Goal: Task Accomplishment & Management: Manage account settings

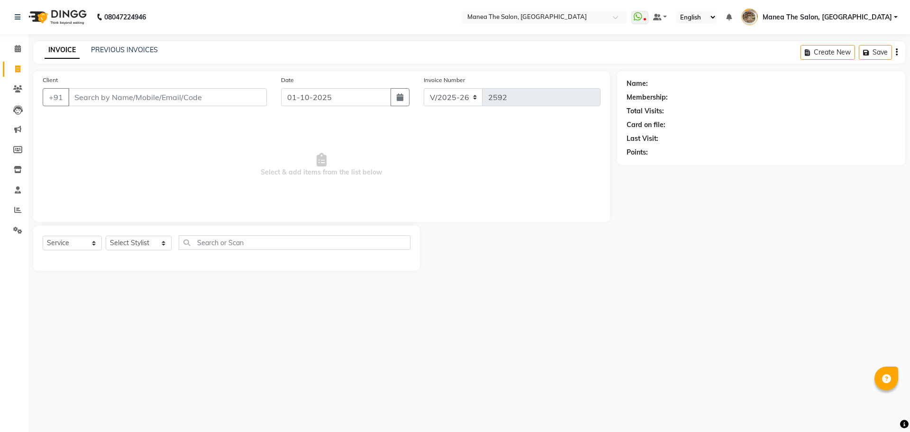
select select "7287"
select select "service"
select select "70149"
click at [106, 236] on select "Select Stylist [PERSON_NAME] Front Office Kaif [PERSON_NAME] [PERSON_NAME] Pelu…" at bounding box center [139, 243] width 66 height 15
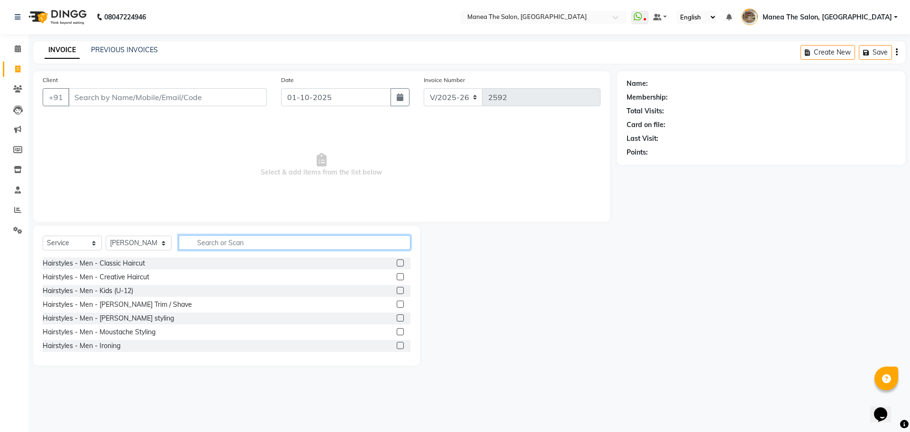
click at [194, 248] on input "text" at bounding box center [295, 242] width 232 height 15
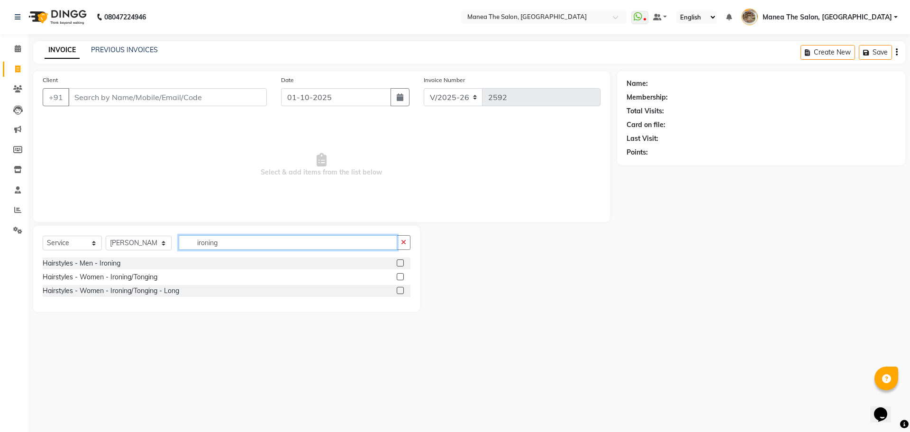
type input "ironing"
click at [399, 290] on label at bounding box center [400, 290] width 7 height 7
click at [399, 290] on input "checkbox" at bounding box center [400, 291] width 6 height 6
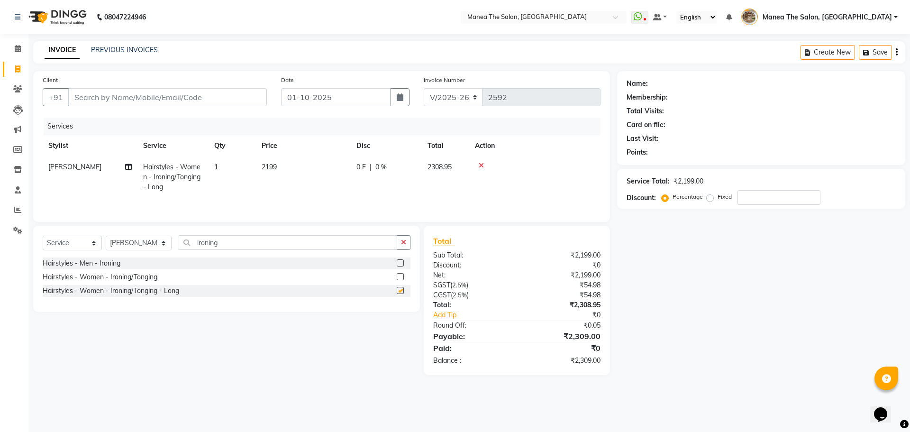
checkbox input "false"
click at [65, 53] on link "INVOICE" at bounding box center [62, 50] width 35 height 17
drag, startPoint x: 129, startPoint y: 240, endPoint x: 130, endPoint y: 245, distance: 5.3
click at [129, 240] on select "Select Stylist [PERSON_NAME] Front Office Kaif [PERSON_NAME] [PERSON_NAME] Pelu…" at bounding box center [139, 243] width 66 height 15
select select "62424"
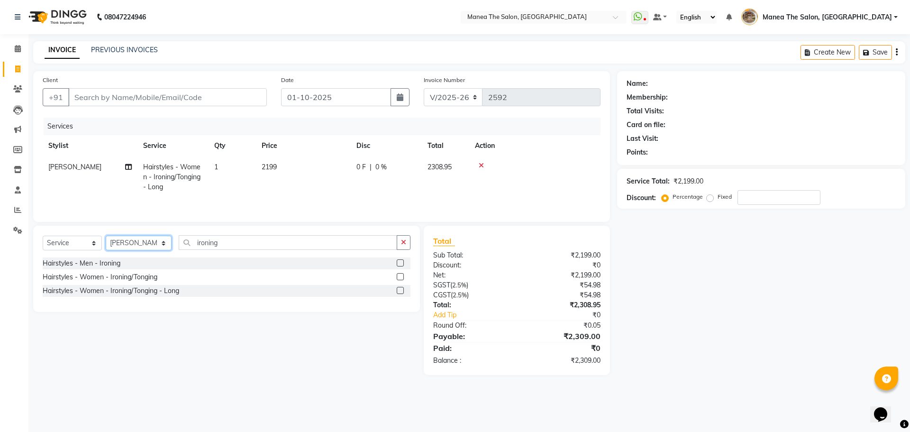
click at [106, 236] on select "Select Stylist [PERSON_NAME] Front Office Kaif [PERSON_NAME] [PERSON_NAME] Pelu…" at bounding box center [139, 243] width 66 height 15
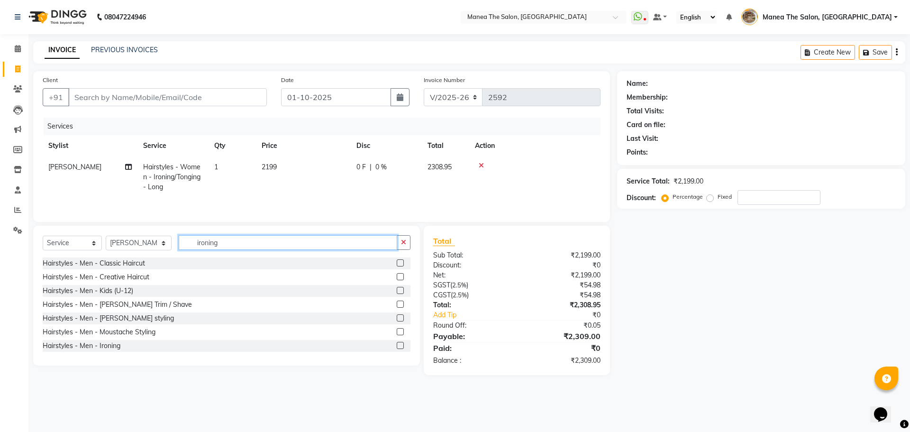
click at [248, 239] on input "ironing" at bounding box center [288, 242] width 219 height 15
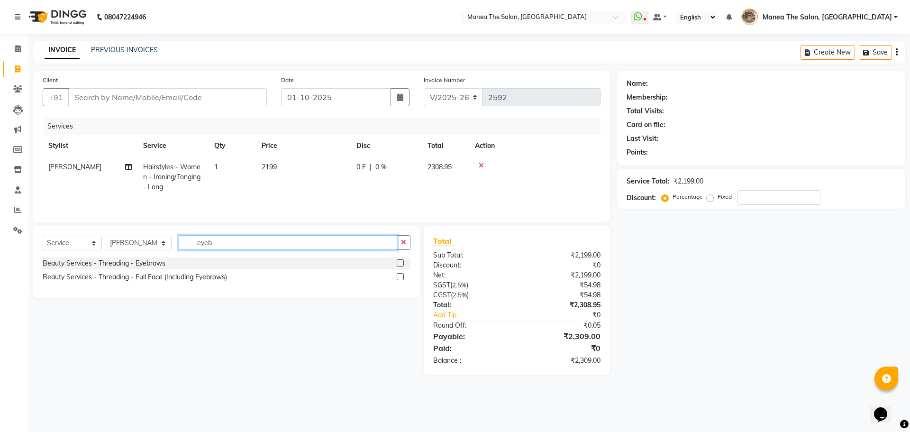
type input "eyeb"
drag, startPoint x: 398, startPoint y: 261, endPoint x: 284, endPoint y: 250, distance: 114.8
click at [397, 260] on label at bounding box center [400, 262] width 7 height 7
click at [397, 260] on input "checkbox" at bounding box center [400, 263] width 6 height 6
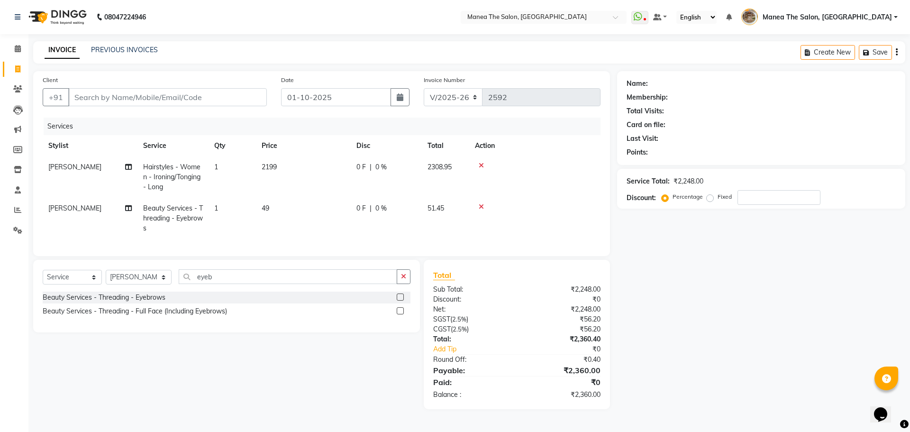
checkbox input "false"
click at [283, 282] on input "eyeb" at bounding box center [288, 276] width 219 height 15
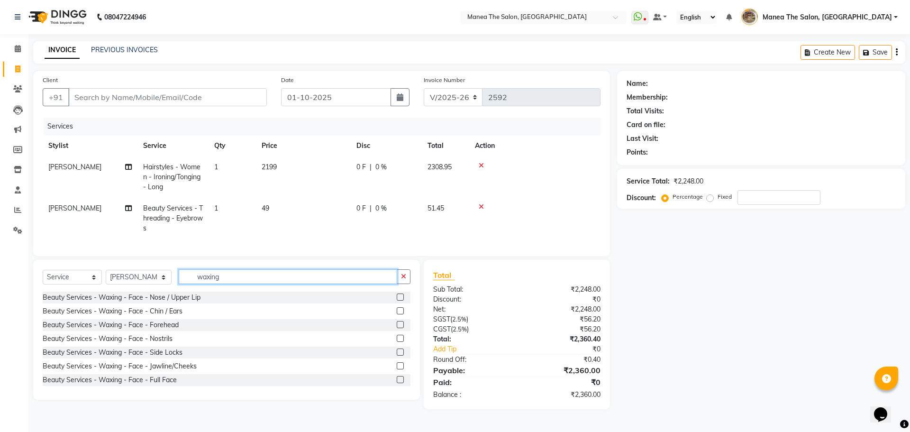
type input "waxing"
click at [397, 301] on label at bounding box center [400, 297] width 7 height 7
click at [397, 301] on input "checkbox" at bounding box center [400, 297] width 6 height 6
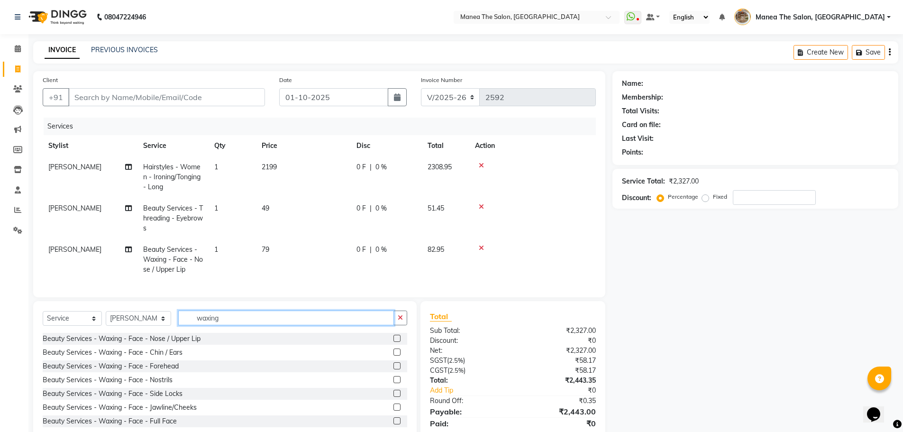
checkbox input "false"
click at [324, 325] on input "waxing" at bounding box center [286, 318] width 216 height 15
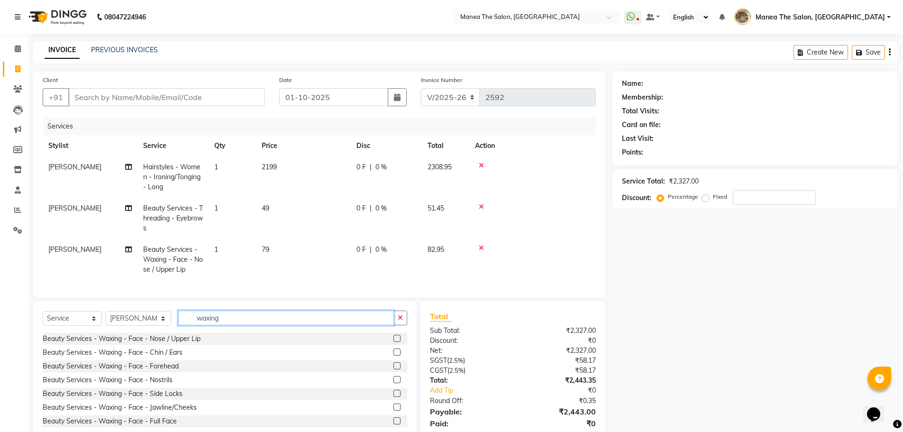
click at [324, 325] on input "waxing" at bounding box center [286, 318] width 216 height 15
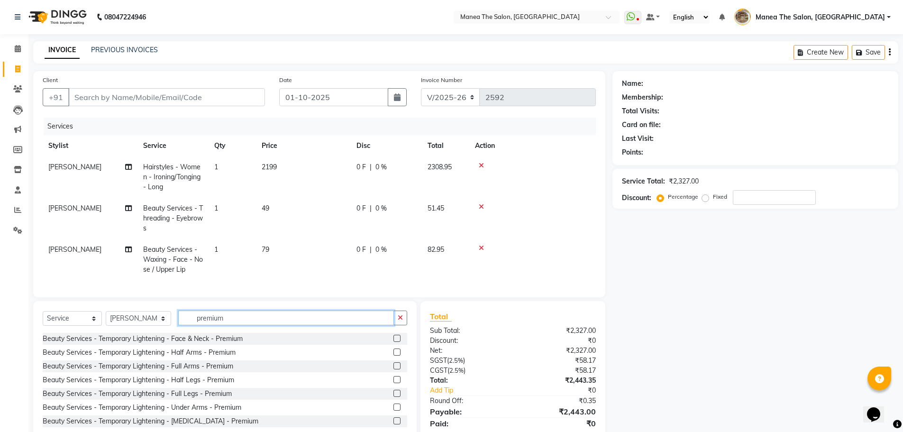
type input "premium"
click at [394, 342] on label at bounding box center [397, 338] width 7 height 7
click at [394, 342] on input "checkbox" at bounding box center [397, 339] width 6 height 6
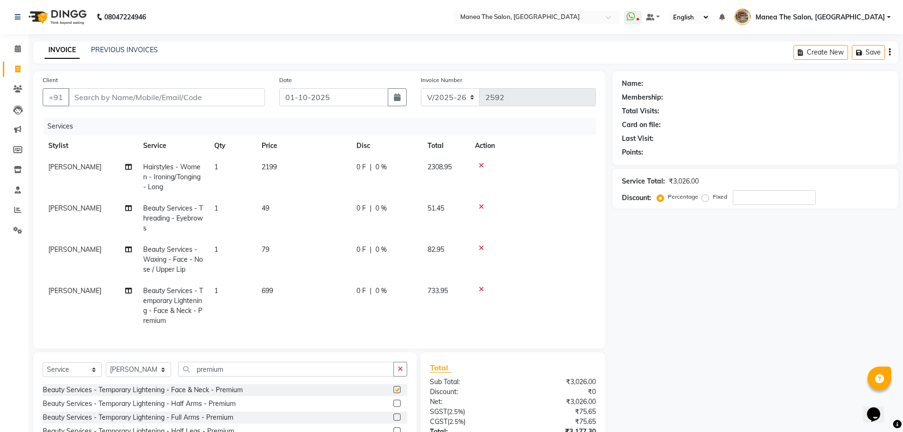
checkbox input "false"
click at [319, 371] on input "premium" at bounding box center [286, 369] width 216 height 15
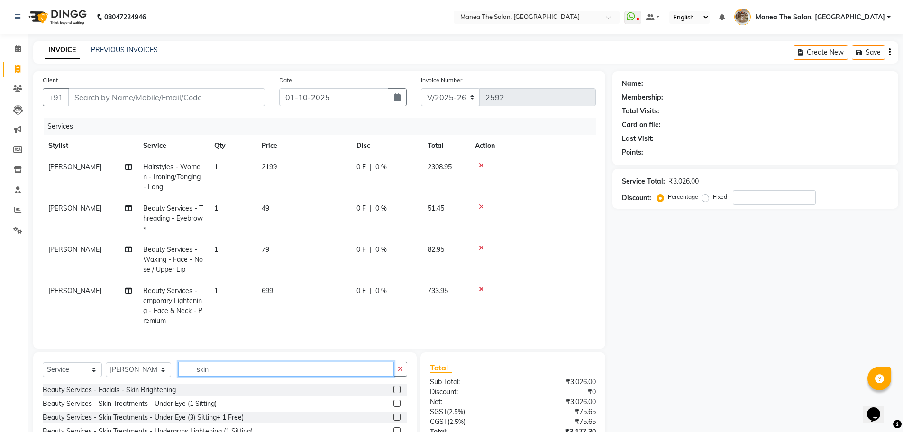
type input "skin"
click at [395, 393] on label at bounding box center [397, 389] width 7 height 7
click at [395, 393] on input "checkbox" at bounding box center [397, 390] width 6 height 6
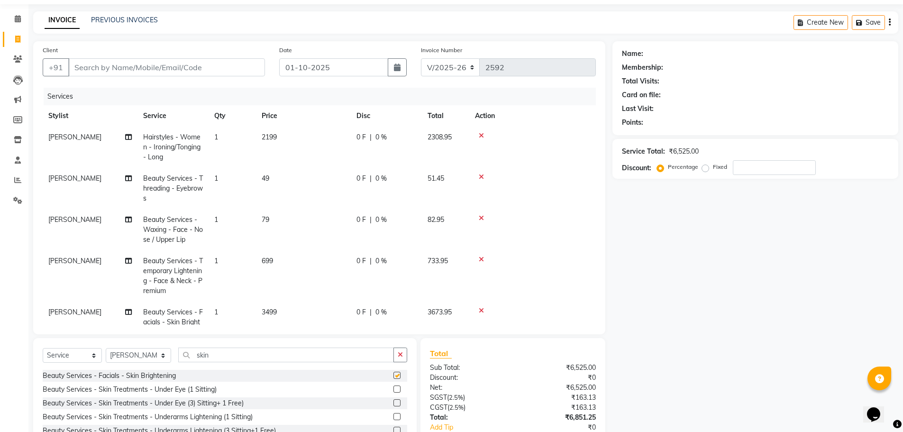
checkbox input "false"
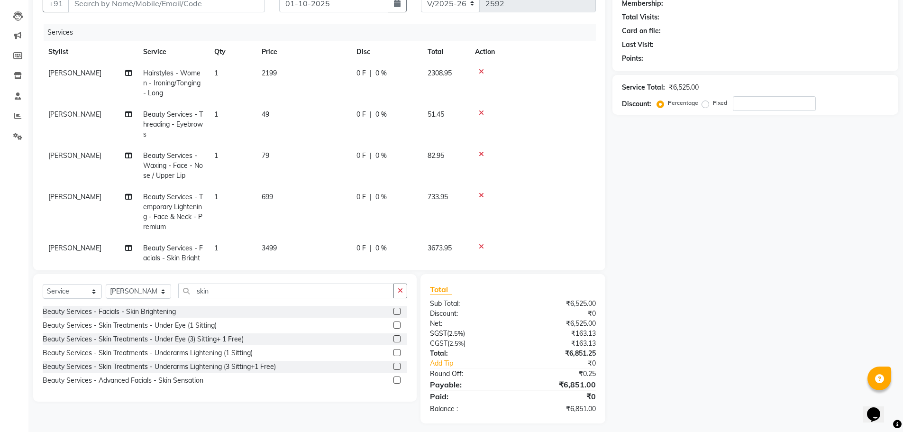
scroll to position [95, 0]
click at [250, 289] on input "skin" at bounding box center [286, 290] width 216 height 15
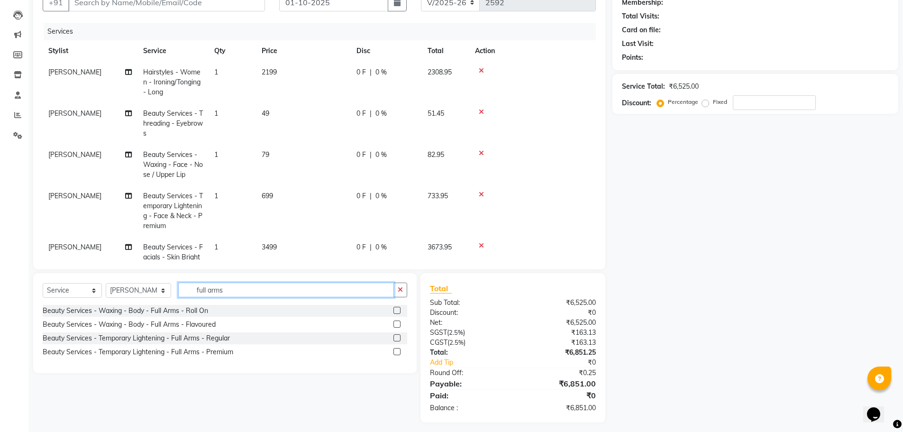
type input "full arms"
click at [395, 321] on label at bounding box center [397, 324] width 7 height 7
click at [395, 321] on input "checkbox" at bounding box center [397, 324] width 6 height 6
checkbox input "false"
click at [255, 288] on input "full arms" at bounding box center [286, 290] width 216 height 15
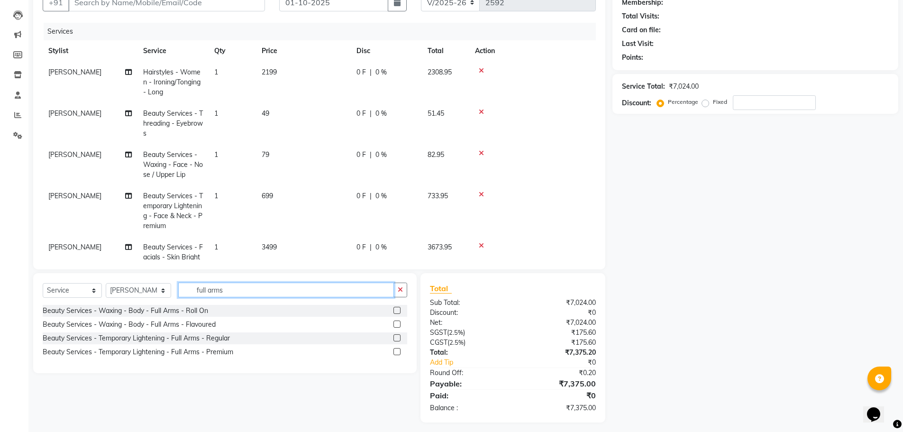
click at [255, 288] on input "full arms" at bounding box center [286, 290] width 216 height 15
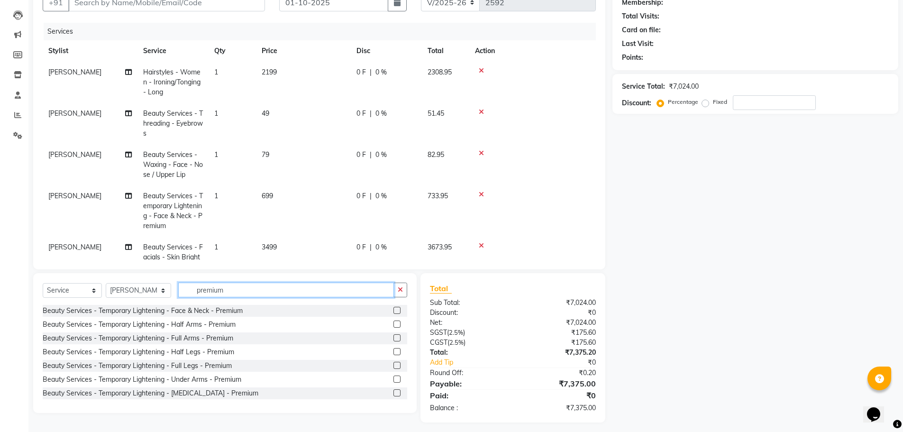
type input "premium"
click at [394, 337] on label at bounding box center [397, 337] width 7 height 7
click at [394, 337] on input "checkbox" at bounding box center [397, 338] width 6 height 6
checkbox input "false"
click at [401, 290] on icon "button" at bounding box center [400, 289] width 5 height 7
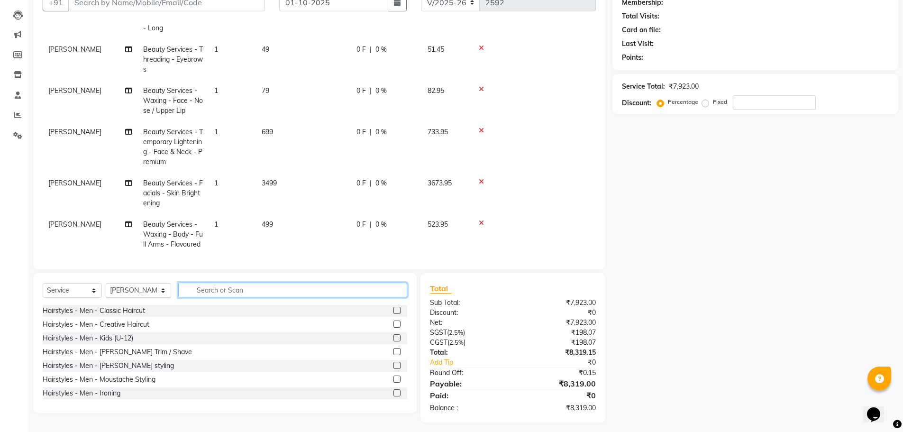
scroll to position [135, 0]
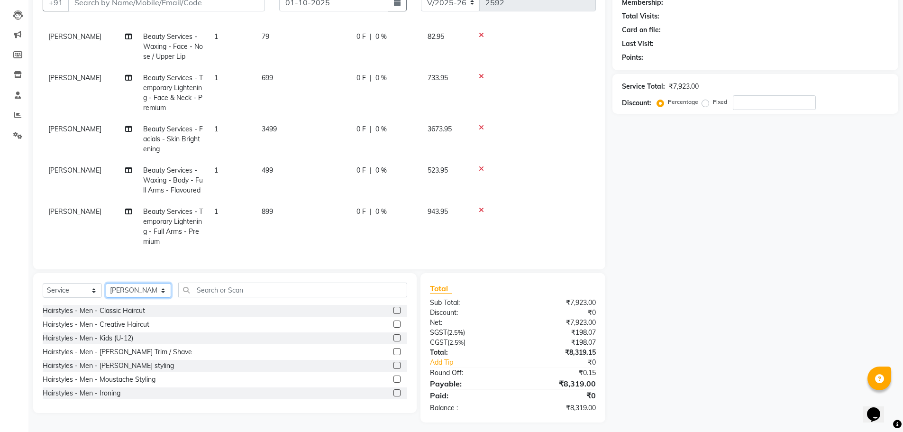
click at [130, 293] on select "Select Stylist [PERSON_NAME] Front Office Kaif [PERSON_NAME] [PERSON_NAME] Pelu…" at bounding box center [138, 290] width 65 height 15
select select "82652"
click at [106, 283] on select "Select Stylist [PERSON_NAME] Front Office Kaif [PERSON_NAME] [PERSON_NAME] Pelu…" at bounding box center [138, 290] width 65 height 15
click at [230, 287] on input "text" at bounding box center [292, 290] width 229 height 15
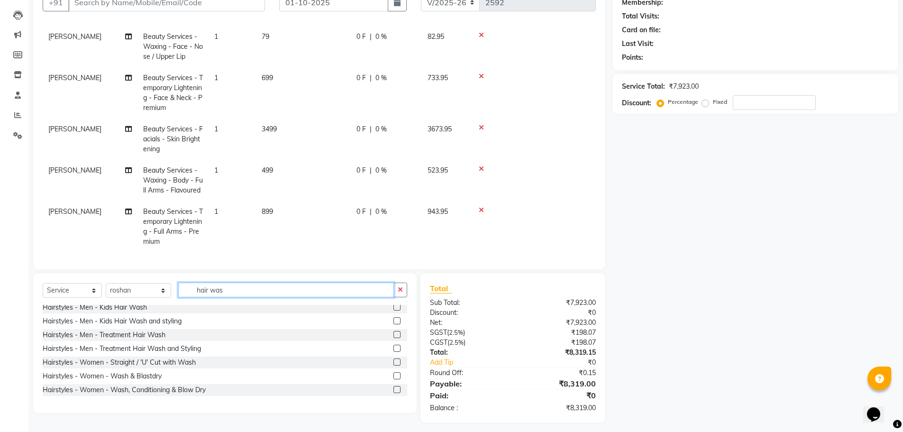
scroll to position [47, 0]
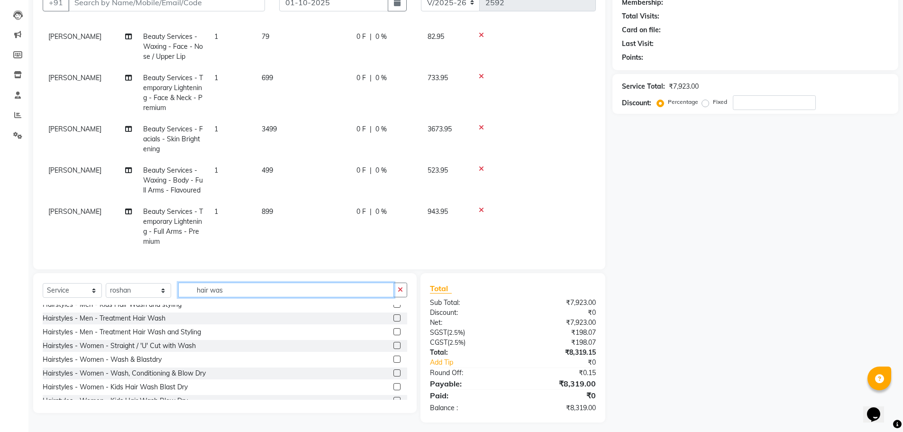
type input "hair was"
click at [394, 359] on label at bounding box center [397, 359] width 7 height 7
click at [394, 359] on input "checkbox" at bounding box center [397, 360] width 6 height 6
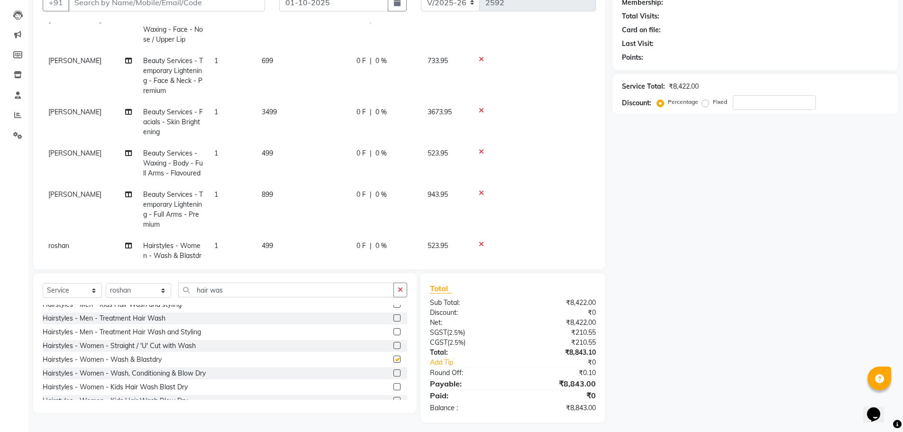
checkbox input "false"
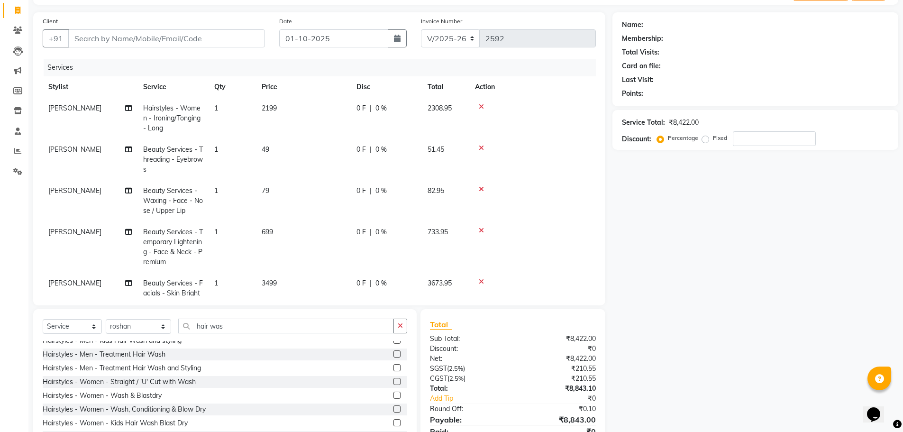
scroll to position [0, 0]
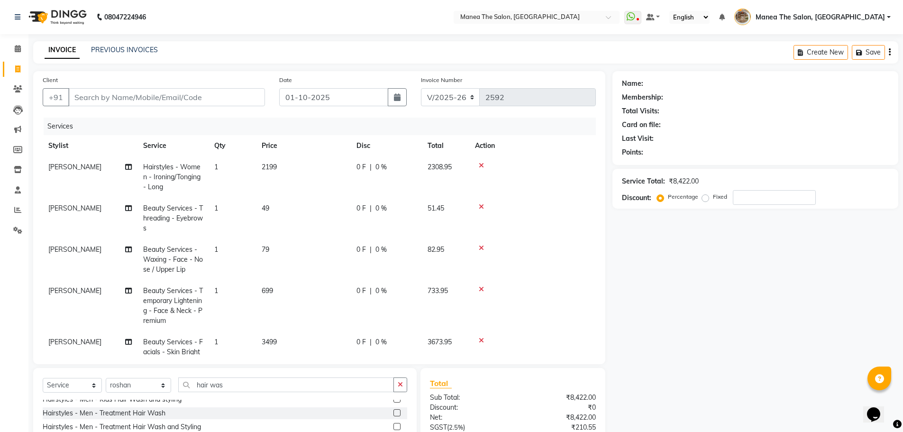
click at [298, 163] on td "2199" at bounding box center [303, 176] width 95 height 41
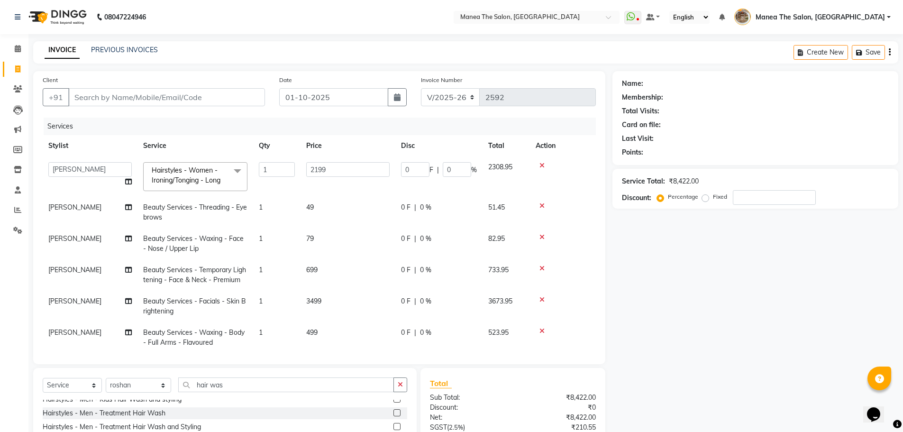
click at [670, 236] on div "Name: Membership: Total Visits: Card on file: Last Visit: Points: Service Total…" at bounding box center [759, 294] width 293 height 446
click at [634, 238] on div "Name: Membership: Total Visits: Card on file: Last Visit: Points: Service Total…" at bounding box center [759, 294] width 293 height 446
click at [722, 341] on div "Name: Membership: Total Visits: Card on file: Last Visit: Points: Service Total…" at bounding box center [759, 294] width 293 height 446
click at [240, 391] on input "hair was" at bounding box center [286, 384] width 216 height 15
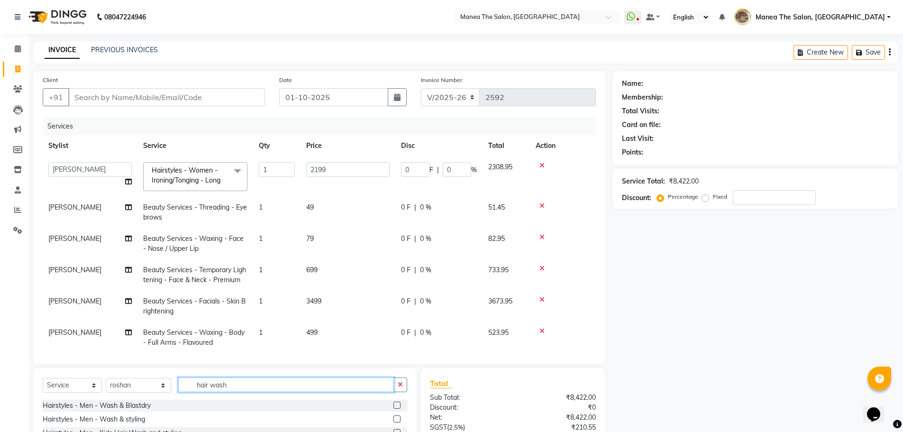
type input "hair wash"
click at [394, 405] on label at bounding box center [397, 405] width 7 height 7
click at [394, 405] on input "checkbox" at bounding box center [397, 406] width 6 height 6
checkbox input "false"
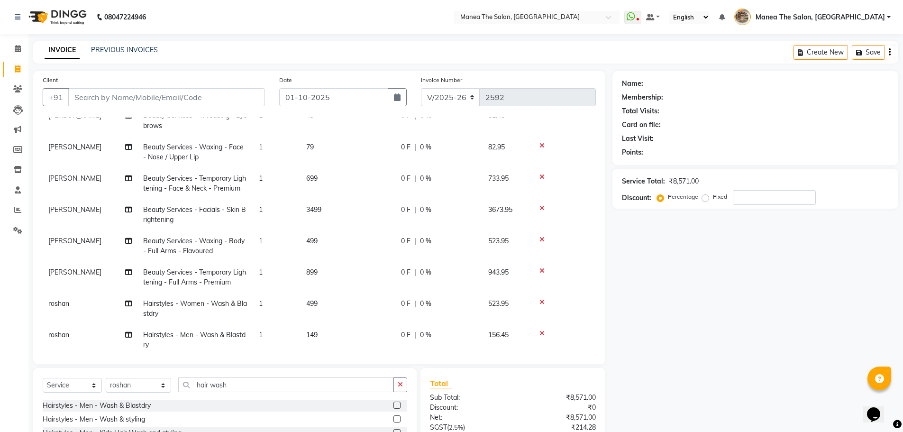
scroll to position [107, 0]
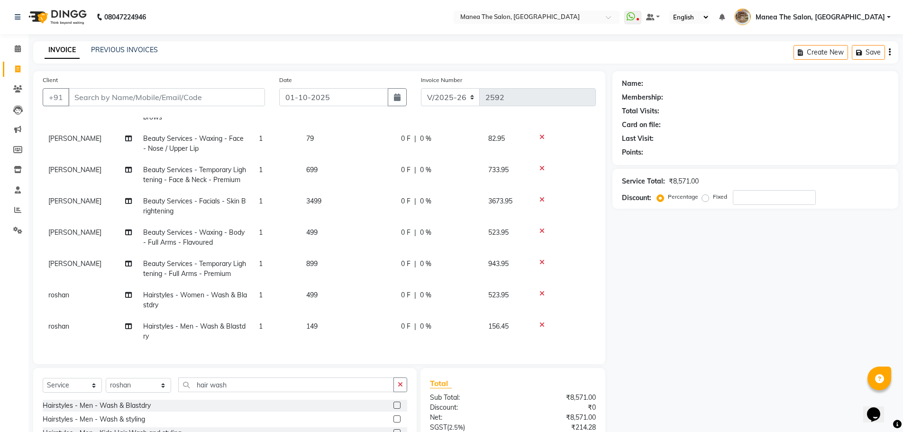
click at [61, 322] on span "roshan" at bounding box center [58, 326] width 21 height 9
select select "82652"
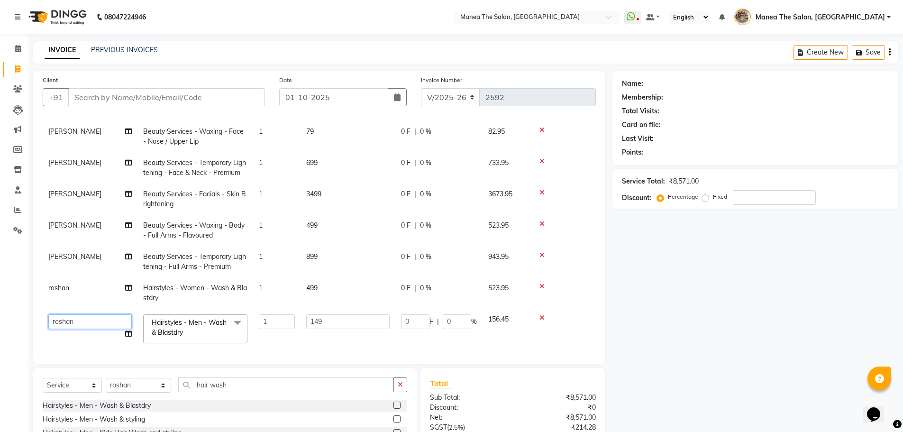
click at [84, 322] on select "Faizan shaik Front Office Kaif Madhavi Mocharla Ramalakshmi Peluri Bhavani Pink…" at bounding box center [89, 321] width 83 height 15
click at [615, 325] on div "Name: Membership: Total Visits: Card on file: Last Visit: Points: Service Total…" at bounding box center [759, 294] width 293 height 446
click at [569, 320] on div at bounding box center [563, 317] width 55 height 7
click at [215, 320] on span "Hairstyles - Men - Wash & Blastdry" at bounding box center [189, 327] width 75 height 18
click at [540, 317] on icon at bounding box center [542, 317] width 5 height 7
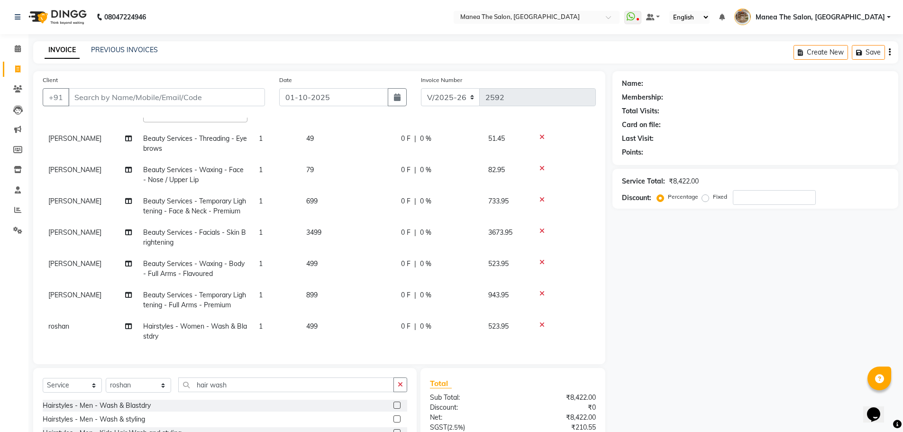
scroll to position [76, 0]
click at [142, 384] on select "Select Stylist Faizan shaik Front Office Kaif Madhavi Mocharla Ramalakshmi Pelu…" at bounding box center [138, 385] width 65 height 15
select select "70149"
click at [106, 378] on select "Select Stylist Faizan shaik Front Office Kaif Madhavi Mocharla Ramalakshmi Pelu…" at bounding box center [138, 385] width 65 height 15
click at [236, 379] on input "hair wash" at bounding box center [286, 384] width 216 height 15
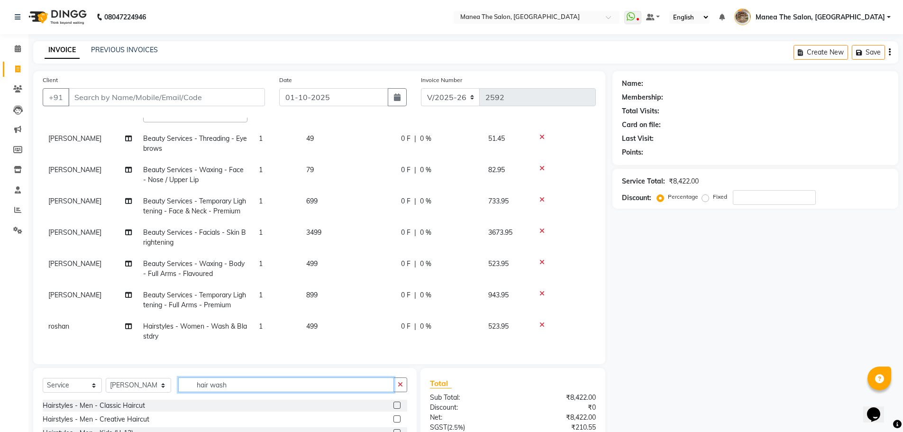
click at [236, 379] on input "hair wash" at bounding box center [286, 384] width 216 height 15
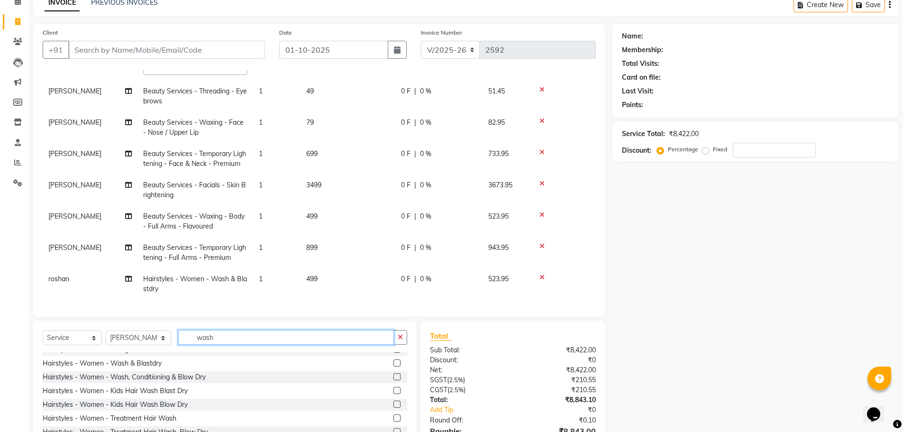
scroll to position [95, 0]
type input "wash"
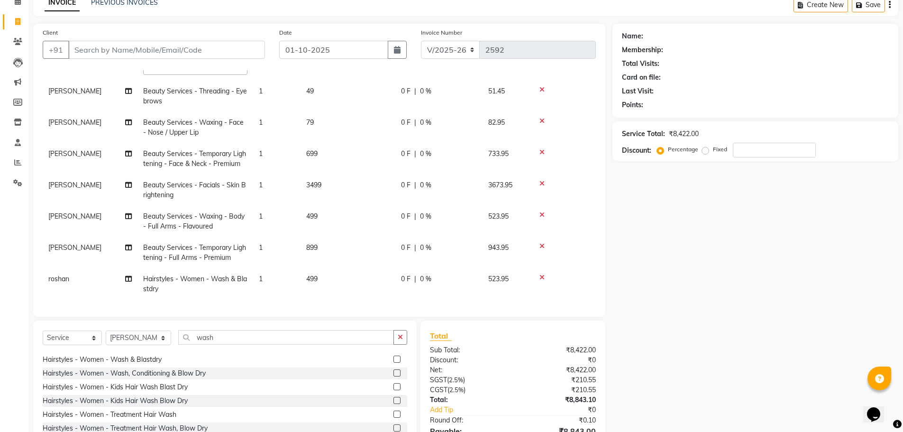
click at [394, 359] on label at bounding box center [397, 359] width 7 height 7
click at [394, 359] on input "checkbox" at bounding box center [397, 360] width 6 height 6
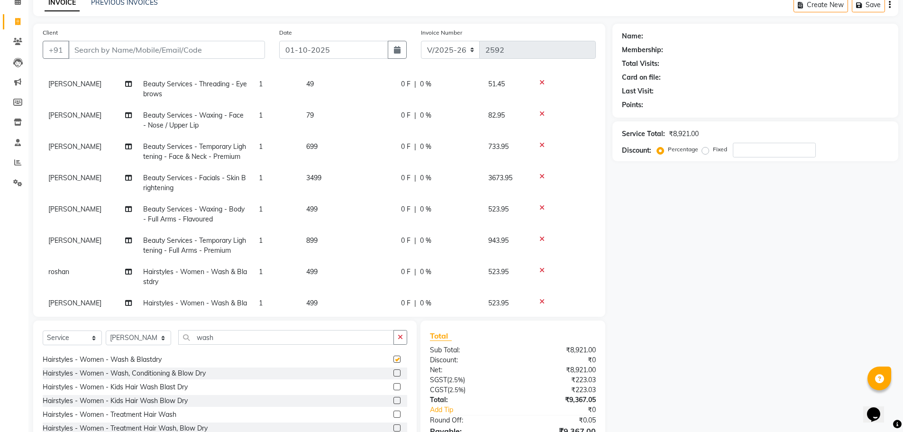
scroll to position [107, 0]
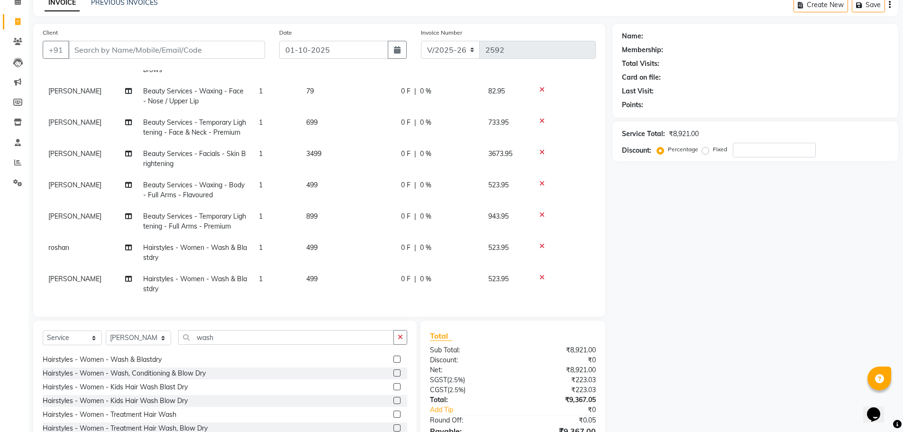
checkbox input "false"
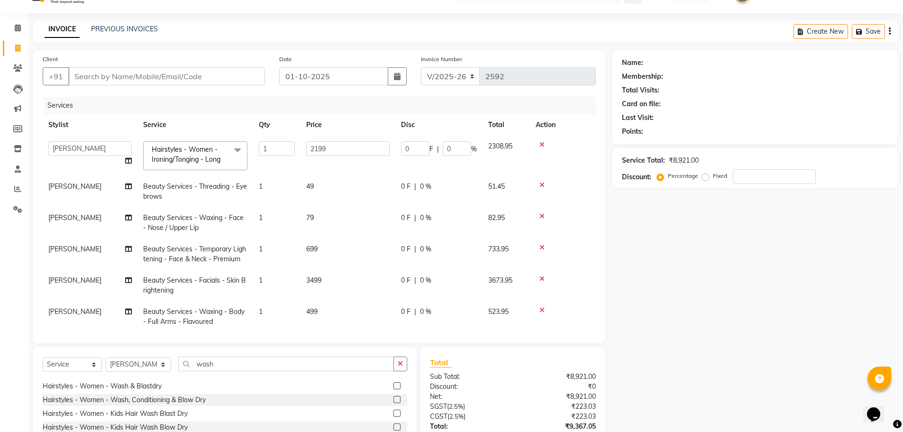
scroll to position [0, 0]
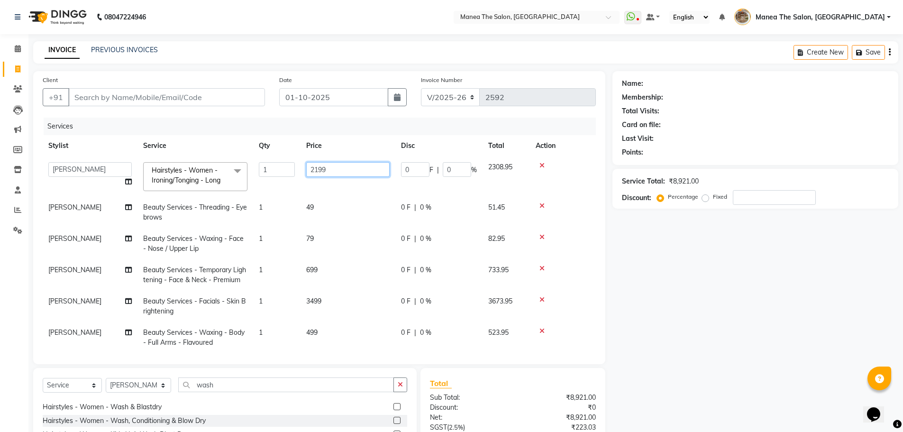
click at [343, 167] on input "2199" at bounding box center [347, 169] width 83 height 15
type input "1799"
click at [703, 253] on div "Name: Membership: Total Visits: Card on file: Last Visit: Points: Service Total…" at bounding box center [759, 294] width 293 height 446
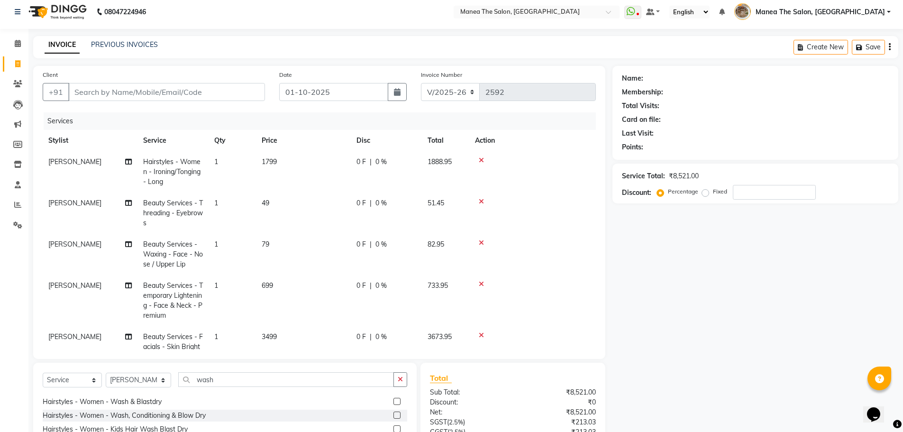
scroll to position [5, 0]
click at [644, 260] on div "Name: Membership: Total Visits: Card on file: Last Visit: Points: Service Total…" at bounding box center [759, 289] width 293 height 446
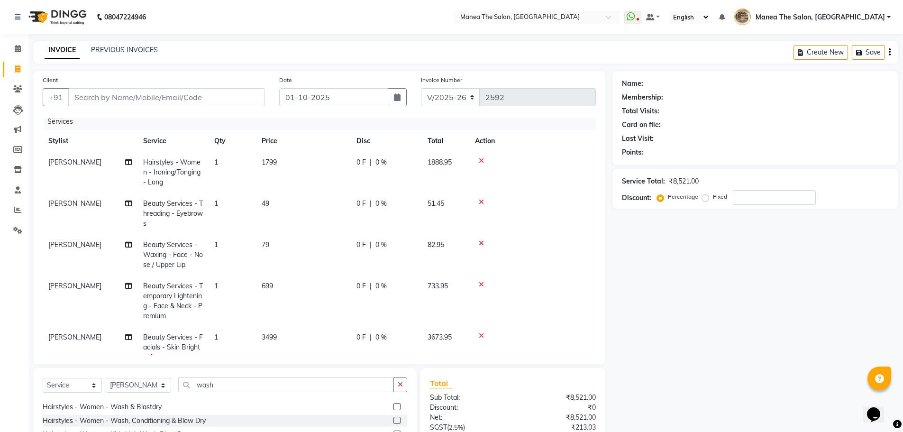
scroll to position [0, 0]
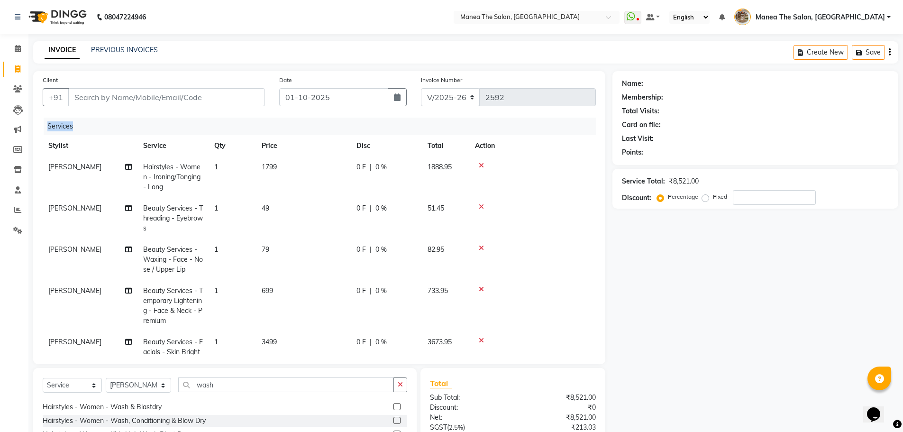
drag, startPoint x: 78, startPoint y: 127, endPoint x: 41, endPoint y: 126, distance: 37.0
click at [41, 126] on div "Client +91 Date 01-10-2025 Invoice Number V/2025 V/2025-26 2592 Services Stylis…" at bounding box center [319, 217] width 572 height 293
click at [75, 126] on div "Services" at bounding box center [324, 127] width 560 height 18
drag, startPoint x: 597, startPoint y: 131, endPoint x: 597, endPoint y: 138, distance: 6.2
click at [597, 138] on div "Client +91 Date 01-10-2025 Invoice Number V/2025 V/2025-26 2592 Services Stylis…" at bounding box center [319, 217] width 572 height 293
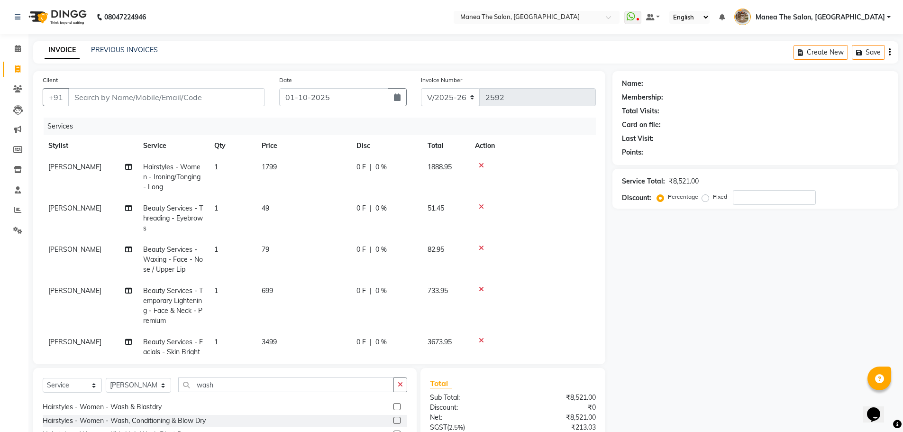
click at [597, 129] on div "Client +91 Date 01-10-2025 Invoice Number V/2025 V/2025-26 2592 Services Stylis…" at bounding box center [319, 217] width 572 height 293
drag, startPoint x: 86, startPoint y: 126, endPoint x: 38, endPoint y: 125, distance: 47.9
click at [38, 125] on div "Client +91 Date 01-10-2025 Invoice Number V/2025 V/2025-26 2592 Services Stylis…" at bounding box center [319, 217] width 572 height 293
click at [64, 120] on div "Services" at bounding box center [324, 127] width 560 height 18
drag, startPoint x: 75, startPoint y: 123, endPoint x: 45, endPoint y: 122, distance: 30.4
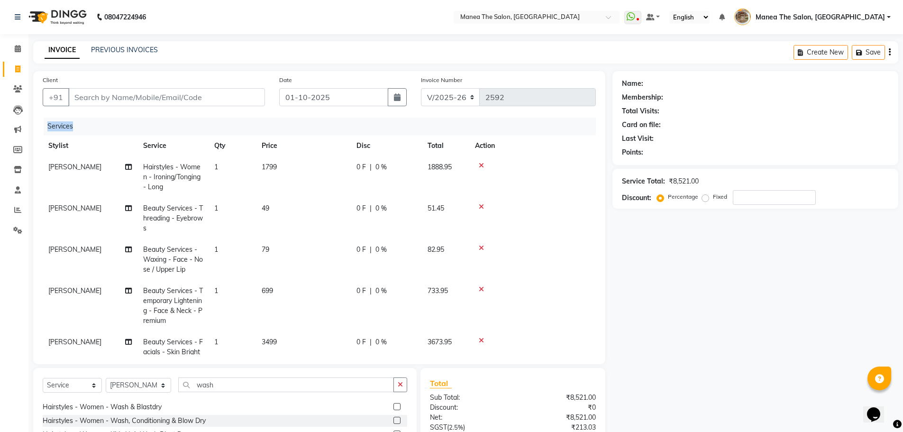
click at [45, 122] on div "Services" at bounding box center [324, 127] width 560 height 18
click at [72, 124] on div "Services" at bounding box center [324, 127] width 560 height 18
click at [141, 91] on input "Client" at bounding box center [166, 97] width 197 height 18
click at [169, 100] on input "Client" at bounding box center [166, 97] width 197 height 18
type input "7"
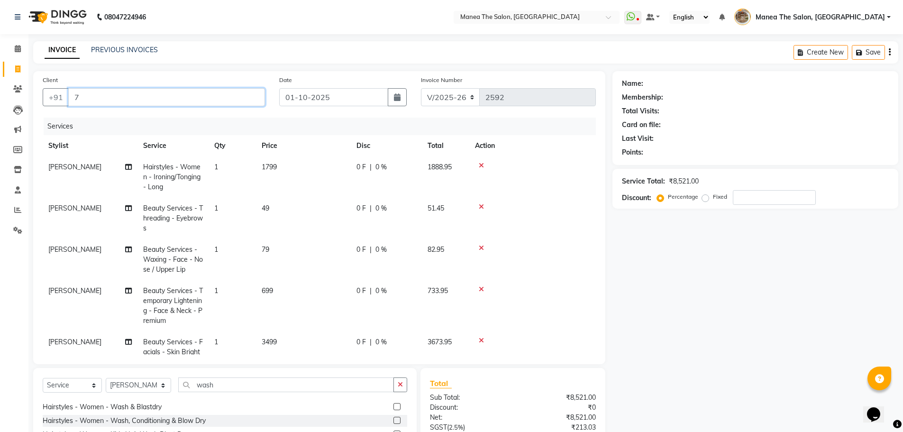
type input "0"
type input "7013812609"
click at [239, 101] on span "Add Client" at bounding box center [240, 96] width 37 height 9
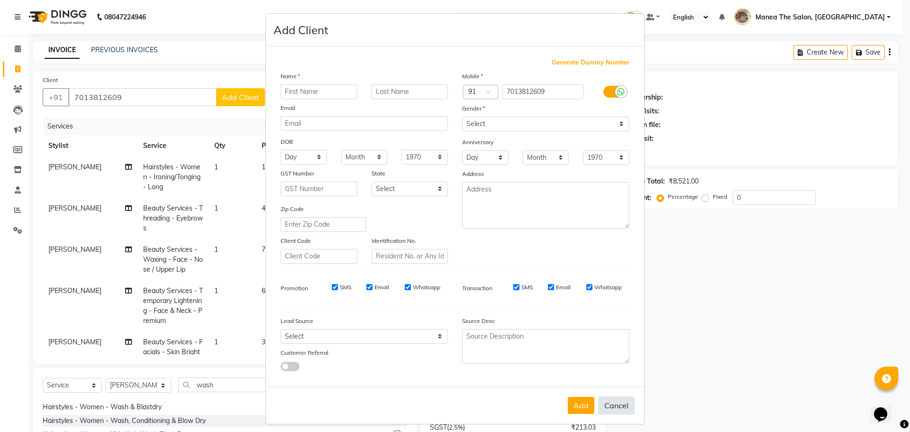
click at [615, 408] on button "Cancel" at bounding box center [616, 405] width 37 height 18
select select
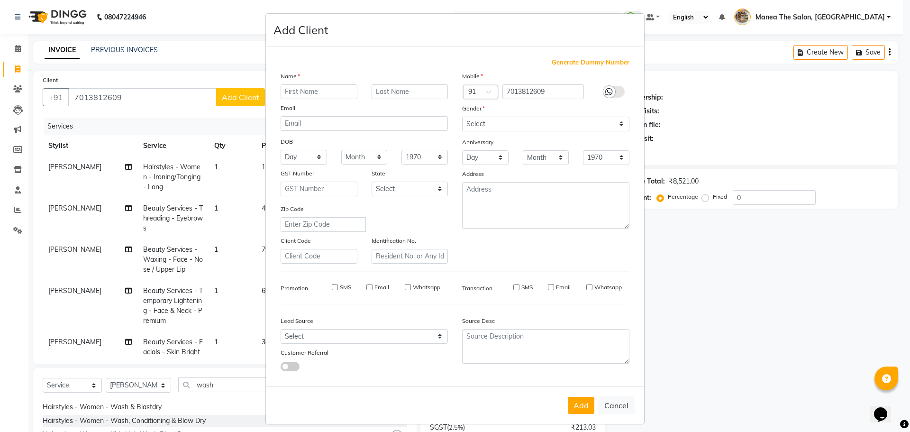
select select
checkbox input "false"
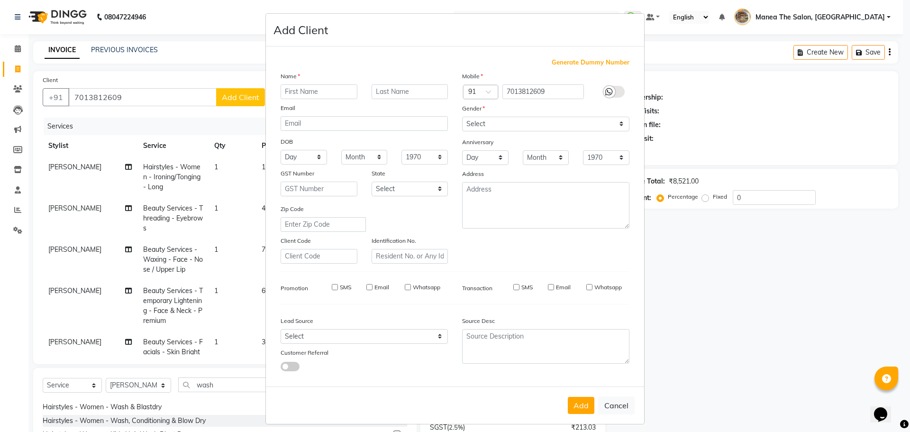
checkbox input "false"
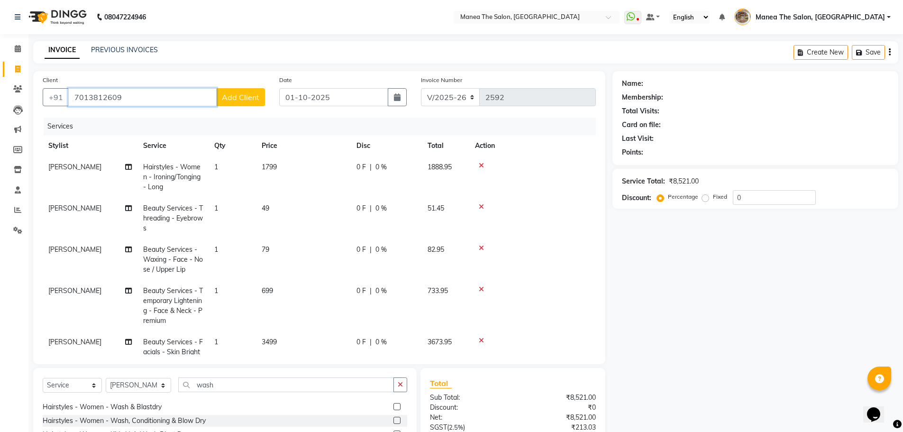
click at [130, 99] on input "7013812609" at bounding box center [142, 97] width 148 height 18
click at [145, 117] on span "77807" at bounding box center [157, 118] width 24 height 9
type input "7780741694"
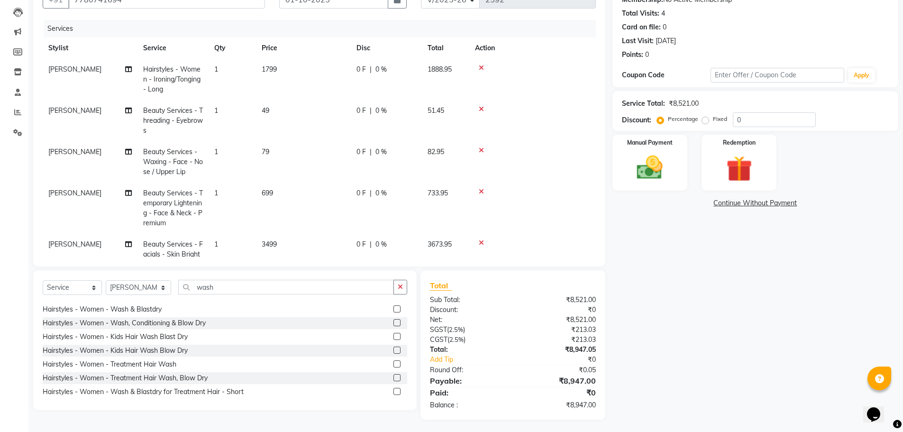
scroll to position [100, 0]
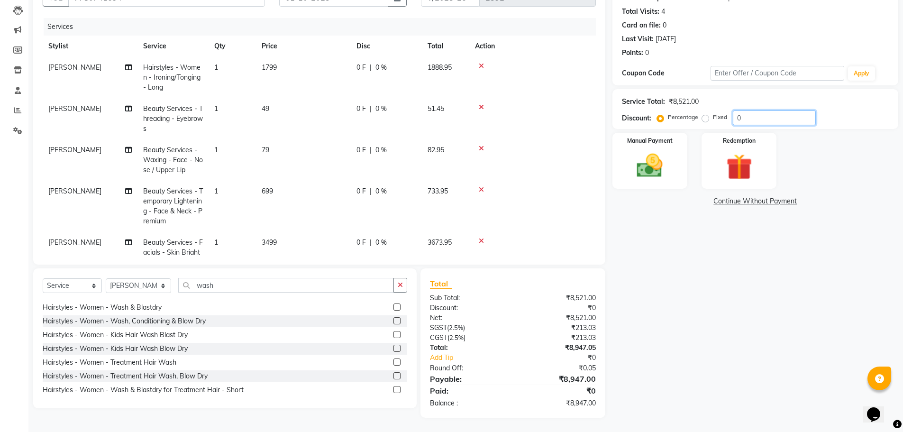
click at [753, 117] on input "0" at bounding box center [774, 117] width 83 height 15
click at [684, 284] on div "Name: Dheeraj Membership: No Active Membership Total Visits: 4 Card on file: 0 …" at bounding box center [759, 195] width 293 height 446
click at [816, 112] on input "15" at bounding box center [774, 117] width 83 height 15
type input "1"
type input "15"
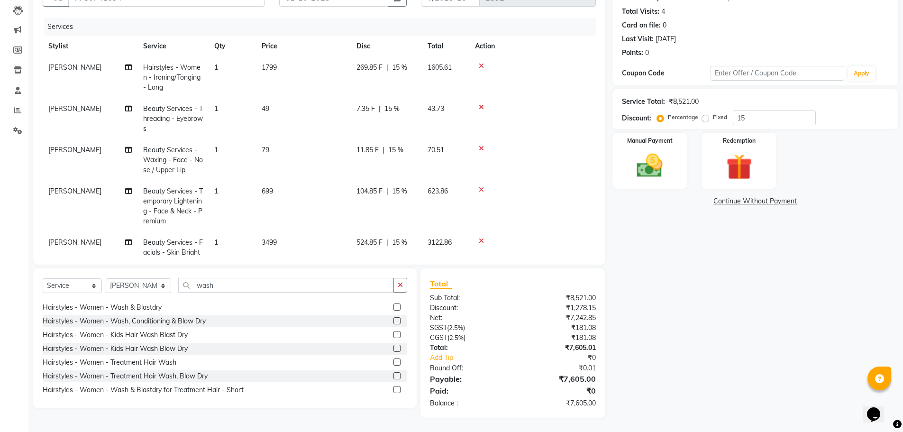
click at [670, 279] on div "Name: Dheeraj Membership: No Active Membership Total Visits: 4 Card on file: 0 …" at bounding box center [759, 195] width 293 height 446
click at [662, 157] on img at bounding box center [650, 165] width 44 height 31
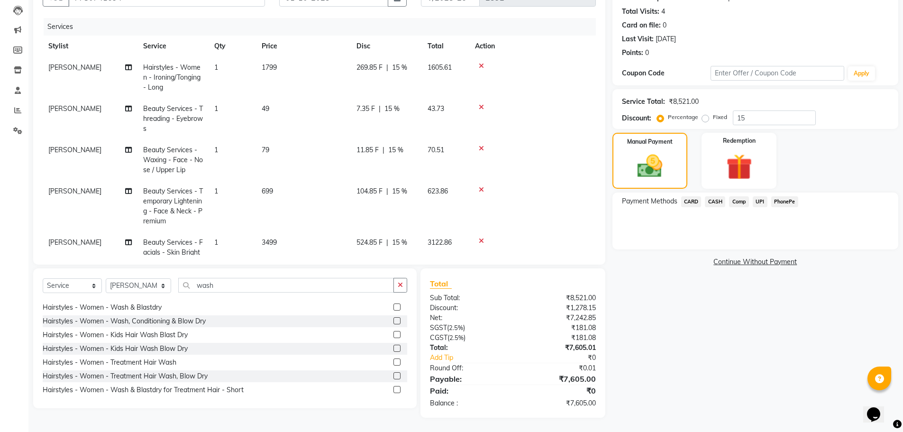
click at [718, 202] on span "CASH" at bounding box center [715, 201] width 20 height 11
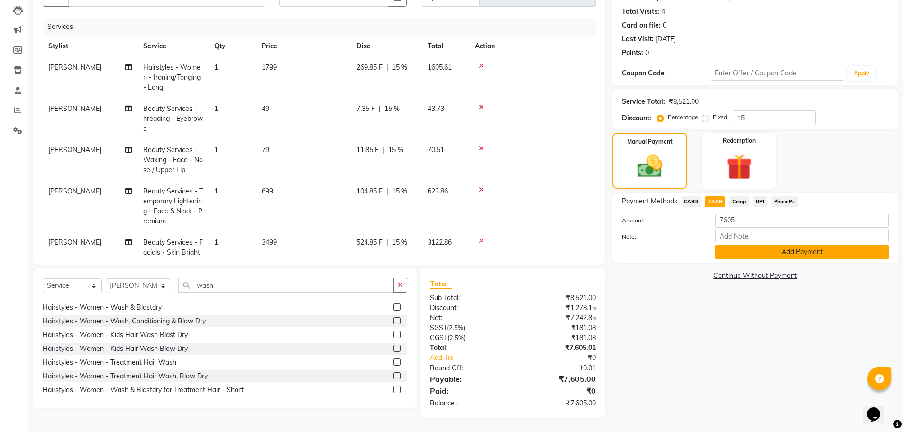
click at [743, 253] on button "Add Payment" at bounding box center [803, 252] width 174 height 15
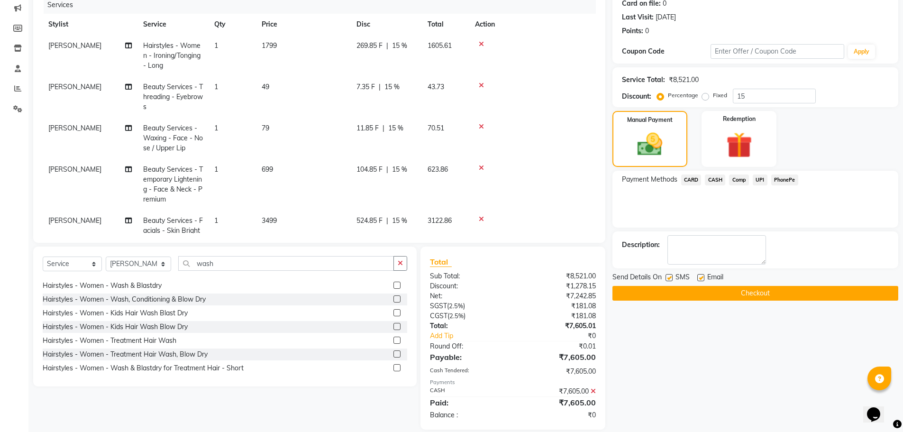
scroll to position [133, 0]
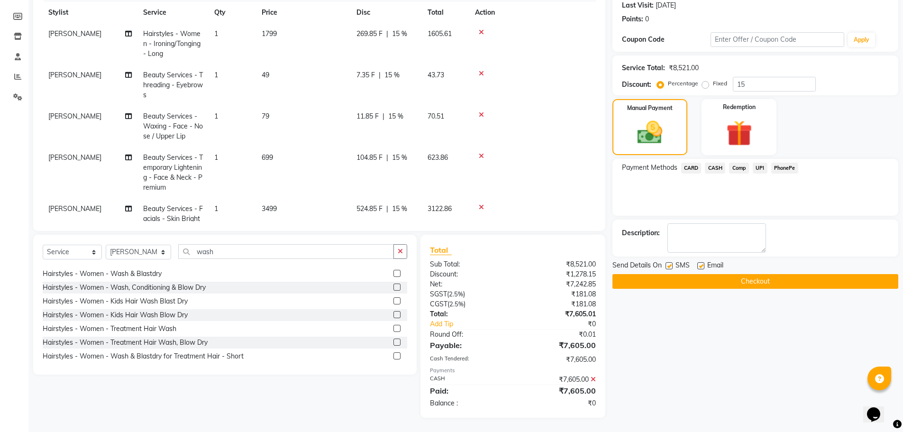
click at [749, 277] on button "Checkout" at bounding box center [756, 281] width 286 height 15
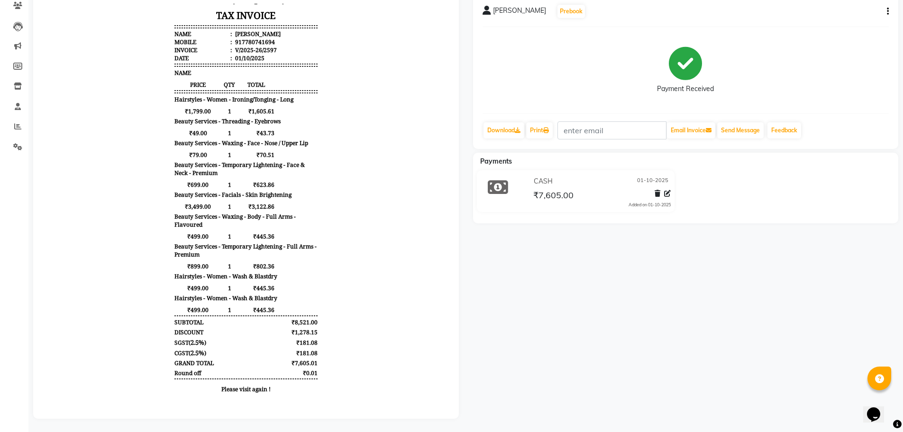
scroll to position [92, 0]
click at [537, 123] on link "Print" at bounding box center [539, 129] width 27 height 16
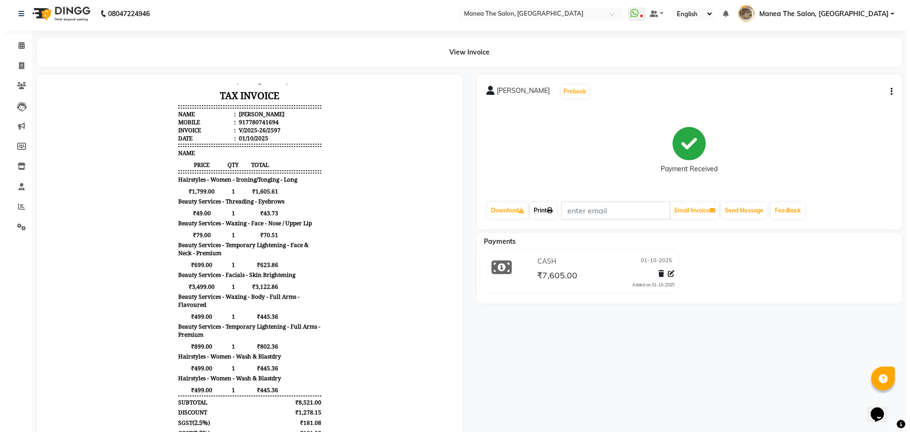
scroll to position [0, 0]
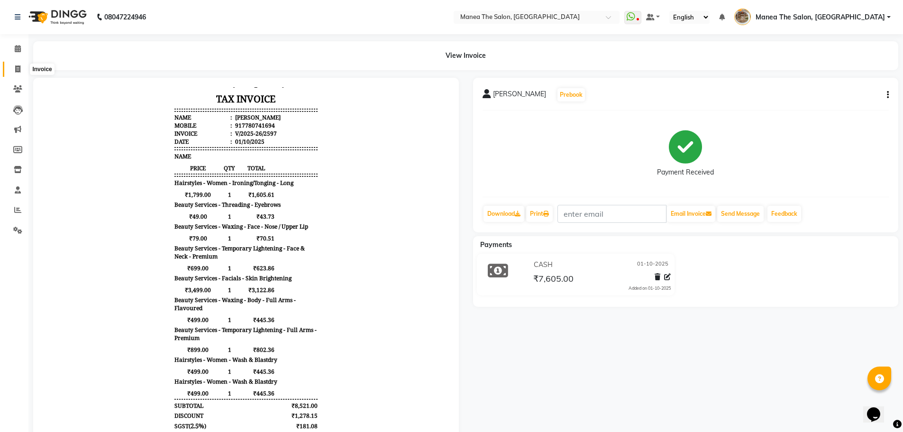
drag, startPoint x: 18, startPoint y: 70, endPoint x: 41, endPoint y: 62, distance: 24.4
click at [18, 70] on icon at bounding box center [17, 68] width 5 height 7
select select "service"
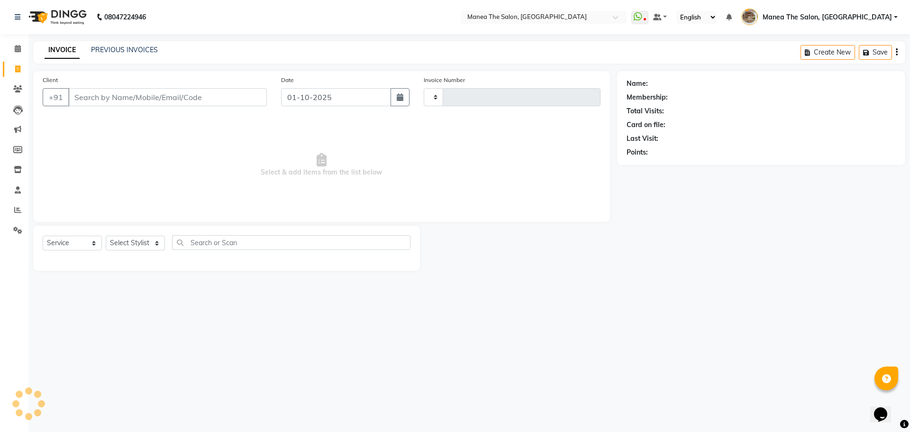
type input "2598"
select select "7287"
click at [134, 48] on link "PREVIOUS INVOICES" at bounding box center [124, 50] width 67 height 9
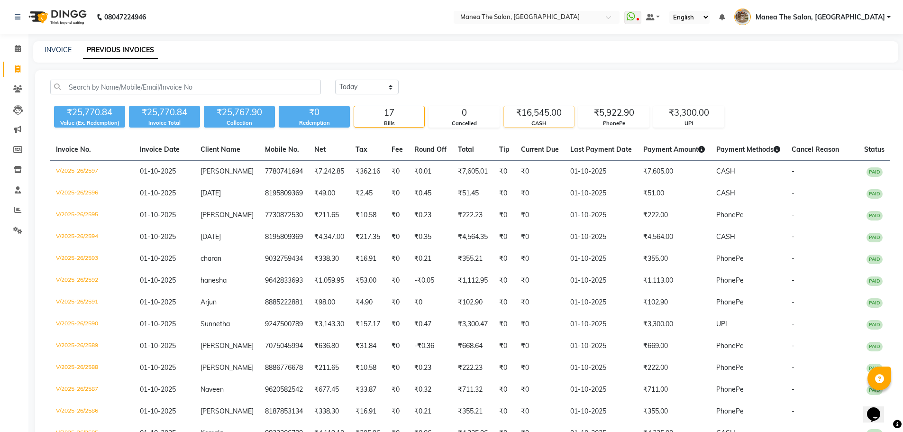
click at [571, 116] on div "₹16,545.00" at bounding box center [539, 112] width 70 height 13
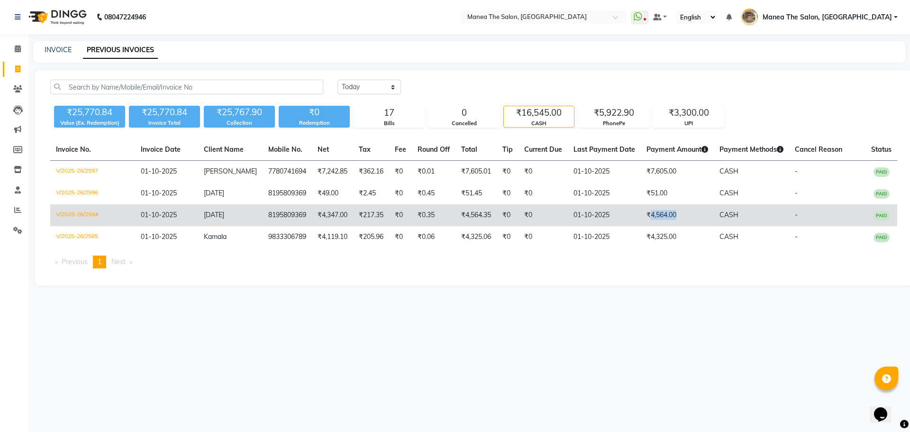
drag, startPoint x: 670, startPoint y: 213, endPoint x: 642, endPoint y: 212, distance: 28.9
click at [642, 212] on td "₹4,564.00" at bounding box center [677, 215] width 73 height 22
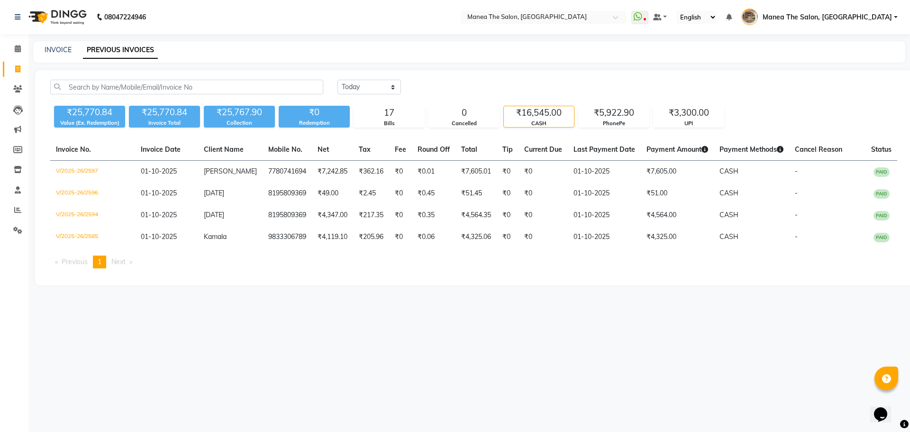
click at [666, 284] on div "Today Yesterday Custom Range ₹25,770.84 Value (Ex. Redemption) ₹25,770.84 Invoi…" at bounding box center [474, 177] width 878 height 215
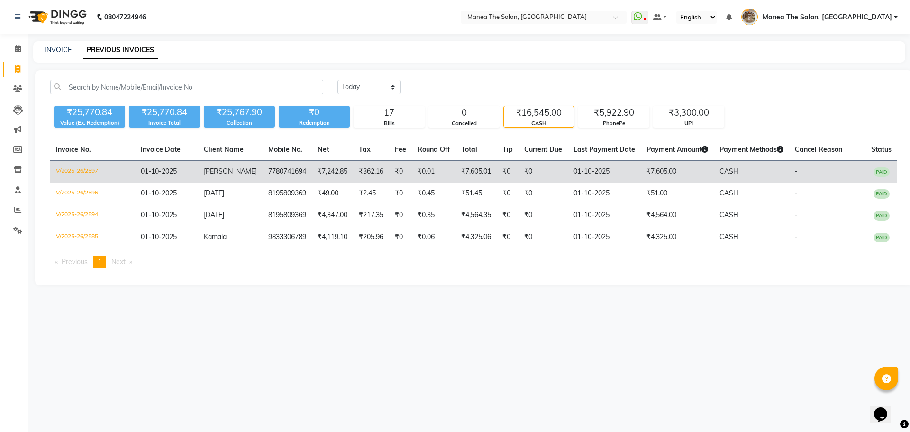
click at [645, 176] on td "₹7,605.00" at bounding box center [677, 172] width 73 height 22
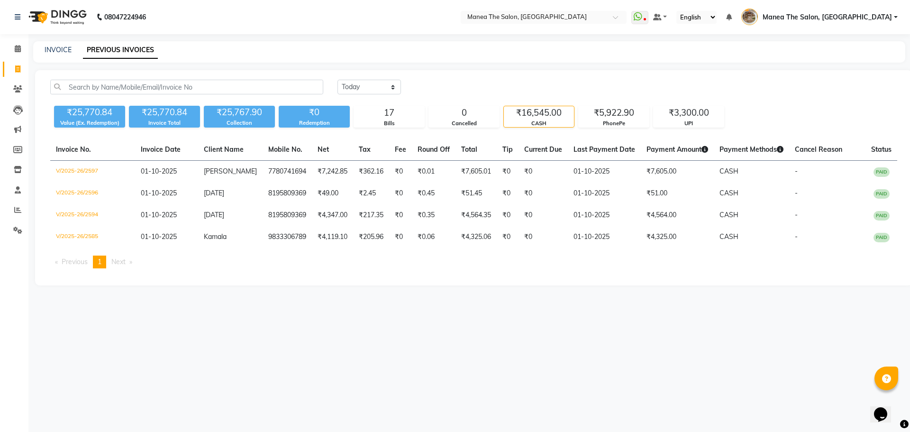
click at [538, 113] on div "₹16,545.00" at bounding box center [539, 112] width 70 height 13
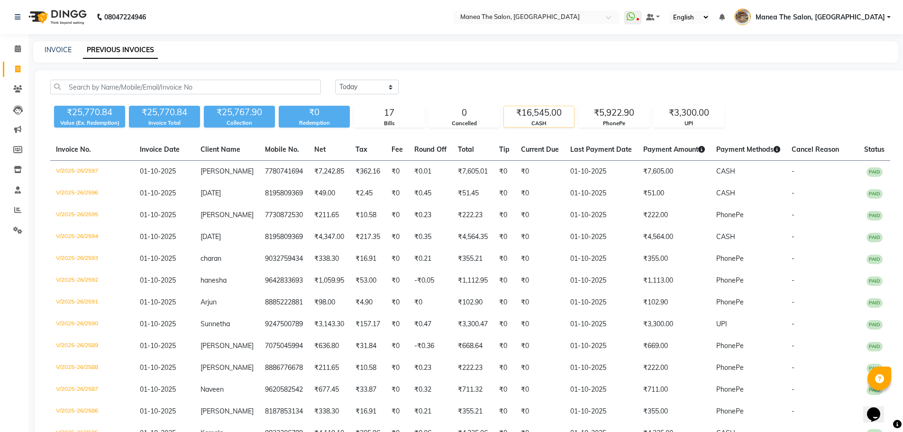
click at [538, 113] on div "₹16,545.00" at bounding box center [539, 112] width 70 height 13
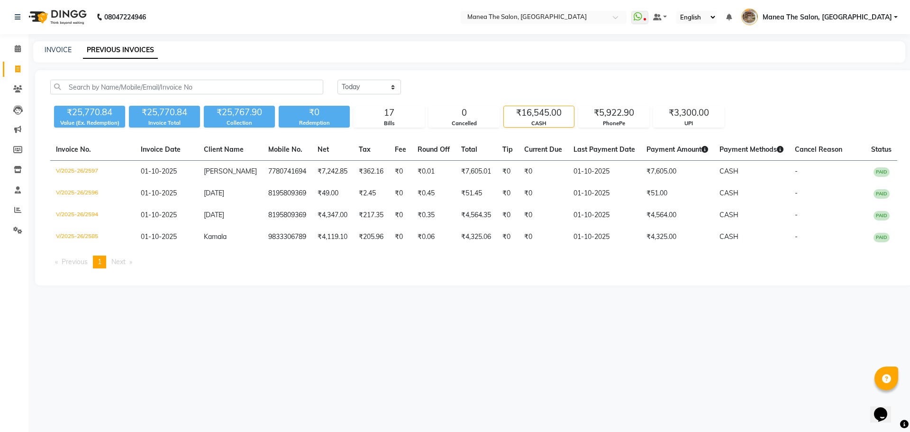
click at [538, 110] on div "₹16,545.00" at bounding box center [539, 112] width 70 height 13
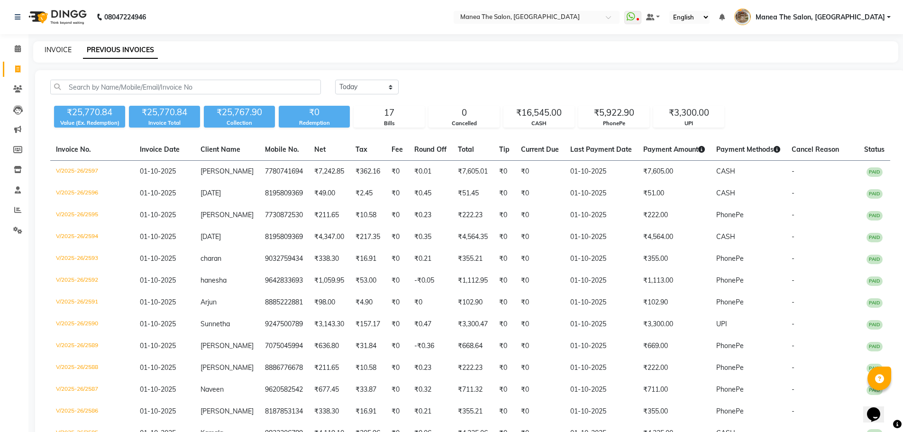
drag, startPoint x: 37, startPoint y: 50, endPoint x: 46, endPoint y: 49, distance: 10.0
click at [39, 50] on div "INVOICE PREVIOUS INVOICES" at bounding box center [460, 50] width 854 height 10
click at [46, 49] on link "INVOICE" at bounding box center [58, 50] width 27 height 9
select select "7287"
select select "service"
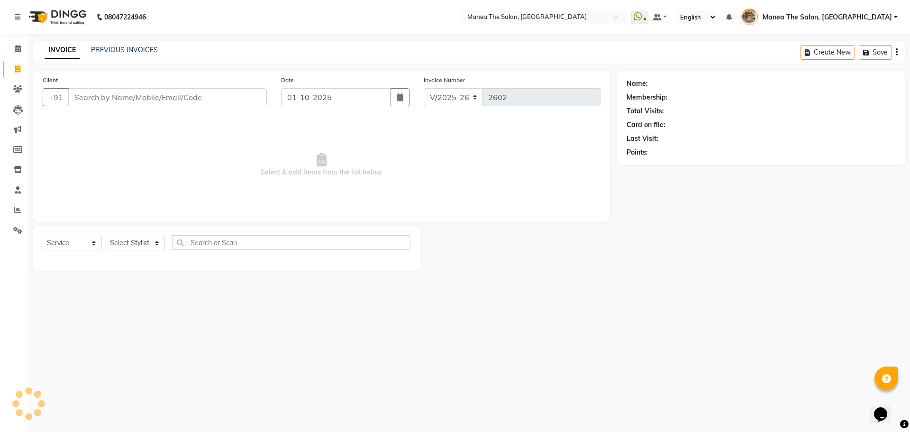
click at [155, 101] on input "Client" at bounding box center [167, 97] width 199 height 18
type input "9032228585"
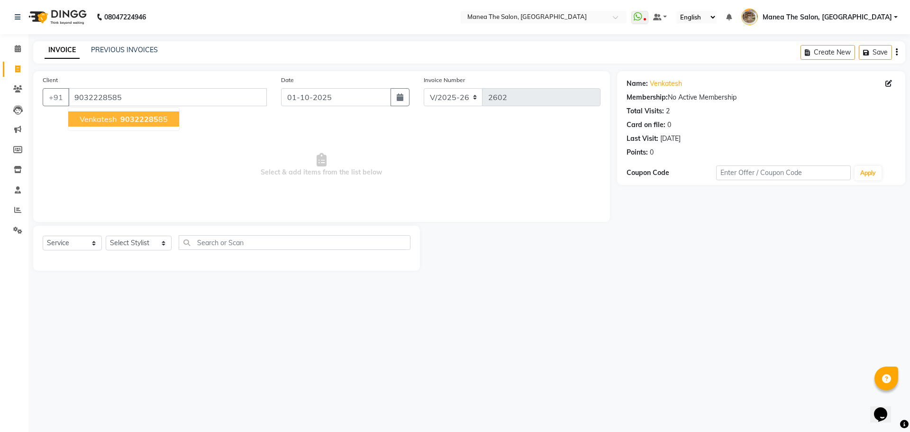
click at [143, 118] on span "90322285" at bounding box center [139, 118] width 38 height 9
click at [143, 242] on select "Select Stylist Faizan shaik Front Office Kaif Madhavi Mocharla Ramalakshmi Pelu…" at bounding box center [139, 243] width 66 height 15
select select "63195"
click at [106, 236] on select "Select Stylist Faizan shaik Front Office Kaif Madhavi Mocharla Ramalakshmi Pelu…" at bounding box center [139, 243] width 66 height 15
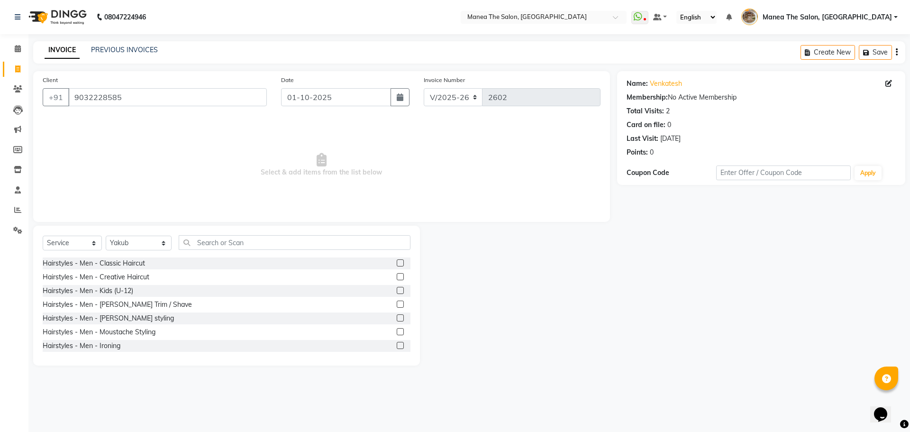
click at [397, 305] on label at bounding box center [400, 304] width 7 height 7
click at [397, 305] on input "checkbox" at bounding box center [400, 305] width 6 height 6
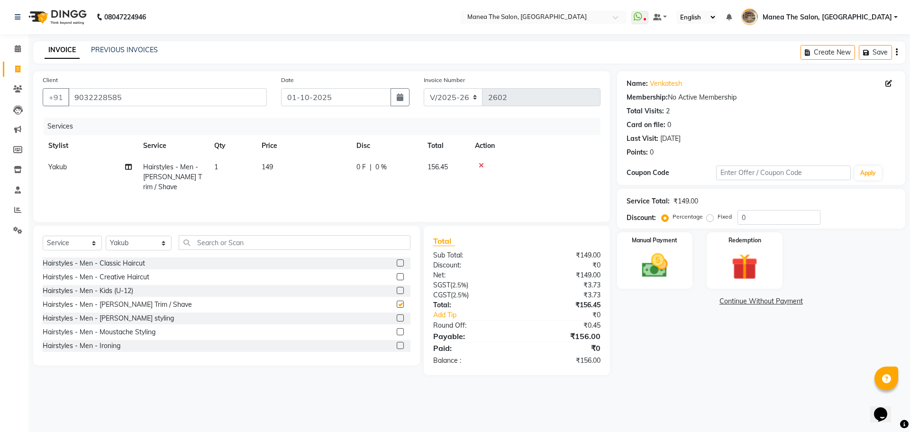
checkbox input "false"
click at [757, 220] on input "0" at bounding box center [779, 217] width 83 height 15
type input "15"
click at [645, 352] on div "Name: Venkatesh Membership: No Active Membership Total Visits: 2 Card on file: …" at bounding box center [764, 223] width 295 height 304
click at [672, 245] on div "Manual Payment" at bounding box center [654, 260] width 79 height 58
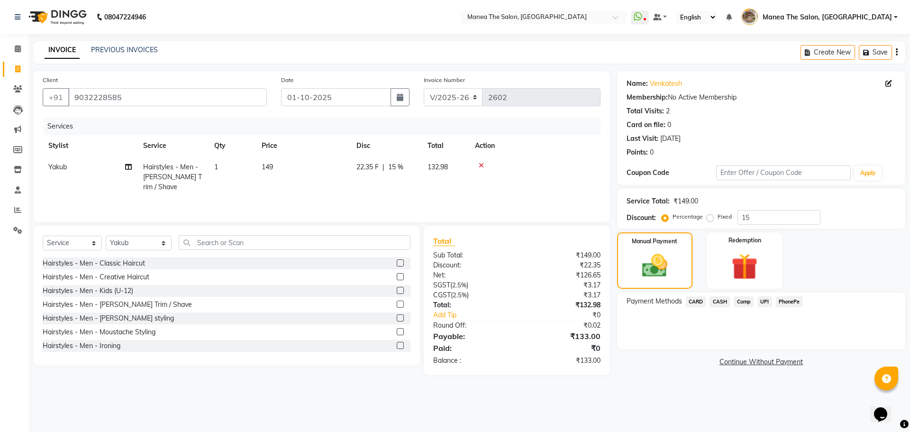
click at [719, 301] on span "CASH" at bounding box center [720, 301] width 20 height 11
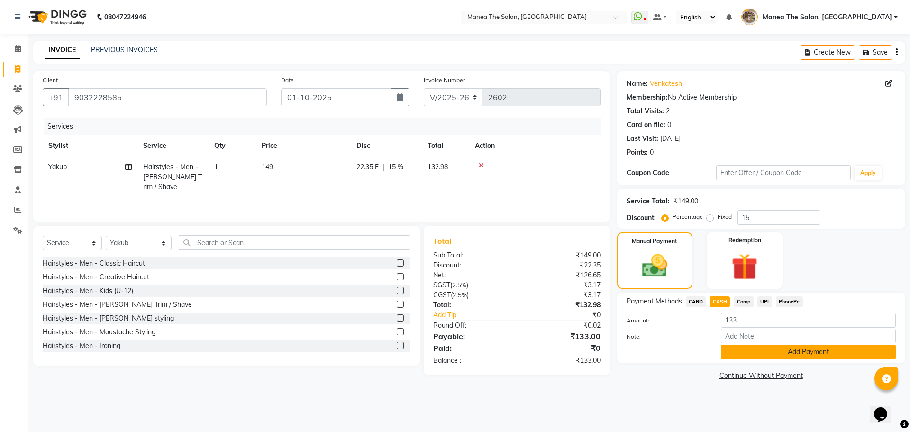
click at [753, 354] on button "Add Payment" at bounding box center [808, 352] width 175 height 15
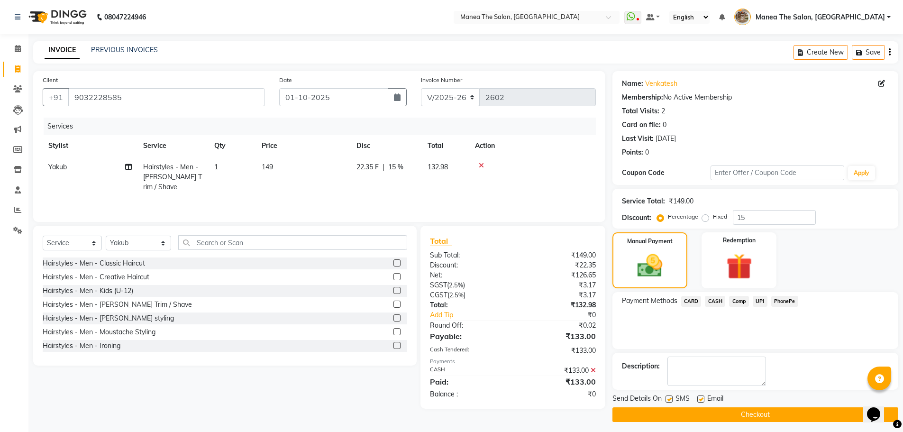
click at [713, 412] on button "Checkout" at bounding box center [756, 414] width 286 height 15
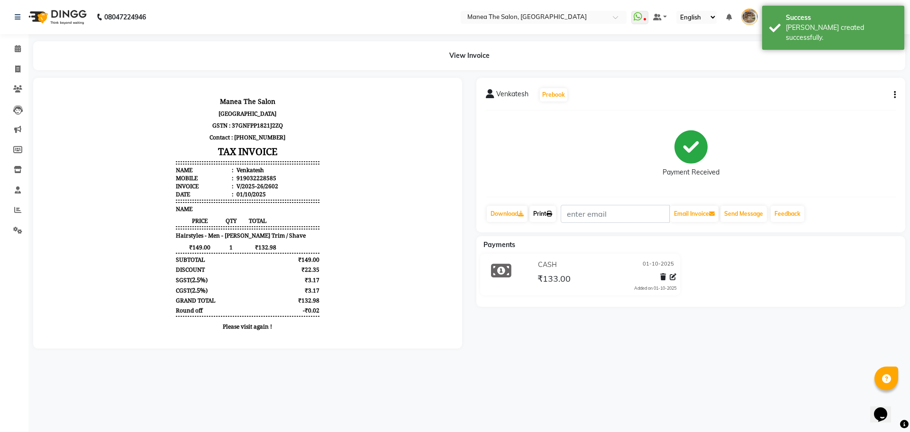
click at [535, 210] on link "Print" at bounding box center [543, 214] width 27 height 16
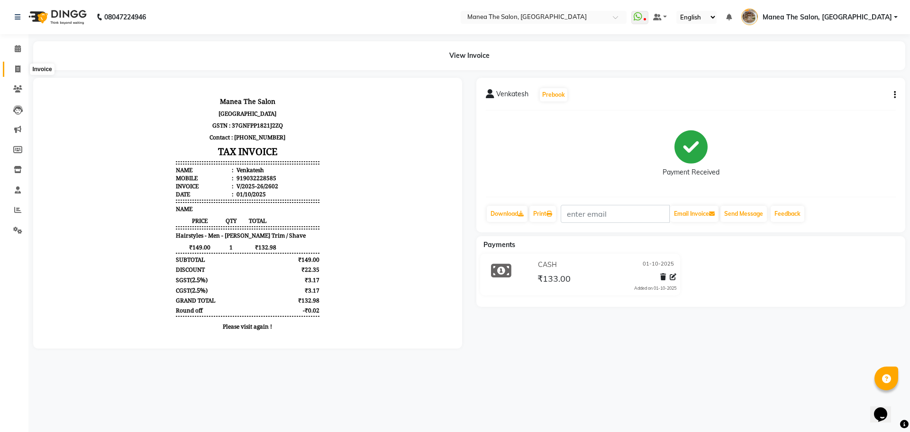
click at [22, 66] on span at bounding box center [17, 69] width 17 height 11
select select "service"
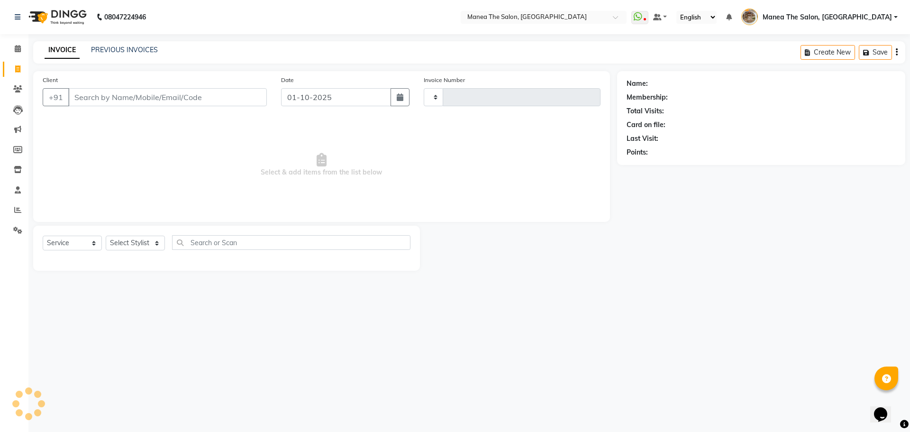
type input "2603"
select select "7287"
click at [171, 101] on input "Client" at bounding box center [167, 97] width 199 height 18
type input "eye"
click at [167, 100] on input "eye" at bounding box center [143, 97] width 150 height 18
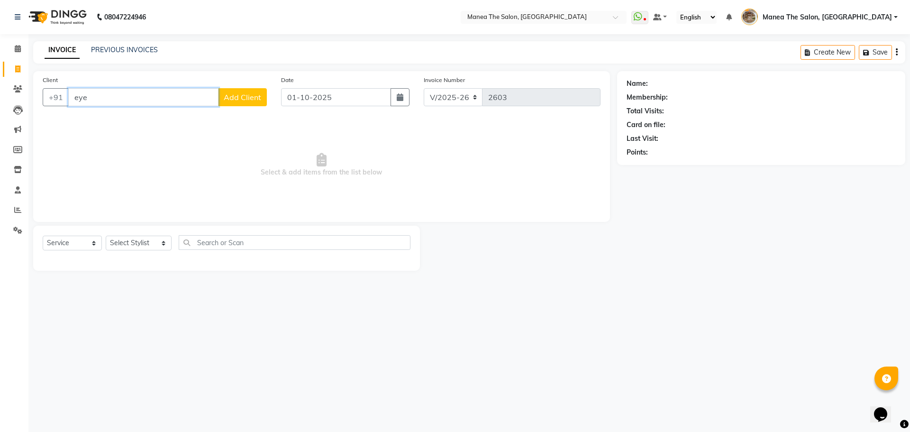
click at [167, 100] on input "eye" at bounding box center [143, 97] width 150 height 18
click at [167, 101] on input "Client" at bounding box center [167, 97] width 199 height 18
click at [119, 242] on select "Select Stylist Faizan shaik Front Office Kaif Madhavi Mocharla Ramalakshmi Pelu…" at bounding box center [139, 243] width 66 height 15
select select "62424"
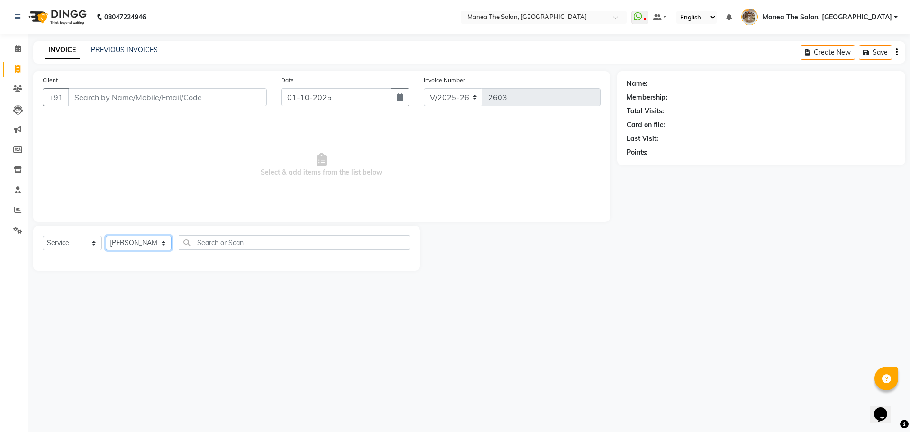
click at [106, 236] on select "Select Stylist Faizan shaik Front Office Kaif Madhavi Mocharla Ramalakshmi Pelu…" at bounding box center [139, 243] width 66 height 15
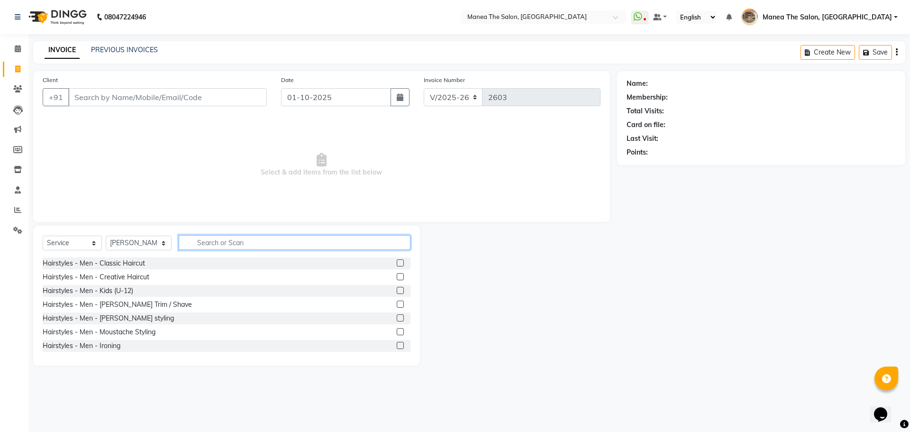
click at [200, 248] on input "text" at bounding box center [295, 242] width 232 height 15
type input "eye"
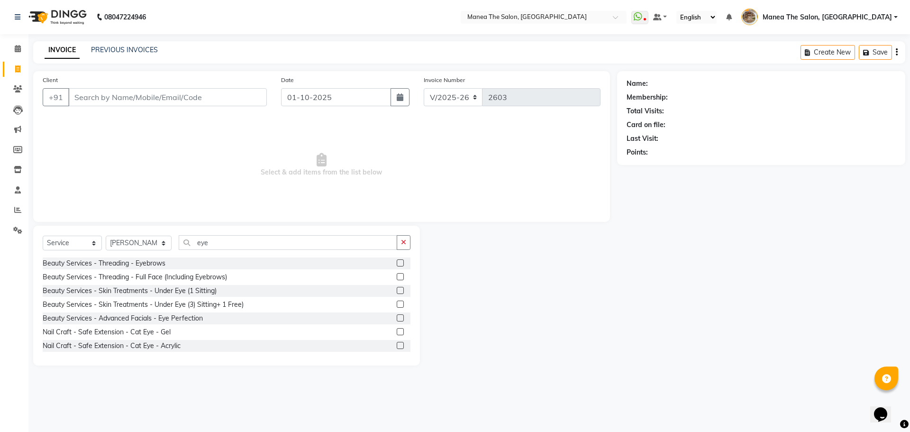
click at [397, 260] on label at bounding box center [400, 262] width 7 height 7
click at [397, 260] on input "checkbox" at bounding box center [400, 263] width 6 height 6
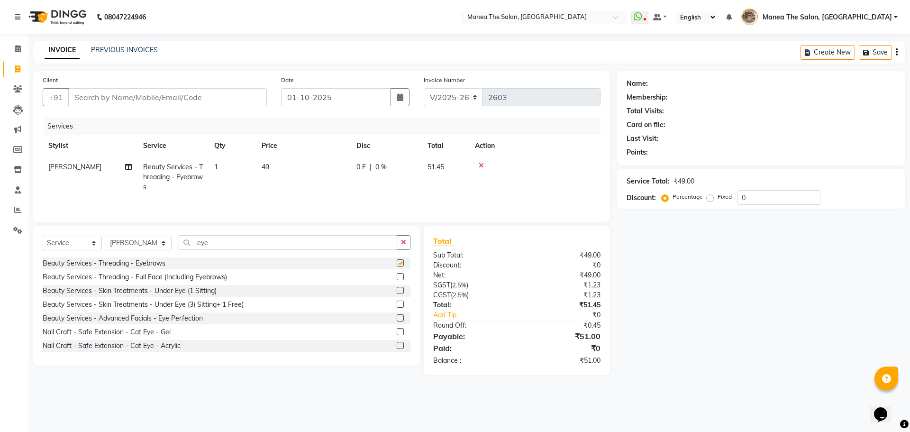
checkbox input "false"
click at [205, 99] on input "Client" at bounding box center [167, 97] width 199 height 18
click at [217, 95] on input "Client" at bounding box center [167, 97] width 199 height 18
type input "8790044823"
click at [246, 92] on button "Add Client" at bounding box center [242, 97] width 49 height 18
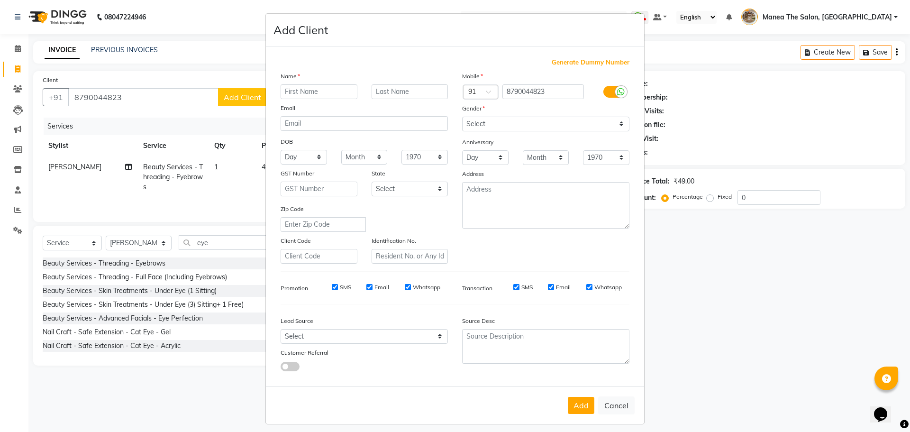
click at [314, 91] on input "text" at bounding box center [319, 91] width 77 height 15
click at [350, 94] on input "text" at bounding box center [319, 91] width 77 height 15
type input "Likhitha"
click at [525, 119] on select "Select Male Female Other Prefer Not To Say" at bounding box center [545, 124] width 167 height 15
select select "female"
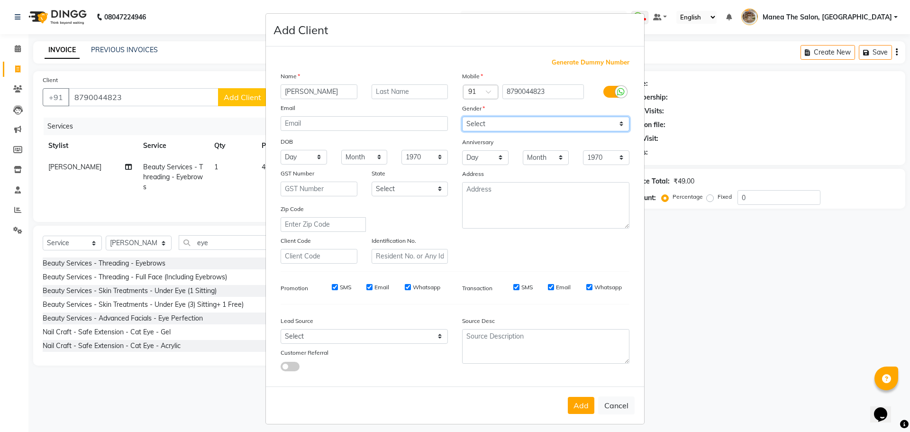
click at [462, 117] on select "Select Male Female Other Prefer Not To Say" at bounding box center [545, 124] width 167 height 15
click at [569, 404] on button "Add" at bounding box center [581, 405] width 27 height 17
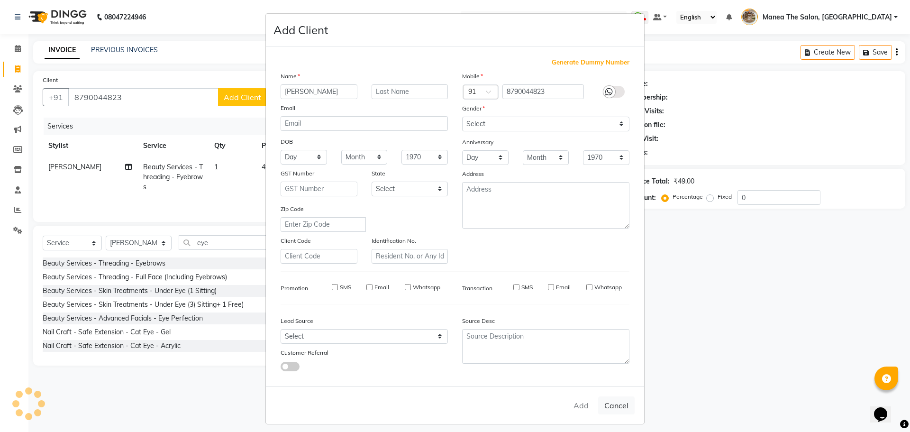
select select
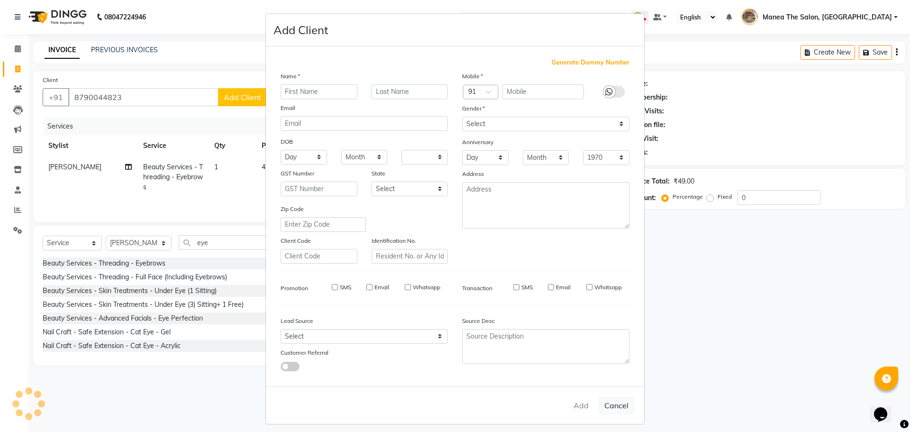
select select
checkbox input "false"
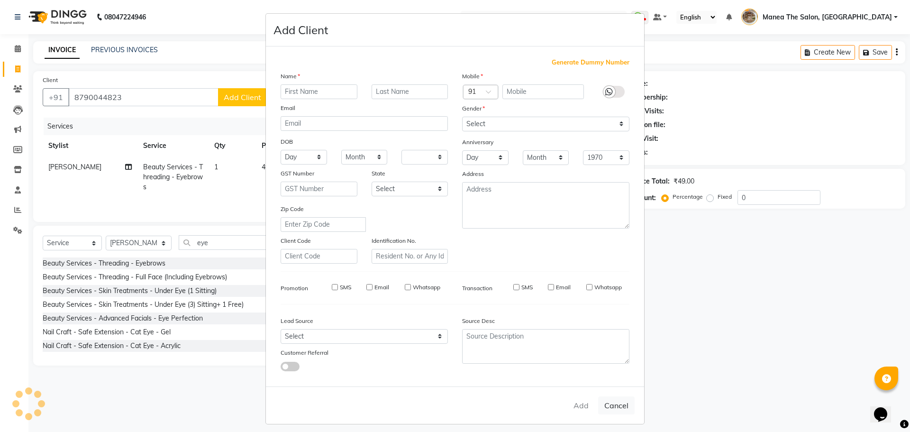
checkbox input "false"
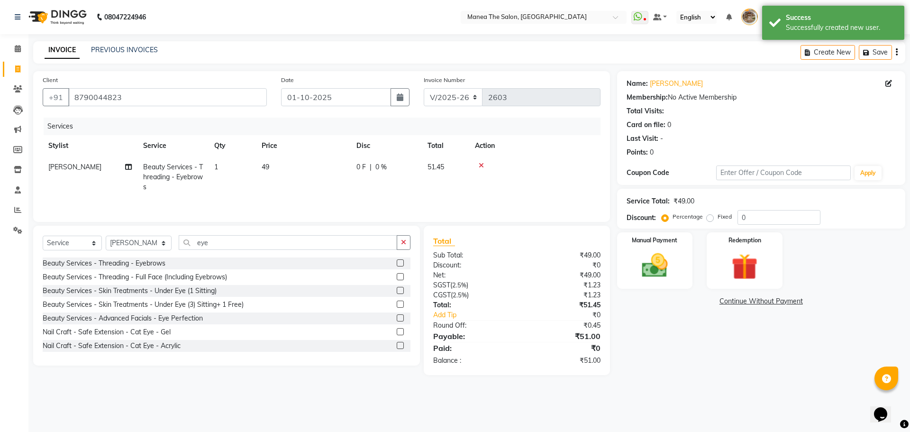
click at [710, 52] on div "INVOICE PREVIOUS INVOICES Create New Save" at bounding box center [469, 52] width 872 height 22
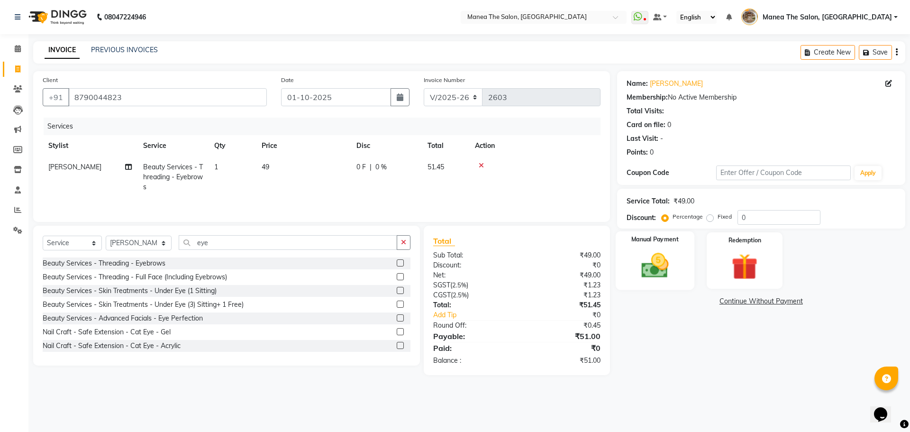
click at [674, 246] on div "Manual Payment" at bounding box center [654, 260] width 79 height 58
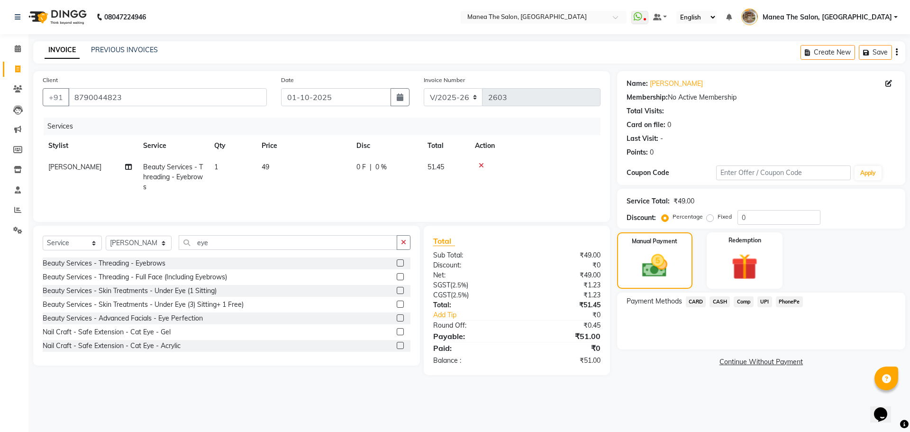
click at [718, 300] on span "CASH" at bounding box center [720, 301] width 20 height 11
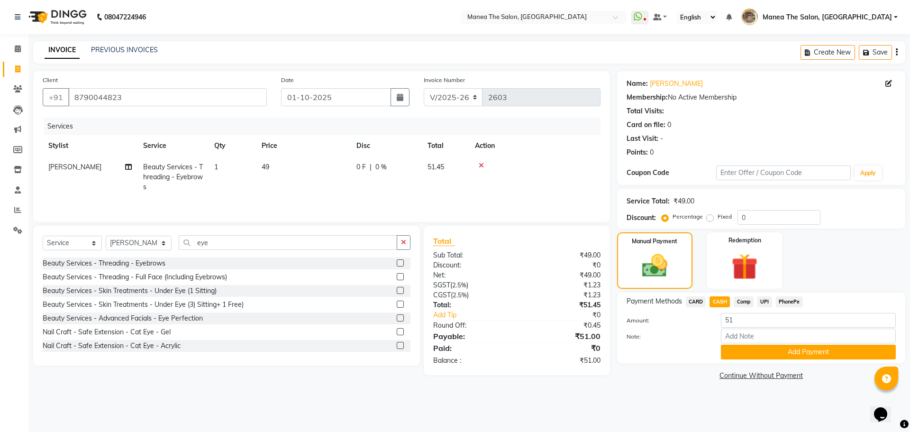
click at [788, 301] on span "PhonePe" at bounding box center [789, 301] width 27 height 11
click at [776, 350] on button "Add Payment" at bounding box center [808, 352] width 175 height 15
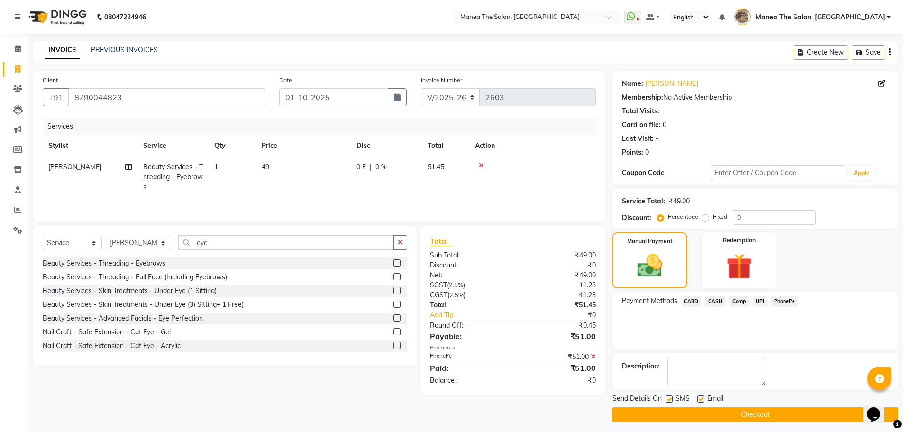
click at [725, 412] on button "Checkout" at bounding box center [756, 414] width 286 height 15
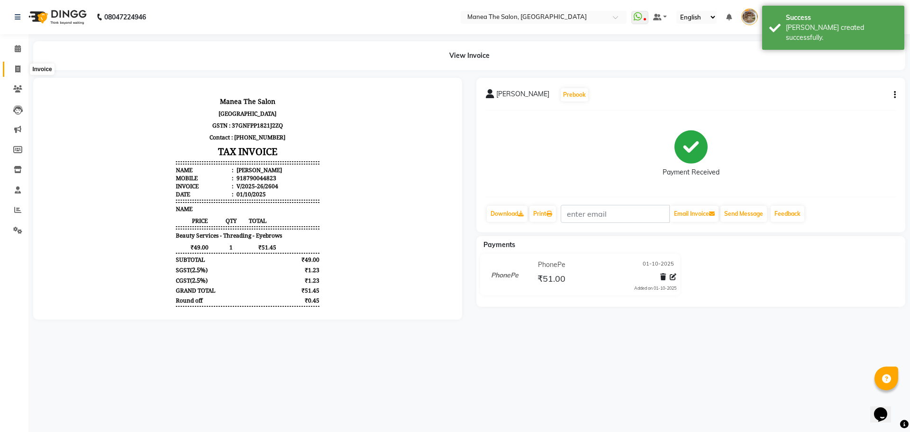
click at [12, 68] on span at bounding box center [17, 69] width 17 height 11
select select "service"
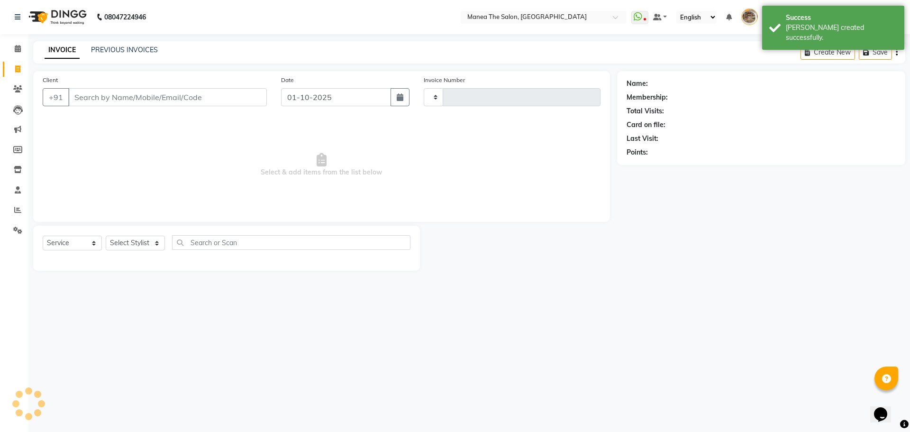
type input "2605"
select select "7287"
click at [101, 55] on div "PREVIOUS INVOICES" at bounding box center [124, 50] width 67 height 10
click at [115, 45] on div "PREVIOUS INVOICES" at bounding box center [124, 50] width 67 height 10
click at [115, 46] on link "PREVIOUS INVOICES" at bounding box center [124, 50] width 67 height 9
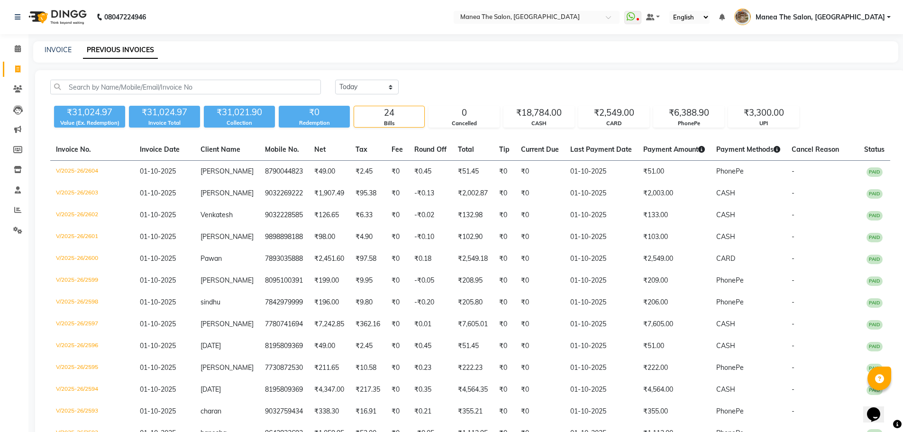
click at [495, 90] on div "Today Yesterday Custom Range" at bounding box center [612, 87] width 555 height 15
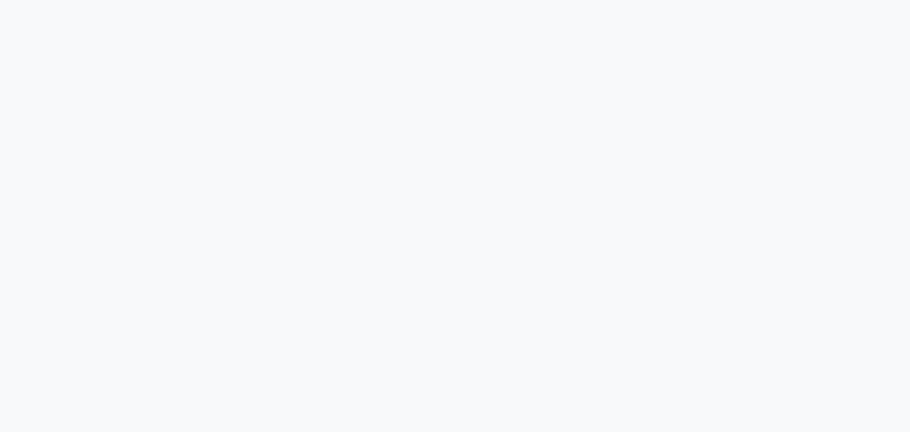
select select "service"
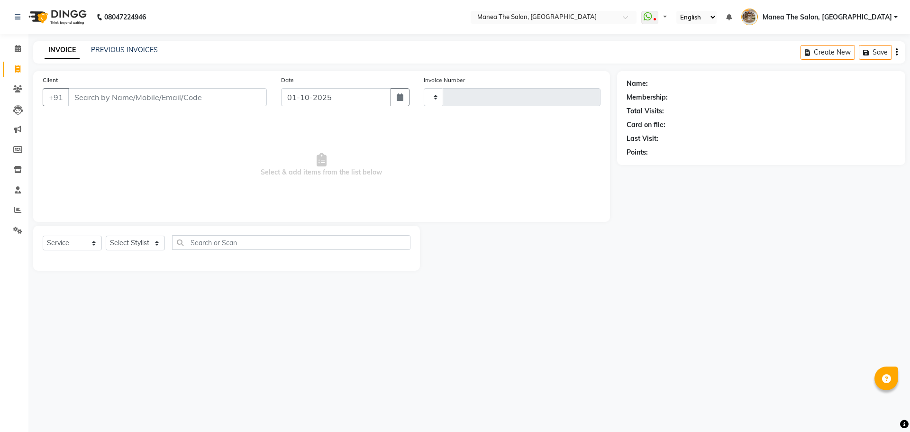
type input "2594"
select select "7287"
click at [145, 244] on select "Select Stylist [PERSON_NAME] Front Office Kaif [PERSON_NAME] [PERSON_NAME] Pelu…" at bounding box center [139, 243] width 66 height 15
select select "82652"
click at [106, 236] on select "Select Stylist [PERSON_NAME] Front Office Kaif [PERSON_NAME] [PERSON_NAME] Pelu…" at bounding box center [139, 243] width 66 height 15
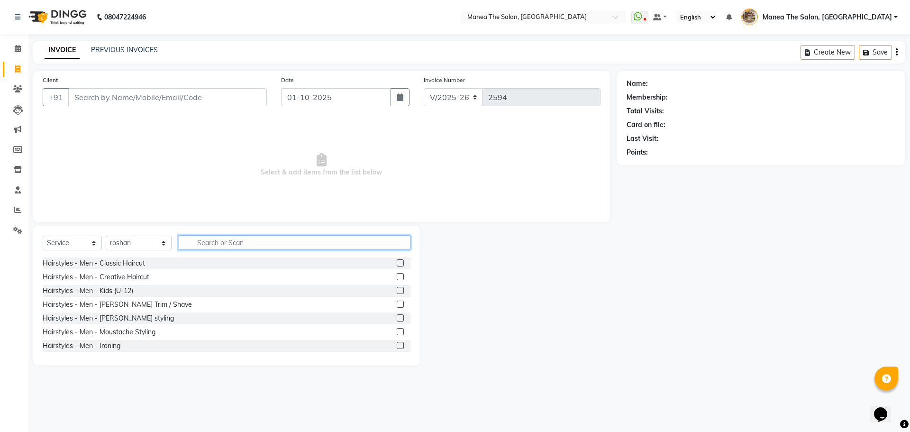
click at [273, 236] on input "text" at bounding box center [295, 242] width 232 height 15
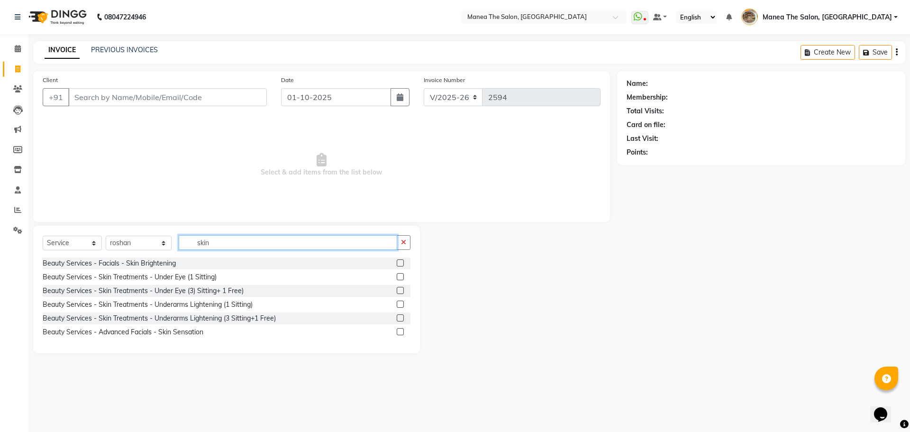
type input "skin"
click at [401, 264] on label at bounding box center [400, 262] width 7 height 7
click at [401, 264] on input "checkbox" at bounding box center [400, 263] width 6 height 6
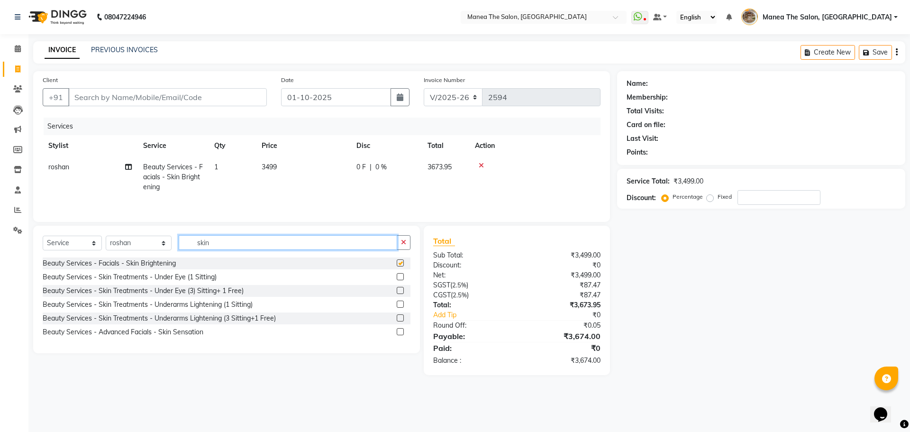
click at [253, 243] on input "skin" at bounding box center [288, 242] width 219 height 15
checkbox input "false"
click at [253, 243] on input "skin" at bounding box center [288, 242] width 219 height 15
type input "s"
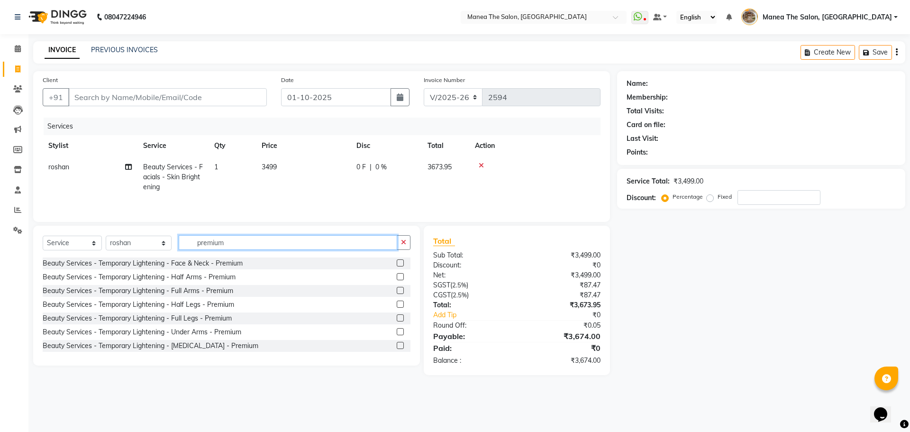
type input "premium"
click at [397, 264] on label at bounding box center [400, 262] width 7 height 7
click at [397, 264] on input "checkbox" at bounding box center [400, 263] width 6 height 6
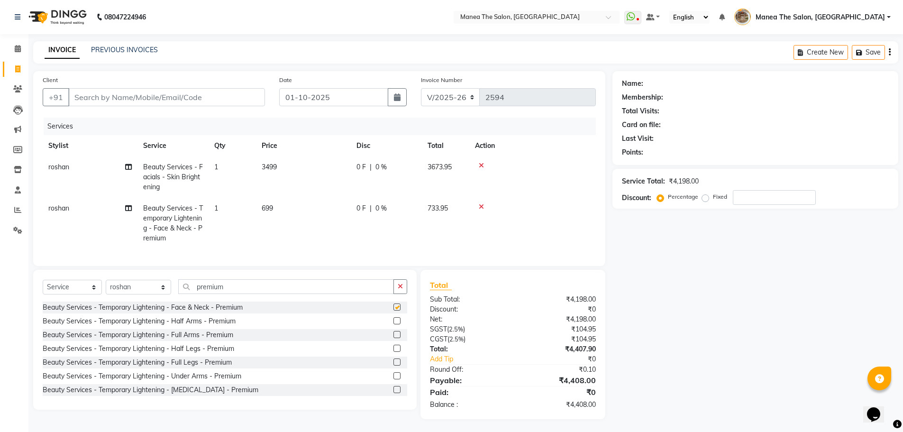
checkbox input "false"
click at [404, 293] on button "button" at bounding box center [401, 286] width 14 height 15
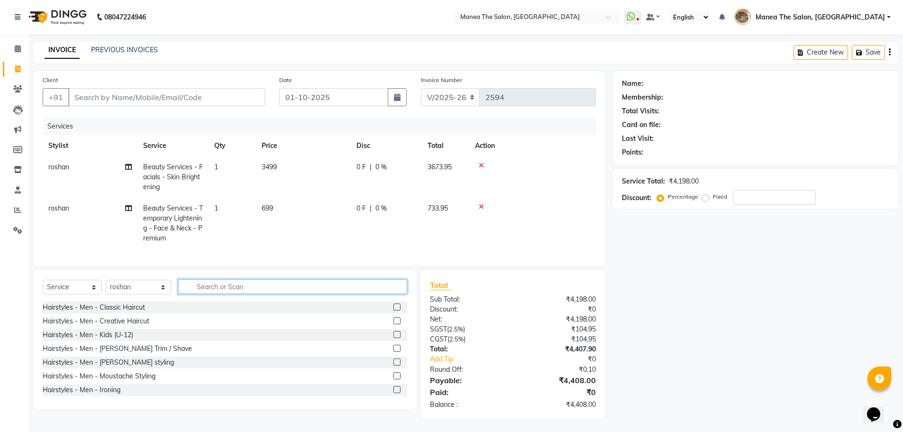
click at [305, 294] on input "text" at bounding box center [292, 286] width 229 height 15
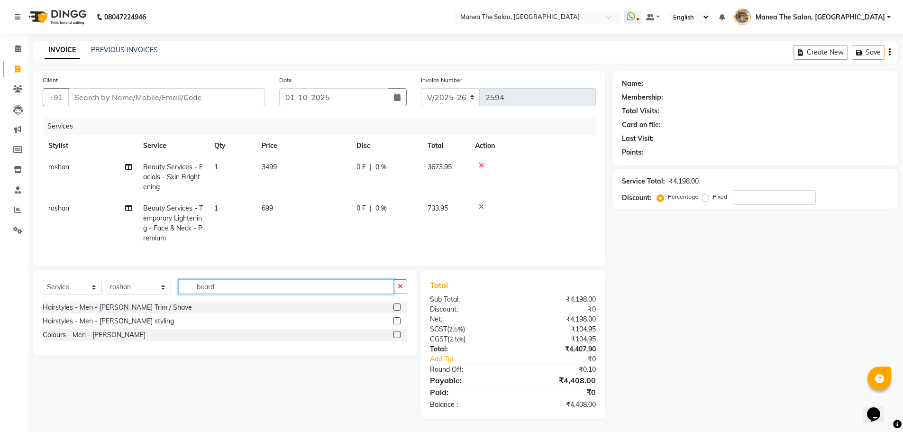
type input "beard"
click at [395, 311] on label at bounding box center [397, 306] width 7 height 7
click at [395, 311] on input "checkbox" at bounding box center [397, 307] width 6 height 6
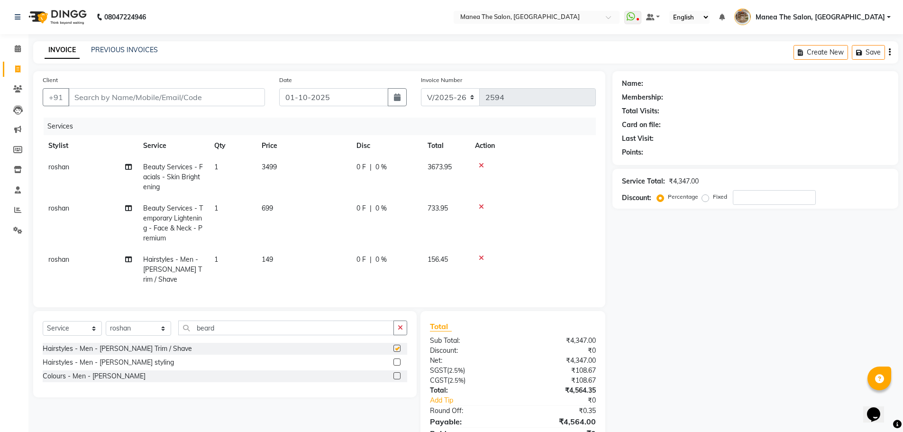
checkbox input "false"
click at [206, 92] on input "Client" at bounding box center [166, 97] width 197 height 18
type input "8"
type input "0"
type input "8195809369"
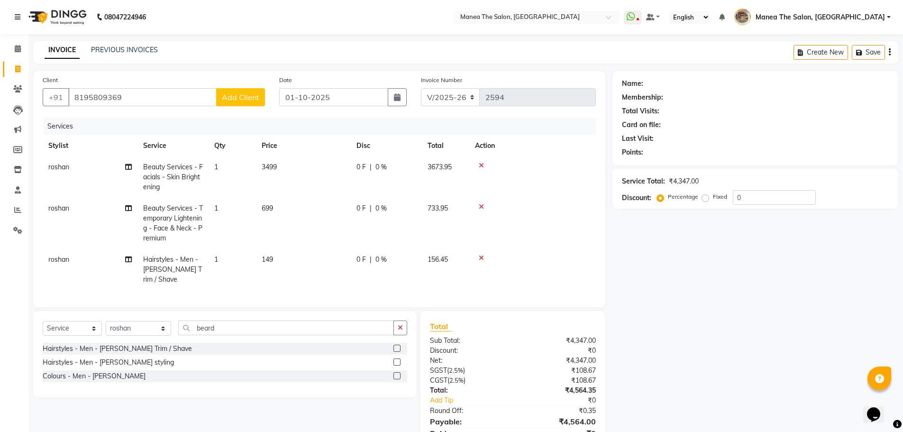
click at [230, 95] on span "Add Client" at bounding box center [240, 96] width 37 height 9
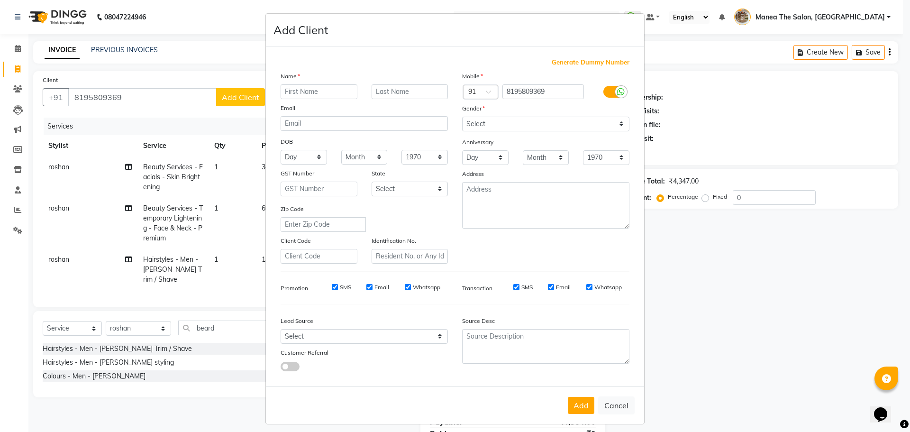
click at [341, 93] on input "text" at bounding box center [319, 91] width 77 height 15
type input "[DATE]"
click at [482, 121] on select "Select Male Female Other Prefer Not To Say" at bounding box center [545, 124] width 167 height 15
select select "male"
click at [462, 117] on select "Select Male Female Other Prefer Not To Say" at bounding box center [545, 124] width 167 height 15
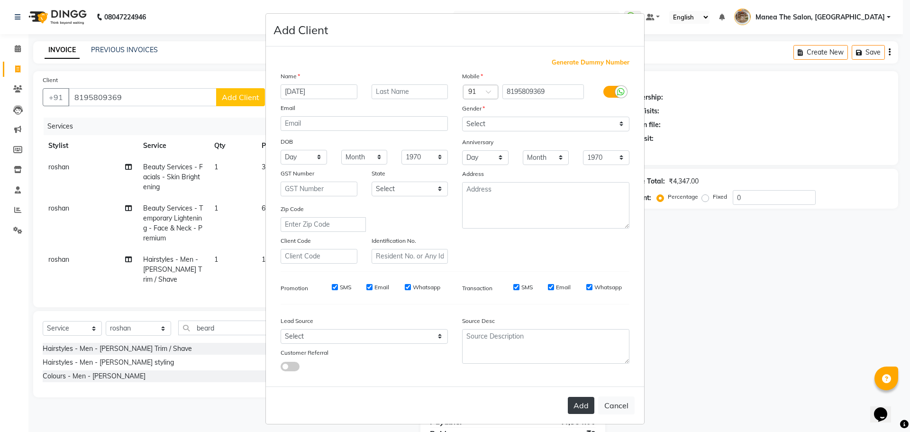
click at [578, 403] on button "Add" at bounding box center [581, 405] width 27 height 17
select select
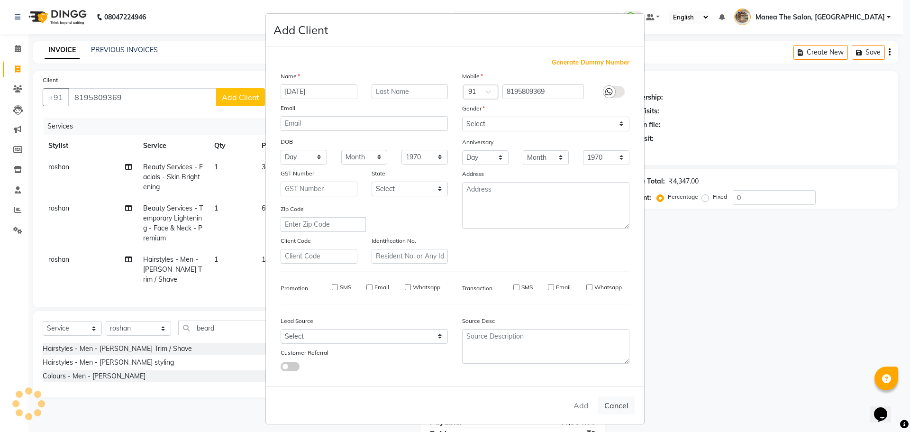
select select
checkbox input "false"
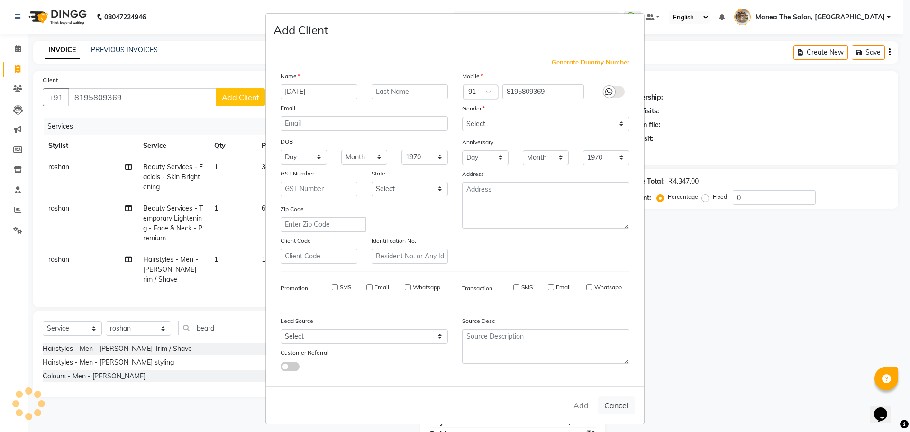
checkbox input "false"
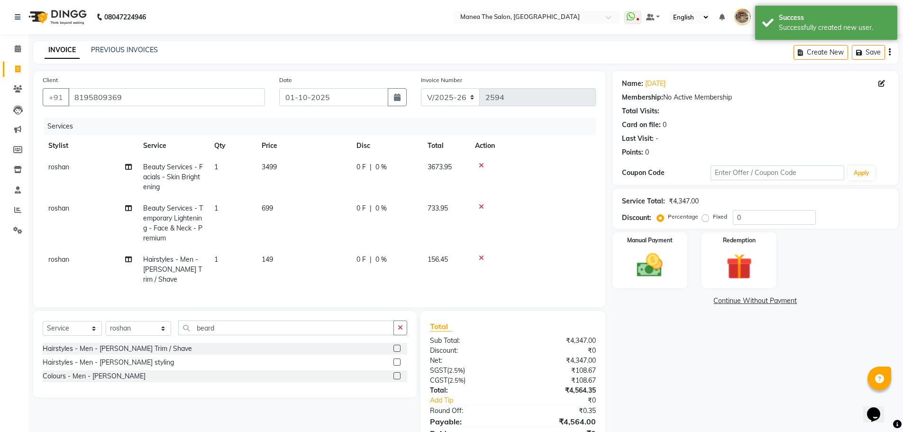
scroll to position [40, 0]
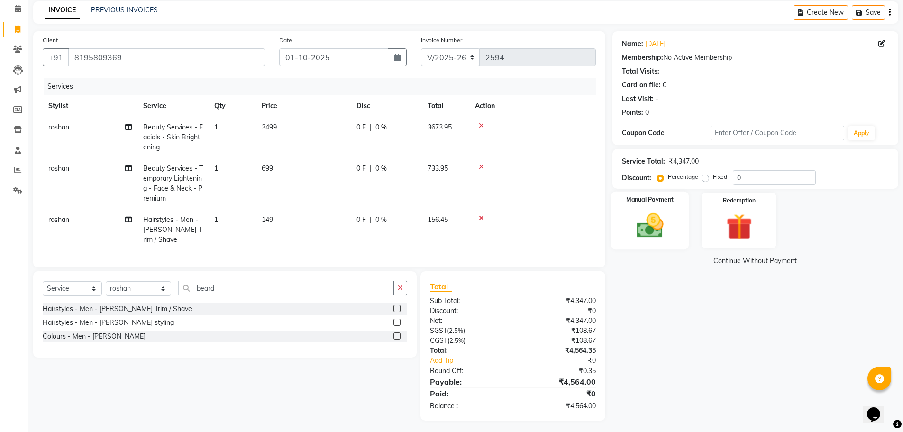
drag, startPoint x: 662, startPoint y: 250, endPoint x: 659, endPoint y: 236, distance: 15.0
click at [661, 243] on div "Name: Raja Membership: No Active Membership Total Visits: Card on file: 0 Last …" at bounding box center [759, 225] width 293 height 389
click at [659, 236] on img at bounding box center [650, 225] width 44 height 31
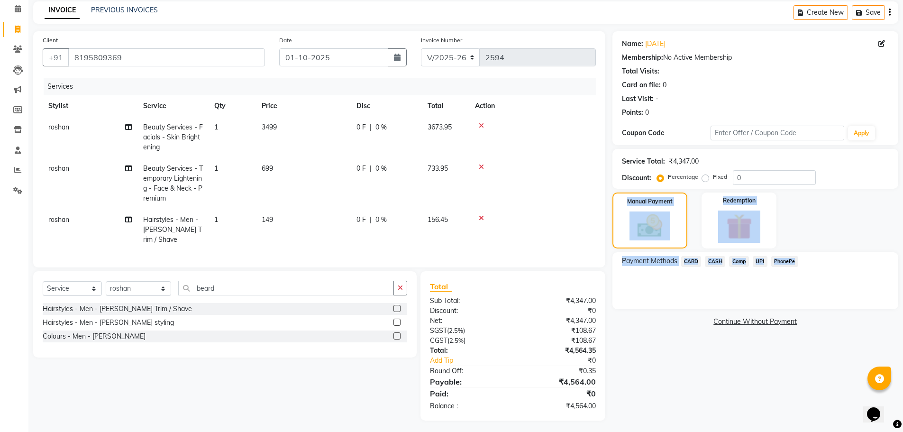
click at [699, 264] on span "CARD" at bounding box center [691, 261] width 20 height 11
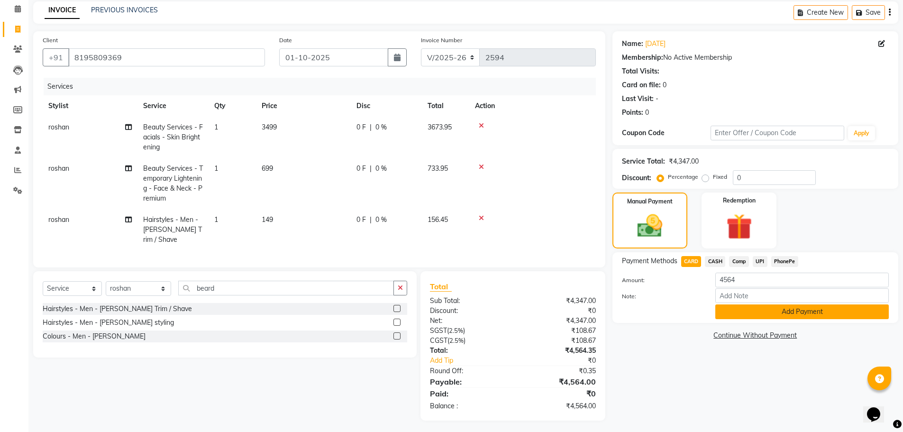
click at [736, 311] on button "Add Payment" at bounding box center [803, 311] width 174 height 15
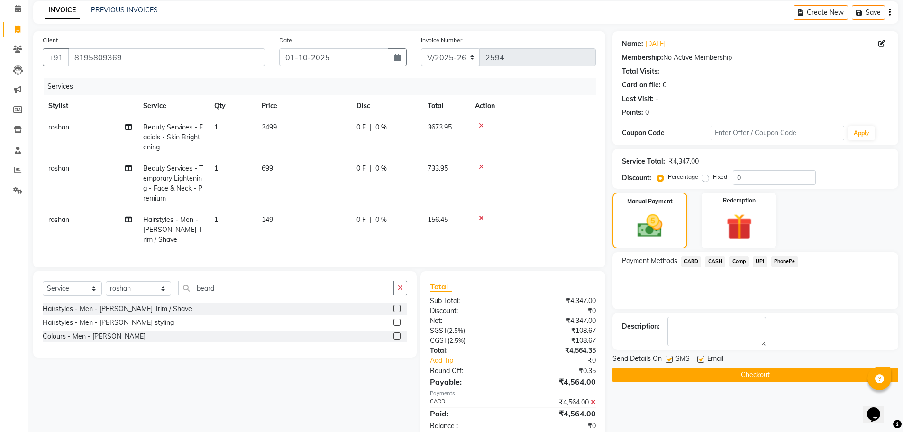
click at [743, 373] on button "Checkout" at bounding box center [756, 374] width 286 height 15
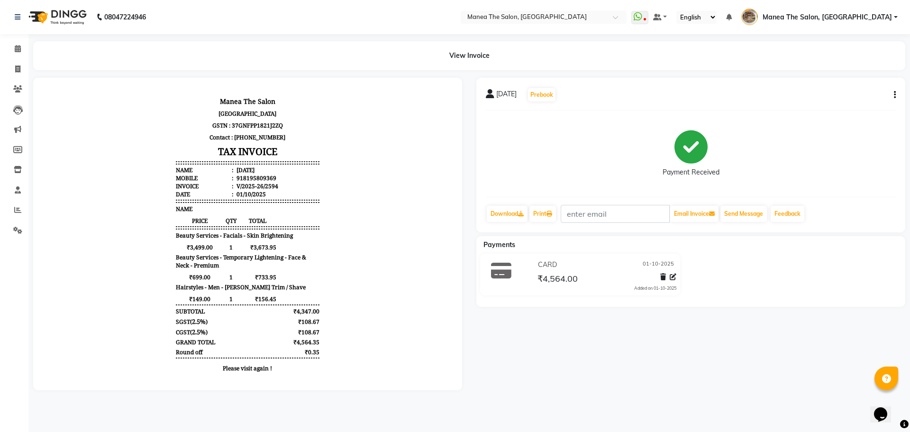
click at [895, 95] on icon "button" at bounding box center [895, 95] width 2 height 0
click at [833, 109] on div "Edit Invoice" at bounding box center [848, 107] width 65 height 12
select select "service"
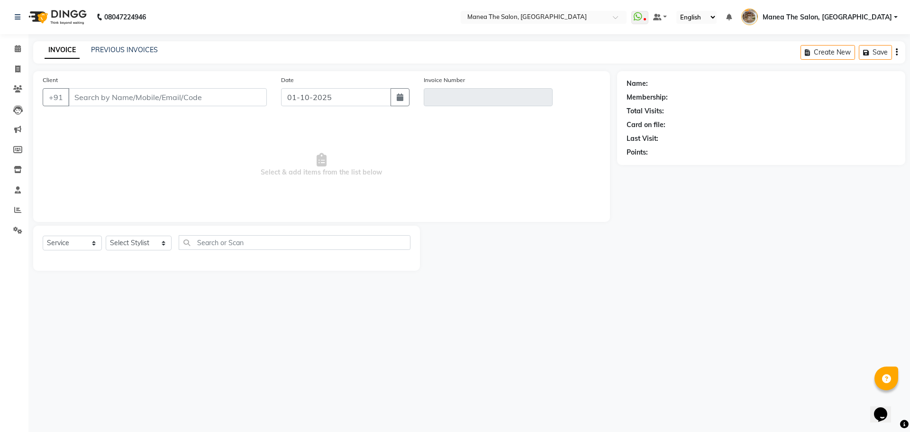
type input "8195809369"
type input "V/2025-26/2594"
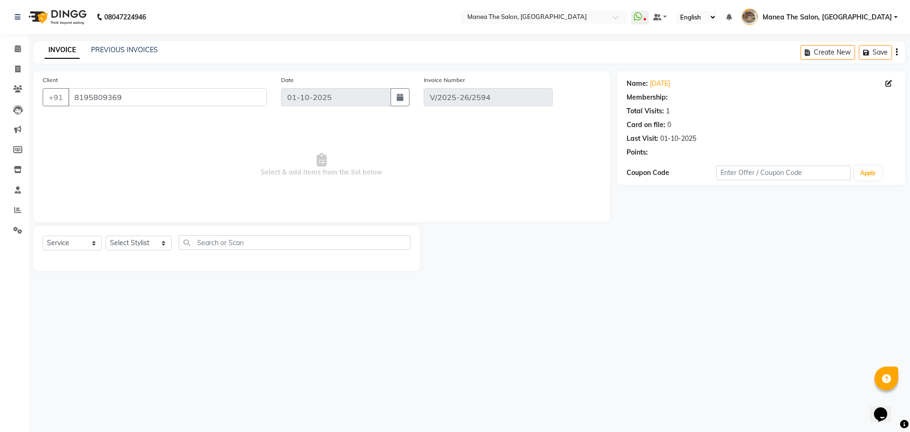
select select "select"
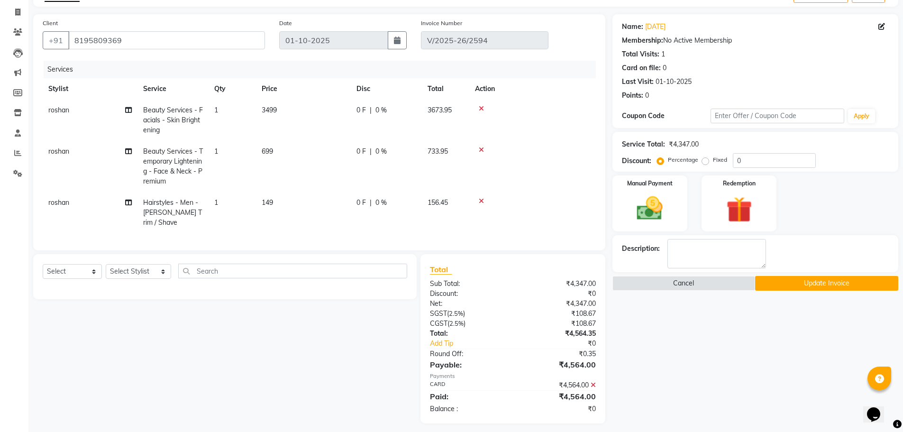
scroll to position [60, 0]
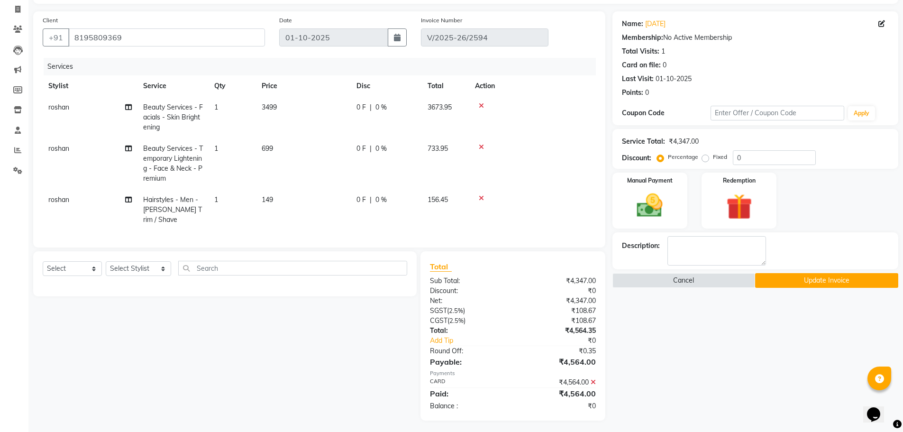
click at [594, 379] on icon at bounding box center [593, 382] width 5 height 7
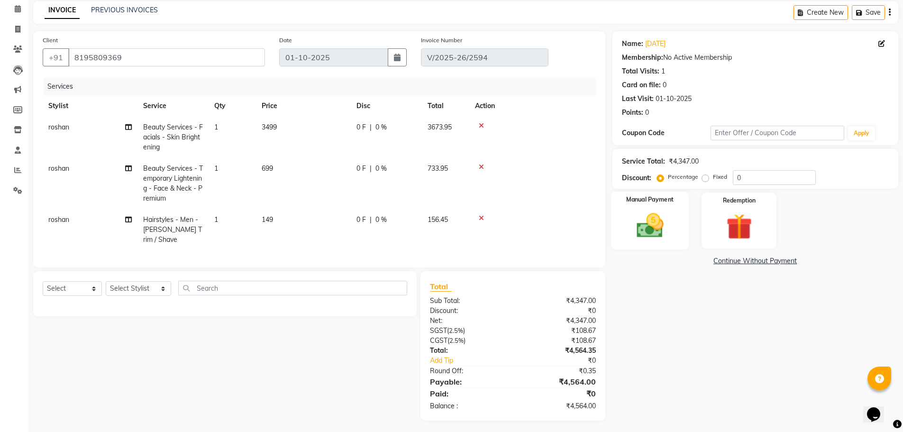
click at [657, 201] on label "Manual Payment" at bounding box center [649, 199] width 47 height 9
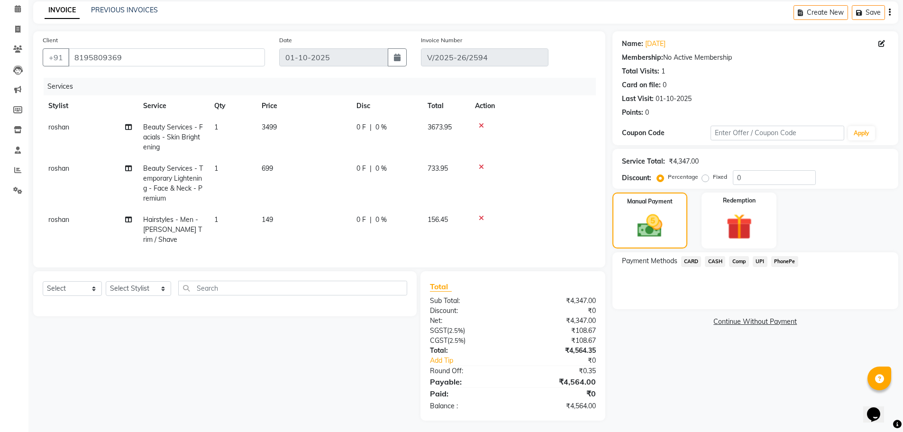
click at [711, 264] on span "CASH" at bounding box center [715, 261] width 20 height 11
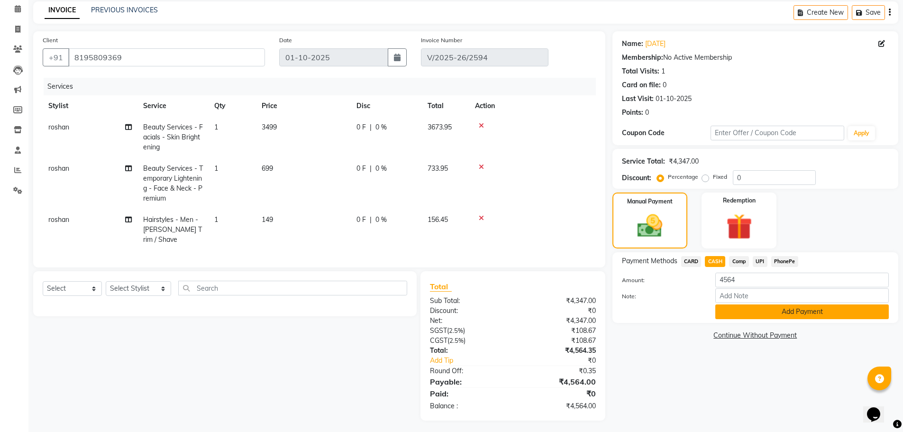
click at [731, 308] on button "Add Payment" at bounding box center [803, 311] width 174 height 15
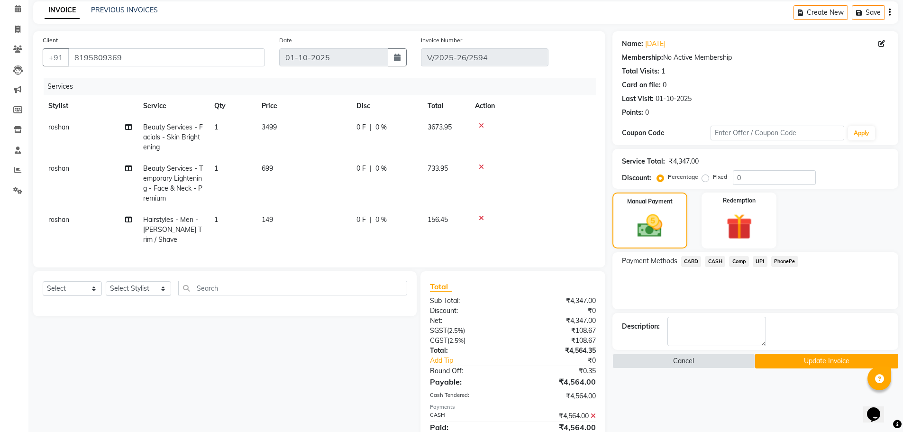
click at [797, 357] on button "Update Invoice" at bounding box center [826, 361] width 143 height 15
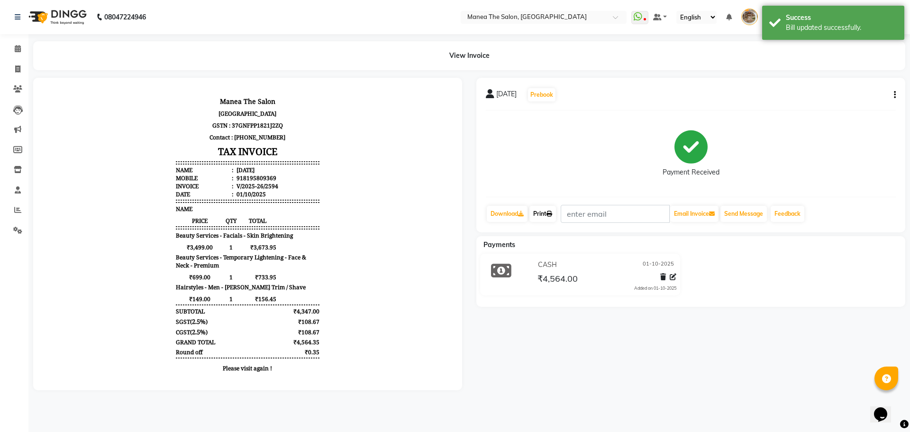
click at [548, 218] on link "Print" at bounding box center [543, 214] width 27 height 16
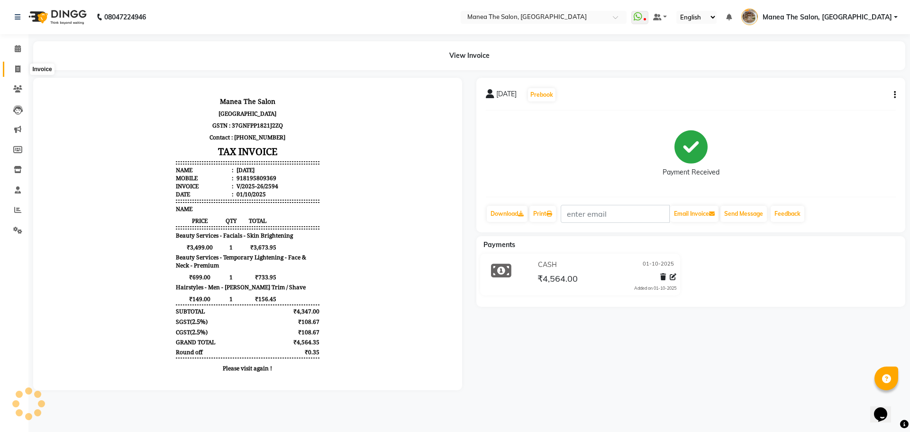
click at [24, 69] on span at bounding box center [17, 69] width 17 height 11
select select "service"
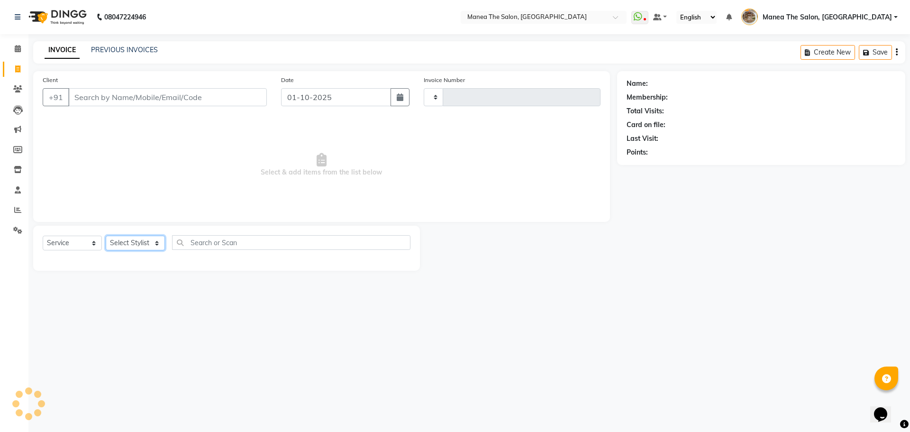
click at [143, 236] on select "Select Stylist" at bounding box center [135, 243] width 59 height 15
click at [157, 93] on input "Client" at bounding box center [167, 97] width 199 height 18
click at [147, 246] on select "Select Stylist" at bounding box center [135, 243] width 59 height 15
type input "2595"
select select "7287"
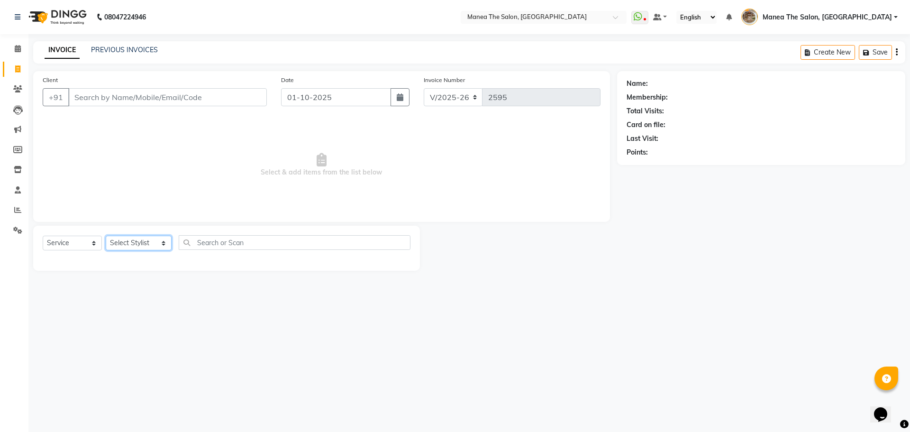
select select "70149"
click at [106, 236] on select "Select Stylist [PERSON_NAME] Front Office Kaif [PERSON_NAME] [PERSON_NAME] Pelu…" at bounding box center [139, 243] width 66 height 15
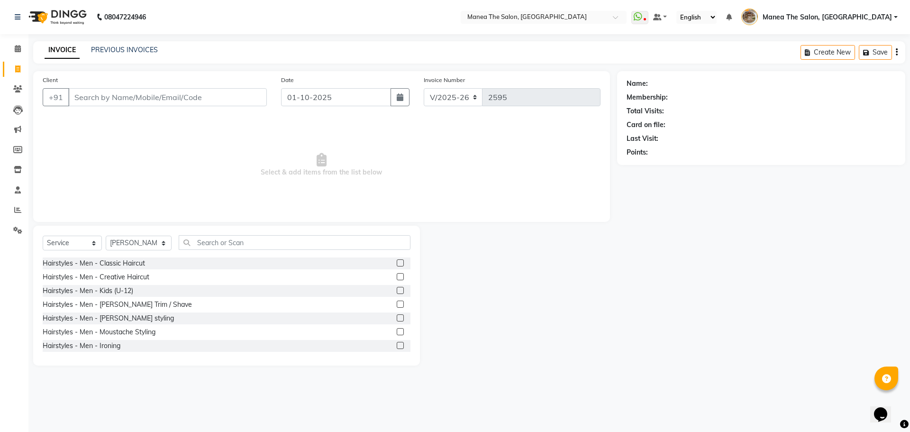
click at [397, 262] on label at bounding box center [400, 262] width 7 height 7
click at [397, 262] on input "checkbox" at bounding box center [400, 263] width 6 height 6
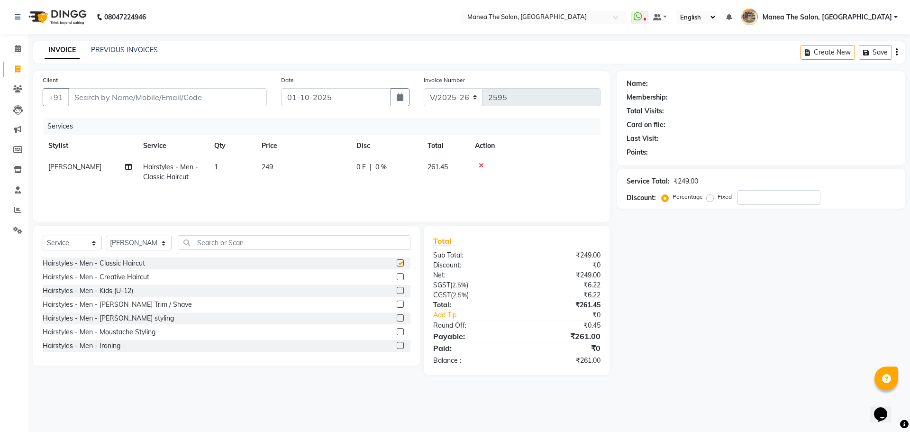
checkbox input "false"
click at [119, 101] on input "Client" at bounding box center [167, 97] width 199 height 18
type input "7"
type input "0"
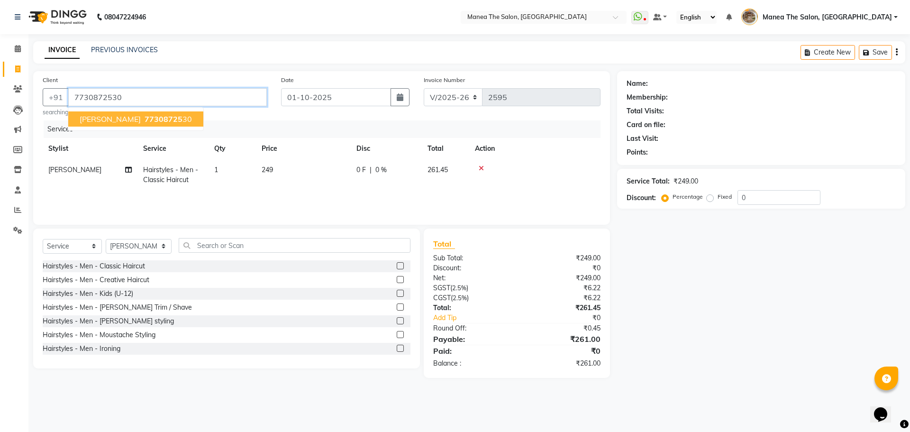
type input "7730872530"
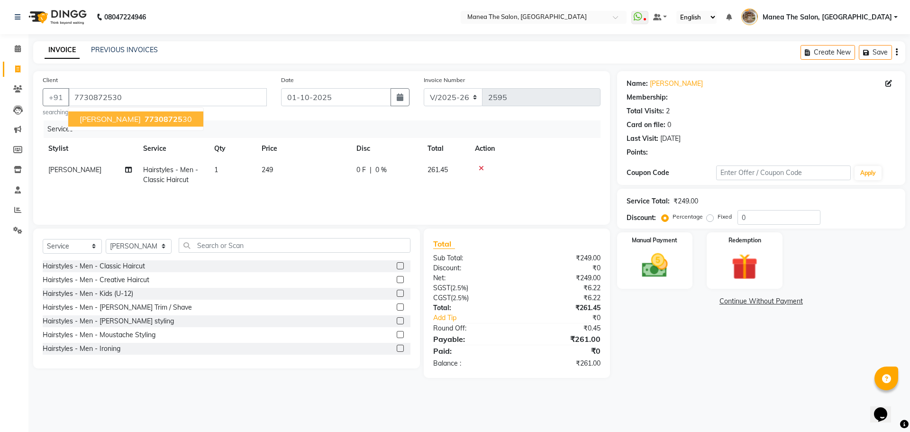
select select "1: Object"
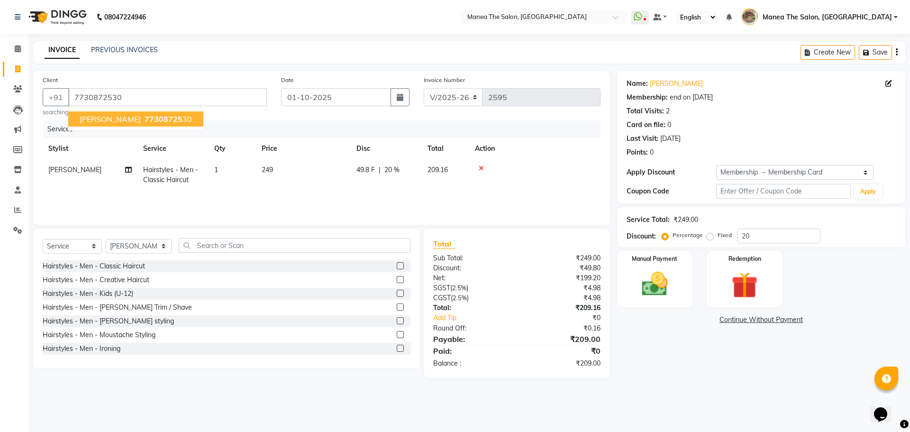
click at [96, 120] on span "[PERSON_NAME]" at bounding box center [110, 118] width 61 height 9
type input "0"
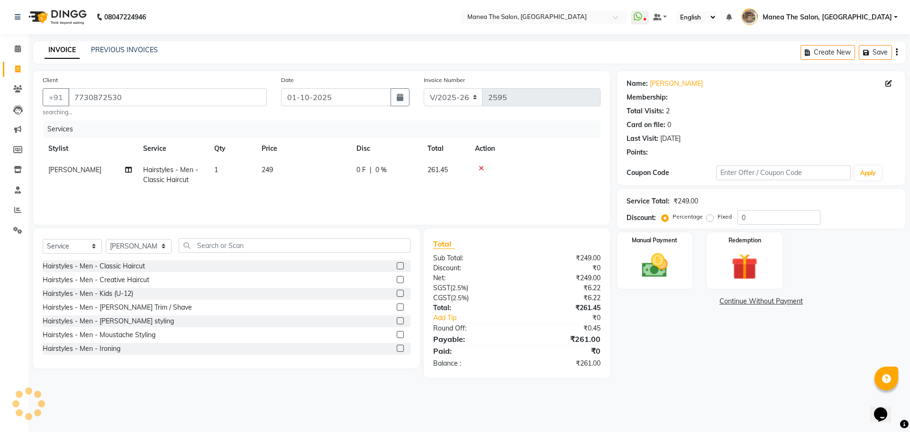
select select "1: Object"
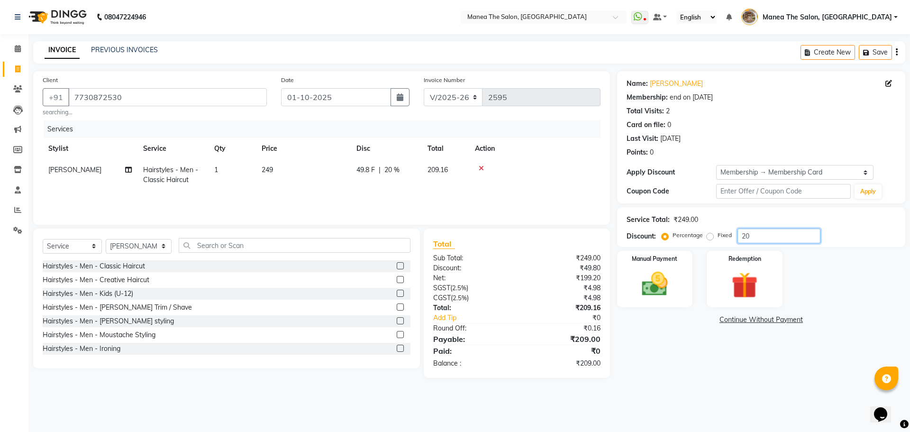
click at [754, 235] on input "20" at bounding box center [779, 236] width 83 height 15
type input "2"
type input "15"
click at [686, 373] on div "Name: Ram Ravi Membership: end on 15-06-2027 Total Visits: 2 Card on file: 0 La…" at bounding box center [764, 224] width 295 height 307
click at [663, 291] on img at bounding box center [655, 283] width 44 height 31
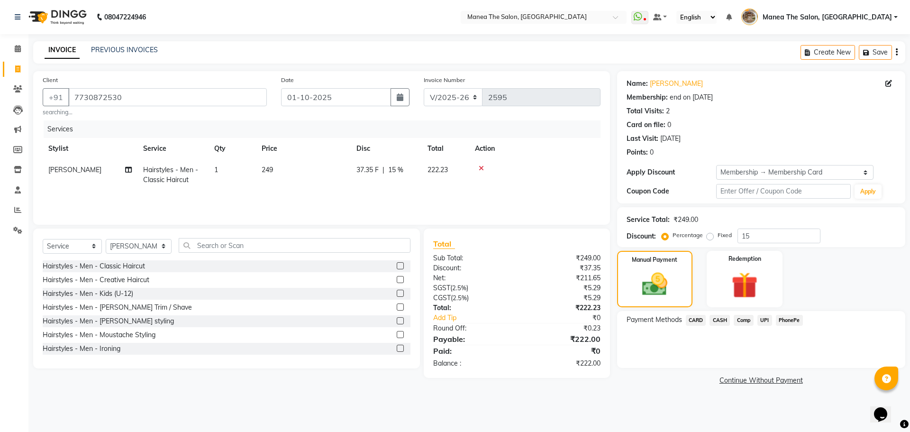
click at [795, 317] on span "PhonePe" at bounding box center [789, 320] width 27 height 11
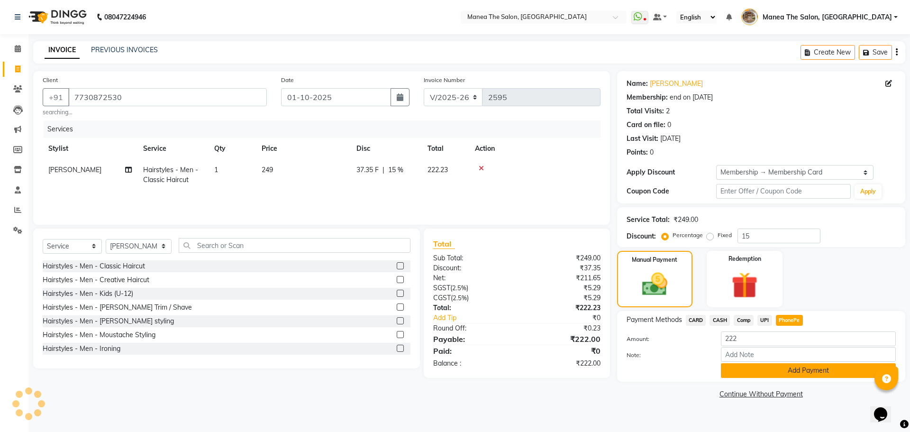
click at [791, 371] on button "Add Payment" at bounding box center [808, 370] width 175 height 15
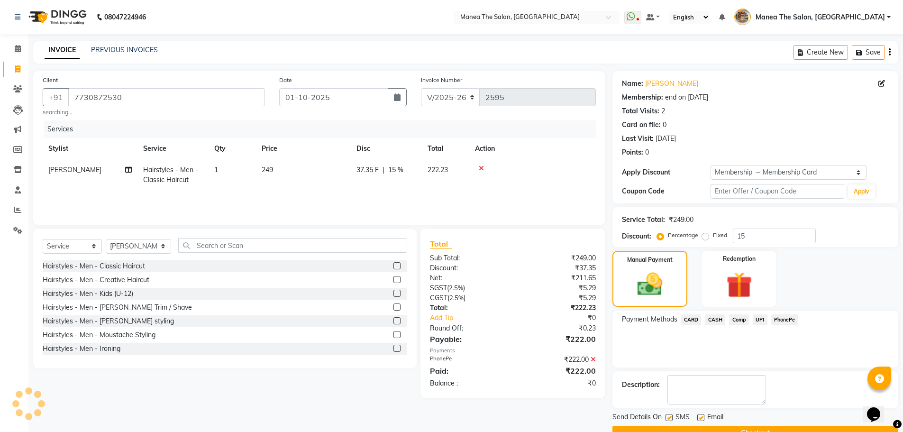
click at [758, 430] on button "Checkout" at bounding box center [756, 433] width 286 height 15
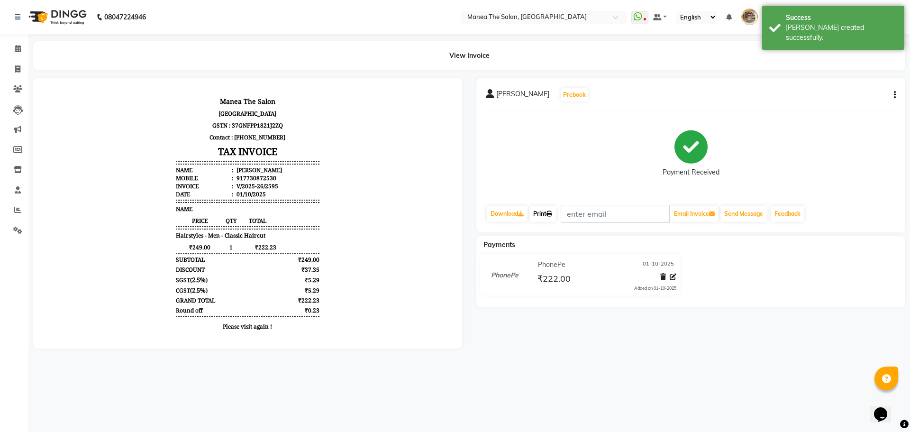
drag, startPoint x: 545, startPoint y: 212, endPoint x: 548, endPoint y: 208, distance: 4.9
click at [545, 212] on link "Print" at bounding box center [543, 214] width 27 height 16
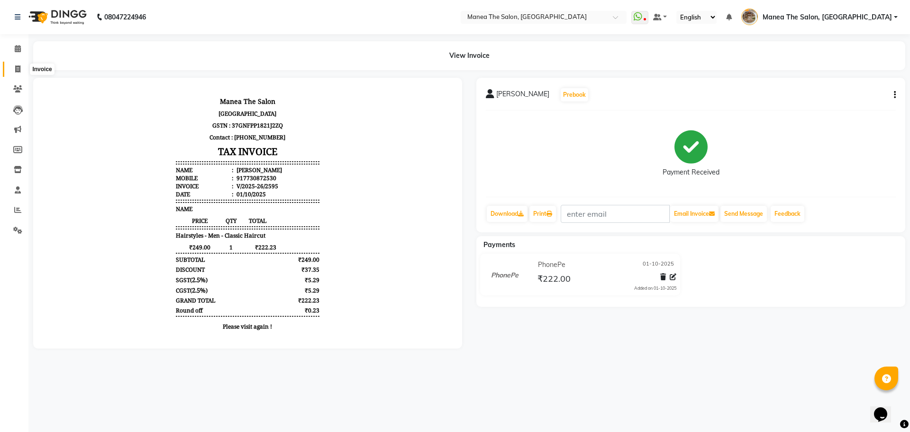
click at [11, 66] on span at bounding box center [17, 69] width 17 height 11
select select "service"
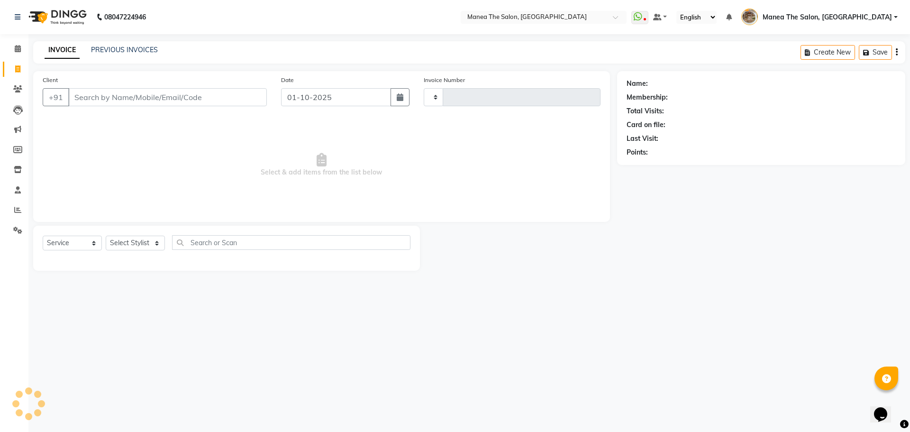
type input "2596"
select select "7287"
click at [138, 238] on select "Select Stylist" at bounding box center [135, 243] width 59 height 15
click at [141, 238] on select "Select Stylist [PERSON_NAME] Front Office Kaif [PERSON_NAME] [PERSON_NAME] Pelu…" at bounding box center [139, 243] width 66 height 15
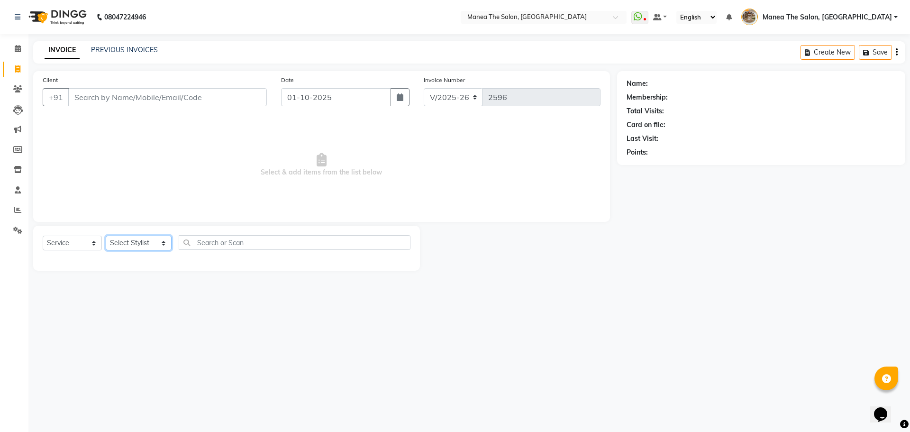
select select "70149"
click at [106, 236] on select "Select Stylist [PERSON_NAME] Front Office Kaif [PERSON_NAME] [PERSON_NAME] Pelu…" at bounding box center [139, 243] width 66 height 15
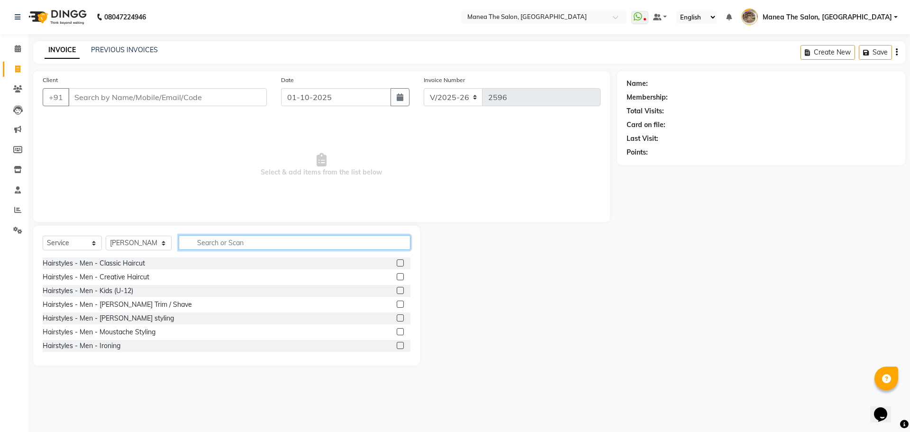
click at [202, 241] on input "text" at bounding box center [295, 242] width 232 height 15
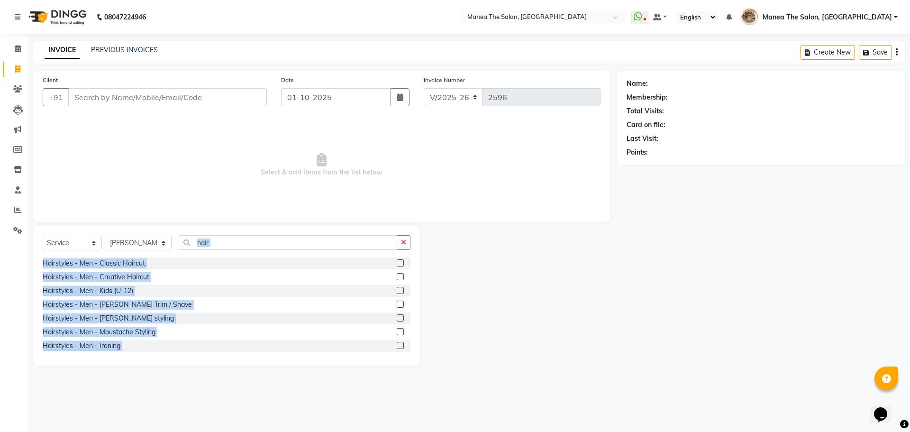
click at [365, 431] on html "08047224946 Select Location × Manea The Salon, Kanuru WhatsApp Status ✕ Status:…" at bounding box center [455, 216] width 910 height 432
click at [245, 238] on input "hair" at bounding box center [288, 242] width 219 height 15
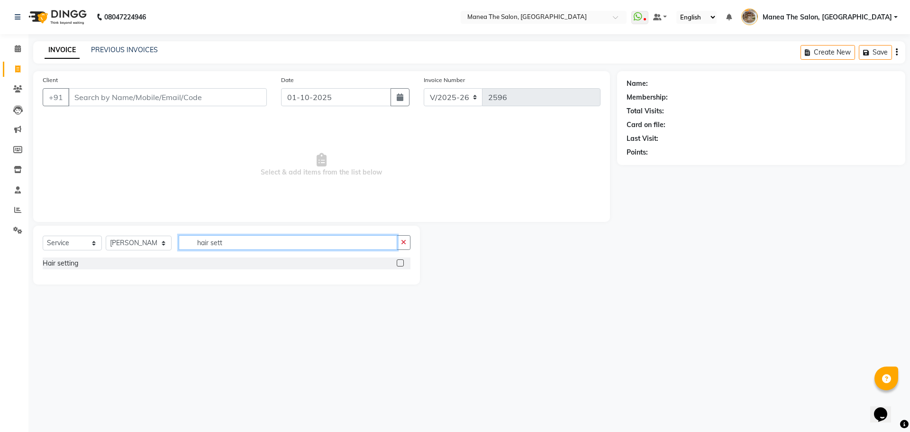
type input "hair sett"
click at [803, 312] on div "08047224946 Select Location × Manea The Salon, Kanuru WhatsApp Status ✕ Status:…" at bounding box center [455, 216] width 910 height 432
click at [398, 263] on label at bounding box center [400, 262] width 7 height 7
click at [398, 263] on input "checkbox" at bounding box center [400, 263] width 6 height 6
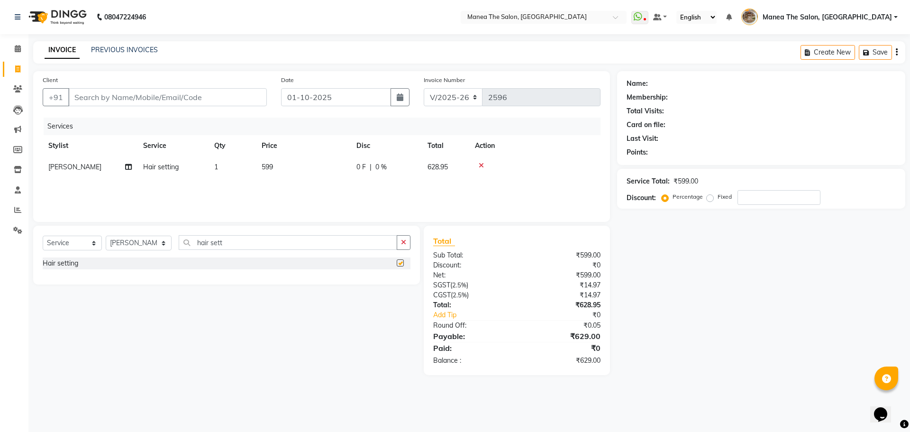
checkbox input "false"
click at [728, 322] on div "Name: Membership: Total Visits: Card on file: Last Visit: Points: Service Total…" at bounding box center [764, 223] width 295 height 304
click at [285, 160] on td "599" at bounding box center [303, 166] width 95 height 21
click at [330, 170] on input "599" at bounding box center [347, 169] width 83 height 15
click at [302, 167] on td "599" at bounding box center [303, 166] width 95 height 21
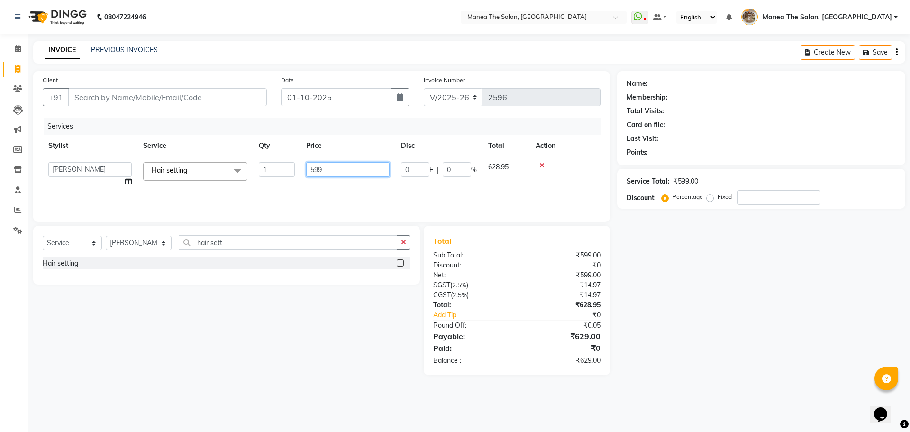
click at [336, 169] on input "599" at bounding box center [347, 169] width 83 height 15
type input "5"
type input "799"
click at [340, 184] on div "Services Stylist Service Qty Price Disc Total Action Faizan shaik Hair setting …" at bounding box center [322, 165] width 558 height 95
drag, startPoint x: 407, startPoint y: 239, endPoint x: 285, endPoint y: 247, distance: 123.0
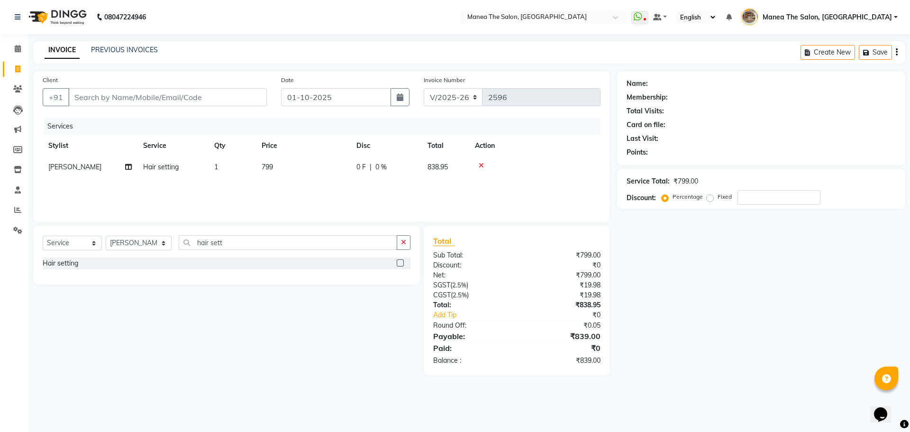
click at [406, 239] on button "button" at bounding box center [404, 242] width 14 height 15
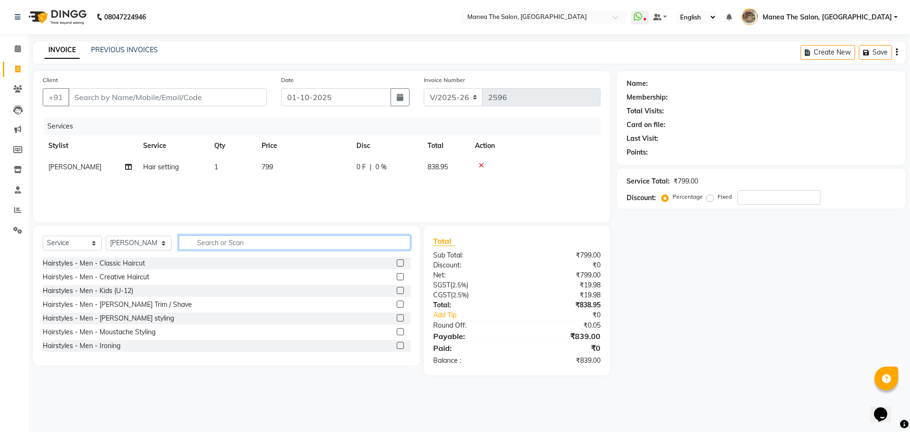
click at [285, 247] on input "text" at bounding box center [295, 242] width 232 height 15
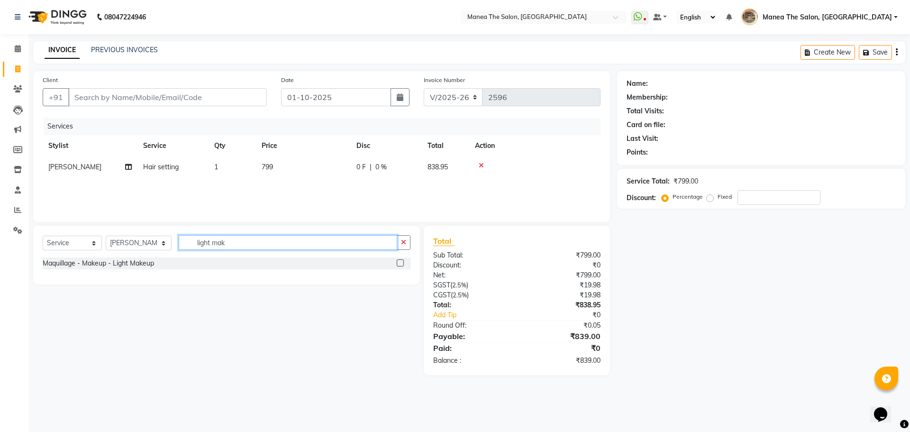
type input "light mak"
click at [400, 263] on label at bounding box center [400, 262] width 7 height 7
click at [400, 263] on input "checkbox" at bounding box center [400, 263] width 6 height 6
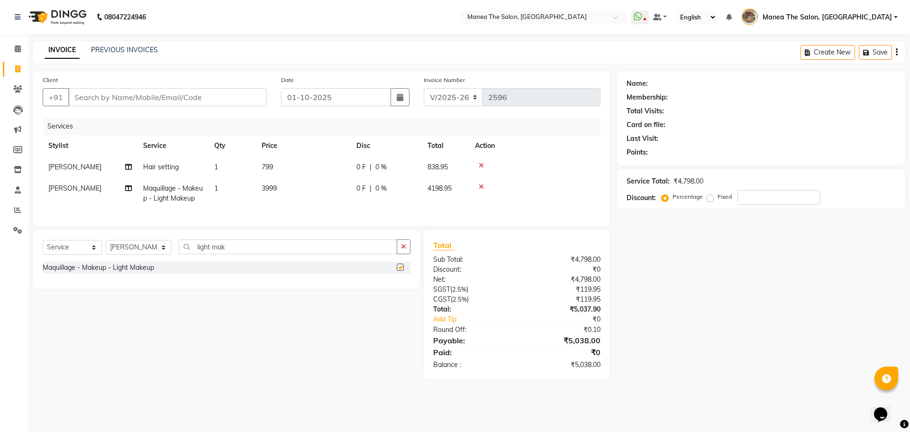
checkbox input "false"
click at [158, 93] on input "Client" at bounding box center [167, 97] width 199 height 18
type input "r"
type input "0"
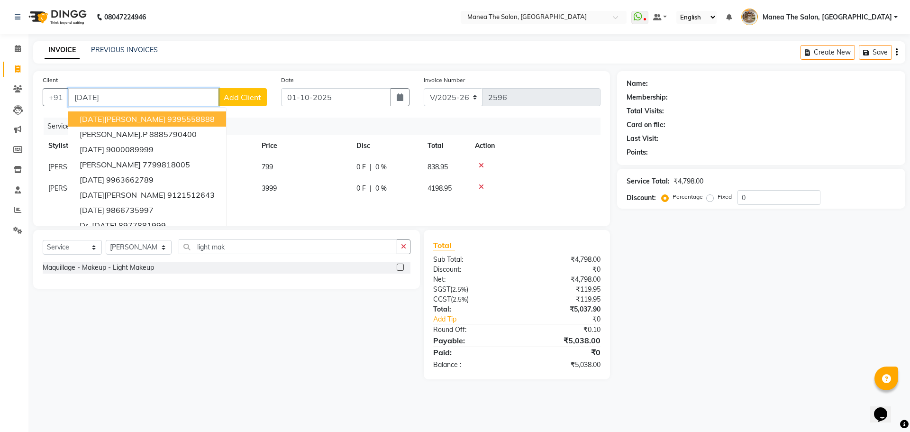
click at [157, 99] on input "raja" at bounding box center [143, 97] width 150 height 18
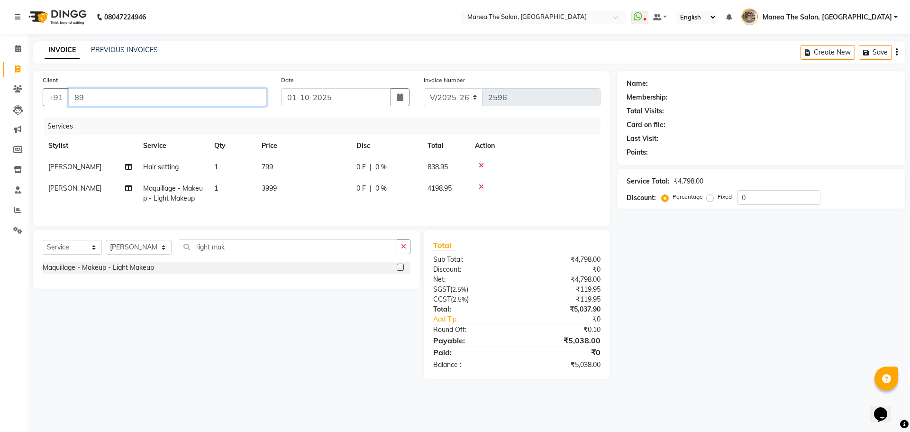
type input "8"
paste input "8195809369"
type input "8195809369"
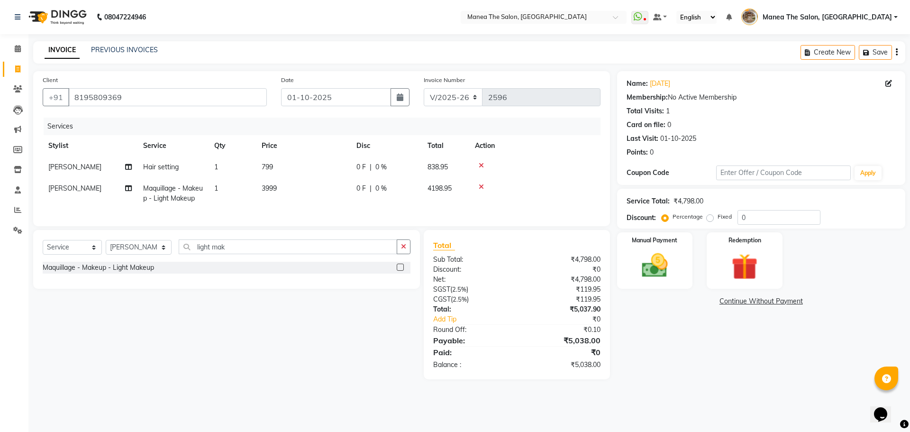
drag, startPoint x: 309, startPoint y: 331, endPoint x: 305, endPoint y: 312, distance: 19.9
click at [309, 329] on div "Select Service Product Membership Package Voucher Prepaid Gift Card Select Styl…" at bounding box center [223, 304] width 394 height 149
click at [227, 253] on input "light mak" at bounding box center [288, 246] width 219 height 15
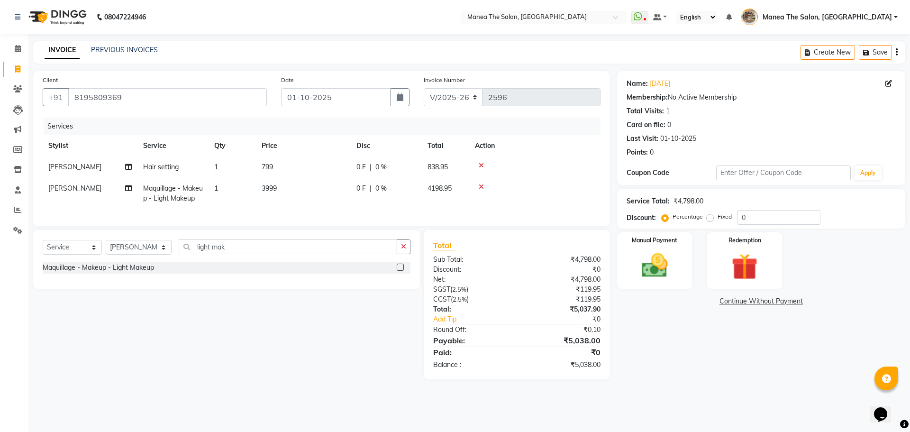
click at [68, 184] on span "[PERSON_NAME]" at bounding box center [74, 188] width 53 height 9
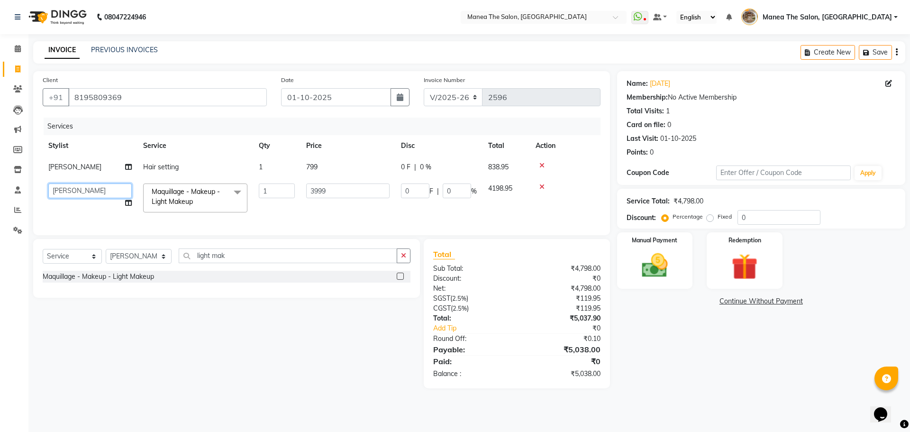
click at [108, 189] on select "Faizan shaik Front Office Kaif Madhavi Mocharla Ramalakshmi Peluri Bhavani Pink…" at bounding box center [89, 191] width 83 height 15
select select "62424"
click at [69, 165] on span "[PERSON_NAME]" at bounding box center [74, 167] width 53 height 9
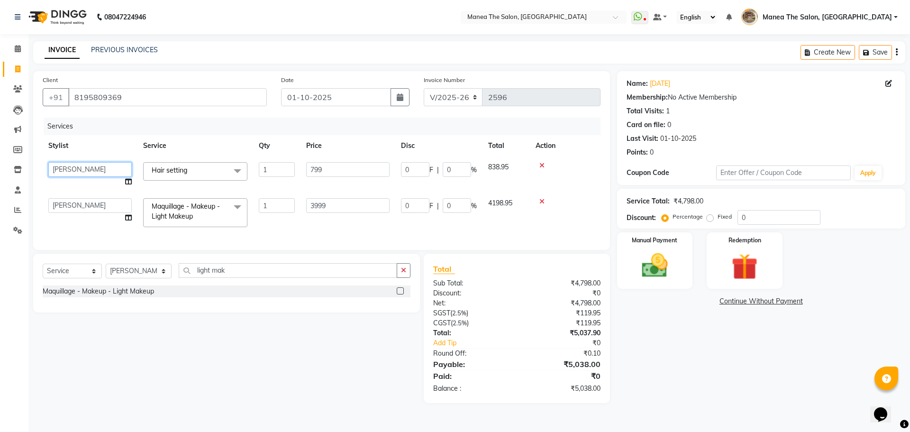
click at [97, 165] on select "Faizan shaik Front Office Kaif Madhavi Mocharla Ramalakshmi Peluri Bhavani Pink…" at bounding box center [89, 169] width 83 height 15
select select "82652"
click at [291, 278] on input "light mak" at bounding box center [288, 270] width 219 height 15
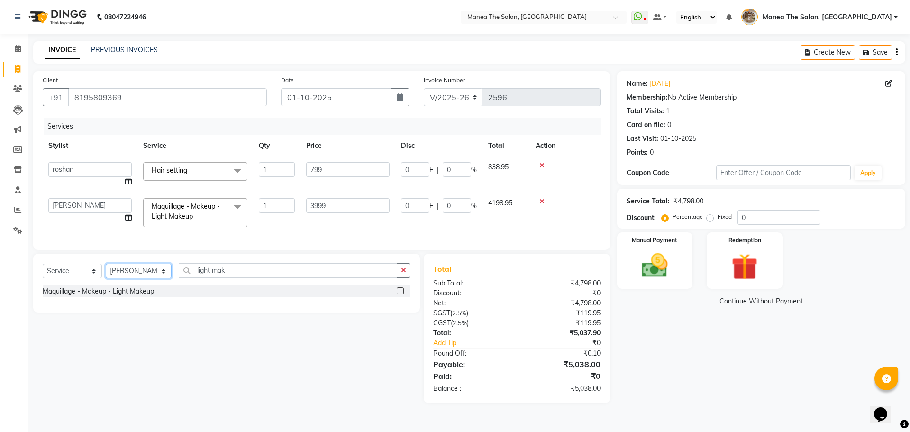
click at [154, 278] on select "Select Stylist [PERSON_NAME] Front Office Kaif [PERSON_NAME] [PERSON_NAME] Pelu…" at bounding box center [139, 271] width 66 height 15
select select "63346"
click at [106, 271] on select "Select Stylist [PERSON_NAME] Front Office Kaif [PERSON_NAME] [PERSON_NAME] Pelu…" at bounding box center [139, 271] width 66 height 15
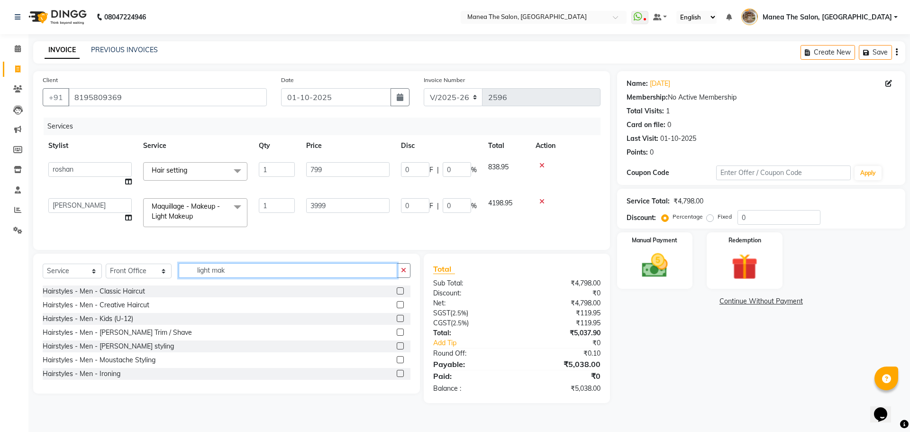
click at [228, 277] on input "light mak" at bounding box center [288, 270] width 219 height 15
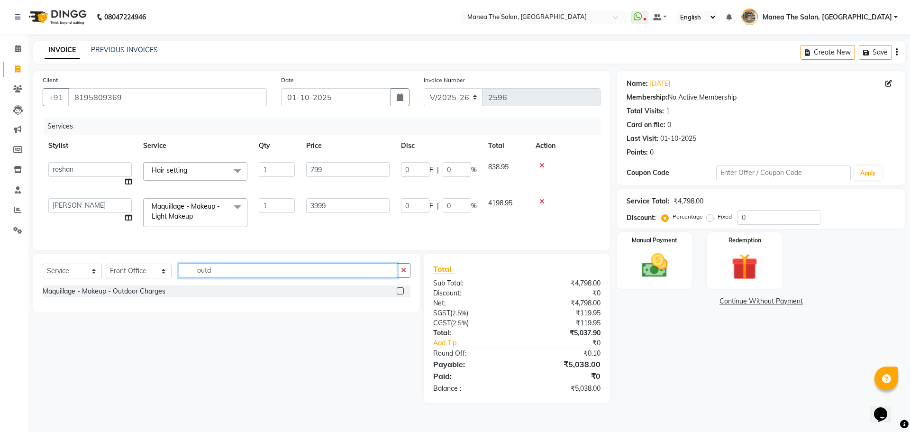
type input "outd"
click at [399, 294] on label at bounding box center [400, 290] width 7 height 7
click at [399, 294] on input "checkbox" at bounding box center [400, 291] width 6 height 6
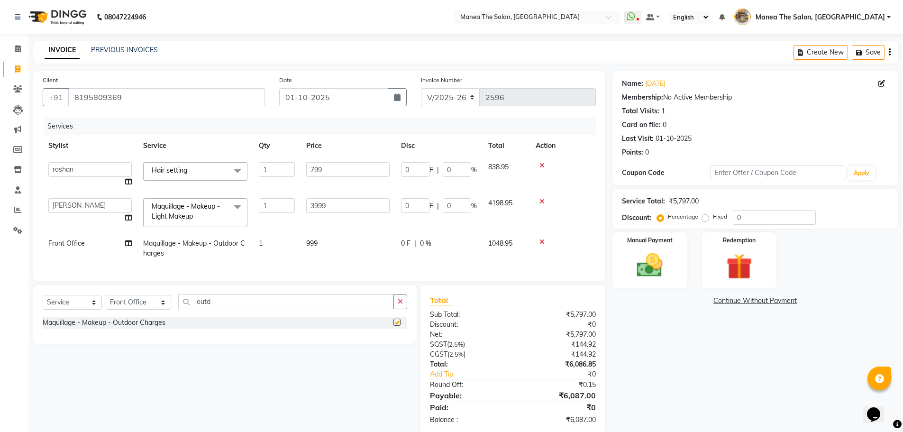
checkbox input "false"
click at [342, 236] on td "999" at bounding box center [348, 248] width 95 height 31
select select "63346"
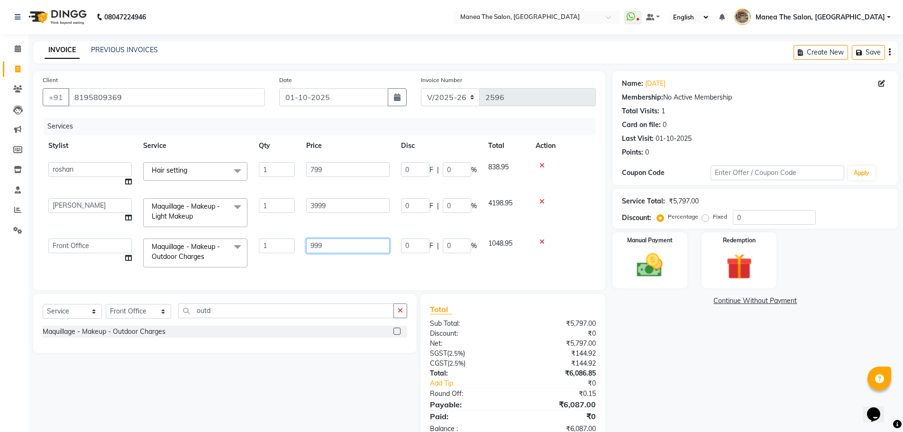
click at [367, 241] on input "999" at bounding box center [347, 246] width 83 height 15
type input "9"
type input "500"
click at [367, 271] on div "Services Stylist Service Qty Price Disc Total Action Faizan shaik Front Office …" at bounding box center [319, 199] width 553 height 163
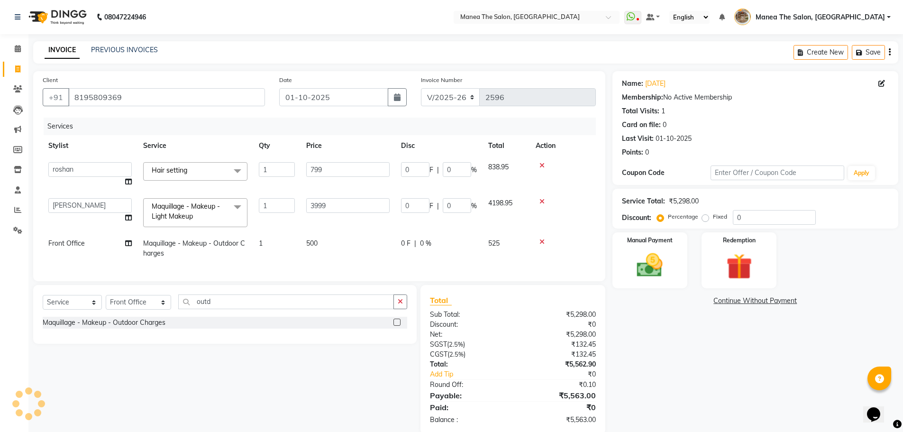
click at [515, 240] on td "525" at bounding box center [506, 248] width 47 height 31
select select "63346"
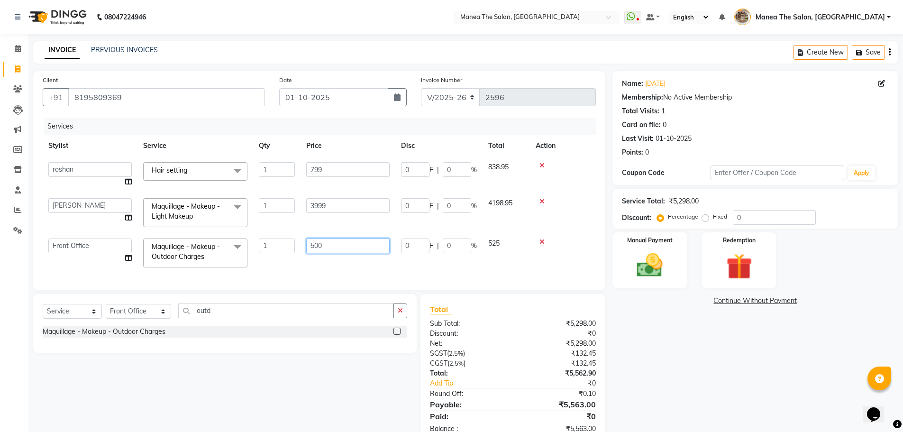
click at [344, 240] on input "500" at bounding box center [347, 246] width 83 height 15
click at [518, 244] on td "525" at bounding box center [506, 253] width 47 height 40
select select "63346"
click at [487, 240] on td "525" at bounding box center [506, 253] width 47 height 40
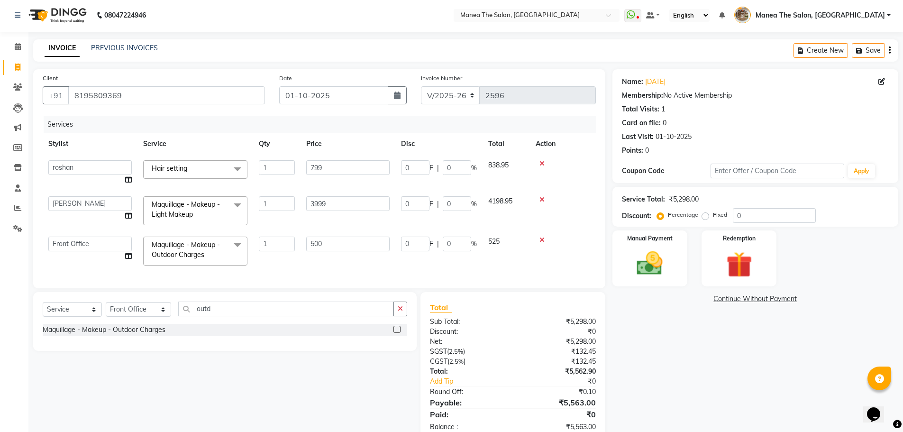
scroll to position [33, 0]
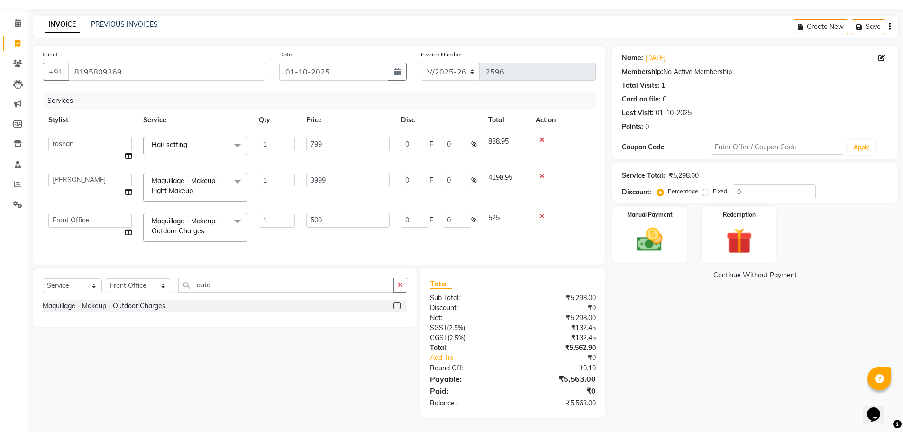
click at [688, 389] on div "Name: Raja Membership: No Active Membership Total Visits: 1 Card on file: 0 Las…" at bounding box center [759, 232] width 293 height 372
click at [660, 240] on img at bounding box center [650, 239] width 44 height 31
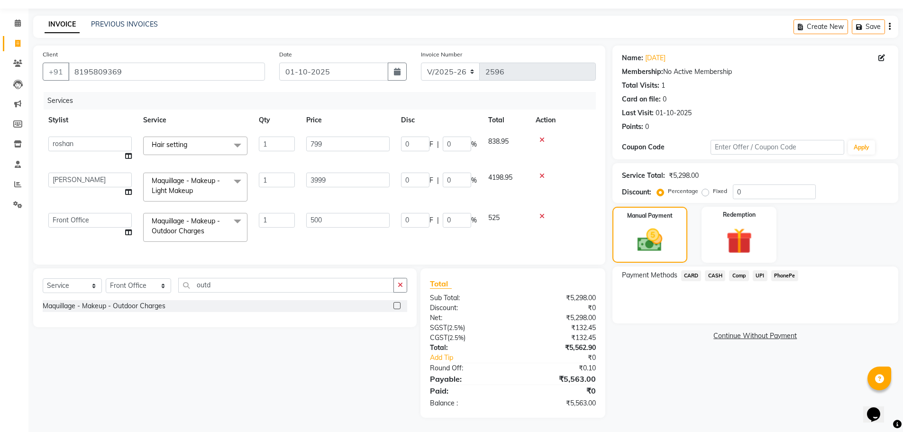
click at [368, 167] on td "3999" at bounding box center [348, 187] width 95 height 40
click at [718, 270] on span "CASH" at bounding box center [715, 275] width 20 height 11
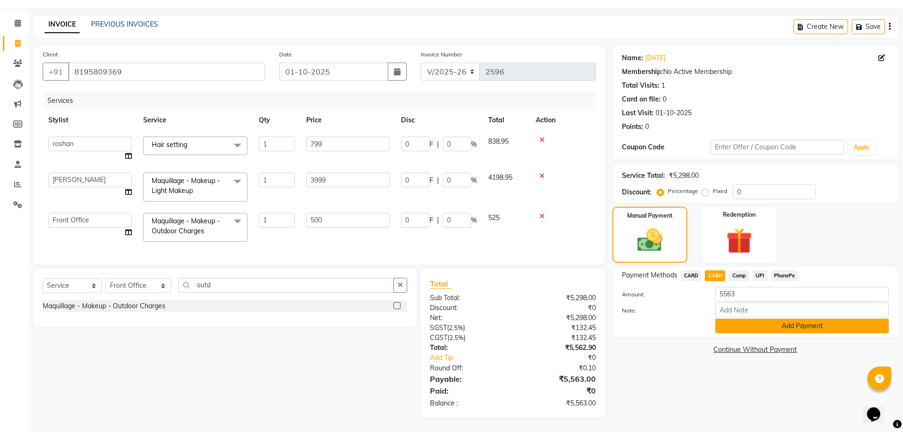
click at [808, 319] on button "Add Payment" at bounding box center [803, 326] width 174 height 15
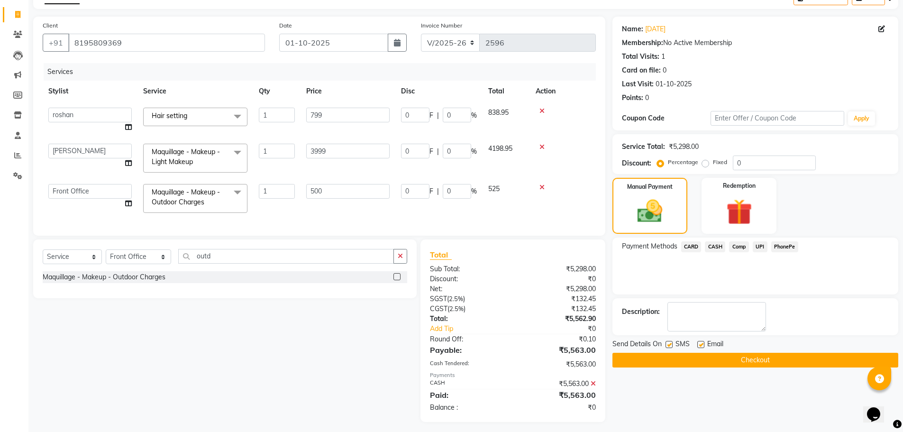
scroll to position [66, 0]
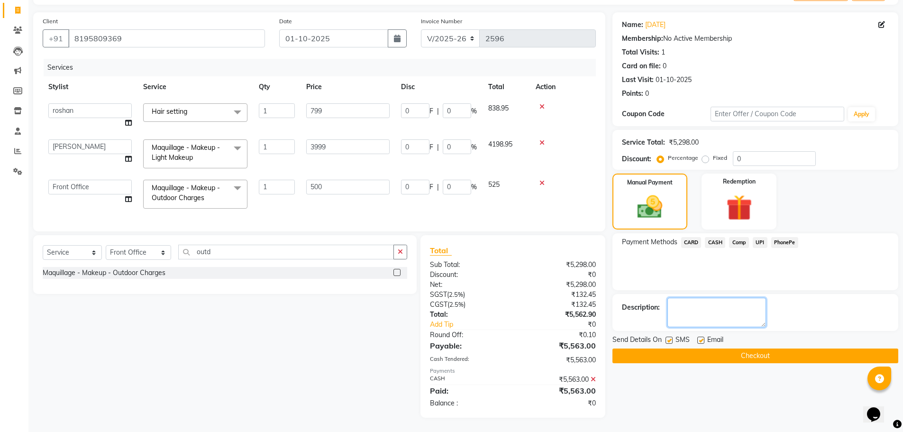
click at [706, 304] on textarea at bounding box center [717, 312] width 99 height 29
click at [689, 301] on textarea at bounding box center [717, 312] width 99 height 29
type textarea "Advance 1000 PAID, BALANCE 4500"
click at [733, 349] on button "Checkout" at bounding box center [756, 356] width 286 height 15
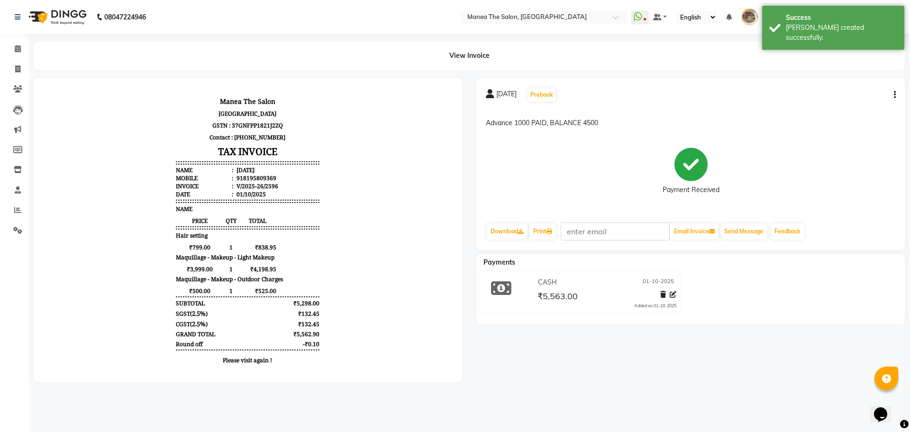
click at [896, 95] on icon "button" at bounding box center [895, 95] width 2 height 0
click at [533, 235] on link "Print" at bounding box center [543, 231] width 27 height 16
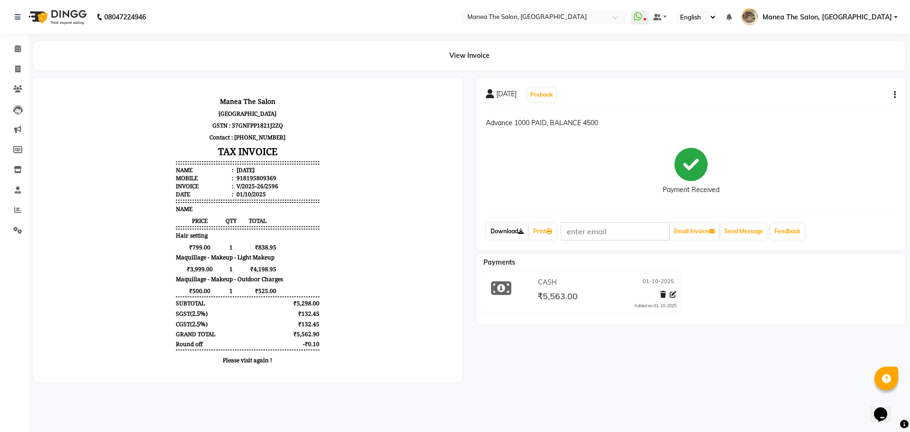
click at [503, 227] on link "Download" at bounding box center [507, 231] width 41 height 16
click at [896, 96] on div "Raja Prebook Advance 1000 PAID, BALANCE 4500 Payment Received Download Print Em…" at bounding box center [691, 164] width 429 height 172
click at [895, 95] on icon "button" at bounding box center [895, 95] width 2 height 0
click at [822, 105] on div "Edit Invoice" at bounding box center [848, 107] width 65 height 12
select select "service"
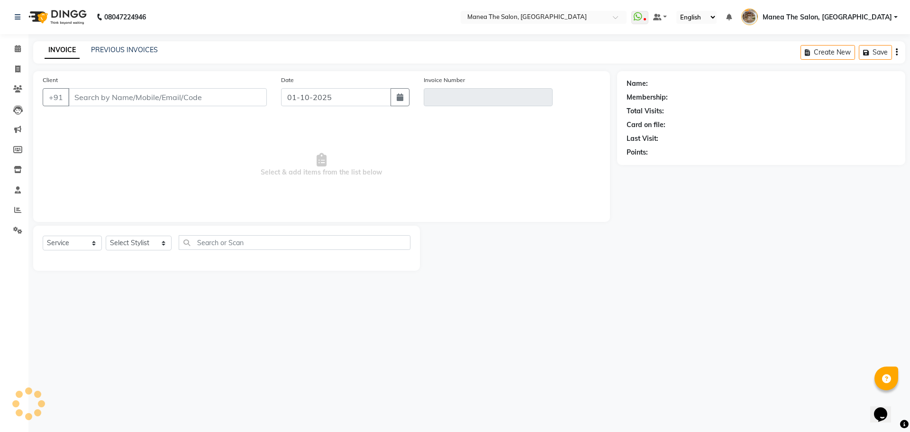
type input "8195809369"
type input "V/2025-26/2596"
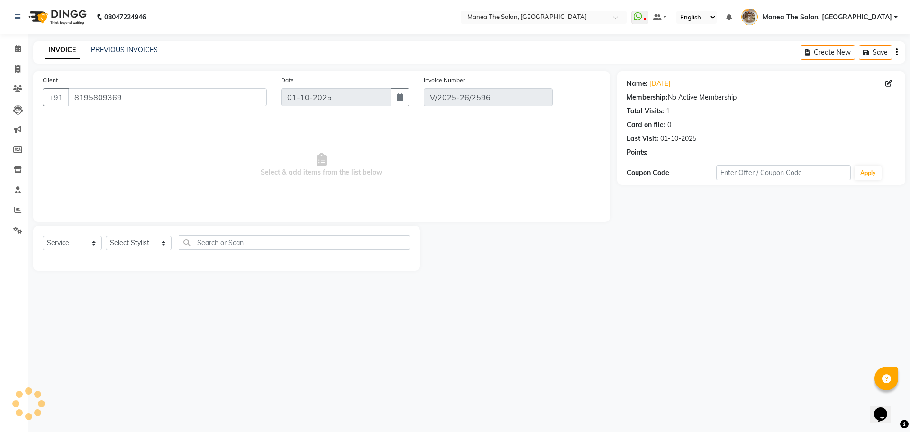
select select "select"
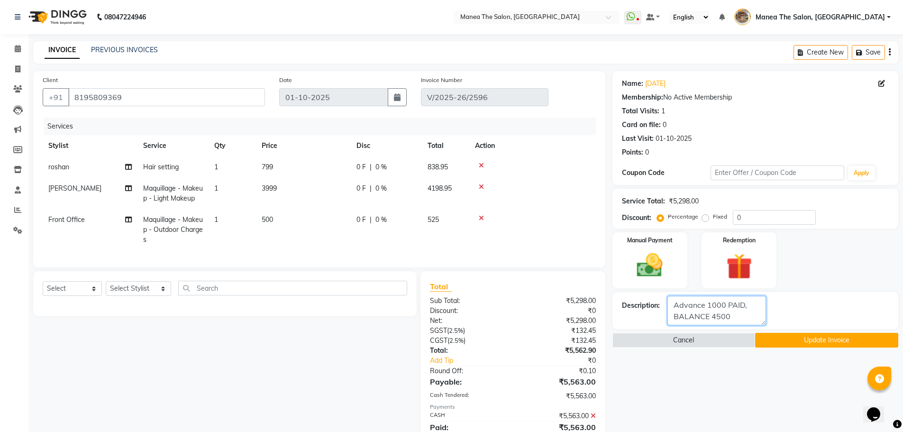
click at [754, 316] on textarea at bounding box center [717, 310] width 99 height 29
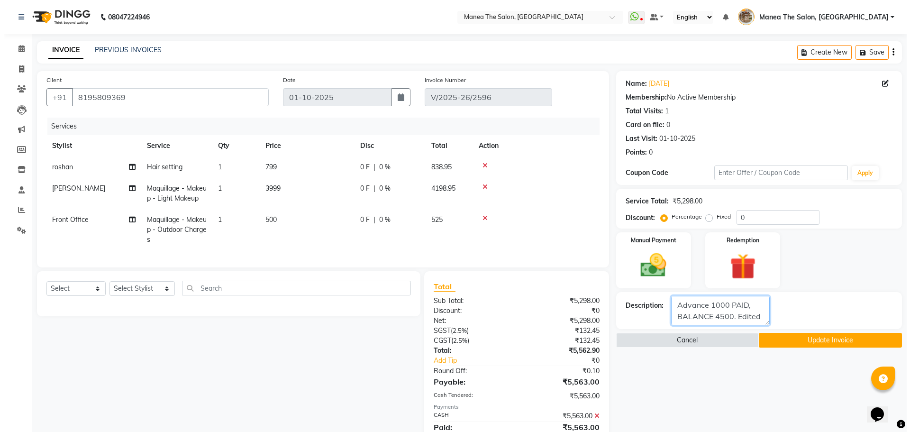
scroll to position [8, 0]
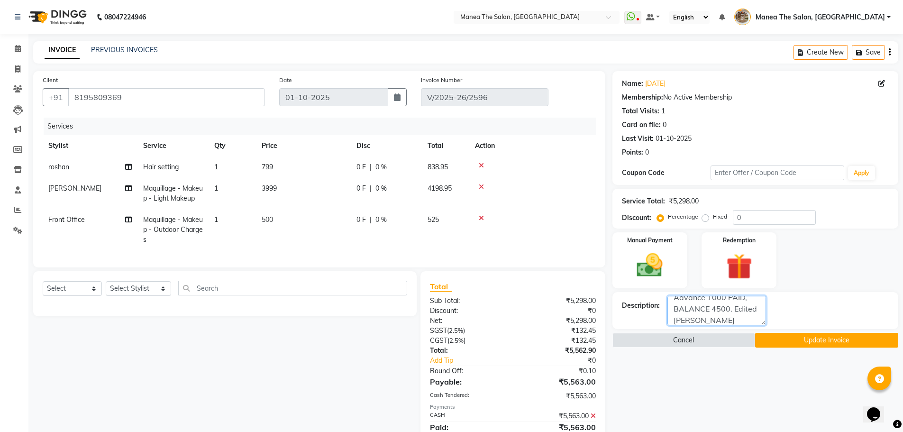
type textarea "Advance 1000 PAID, BALANCE 4500. Edited bill"
click at [478, 164] on div at bounding box center [532, 165] width 115 height 7
click at [481, 165] on icon at bounding box center [481, 165] width 5 height 7
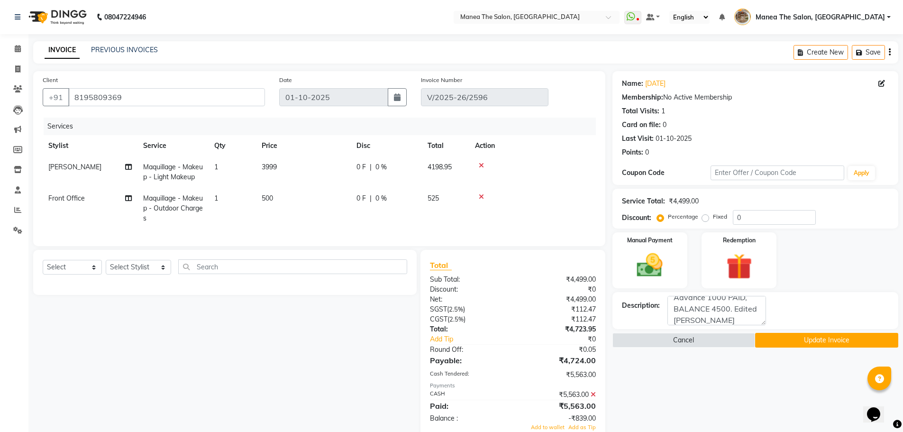
click at [481, 165] on icon at bounding box center [481, 165] width 5 height 7
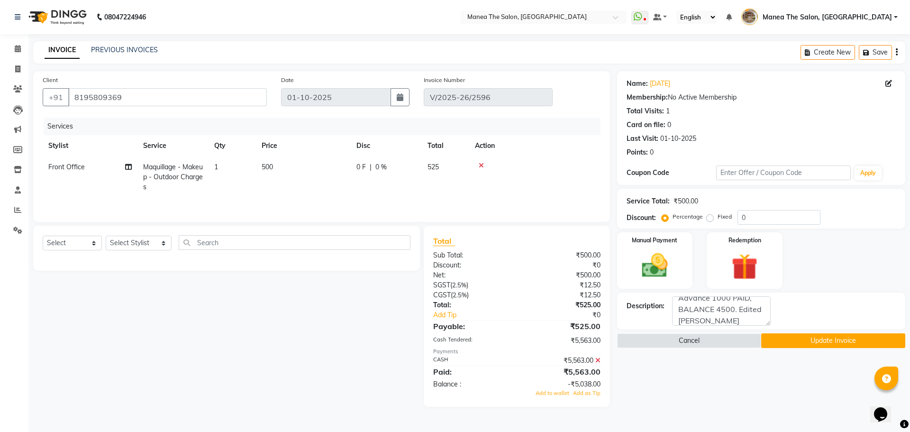
click at [481, 165] on icon at bounding box center [481, 165] width 5 height 7
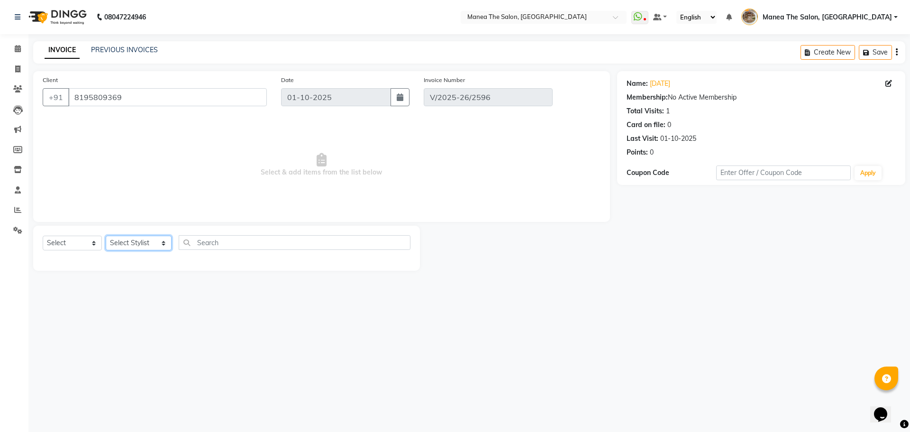
click at [128, 245] on select "Select Stylist [PERSON_NAME] Front Office Kaif [PERSON_NAME] [PERSON_NAME] Pelu…" at bounding box center [139, 243] width 66 height 15
select select "63346"
click at [106, 236] on select "Select Stylist [PERSON_NAME] Front Office Kaif [PERSON_NAME] [PERSON_NAME] Pelu…" at bounding box center [139, 243] width 66 height 15
click at [195, 247] on input "text" at bounding box center [295, 242] width 232 height 15
type input "eyebrows"
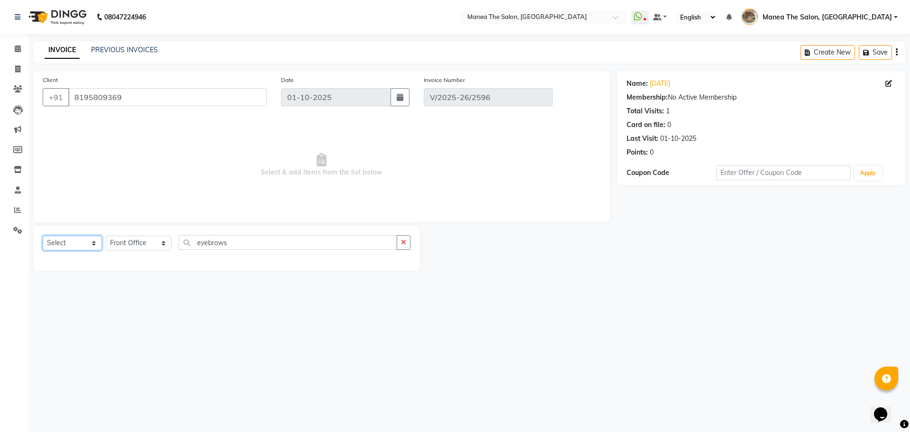
click at [84, 245] on select "Select Service Product Membership Package Voucher Prepaid Gift Card" at bounding box center [72, 243] width 59 height 15
select select "service"
click at [43, 236] on select "Select Service Product Membership Package Voucher Prepaid Gift Card" at bounding box center [72, 243] width 59 height 15
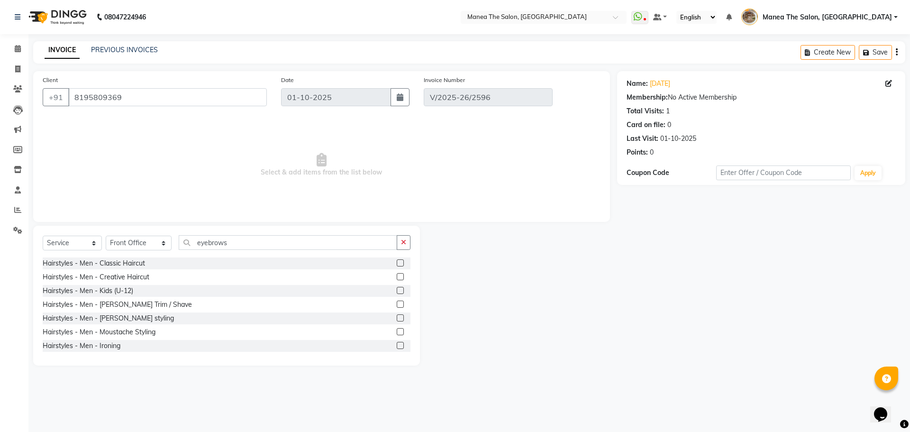
click at [327, 252] on div "Select Service Product Membership Package Voucher Prepaid Gift Card Select Styl…" at bounding box center [227, 246] width 368 height 22
click at [328, 246] on input "eyebrows" at bounding box center [288, 242] width 219 height 15
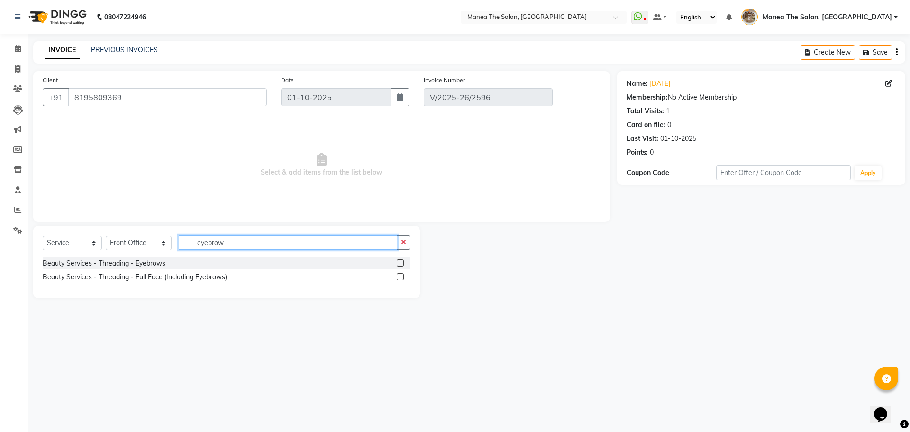
type input "eyebrow"
click at [398, 262] on label at bounding box center [400, 262] width 7 height 7
click at [398, 262] on input "checkbox" at bounding box center [400, 263] width 6 height 6
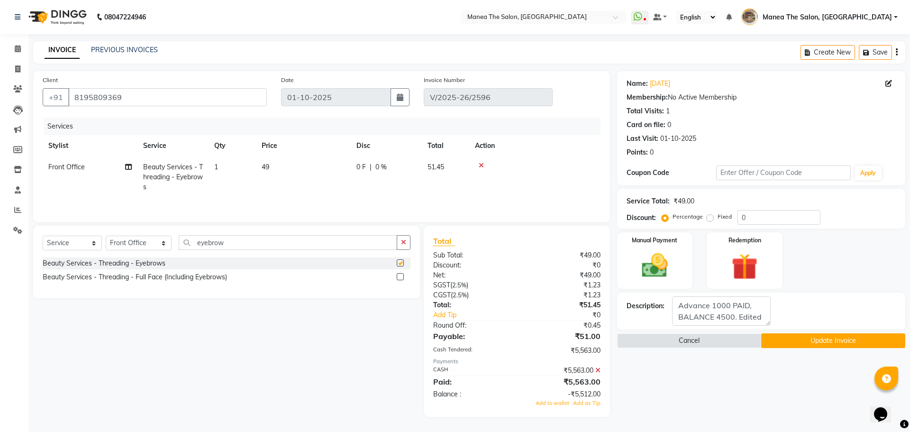
checkbox input "false"
click at [598, 367] on icon at bounding box center [598, 370] width 5 height 7
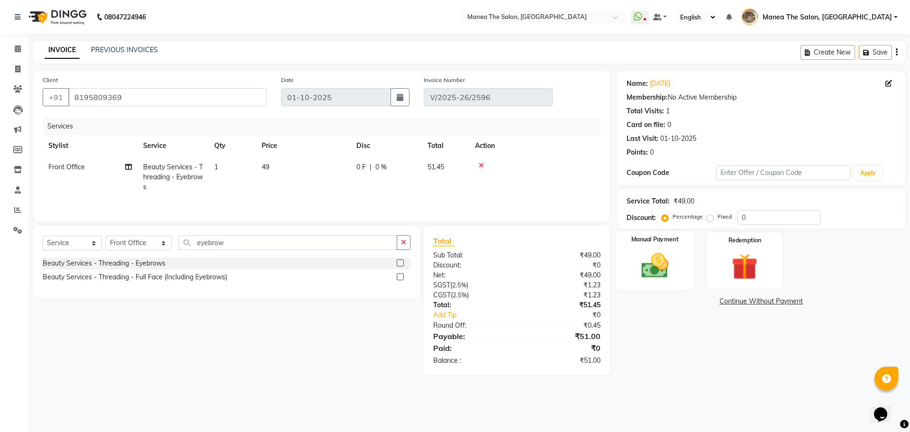
click at [669, 243] on label "Manual Payment" at bounding box center [655, 239] width 47 height 9
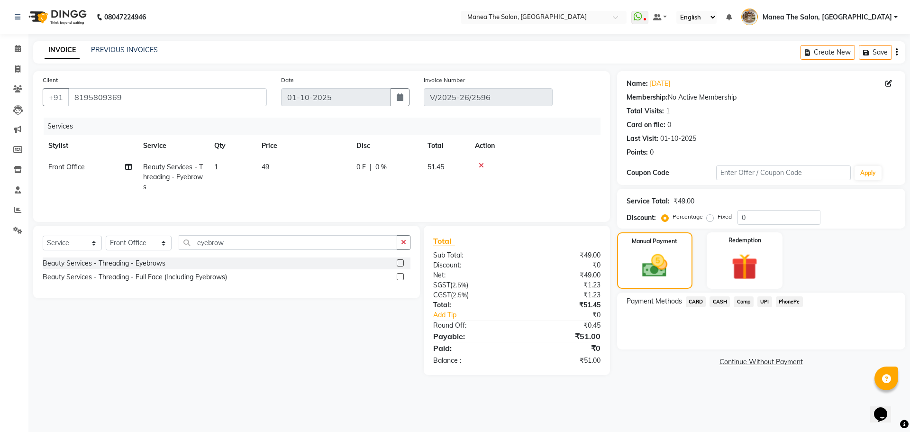
click at [763, 300] on span "UPI" at bounding box center [765, 301] width 15 height 11
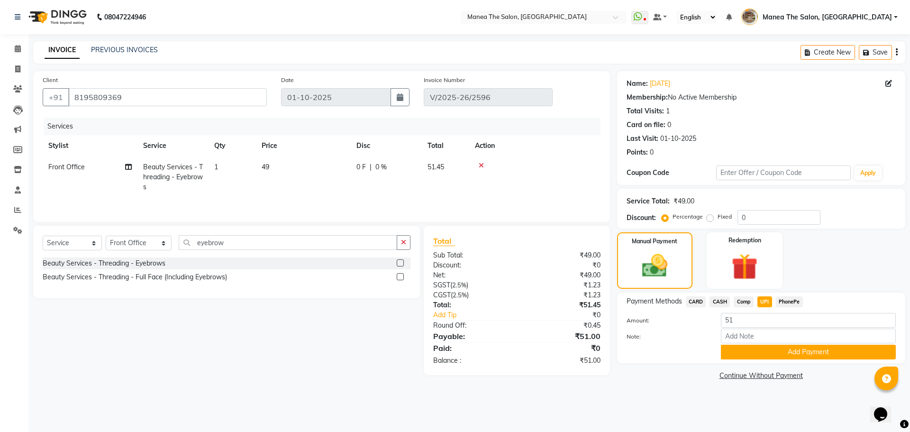
click at [790, 303] on span "PhonePe" at bounding box center [789, 301] width 27 height 11
click at [725, 300] on span "CASH" at bounding box center [720, 301] width 20 height 11
click at [760, 364] on div "Name: Raja Membership: No Active Membership Total Visits: 1 Card on file: 0 Las…" at bounding box center [764, 227] width 295 height 312
click at [761, 356] on button "Add Payment" at bounding box center [808, 352] width 175 height 15
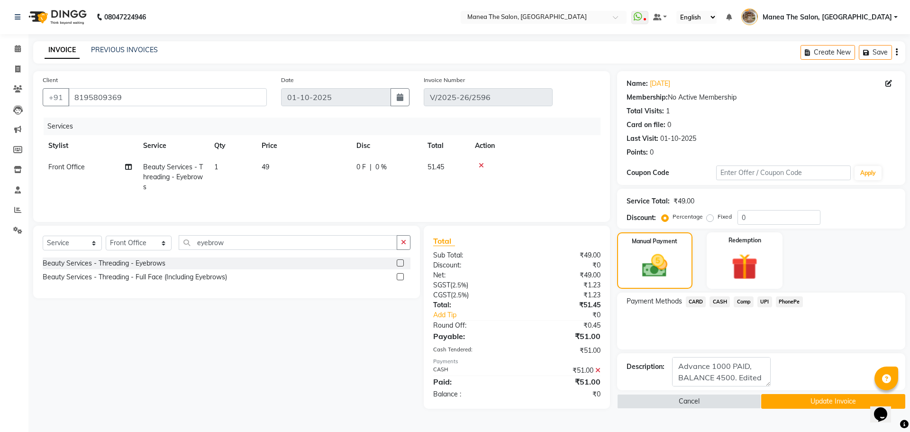
click at [789, 400] on button "Update Invoice" at bounding box center [834, 401] width 144 height 15
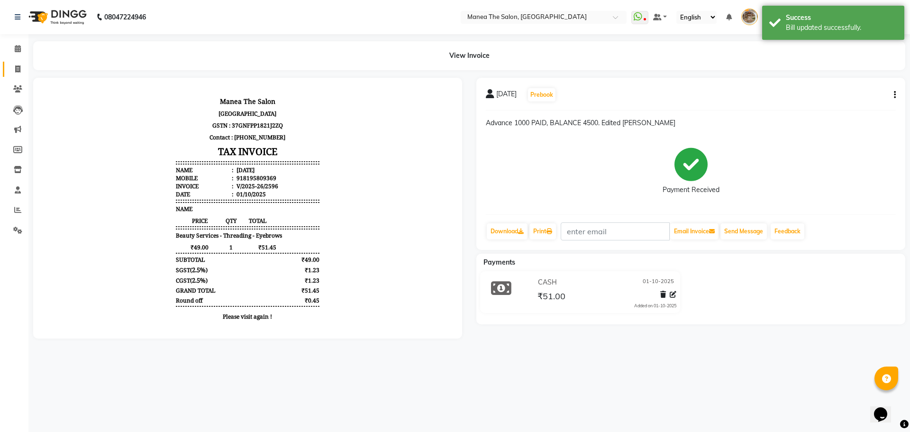
click at [19, 62] on link "Invoice" at bounding box center [14, 70] width 23 height 16
select select "service"
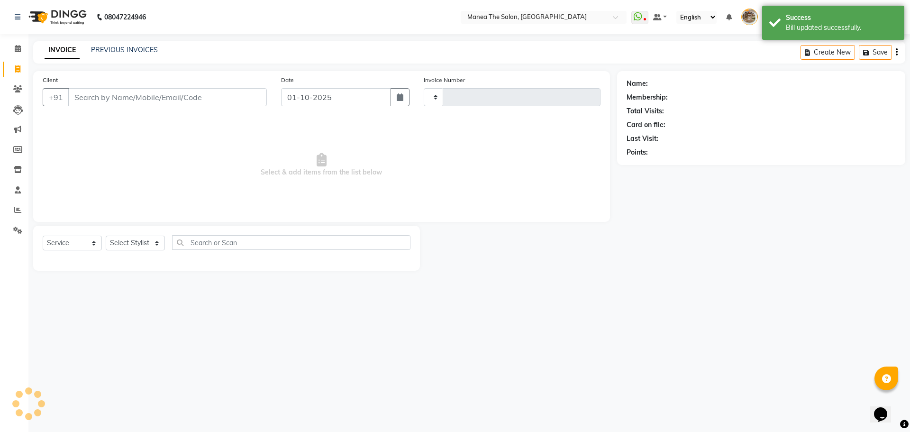
type input "2597"
select select "7287"
click at [129, 50] on link "PREVIOUS INVOICES" at bounding box center [124, 50] width 67 height 9
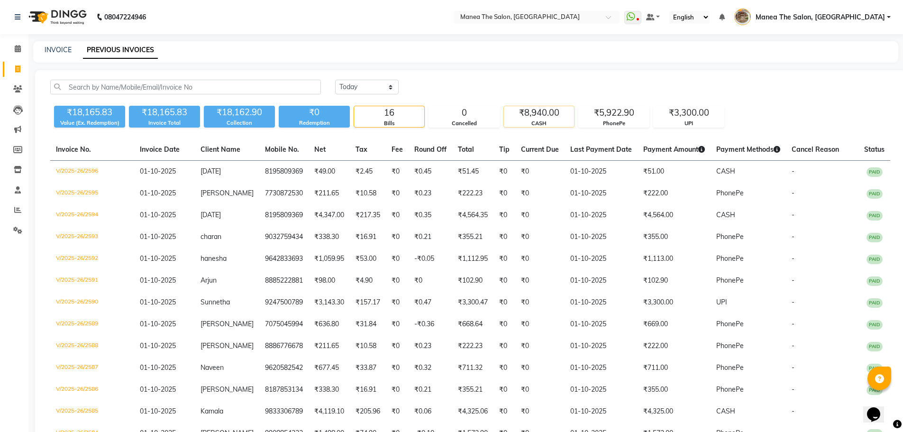
click at [538, 107] on div "₹8,940.00" at bounding box center [539, 112] width 70 height 13
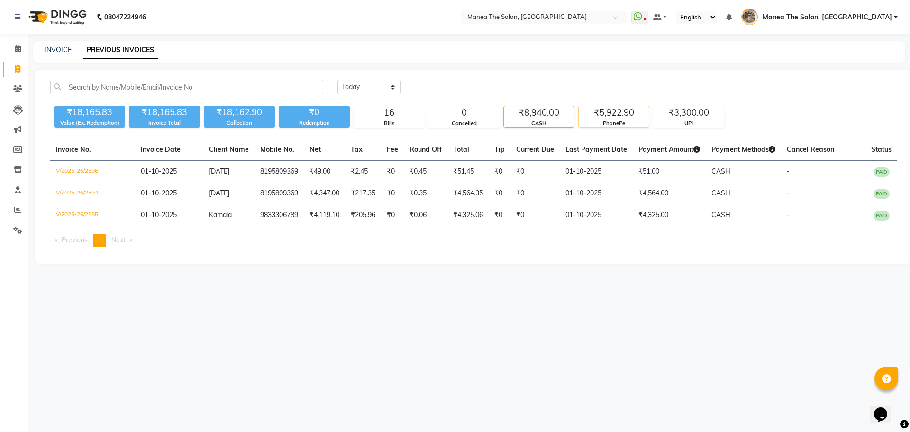
click at [619, 120] on div "PhonePe" at bounding box center [614, 123] width 70 height 8
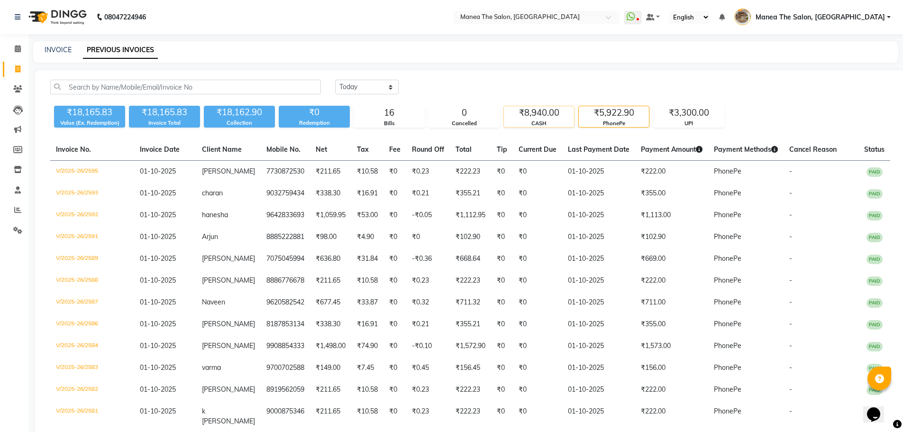
click at [549, 123] on div "CASH" at bounding box center [539, 123] width 70 height 8
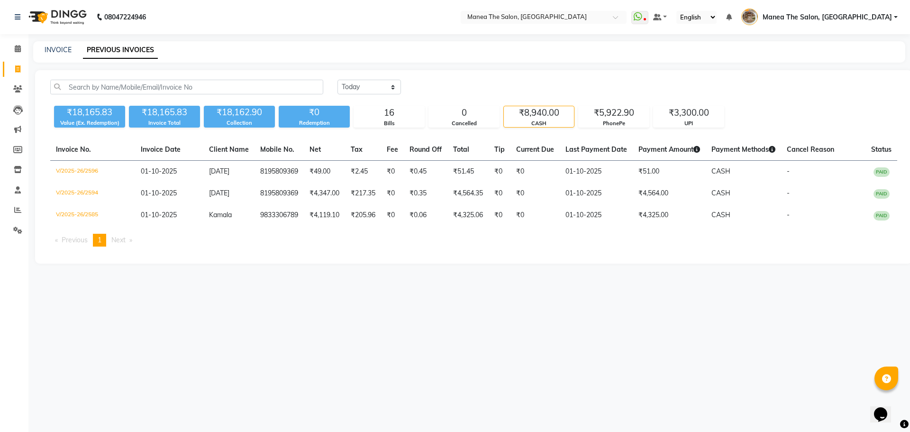
drag, startPoint x: 282, startPoint y: 86, endPoint x: 438, endPoint y: 97, distance: 155.9
click at [438, 97] on div "Today Yesterday Custom Range" at bounding box center [617, 91] width 574 height 22
click at [550, 115] on div "₹8,940.00" at bounding box center [539, 112] width 70 height 13
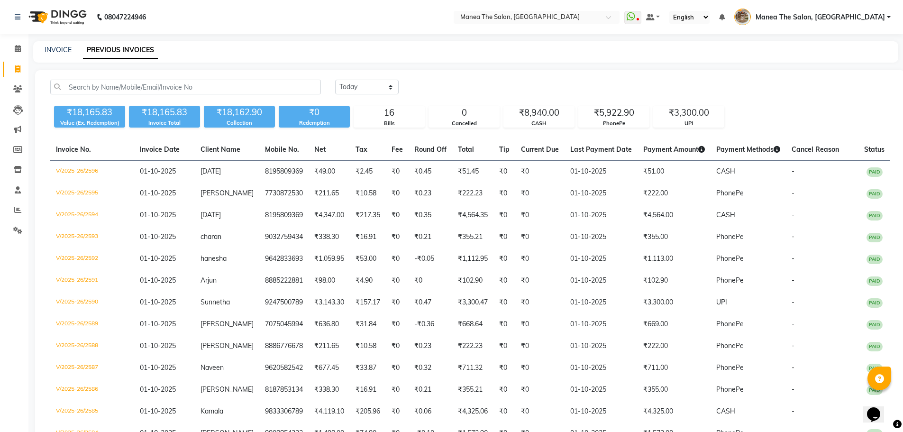
click at [658, 86] on div "Today Yesterday Custom Range" at bounding box center [612, 87] width 555 height 15
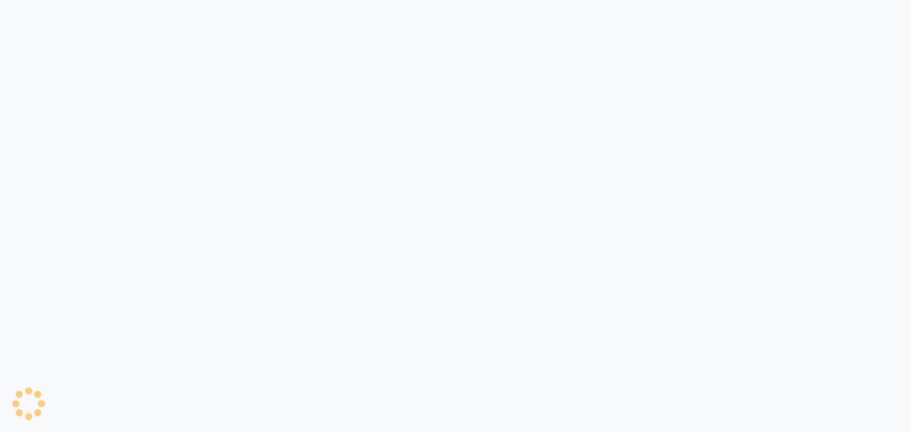
select select "7287"
select select "service"
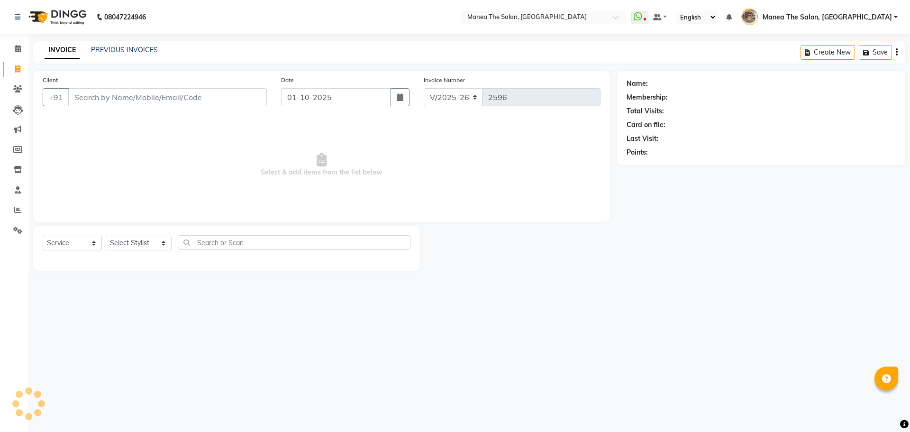
click at [127, 43] on div "INVOICE PREVIOUS INVOICES Create New Save" at bounding box center [469, 52] width 872 height 22
click at [128, 45] on div "PREVIOUS INVOICES" at bounding box center [124, 50] width 67 height 10
click at [135, 55] on div "INVOICE PREVIOUS INVOICES" at bounding box center [101, 50] width 136 height 11
click at [135, 51] on link "PREVIOUS INVOICES" at bounding box center [124, 50] width 67 height 9
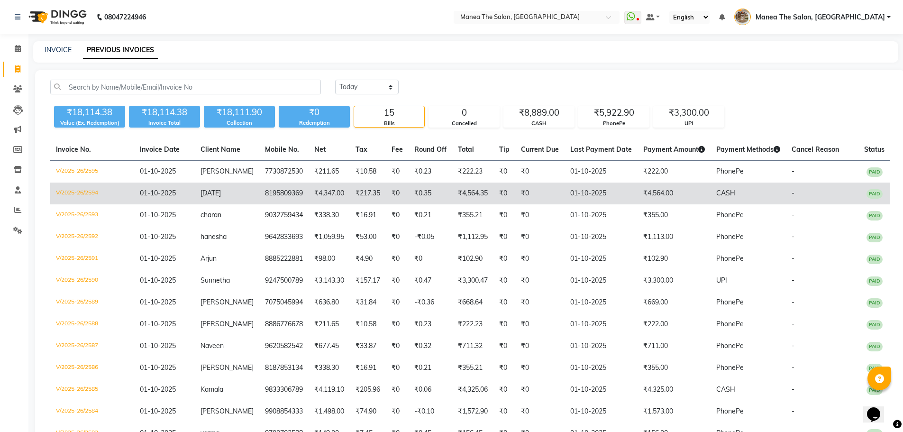
click at [87, 193] on td "V/2025-26/2594" at bounding box center [92, 194] width 84 height 22
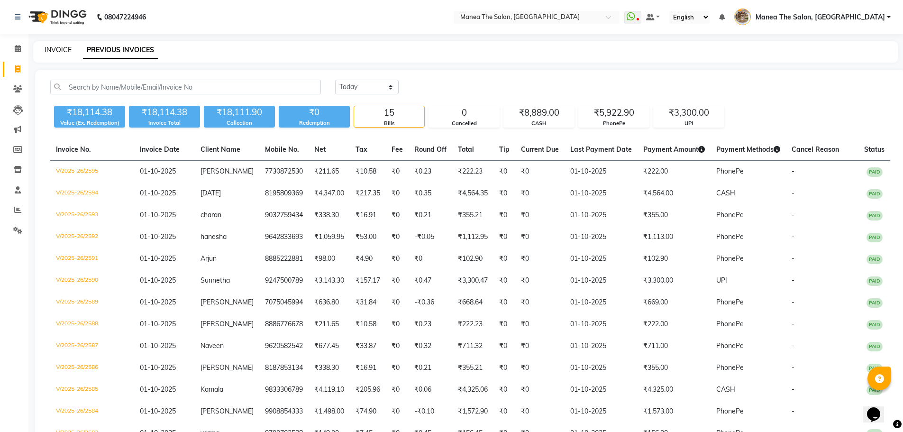
drag, startPoint x: 89, startPoint y: 41, endPoint x: 61, endPoint y: 49, distance: 29.2
click at [81, 44] on div "08047224946 Select Location × Manea The Salon, [GEOGRAPHIC_DATA] WhatsApp Statu…" at bounding box center [451, 274] width 903 height 549
click at [57, 51] on link "INVOICE" at bounding box center [58, 50] width 27 height 9
select select "service"
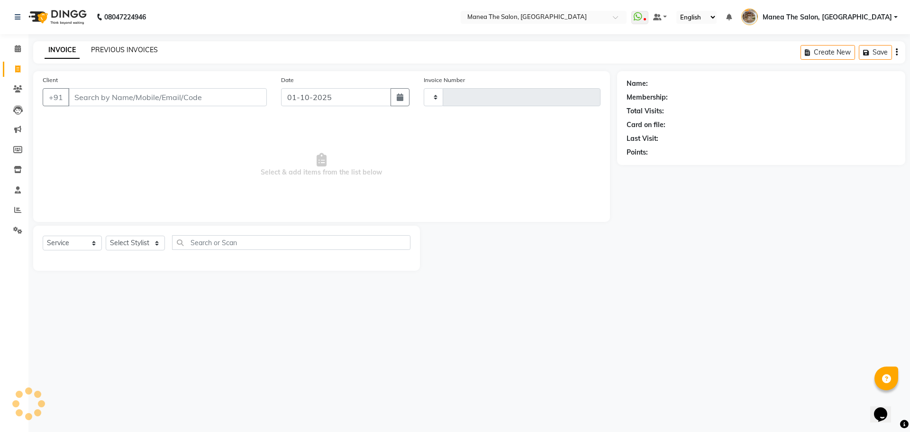
type input "2597"
select select "7287"
click at [106, 53] on link "PREVIOUS INVOICES" at bounding box center [124, 50] width 67 height 9
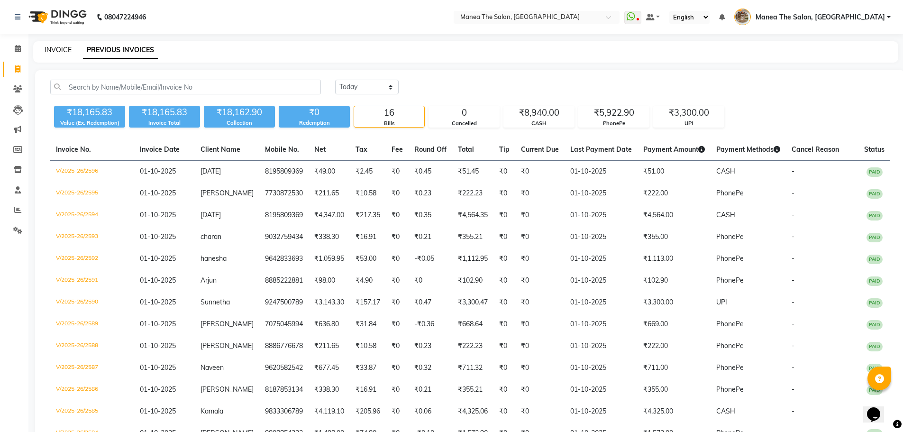
click at [64, 47] on link "INVOICE" at bounding box center [58, 50] width 27 height 9
select select "service"
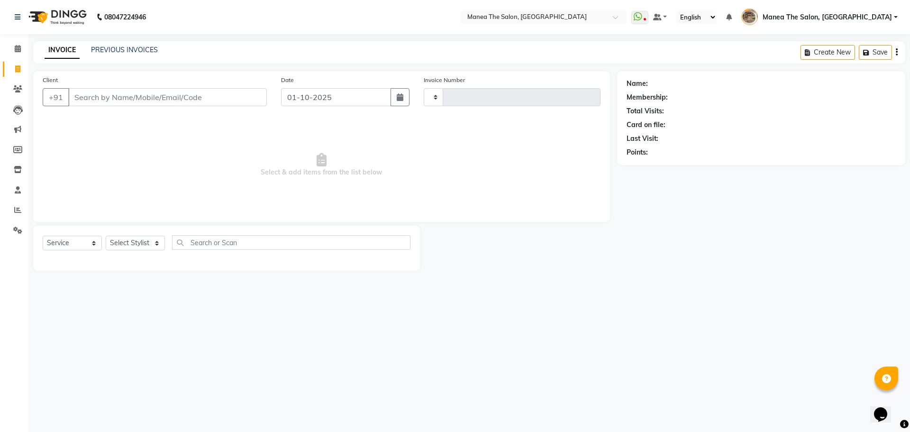
type input "2597"
select select "7287"
drag, startPoint x: 129, startPoint y: 242, endPoint x: 130, endPoint y: 249, distance: 7.4
click at [129, 242] on select "Select Stylist [PERSON_NAME] Front Office Kaif [PERSON_NAME] [PERSON_NAME] Pelu…" at bounding box center [139, 243] width 66 height 15
select select "62424"
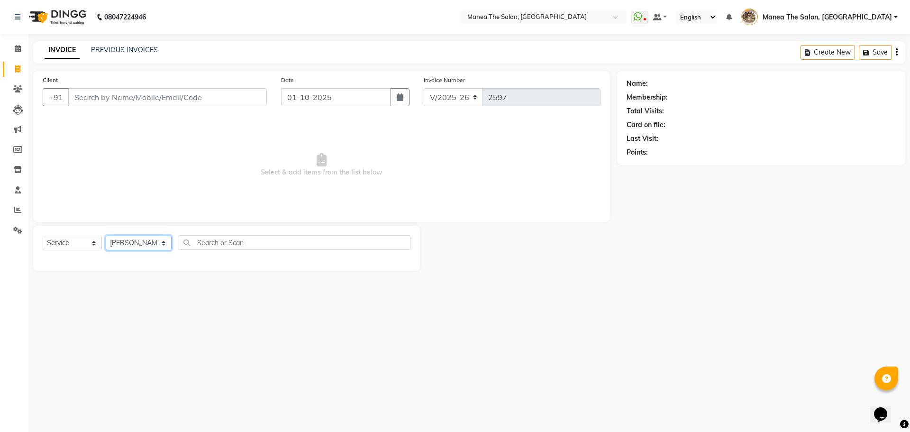
click at [106, 236] on select "Select Stylist [PERSON_NAME] Front Office Kaif [PERSON_NAME] [PERSON_NAME] Pelu…" at bounding box center [139, 243] width 66 height 15
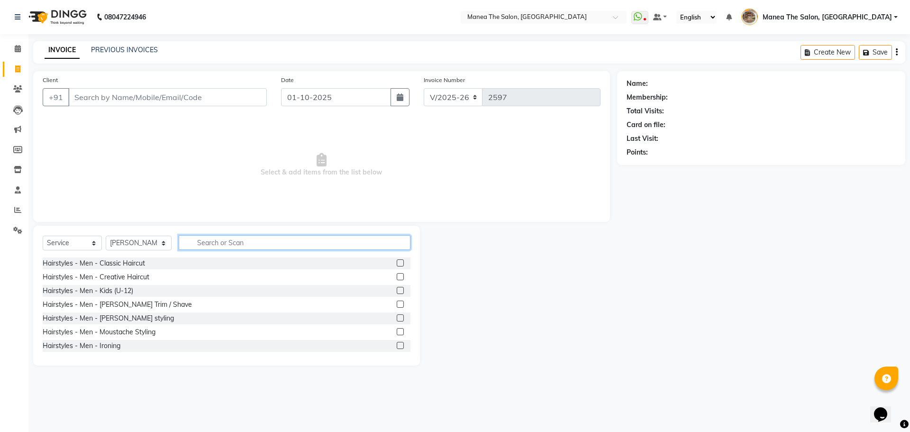
click at [230, 240] on input "text" at bounding box center [295, 242] width 232 height 15
type input "eye"
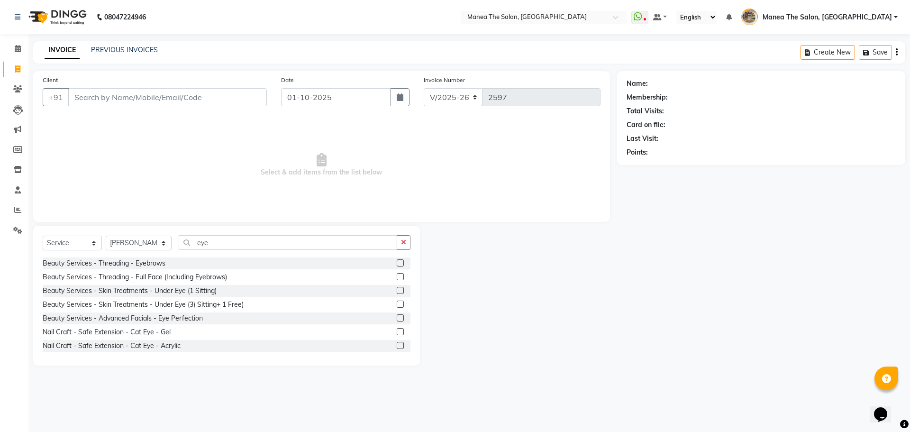
click at [397, 261] on label at bounding box center [400, 262] width 7 height 7
click at [397, 261] on input "checkbox" at bounding box center [400, 263] width 6 height 6
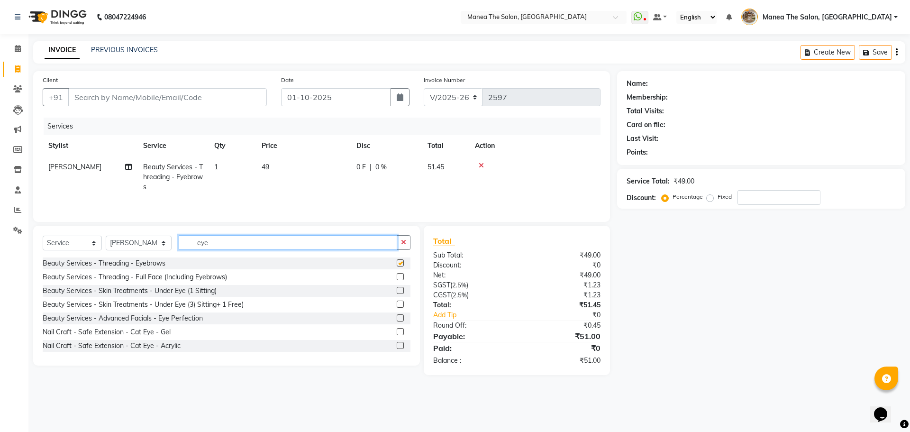
click at [370, 245] on input "eye" at bounding box center [288, 242] width 219 height 15
checkbox input "false"
click at [370, 245] on input "eye" at bounding box center [288, 242] width 219 height 15
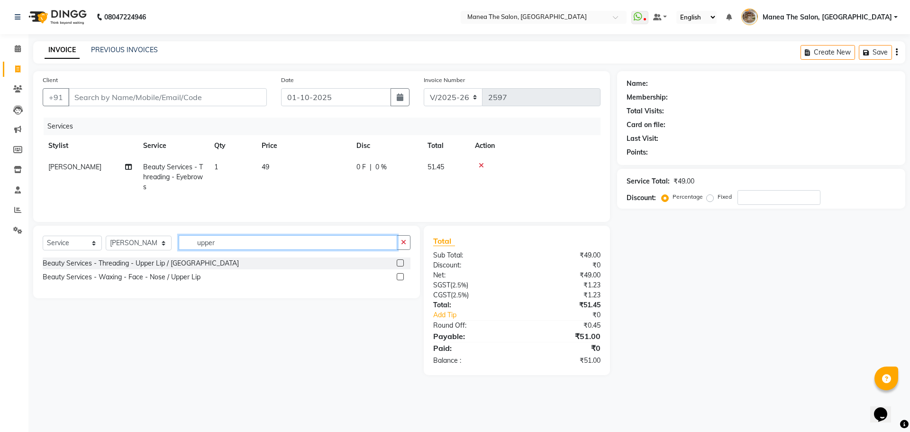
type input "upper"
click at [401, 263] on label at bounding box center [400, 262] width 7 height 7
click at [401, 263] on input "checkbox" at bounding box center [400, 263] width 6 height 6
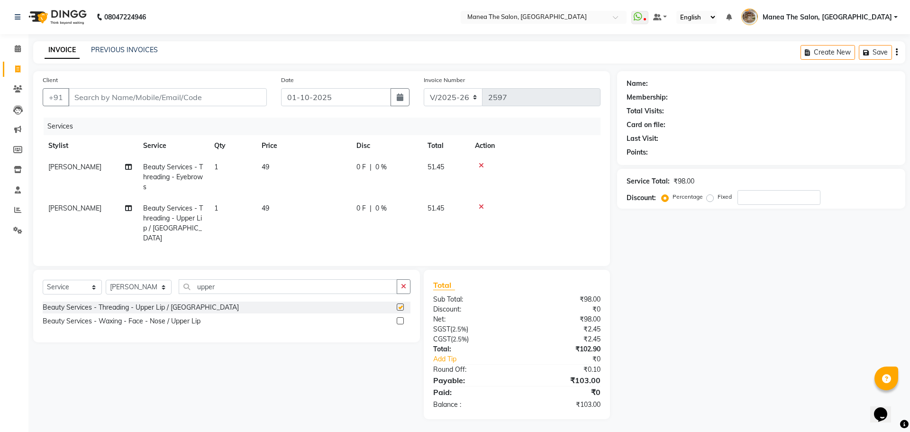
checkbox input "false"
click at [323, 281] on input "upper" at bounding box center [288, 286] width 219 height 15
type input "fore"
click at [401, 305] on label at bounding box center [400, 306] width 7 height 7
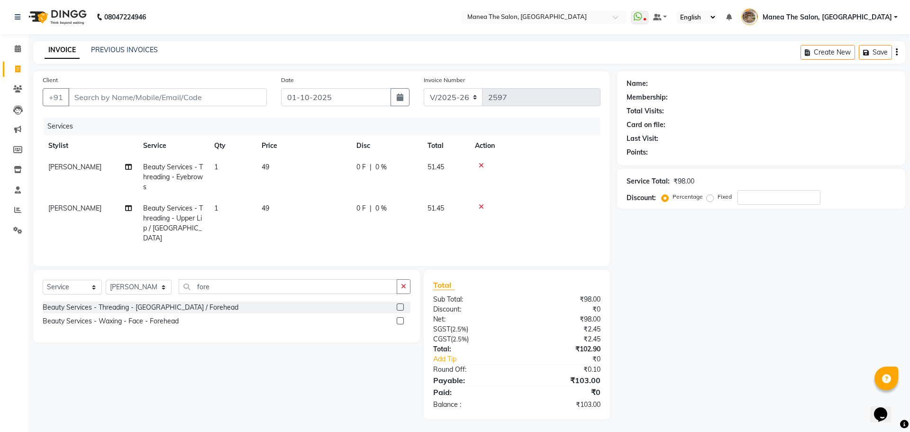
click at [401, 305] on input "checkbox" at bounding box center [400, 307] width 6 height 6
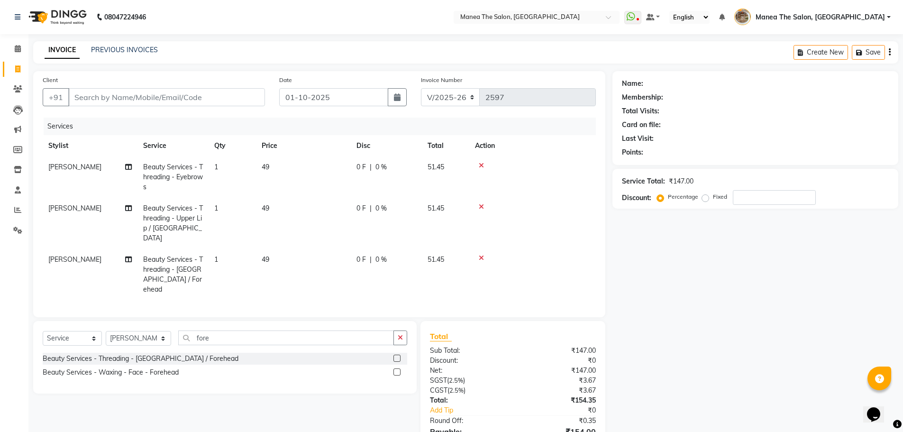
click at [396, 355] on label at bounding box center [397, 358] width 7 height 7
click at [396, 356] on input "checkbox" at bounding box center [397, 359] width 6 height 6
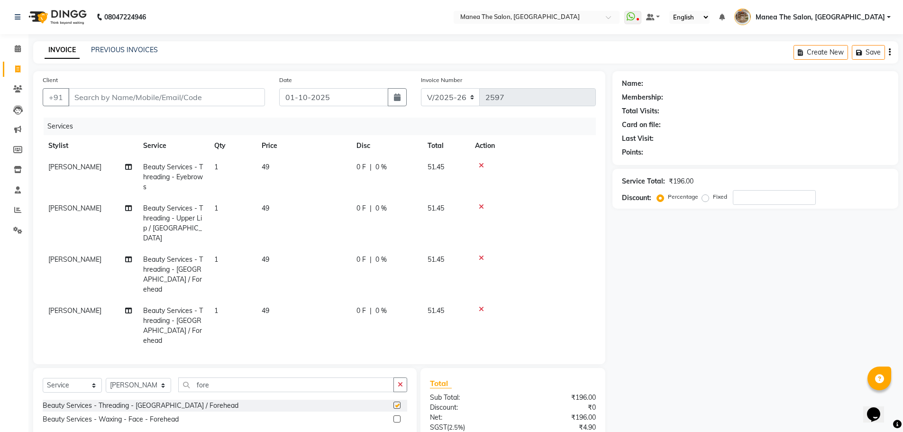
checkbox input "false"
click at [180, 95] on input "Client" at bounding box center [166, 97] width 197 height 18
type input "7"
type input "0"
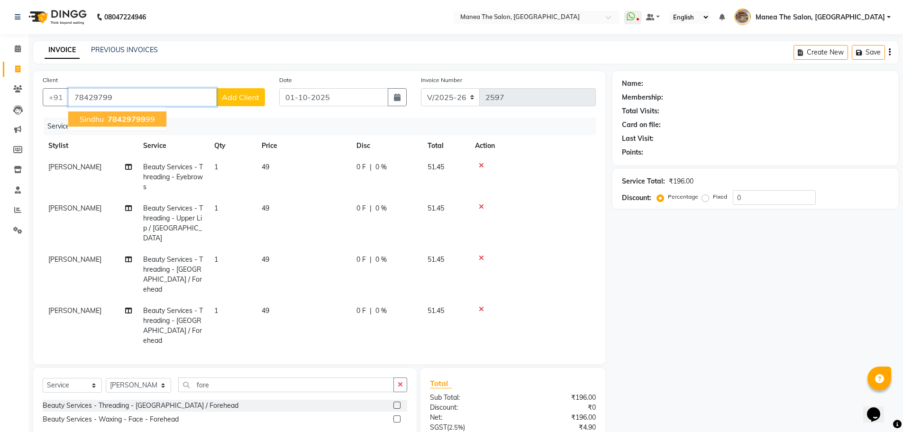
click at [111, 118] on span "78429799" at bounding box center [127, 118] width 38 height 9
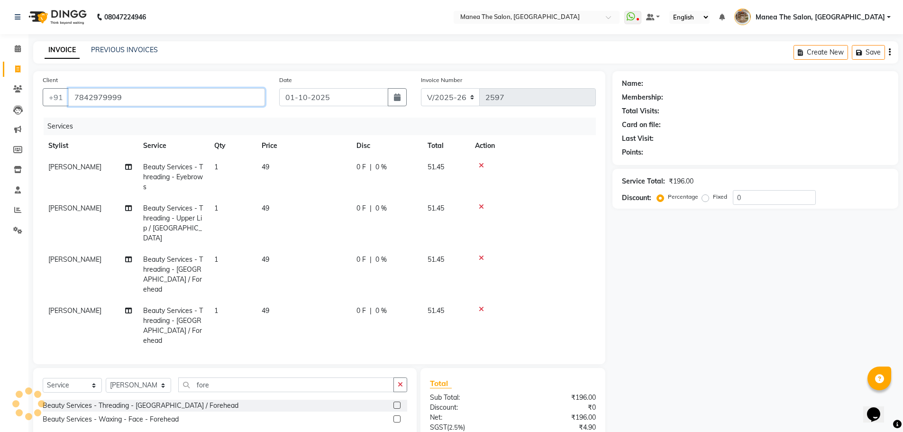
type input "7842979999"
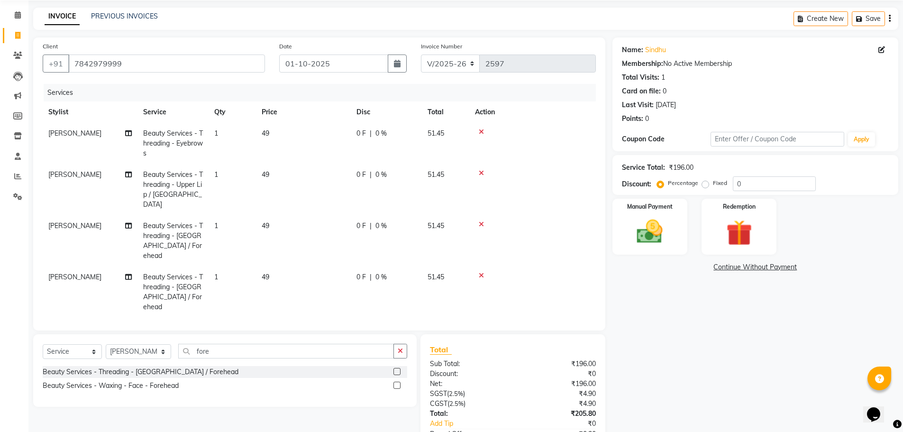
scroll to position [81, 0]
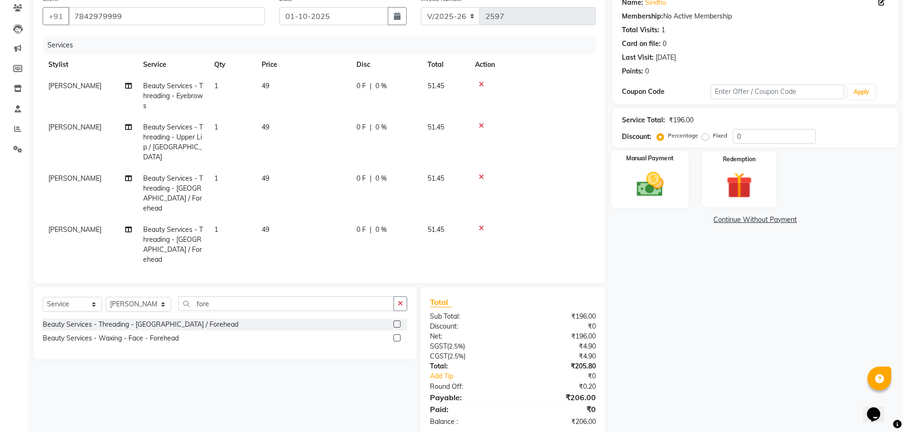
click at [651, 166] on div "Manual Payment" at bounding box center [650, 179] width 78 height 58
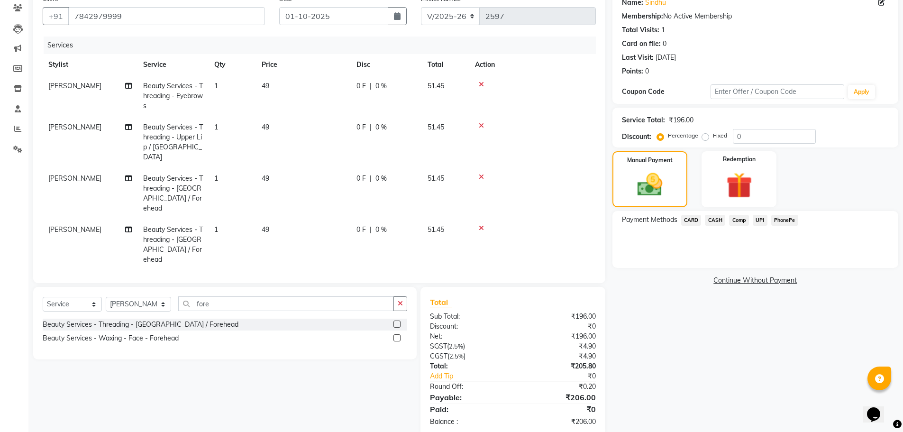
click at [781, 220] on span "PhonePe" at bounding box center [784, 220] width 27 height 11
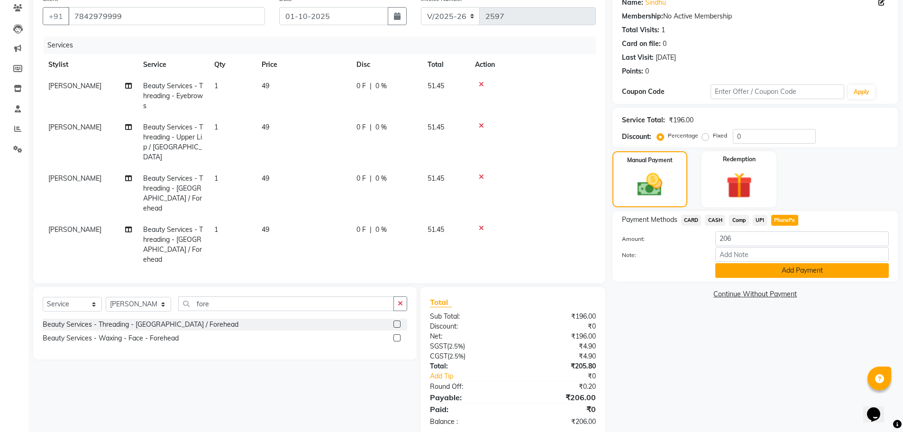
click at [771, 267] on button "Add Payment" at bounding box center [803, 270] width 174 height 15
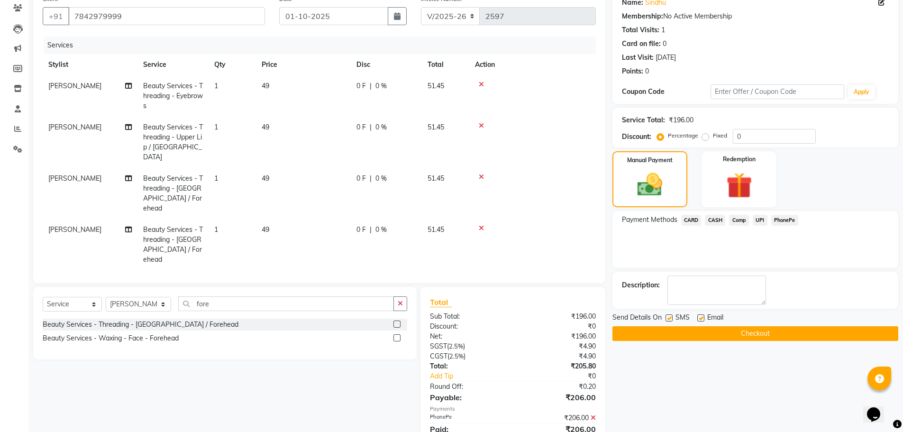
drag, startPoint x: 740, startPoint y: 336, endPoint x: 678, endPoint y: 309, distance: 67.6
click at [740, 335] on button "Checkout" at bounding box center [756, 333] width 286 height 15
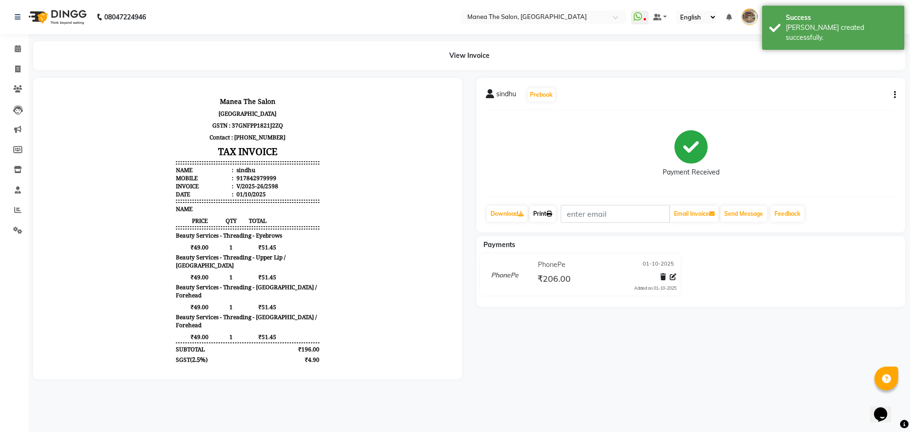
click at [536, 215] on link "Print" at bounding box center [543, 214] width 27 height 16
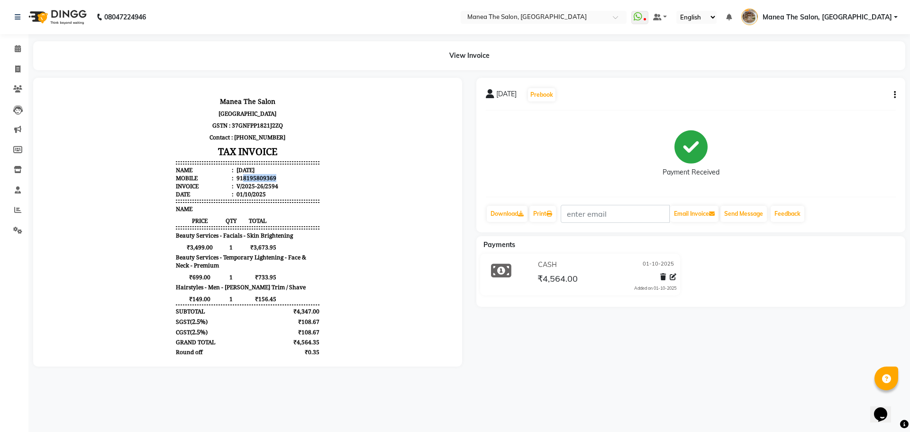
drag, startPoint x: 236, startPoint y: 181, endPoint x: 268, endPoint y: 179, distance: 32.3
click at [268, 179] on li "Mobile : 918195809369" at bounding box center [247, 178] width 143 height 8
copy div "8195809369"
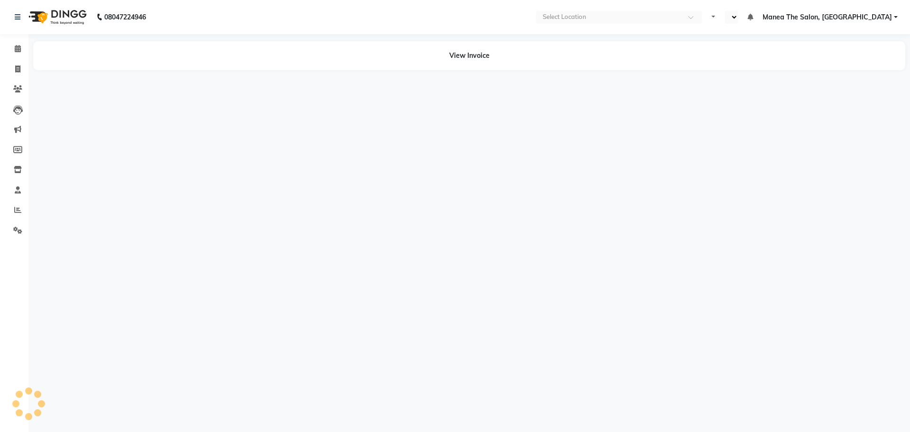
select select "en"
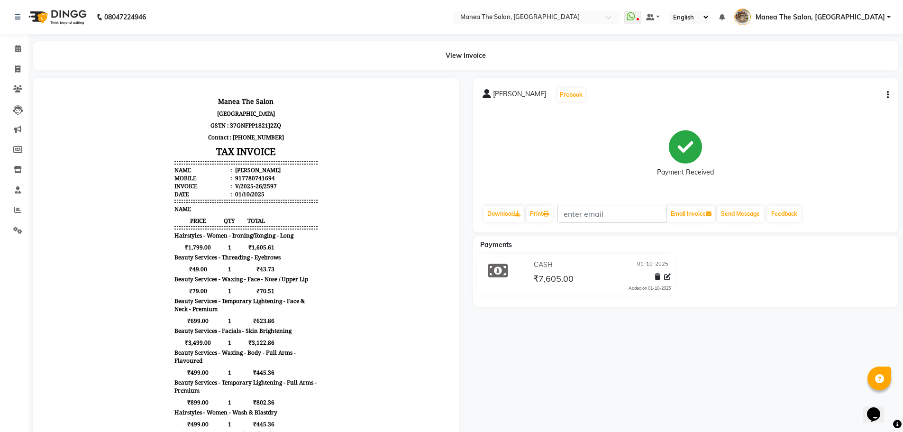
click at [888, 95] on icon "button" at bounding box center [888, 95] width 2 height 0
click at [839, 108] on div "Edit Invoice" at bounding box center [840, 107] width 65 height 12
select select "service"
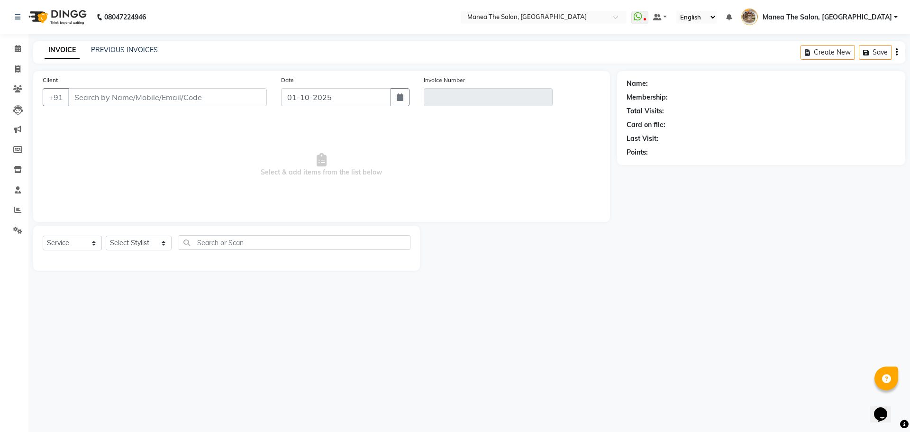
type input "7780741694"
type input "V/2025-26/2597"
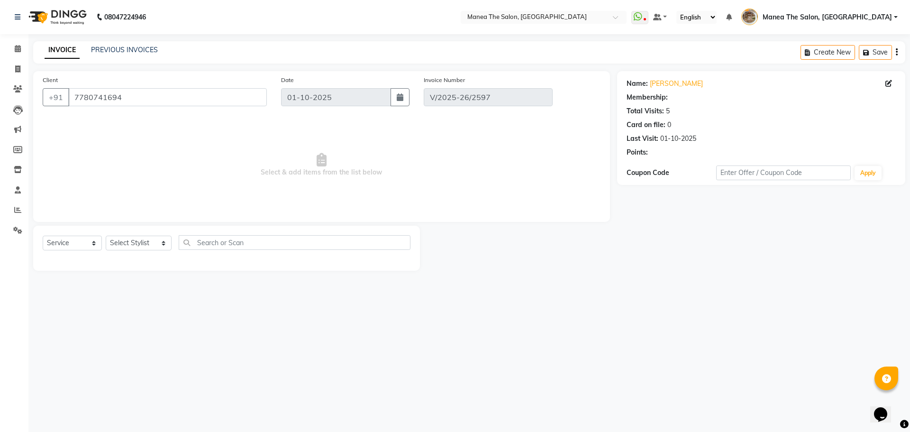
select select "select"
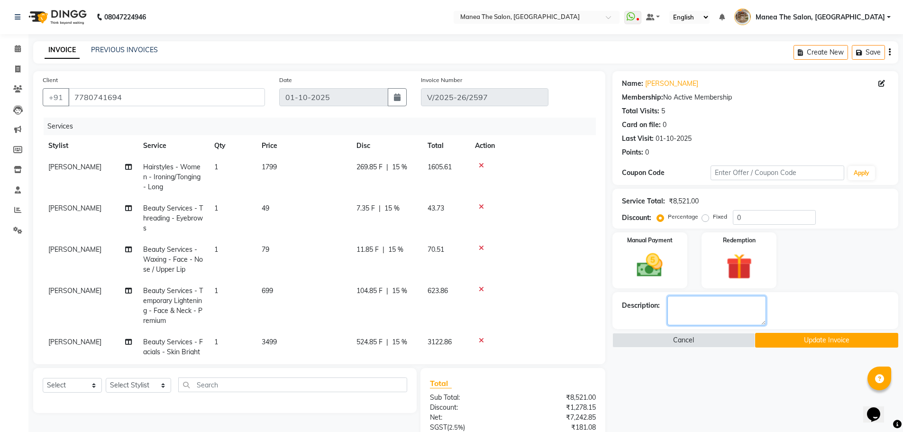
click at [698, 315] on textarea at bounding box center [717, 310] width 99 height 29
type textarea "PPP"
click at [787, 339] on button "Update Invoice" at bounding box center [826, 340] width 143 height 15
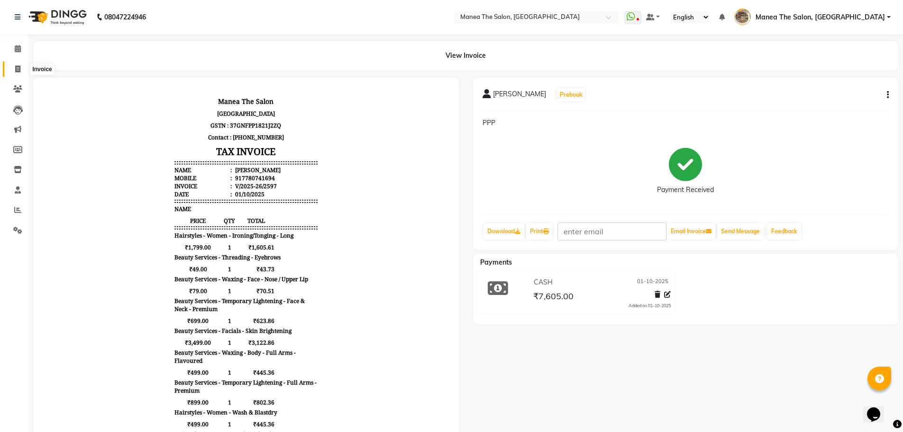
click at [15, 67] on icon at bounding box center [17, 68] width 5 height 7
select select "service"
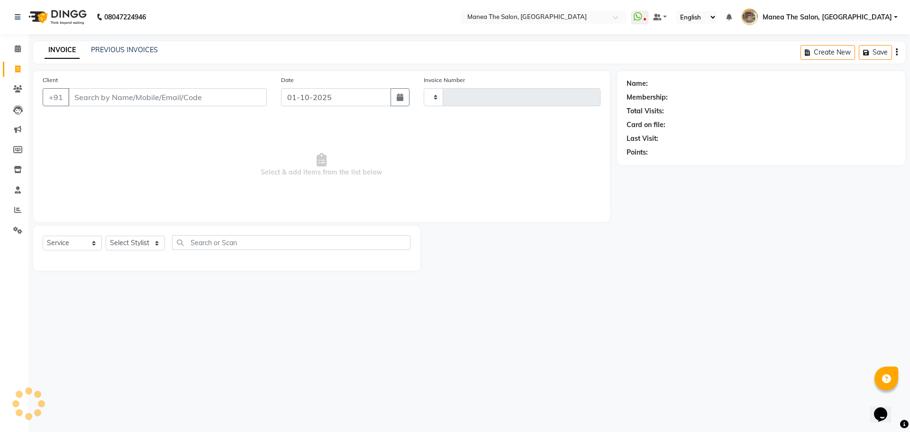
type input "2599"
select select "7287"
click at [139, 49] on link "PREVIOUS INVOICES" at bounding box center [124, 50] width 67 height 9
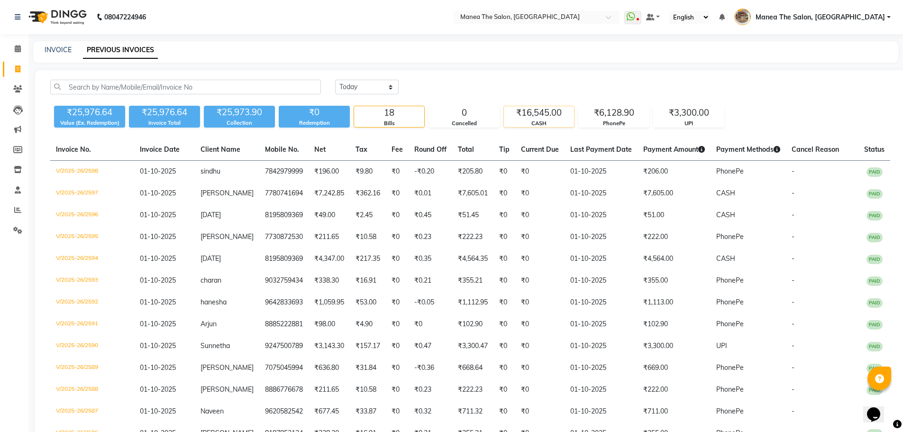
click at [548, 108] on div "₹16,545.00" at bounding box center [539, 112] width 70 height 13
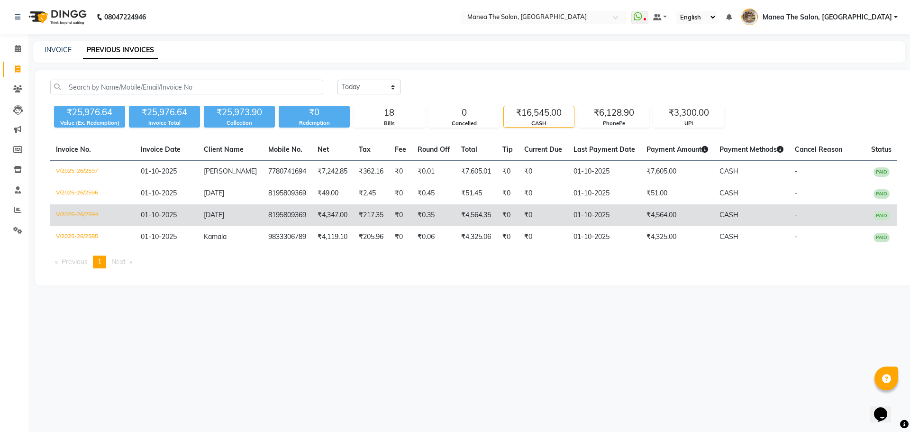
click at [631, 218] on td "01-10-2025" at bounding box center [604, 215] width 73 height 22
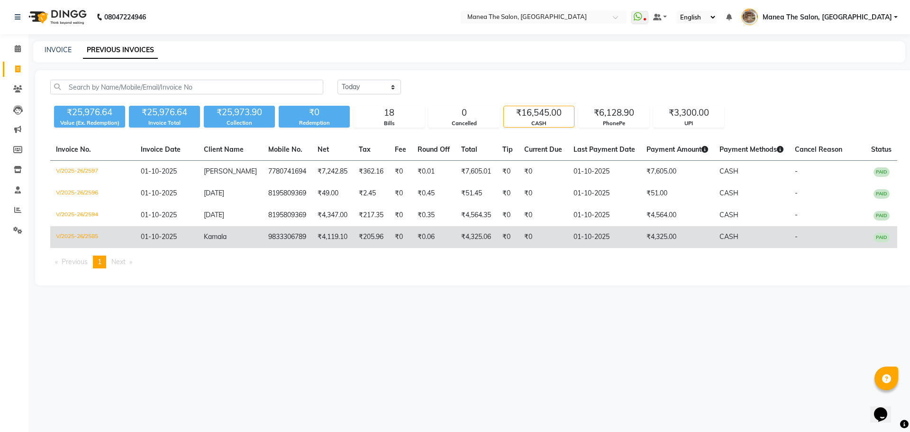
click at [643, 230] on td "₹4,325.00" at bounding box center [677, 237] width 73 height 22
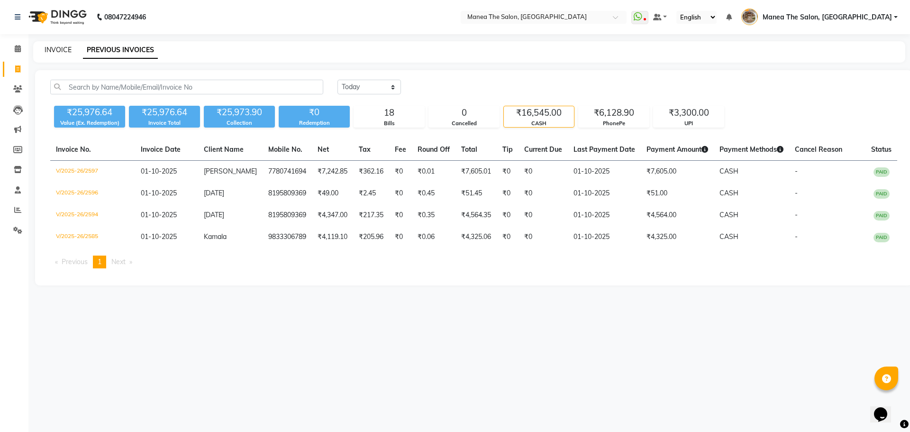
click at [54, 47] on link "INVOICE" at bounding box center [58, 50] width 27 height 9
select select "7287"
select select "service"
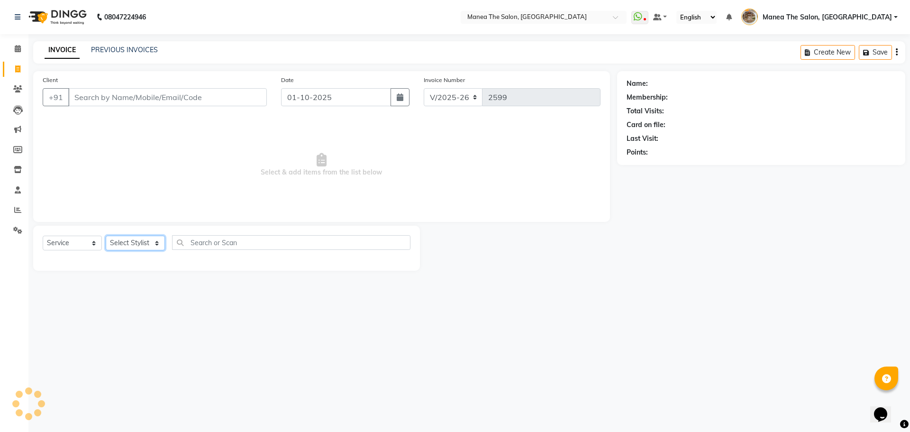
click at [155, 243] on select "Select Stylist" at bounding box center [135, 243] width 59 height 15
select select "82652"
click at [106, 236] on select "Select Stylist [PERSON_NAME] Front Office Kaif [PERSON_NAME] [PERSON_NAME] Pelu…" at bounding box center [139, 243] width 66 height 15
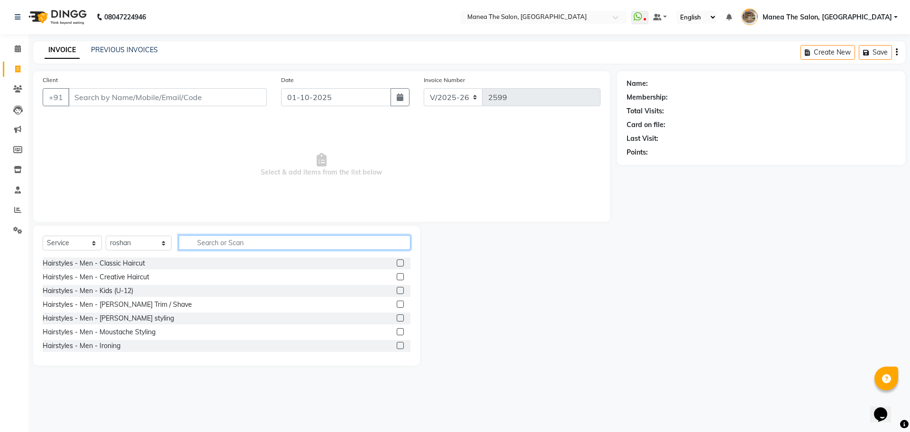
click at [198, 245] on input "text" at bounding box center [295, 242] width 232 height 15
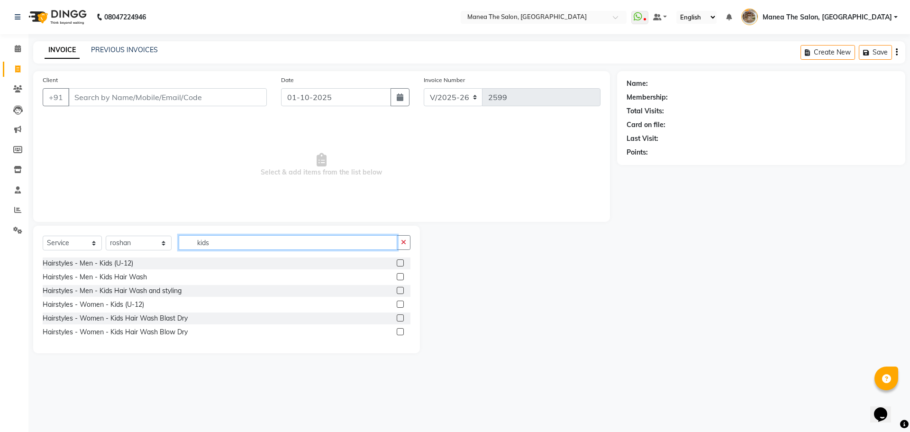
type input "kids"
click at [397, 263] on label at bounding box center [400, 262] width 7 height 7
click at [397, 263] on input "checkbox" at bounding box center [400, 263] width 6 height 6
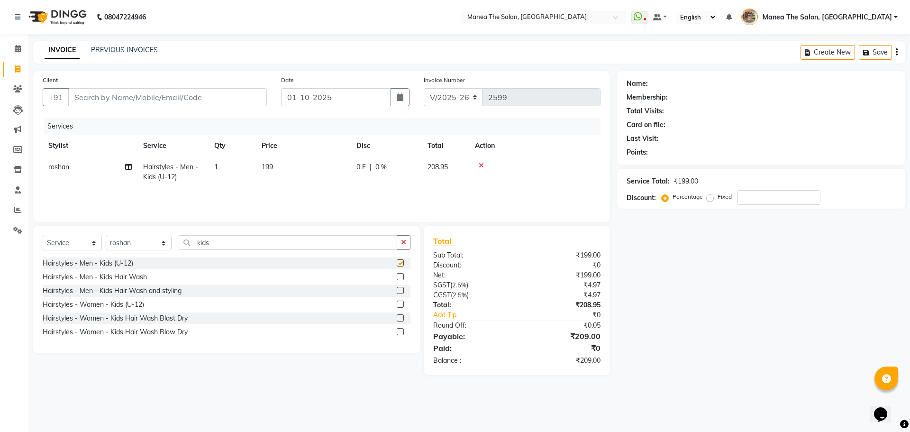
checkbox input "false"
click at [155, 96] on input "Client" at bounding box center [167, 97] width 199 height 18
type input "8"
type input "0"
type input "8095100391"
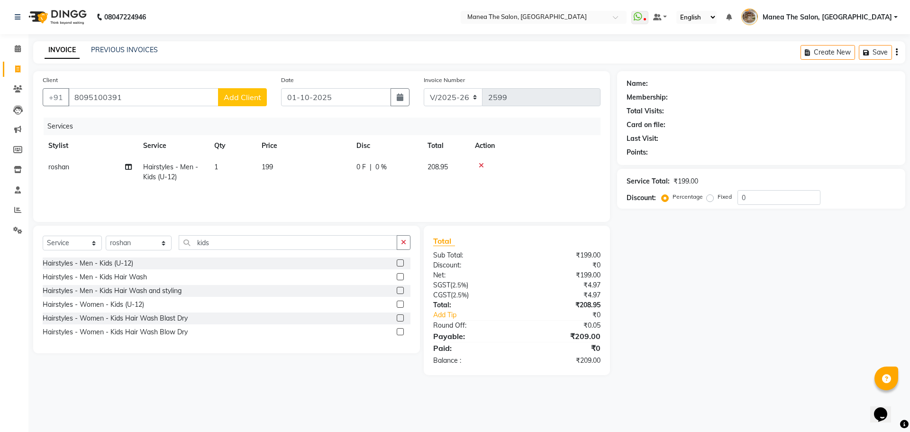
click at [229, 94] on span "Add Client" at bounding box center [242, 96] width 37 height 9
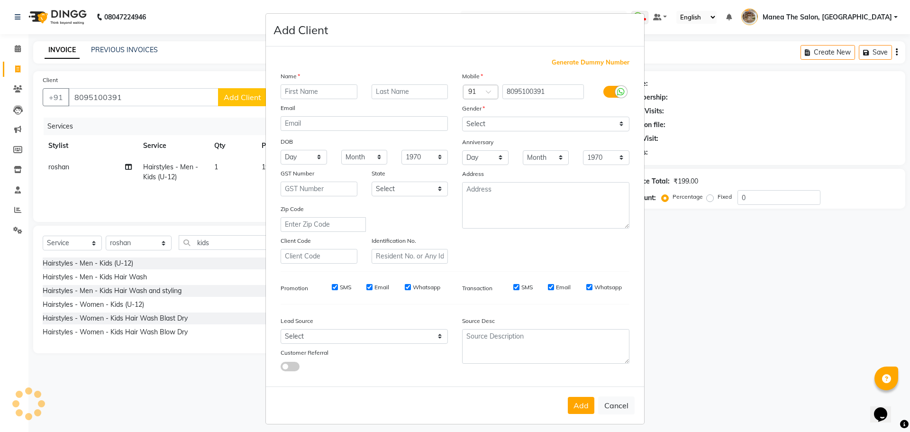
click at [328, 94] on input "text" at bounding box center [319, 91] width 77 height 15
type input "ramani"
click at [582, 408] on button "Add" at bounding box center [581, 405] width 27 height 17
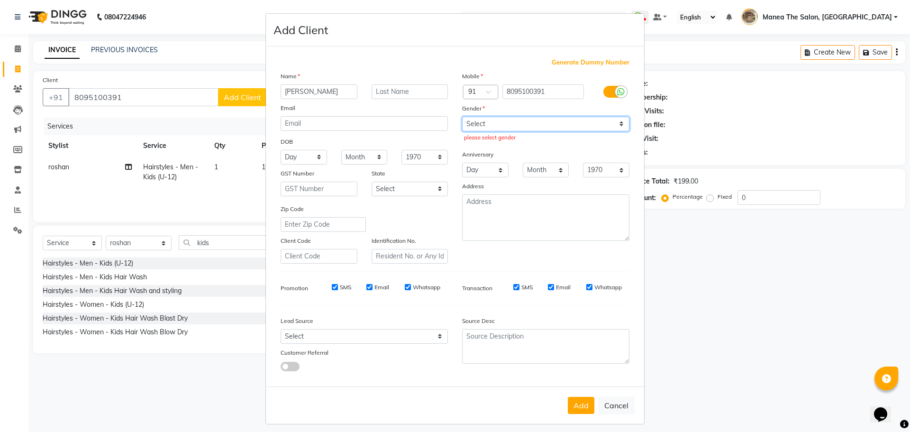
click at [542, 129] on select "Select Male Female Other Prefer Not To Say" at bounding box center [545, 124] width 167 height 15
select select "female"
click at [462, 117] on select "Select Male Female Other Prefer Not To Say" at bounding box center [545, 124] width 167 height 15
click at [571, 409] on button "Add" at bounding box center [581, 405] width 27 height 17
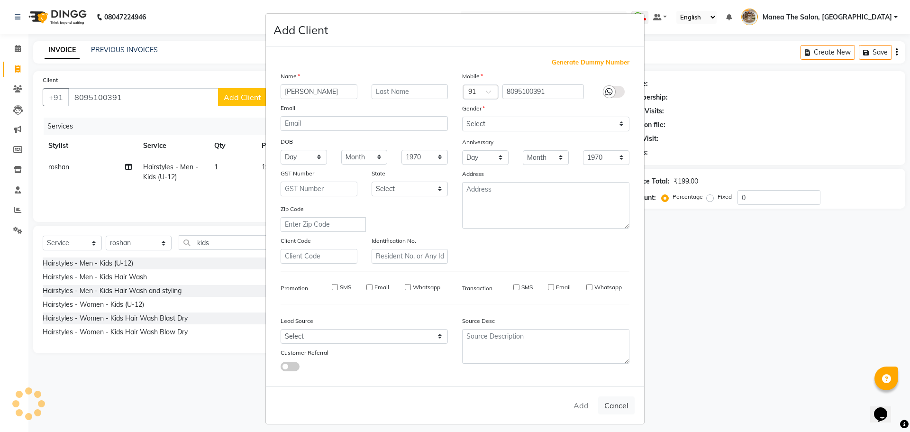
select select
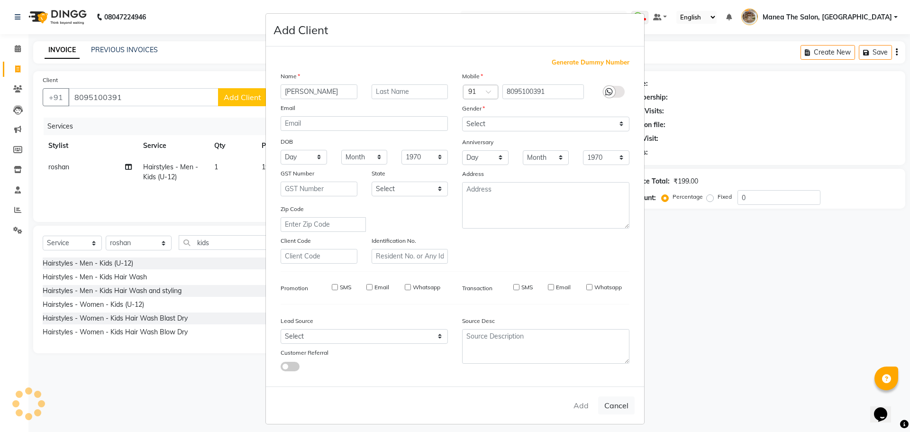
select select
checkbox input "false"
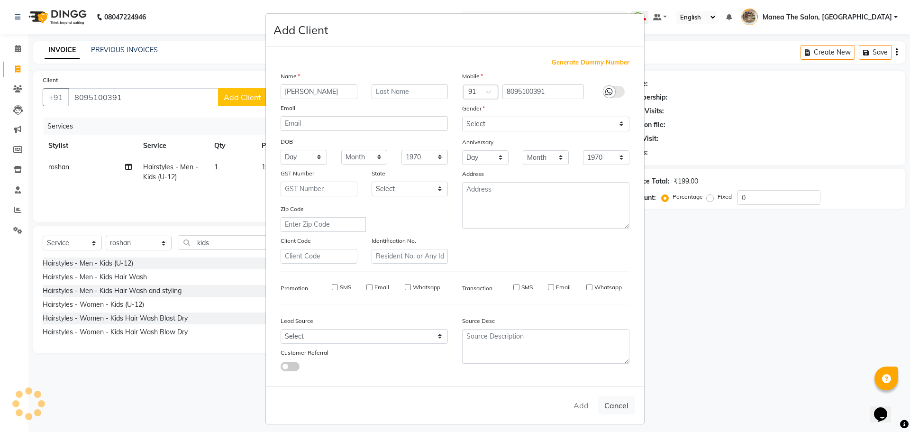
checkbox input "false"
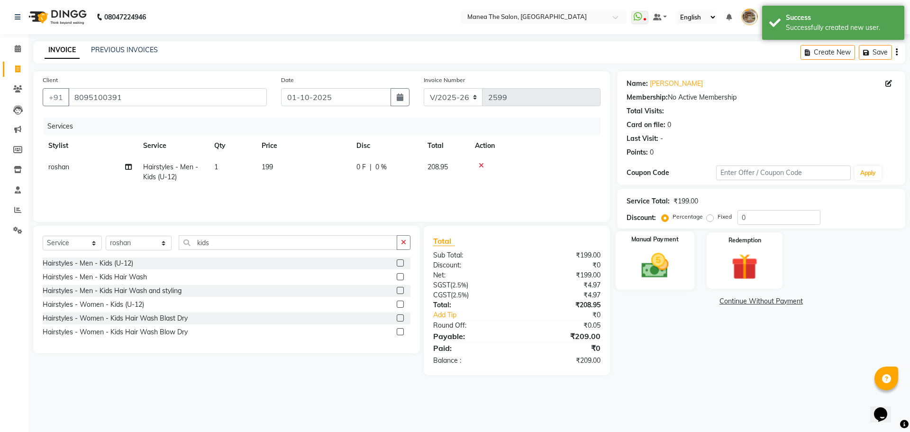
click at [664, 260] on img at bounding box center [655, 265] width 44 height 31
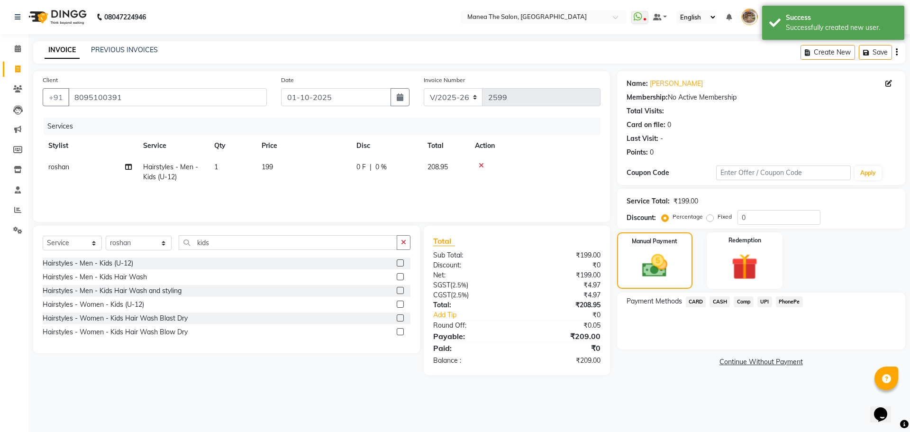
click at [788, 303] on span "PhonePe" at bounding box center [789, 301] width 27 height 11
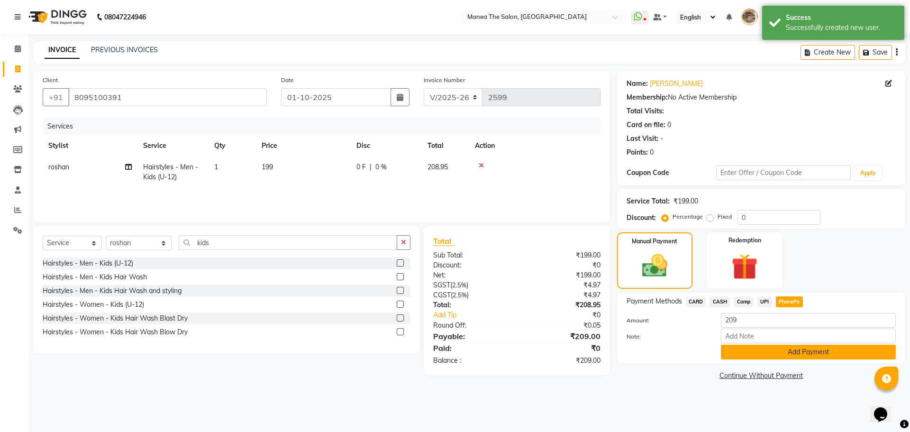
click at [770, 347] on button "Add Payment" at bounding box center [808, 352] width 175 height 15
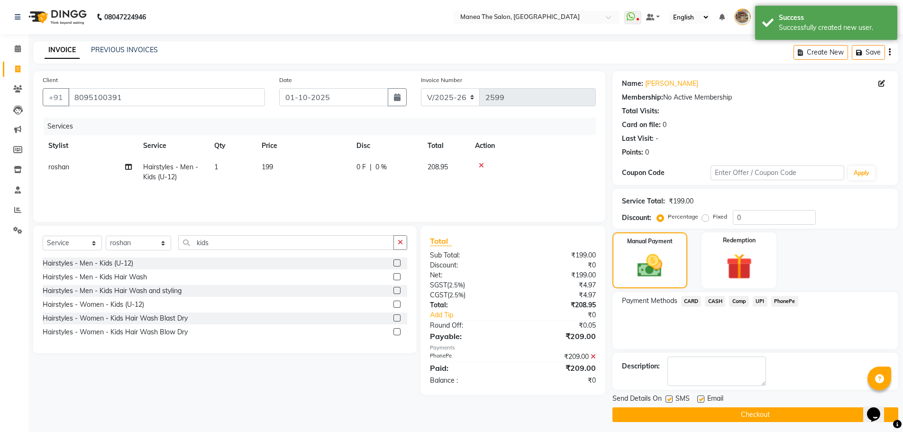
click at [762, 409] on button "Checkout" at bounding box center [756, 414] width 286 height 15
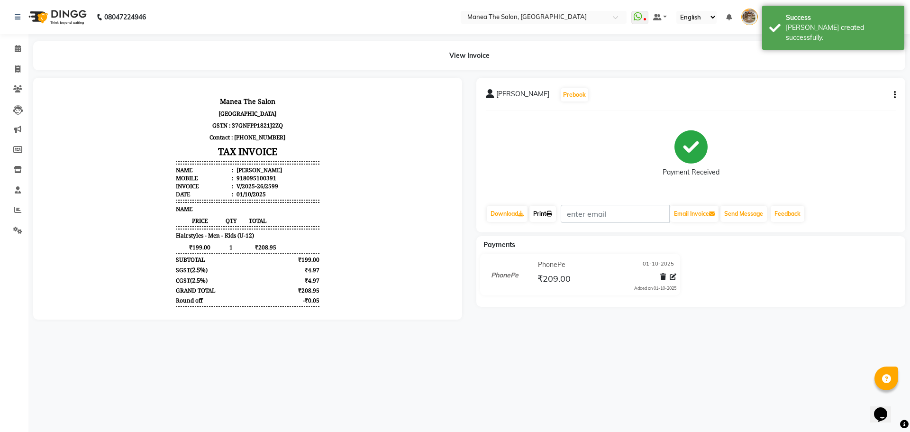
click at [545, 213] on link "Print" at bounding box center [543, 214] width 27 height 16
click at [18, 78] on li "Invoice" at bounding box center [14, 69] width 28 height 20
click at [20, 73] on span at bounding box center [17, 69] width 17 height 11
select select "service"
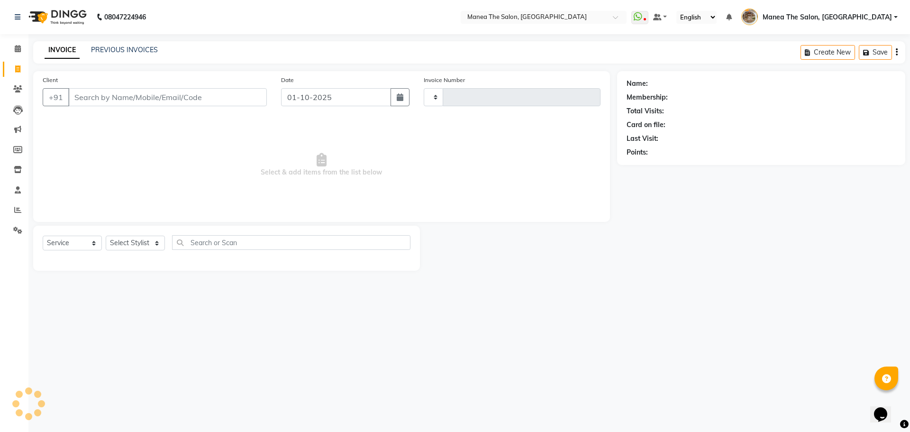
type input "2600"
select select "7287"
click at [110, 52] on link "PREVIOUS INVOICES" at bounding box center [124, 50] width 67 height 9
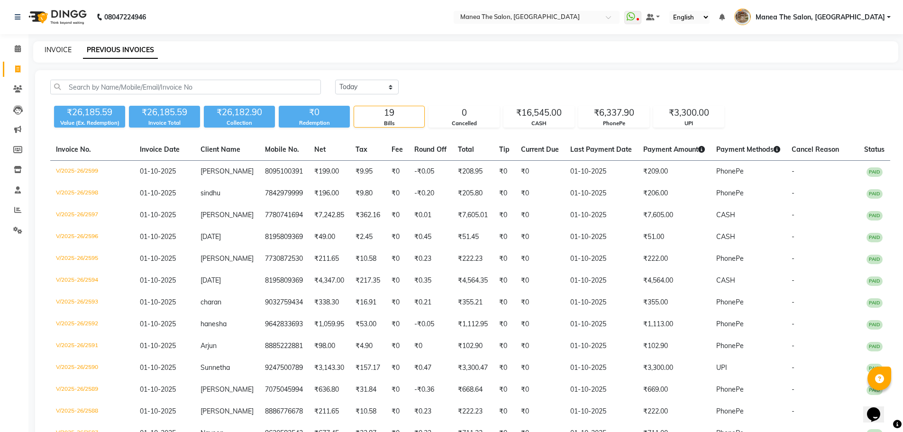
click at [63, 48] on link "INVOICE" at bounding box center [58, 50] width 27 height 9
select select "service"
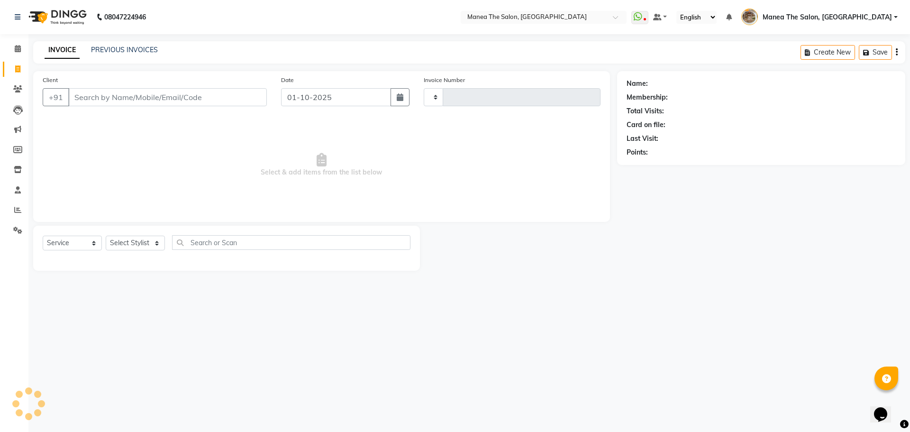
type input "2600"
select select "7287"
click at [105, 103] on input "Client" at bounding box center [167, 97] width 199 height 18
type input "7893035888"
click at [235, 95] on span "Add Client" at bounding box center [242, 96] width 37 height 9
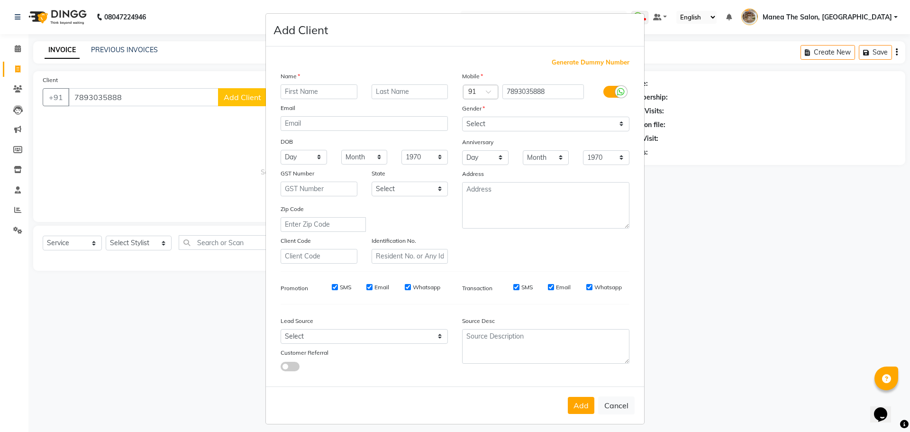
click at [314, 94] on input "text" at bounding box center [319, 91] width 77 height 15
type input "Pawan"
drag, startPoint x: 463, startPoint y: 119, endPoint x: 469, endPoint y: 129, distance: 12.5
click at [463, 119] on select "Select Male Female Other Prefer Not To Say" at bounding box center [545, 124] width 167 height 15
select select "male"
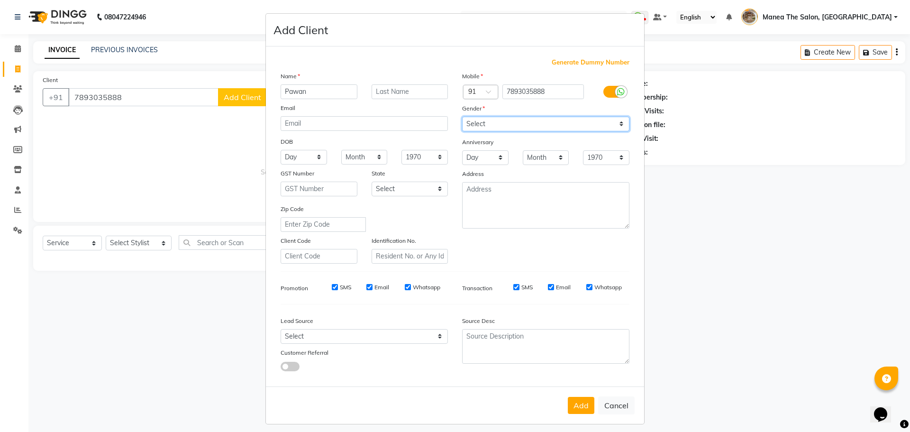
click at [462, 117] on select "Select Male Female Other Prefer Not To Say" at bounding box center [545, 124] width 167 height 15
click at [584, 407] on button "Add" at bounding box center [581, 405] width 27 height 17
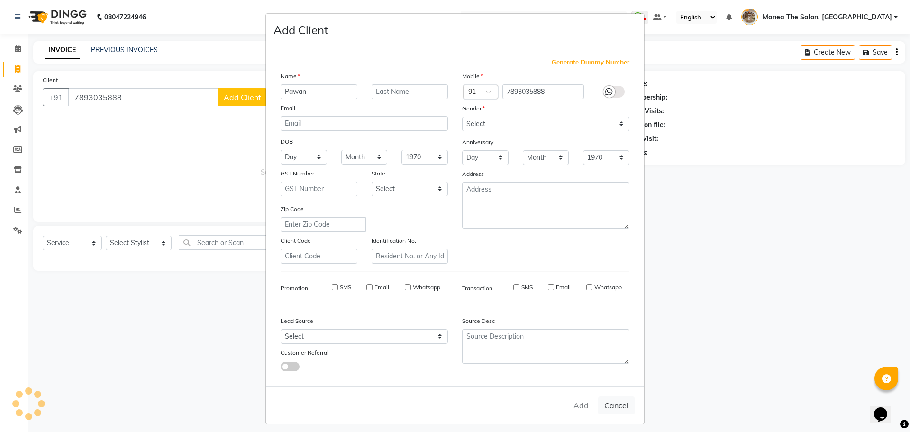
select select
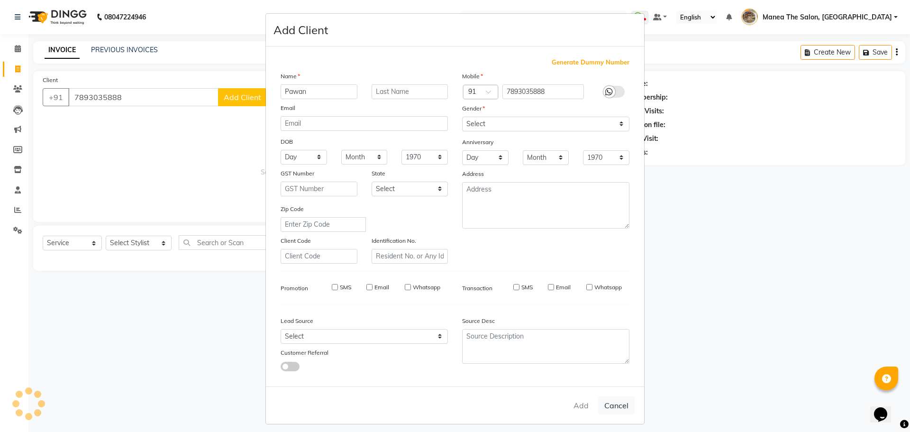
select select
checkbox input "false"
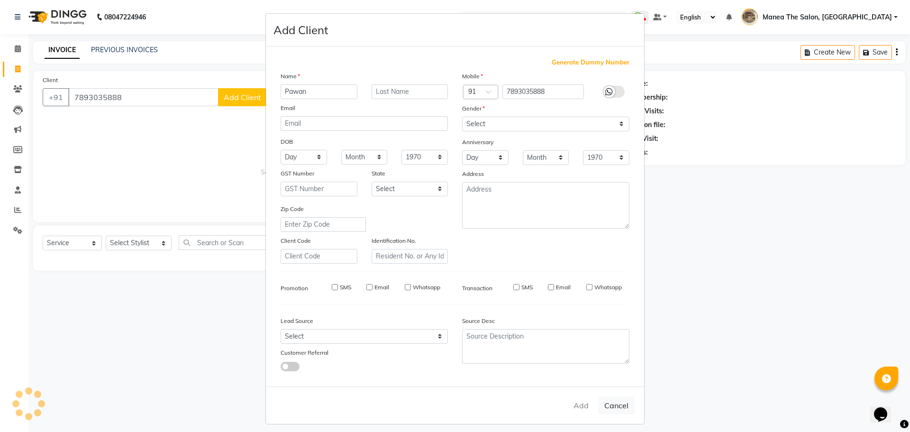
checkbox input "false"
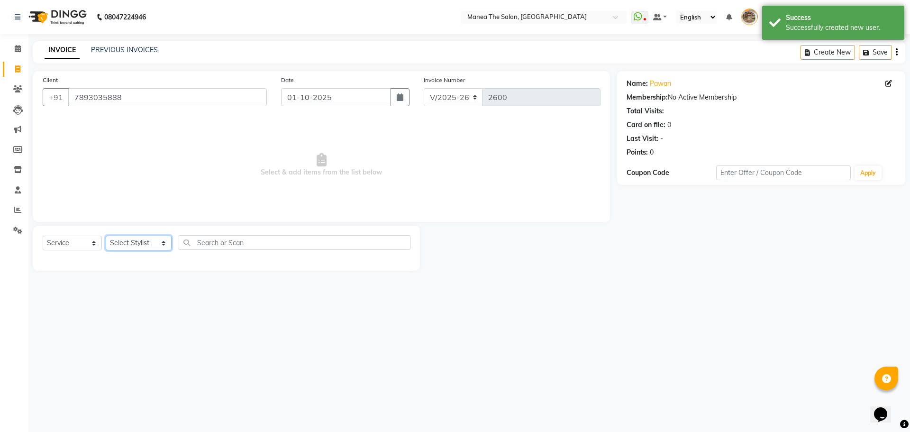
drag, startPoint x: 115, startPoint y: 242, endPoint x: 116, endPoint y: 249, distance: 7.6
click at [115, 242] on select "Select Stylist [PERSON_NAME] Front Office Kaif [PERSON_NAME] [PERSON_NAME] Pelu…" at bounding box center [139, 243] width 66 height 15
select select "63195"
click at [106, 236] on select "Select Stylist [PERSON_NAME] Front Office Kaif [PERSON_NAME] [PERSON_NAME] Pelu…" at bounding box center [139, 243] width 66 height 15
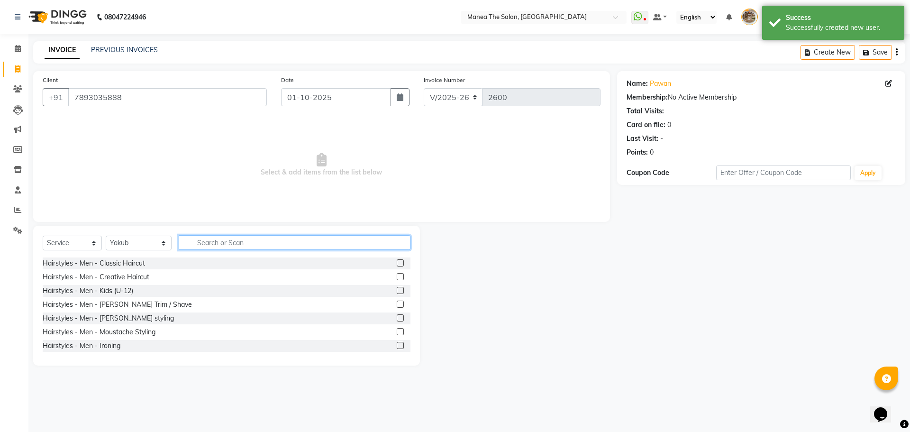
click at [228, 240] on input "text" at bounding box center [295, 242] width 232 height 15
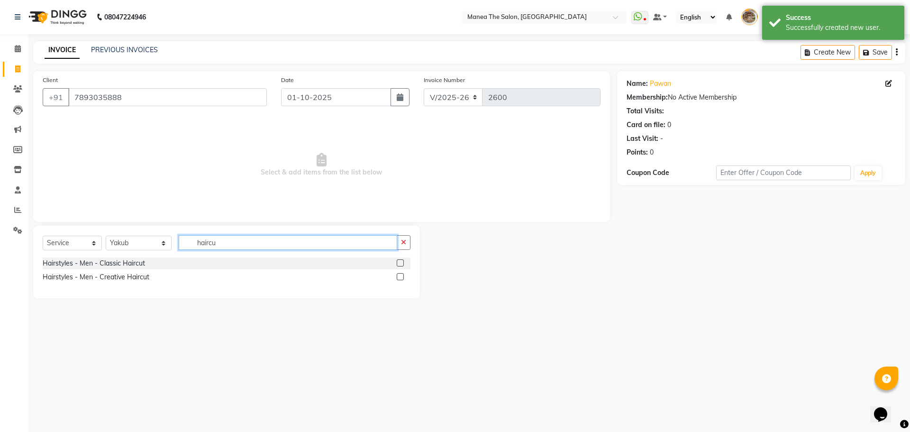
type input "haircu"
drag, startPoint x: 400, startPoint y: 262, endPoint x: 355, endPoint y: 256, distance: 45.0
click at [399, 262] on label at bounding box center [400, 262] width 7 height 7
click at [399, 262] on input "checkbox" at bounding box center [400, 263] width 6 height 6
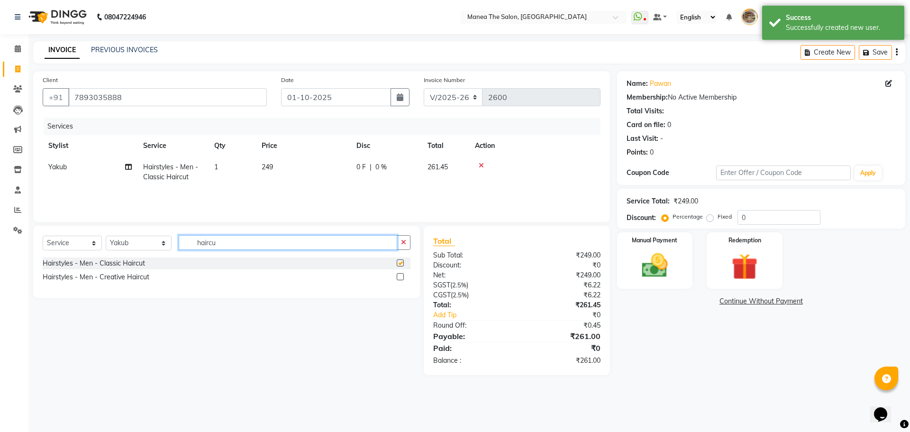
click at [314, 249] on input "haircu" at bounding box center [288, 242] width 219 height 15
checkbox input "false"
click at [314, 249] on input "haircu" at bounding box center [288, 242] width 219 height 15
type input "beard"
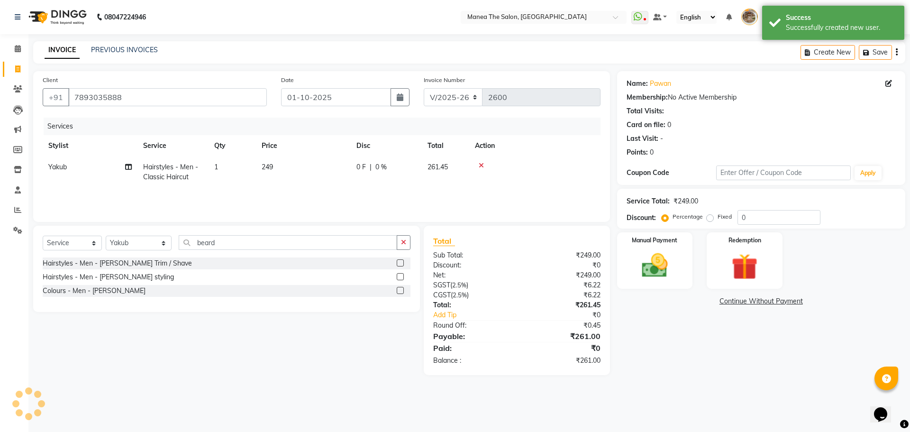
click at [403, 262] on label at bounding box center [400, 262] width 7 height 7
click at [403, 262] on input "checkbox" at bounding box center [400, 263] width 6 height 6
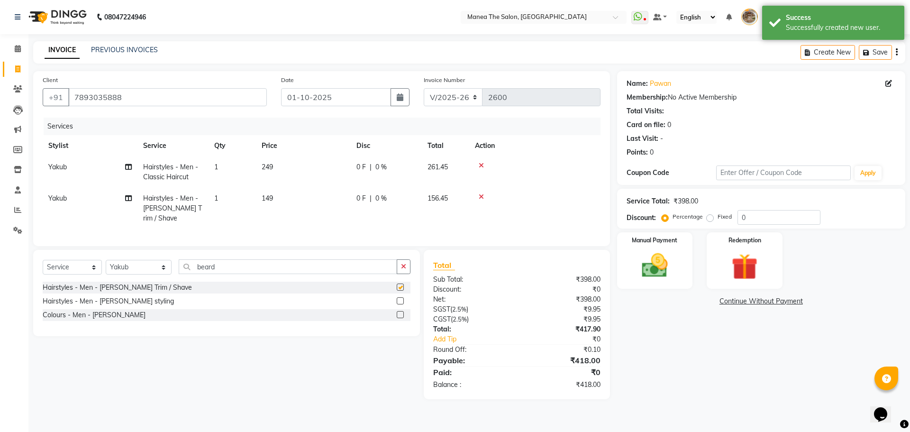
drag, startPoint x: 370, startPoint y: 254, endPoint x: 353, endPoint y: 271, distance: 24.5
click at [368, 256] on div "Select Service Product Membership Package Voucher Prepaid Gift Card Select Styl…" at bounding box center [226, 293] width 387 height 86
checkbox input "false"
click at [353, 272] on div "Select Service Product Membership Package Voucher Prepaid Gift Card Select Styl…" at bounding box center [227, 270] width 368 height 22
click at [357, 265] on input "beard" at bounding box center [288, 266] width 219 height 15
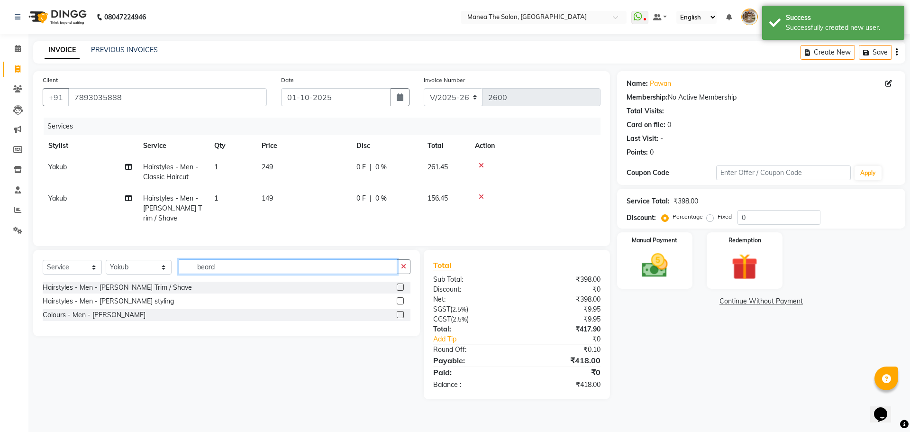
click at [357, 265] on input "beard" at bounding box center [288, 266] width 219 height 15
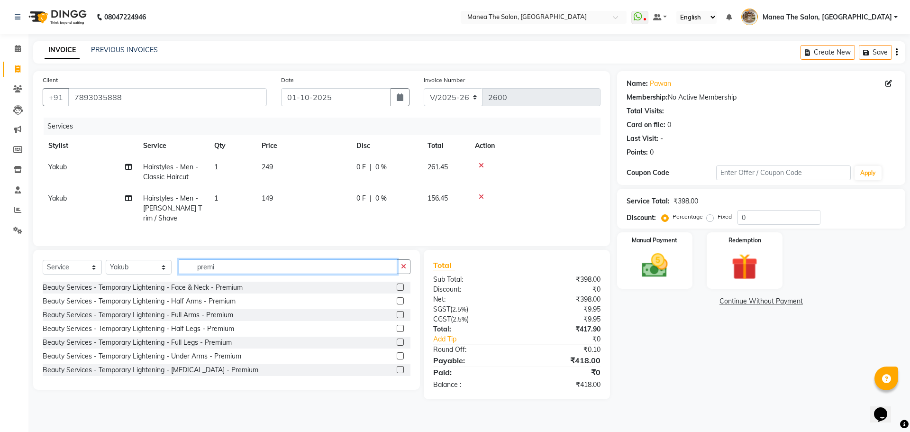
type input "premi"
click at [397, 284] on label at bounding box center [400, 287] width 7 height 7
click at [397, 285] on input "checkbox" at bounding box center [400, 288] width 6 height 6
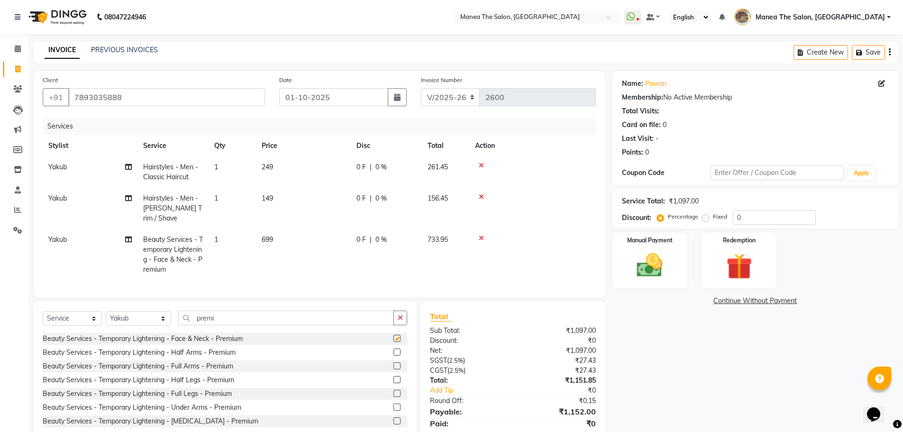
drag, startPoint x: 362, startPoint y: 271, endPoint x: 346, endPoint y: 296, distance: 29.5
click at [361, 272] on div "Services Stylist Service Qty Price Disc Total Action Yakub Hairstyles - Men - C…" at bounding box center [319, 203] width 553 height 170
checkbox input "false"
click at [339, 318] on input "premi" at bounding box center [286, 318] width 216 height 15
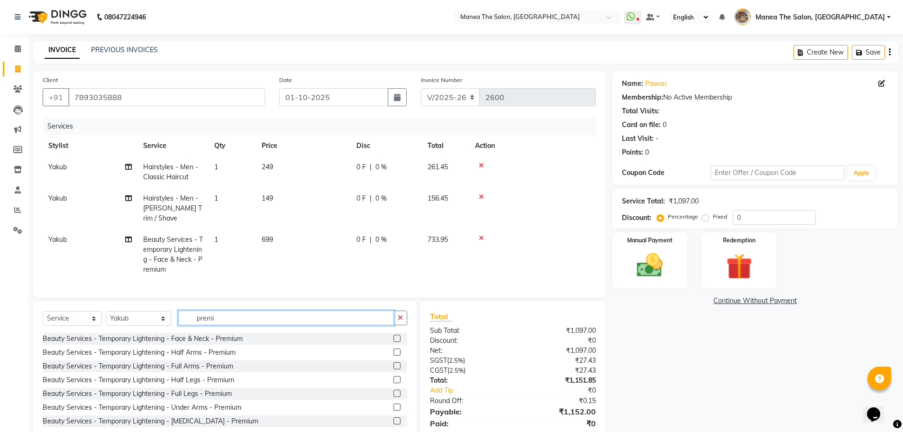
click at [339, 318] on input "premi" at bounding box center [286, 318] width 216 height 15
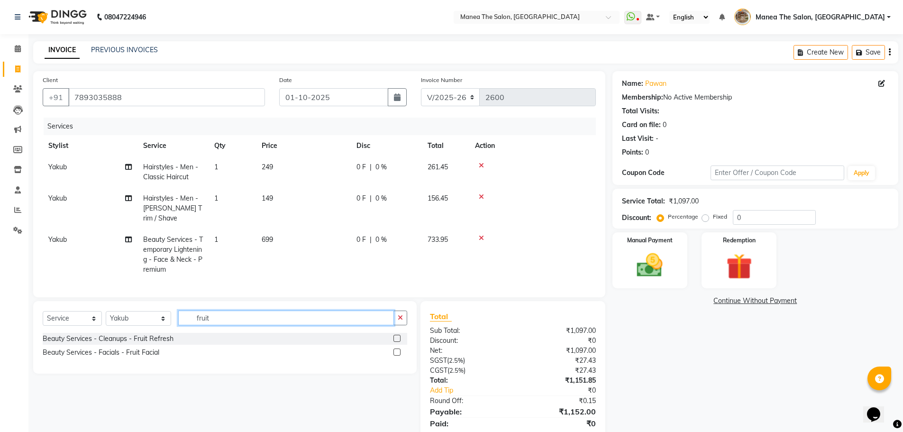
type input "fruit"
click at [395, 351] on label at bounding box center [397, 352] width 7 height 7
click at [395, 351] on input "checkbox" at bounding box center [397, 352] width 6 height 6
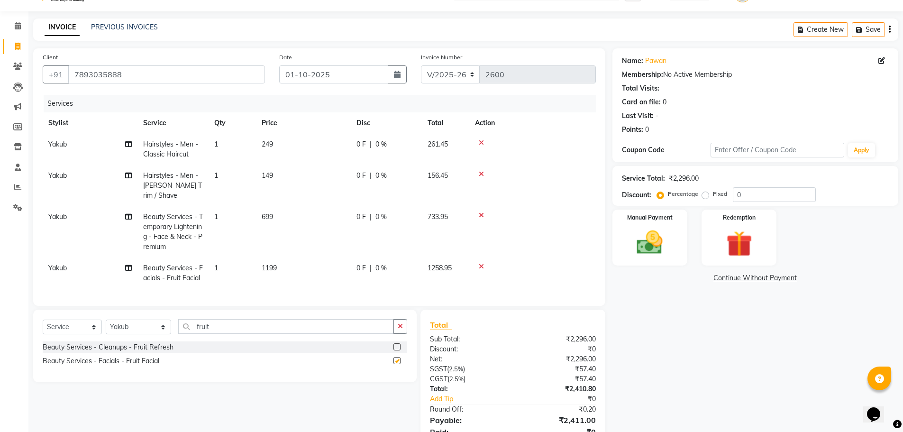
checkbox input "false"
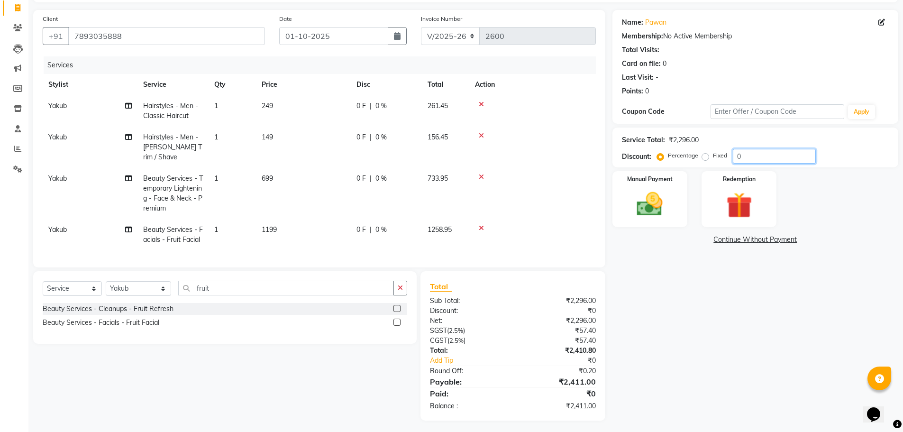
click at [746, 154] on input "0" at bounding box center [774, 156] width 83 height 15
type input "15"
click at [73, 290] on select "Select Service Product Membership Package Voucher Prepaid Gift Card" at bounding box center [72, 288] width 59 height 15
select select "membership"
click at [43, 281] on select "Select Service Product Membership Package Voucher Prepaid Gift Card" at bounding box center [72, 288] width 59 height 15
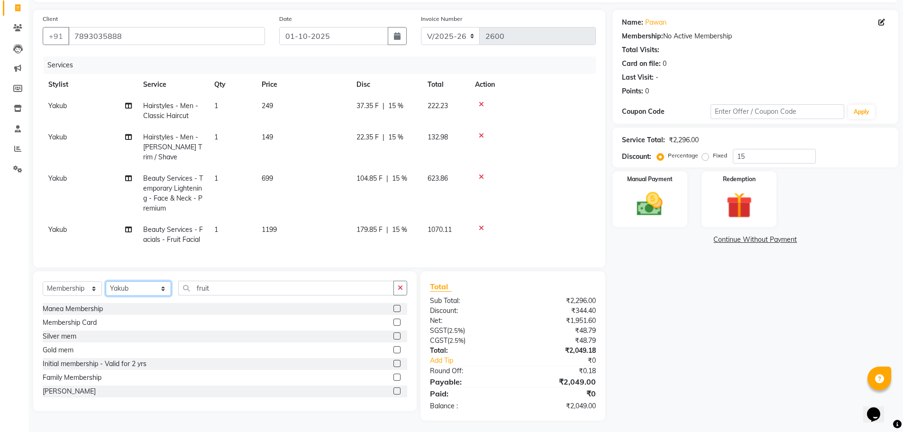
drag, startPoint x: 138, startPoint y: 280, endPoint x: 138, endPoint y: 295, distance: 15.7
click at [138, 281] on select "Select Stylist [PERSON_NAME] Front Office Kaif [PERSON_NAME] [PERSON_NAME] Pelu…" at bounding box center [138, 288] width 65 height 15
select select "63346"
click at [106, 281] on select "Select Stylist [PERSON_NAME] Front Office Kaif [PERSON_NAME] [PERSON_NAME] Pelu…" at bounding box center [138, 288] width 65 height 15
click at [224, 281] on input "fruit" at bounding box center [286, 288] width 216 height 15
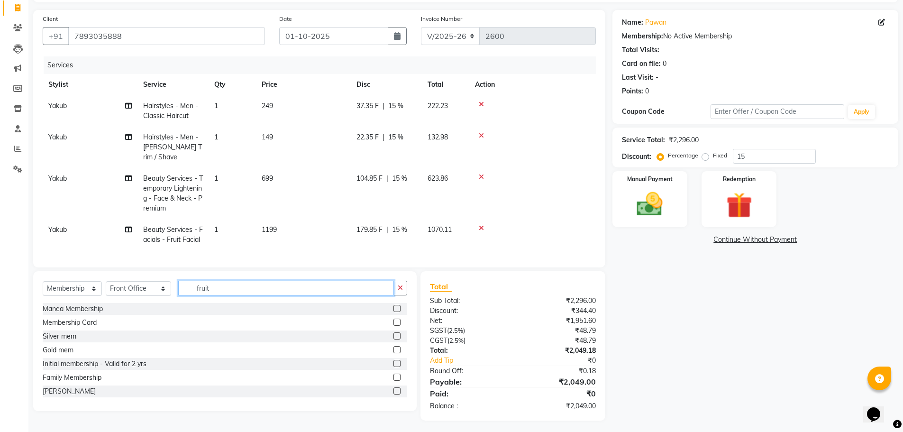
click at [224, 281] on input "fruit" at bounding box center [286, 288] width 216 height 15
click at [394, 374] on label at bounding box center [397, 377] width 7 height 7
click at [394, 375] on input "checkbox" at bounding box center [397, 378] width 6 height 6
select select "select"
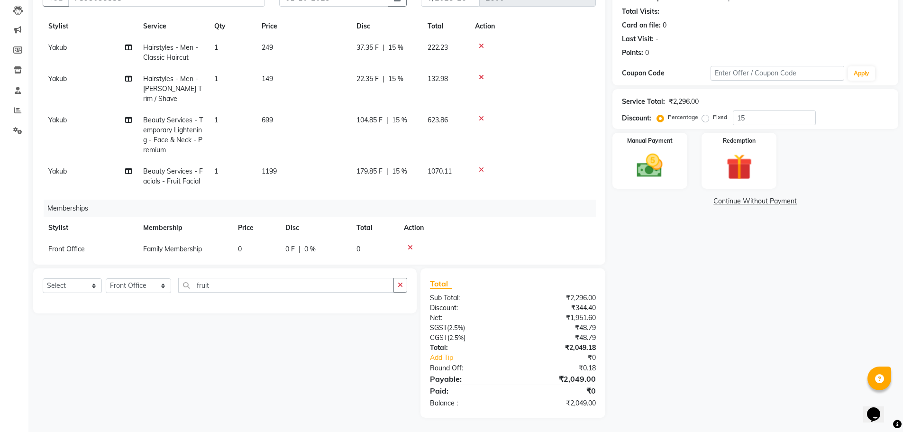
scroll to position [29, 0]
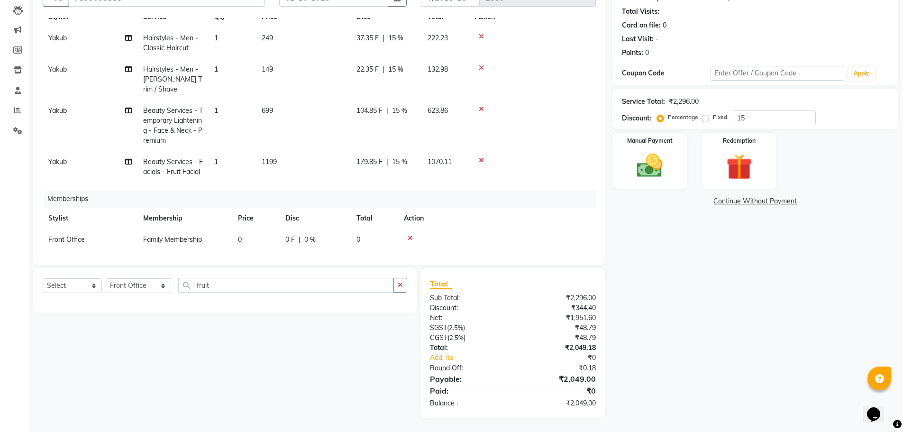
drag, startPoint x: 252, startPoint y: 219, endPoint x: 252, endPoint y: 227, distance: 8.5
click at [252, 220] on table "Stylist Membership Price Disc Total Action Front Office Family Membership 0 0 F…" at bounding box center [319, 229] width 553 height 43
click at [252, 229] on td "0" at bounding box center [255, 239] width 47 height 21
select select "63346"
click at [270, 235] on input "0" at bounding box center [277, 242] width 36 height 15
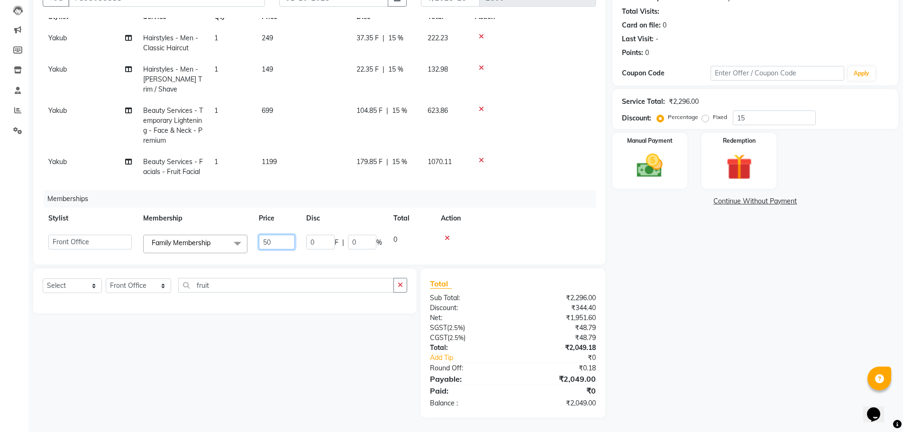
type input "500"
click at [518, 212] on th "Action" at bounding box center [497, 218] width 198 height 21
click at [627, 159] on div "Manual Payment" at bounding box center [650, 161] width 78 height 58
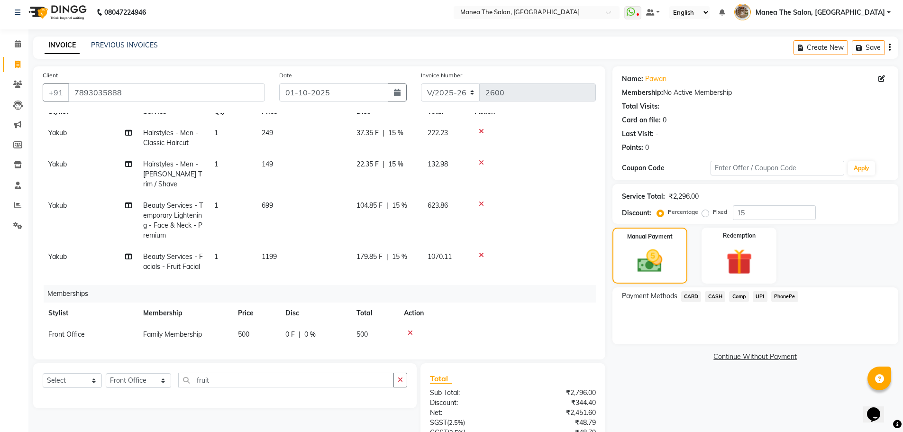
scroll to position [100, 0]
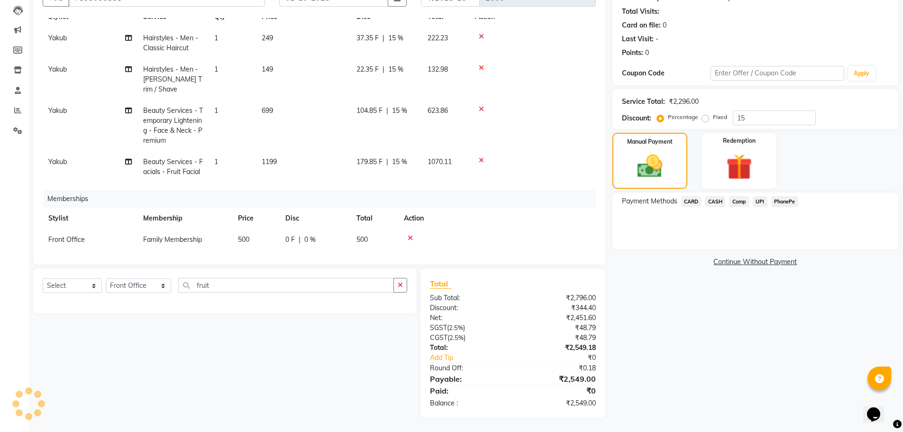
click at [692, 200] on span "CARD" at bounding box center [691, 201] width 20 height 11
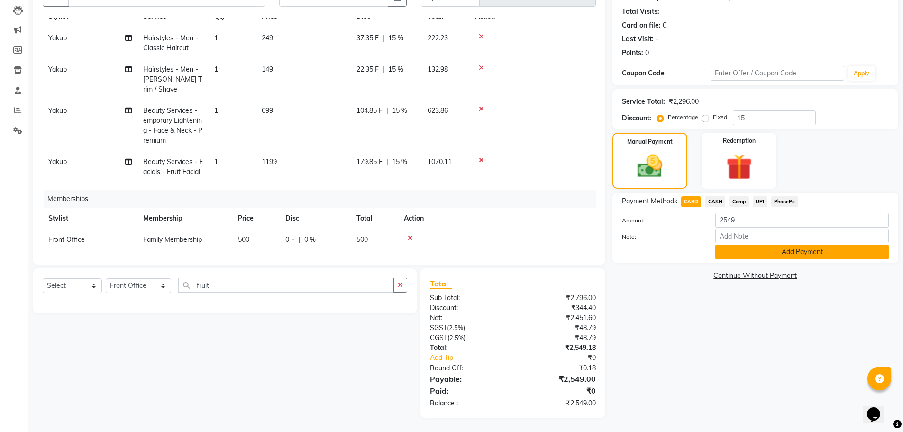
click at [858, 253] on button "Add Payment" at bounding box center [803, 252] width 174 height 15
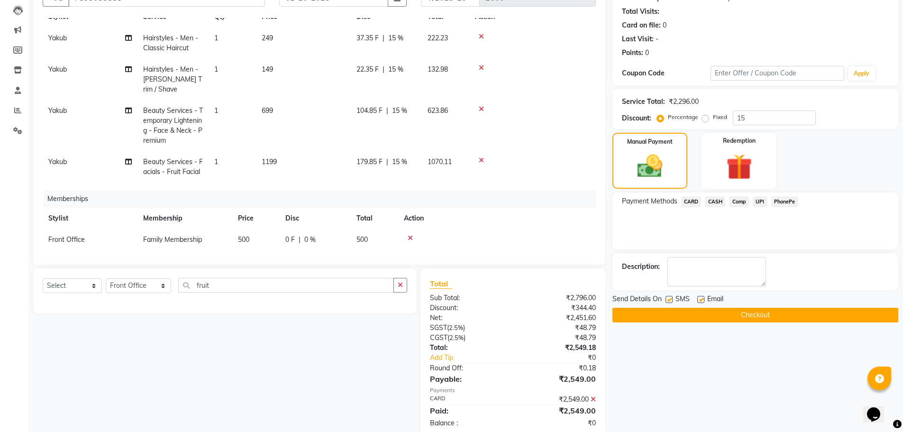
click at [699, 313] on button "Checkout" at bounding box center [756, 315] width 286 height 15
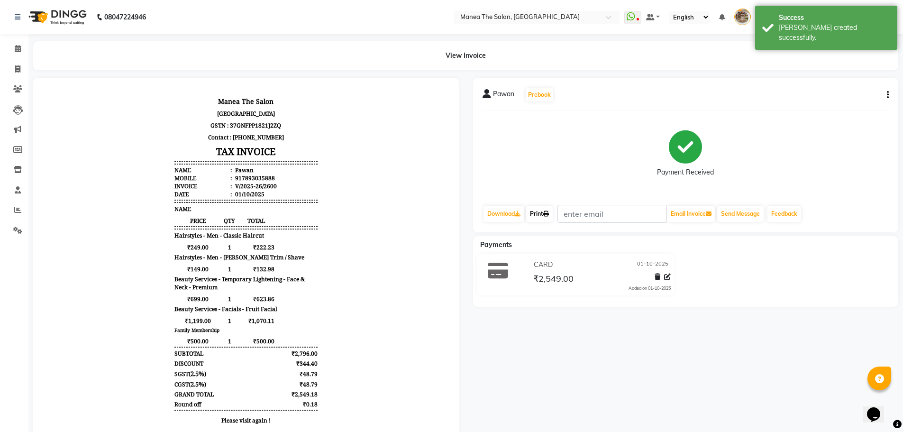
click at [534, 218] on link "Print" at bounding box center [539, 214] width 27 height 16
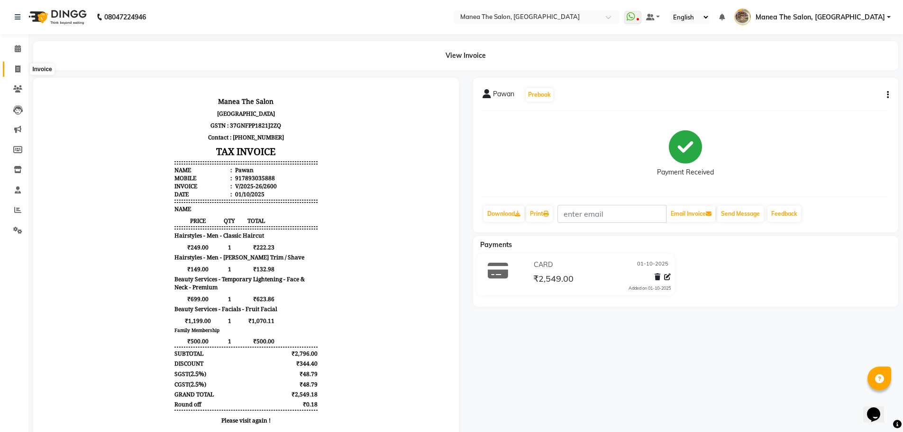
click at [23, 66] on span at bounding box center [17, 69] width 17 height 11
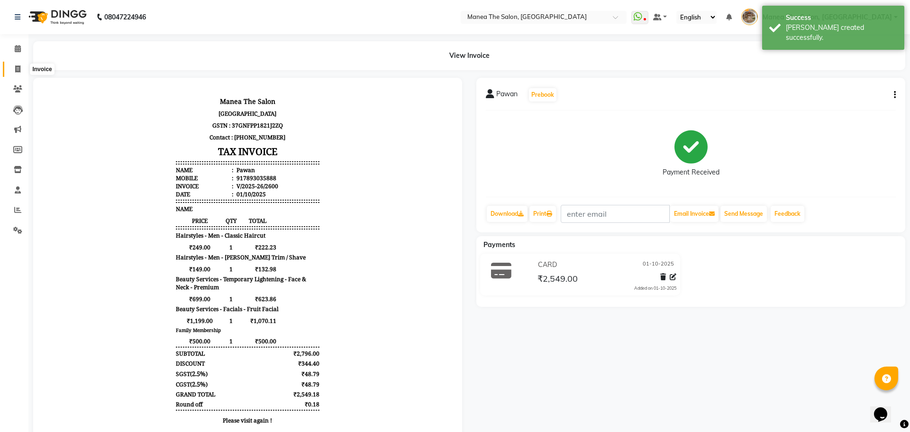
select select "7287"
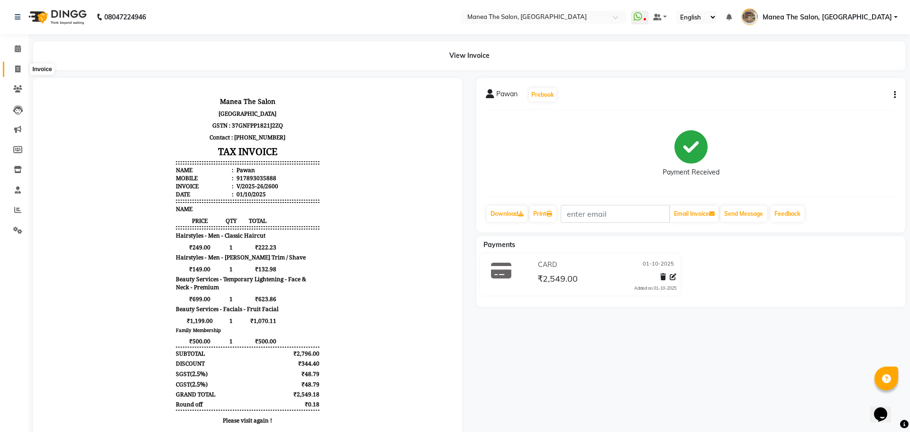
select select "service"
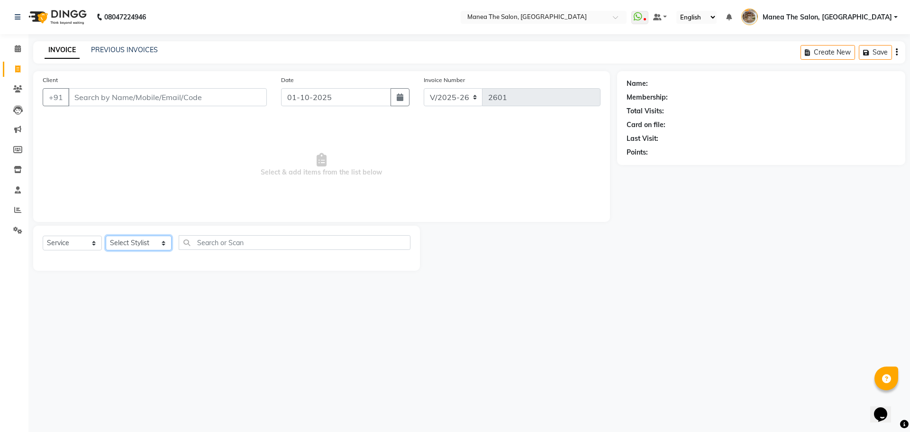
drag, startPoint x: 142, startPoint y: 242, endPoint x: 141, endPoint y: 250, distance: 8.1
click at [142, 242] on select "Select Stylist [PERSON_NAME] Front Office Kaif [PERSON_NAME] [PERSON_NAME] Pelu…" at bounding box center [139, 243] width 66 height 15
select select "88131"
click at [106, 236] on select "Select Stylist [PERSON_NAME] Front Office Kaif [PERSON_NAME] [PERSON_NAME] Pelu…" at bounding box center [139, 243] width 66 height 15
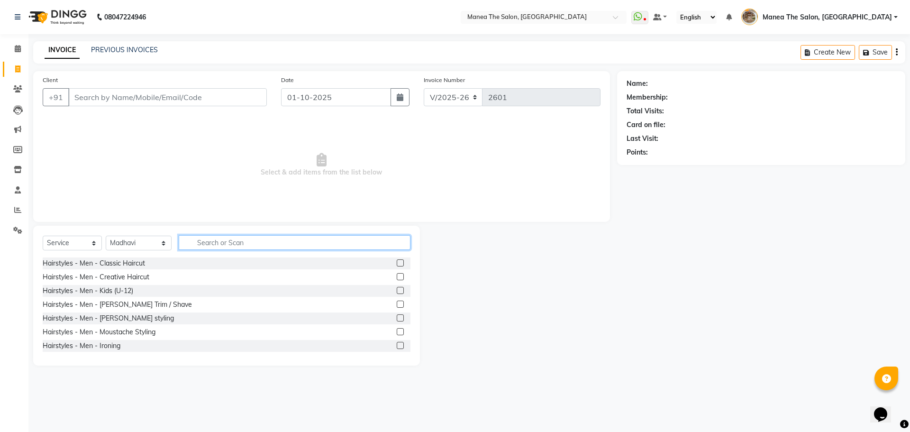
click at [226, 239] on input "text" at bounding box center [295, 242] width 232 height 15
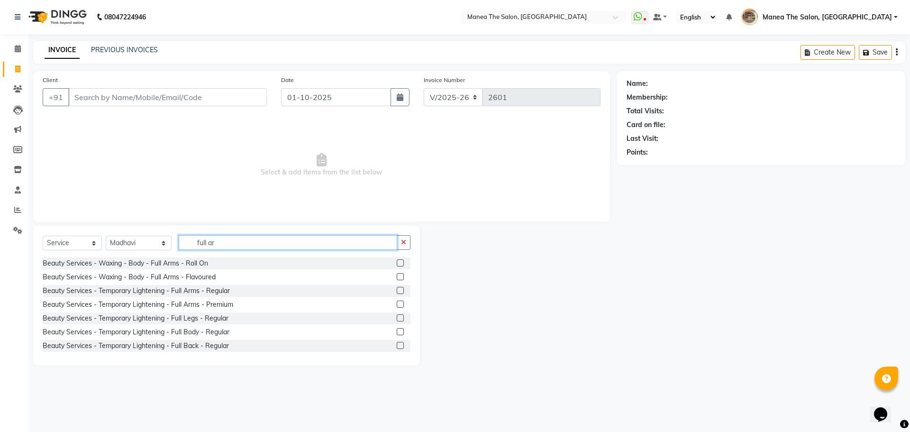
type input "full ar"
drag, startPoint x: 395, startPoint y: 277, endPoint x: 293, endPoint y: 248, distance: 106.3
click at [397, 276] on label at bounding box center [400, 276] width 7 height 7
click at [397, 276] on input "checkbox" at bounding box center [400, 277] width 6 height 6
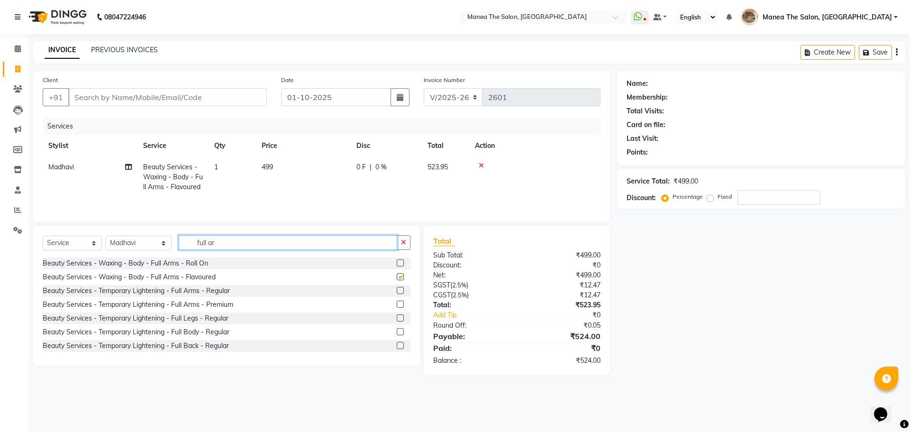
click at [287, 250] on input "full ar" at bounding box center [288, 242] width 219 height 15
checkbox input "false"
click at [287, 250] on input "full ar" at bounding box center [288, 242] width 219 height 15
type input "half"
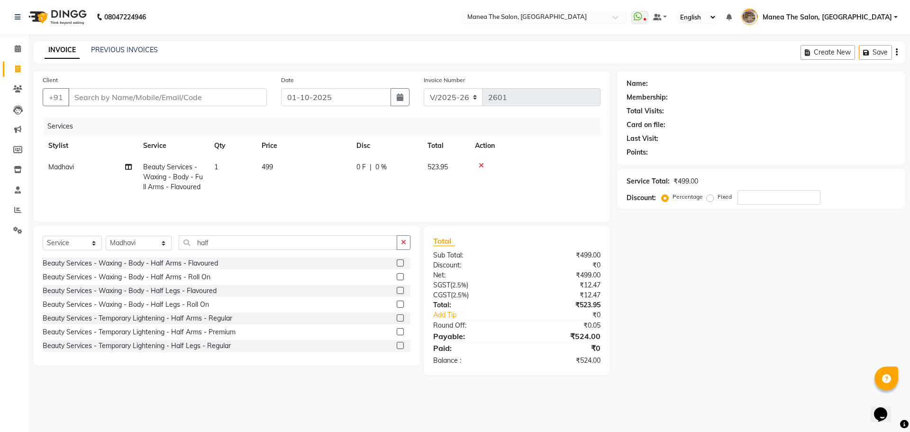
click at [397, 294] on label at bounding box center [400, 290] width 7 height 7
click at [397, 294] on input "checkbox" at bounding box center [400, 291] width 6 height 6
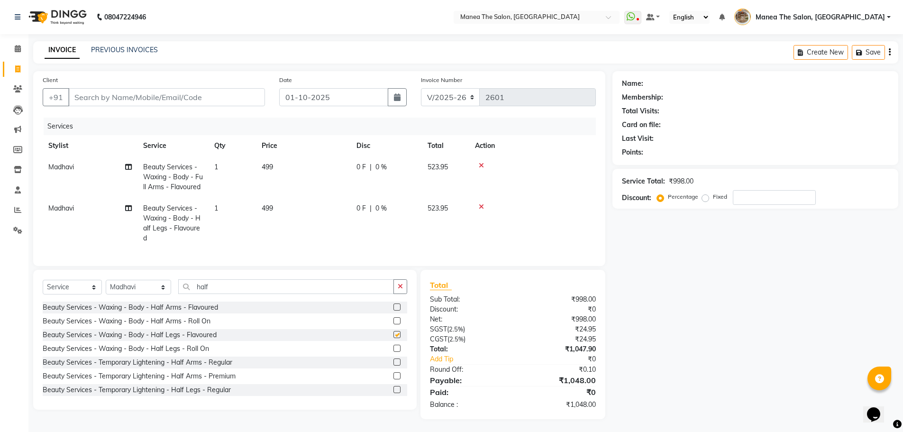
checkbox input "false"
click at [303, 294] on input "half" at bounding box center [286, 286] width 216 height 15
click at [304, 294] on input "half" at bounding box center [286, 286] width 216 height 15
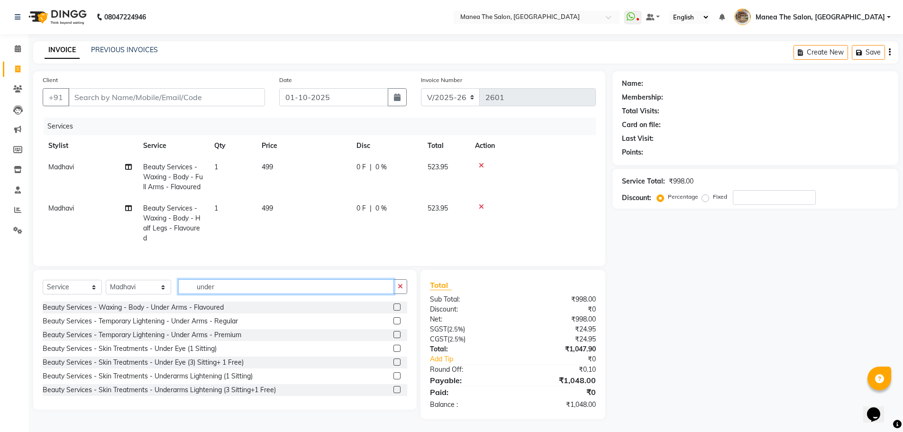
type input "under"
click at [394, 311] on label at bounding box center [397, 306] width 7 height 7
click at [394, 311] on input "checkbox" at bounding box center [397, 307] width 6 height 6
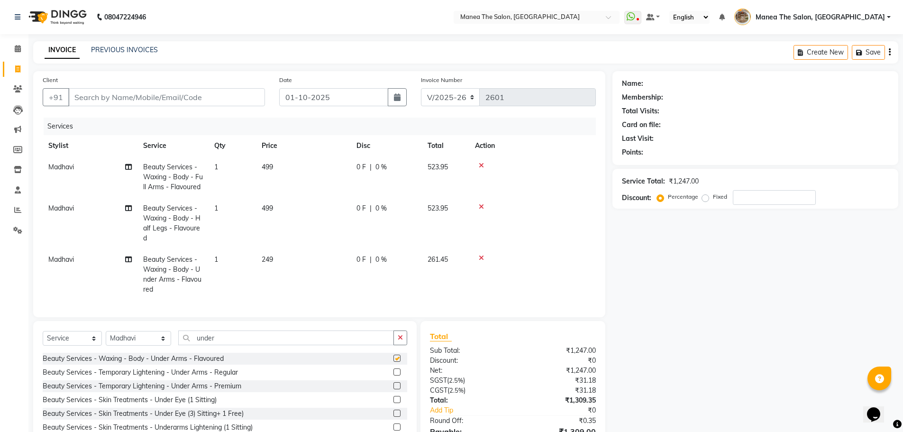
checkbox input "false"
click at [284, 345] on input "under" at bounding box center [286, 337] width 216 height 15
click at [285, 345] on input "under" at bounding box center [286, 337] width 216 height 15
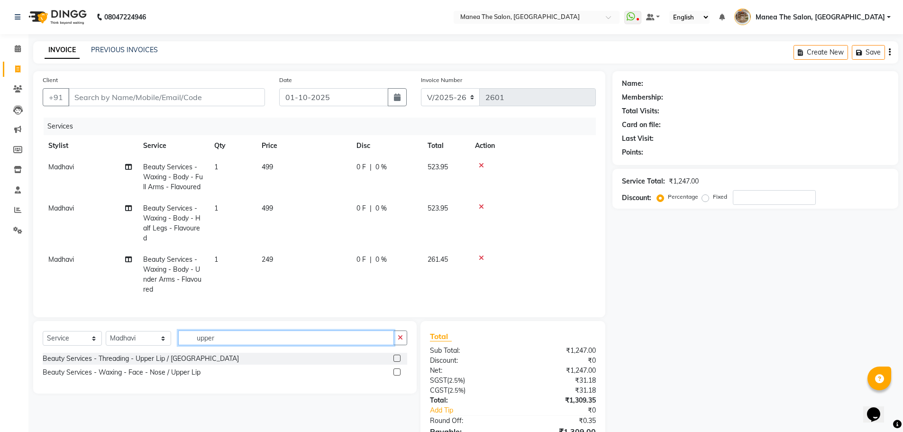
type input "upper"
click at [396, 376] on label at bounding box center [397, 371] width 7 height 7
click at [396, 376] on input "checkbox" at bounding box center [397, 372] width 6 height 6
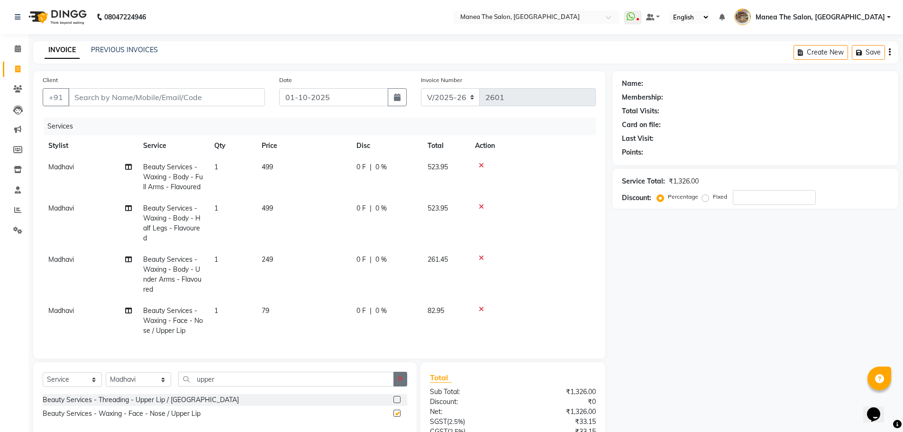
checkbox input "false"
drag, startPoint x: 114, startPoint y: 386, endPoint x: 115, endPoint y: 378, distance: 7.3
click at [114, 386] on select "Select Stylist [PERSON_NAME] Front Office Kaif [PERSON_NAME] [PERSON_NAME] Pelu…" at bounding box center [138, 379] width 65 height 15
select select "82652"
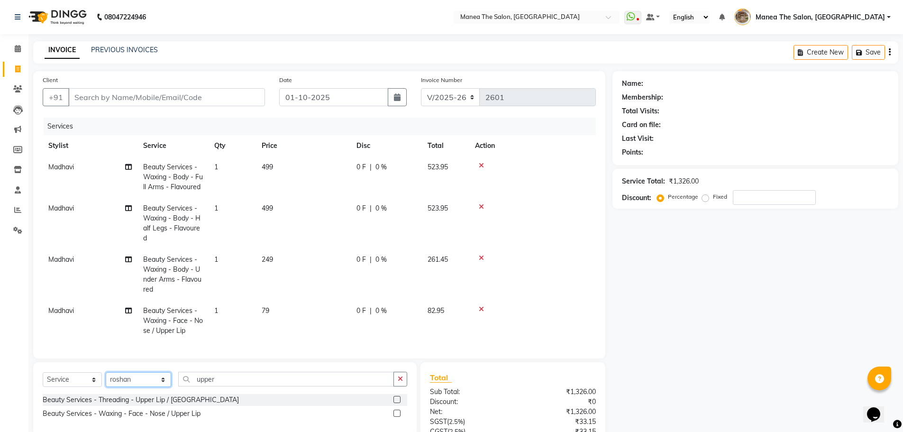
click at [106, 378] on select "Select Stylist [PERSON_NAME] Front Office Kaif [PERSON_NAME] [PERSON_NAME] Pelu…" at bounding box center [138, 379] width 65 height 15
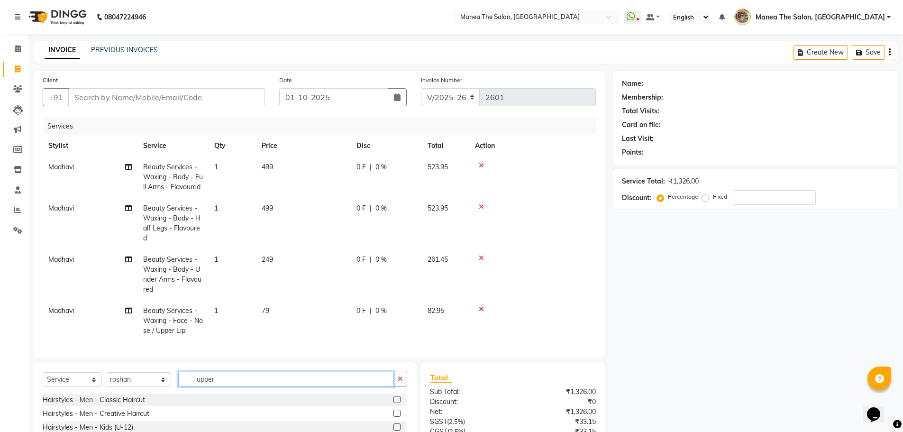
click at [223, 386] on input "upper" at bounding box center [286, 379] width 216 height 15
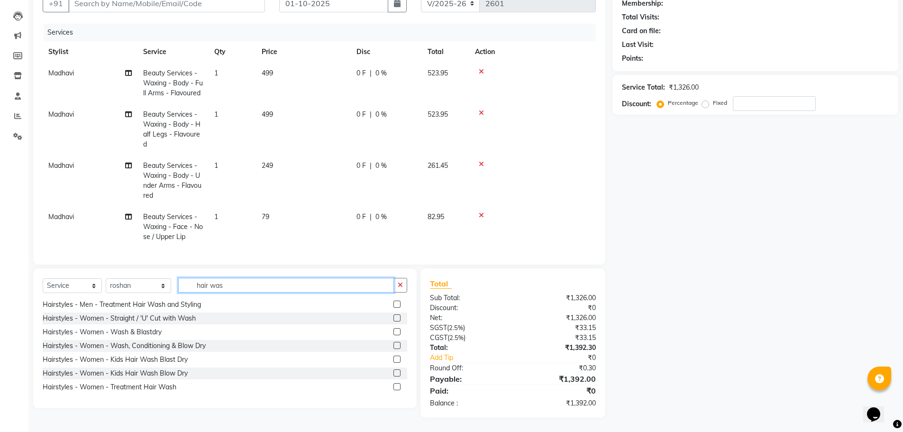
scroll to position [47, 0]
type input "hair was"
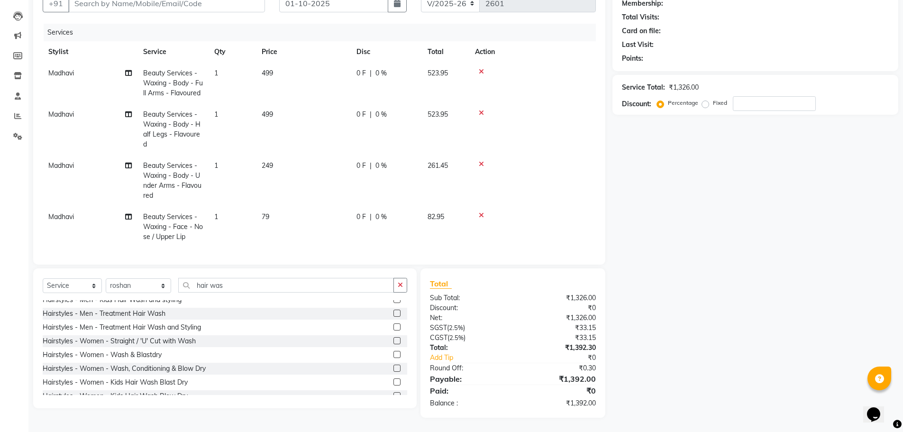
click at [394, 369] on label at bounding box center [397, 368] width 7 height 7
click at [394, 369] on input "checkbox" at bounding box center [397, 369] width 6 height 6
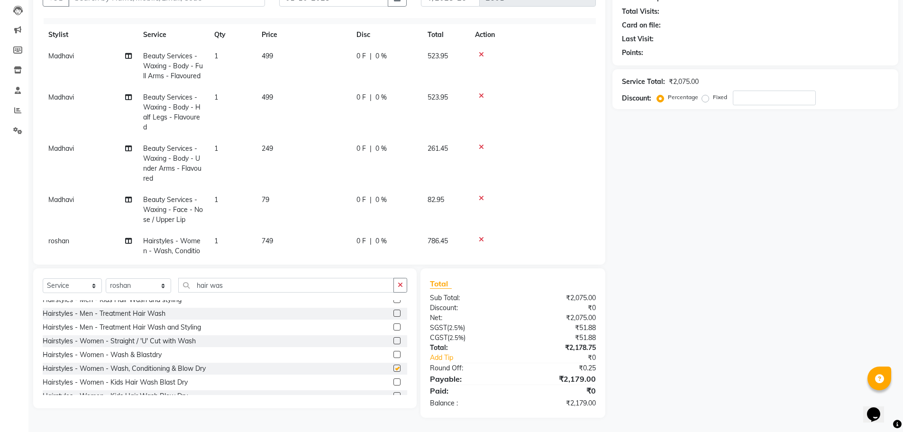
checkbox input "false"
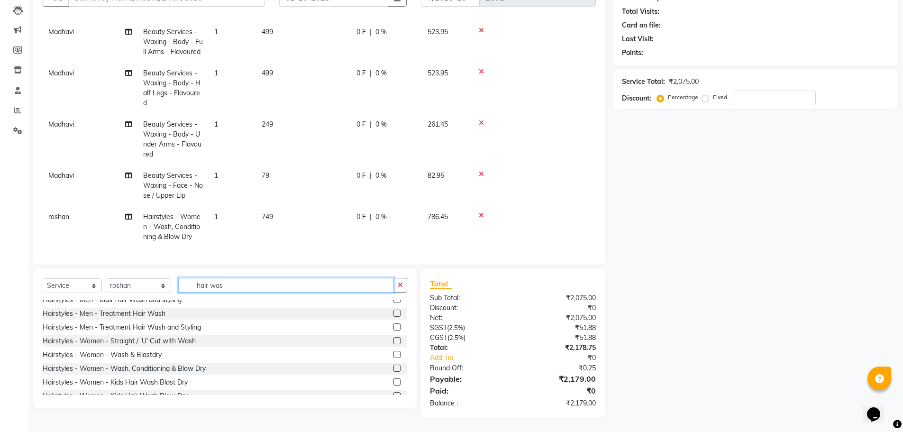
click at [251, 283] on input "hair was" at bounding box center [286, 285] width 216 height 15
click at [128, 284] on select "Select Stylist [PERSON_NAME] Front Office Kaif [PERSON_NAME] [PERSON_NAME] Pelu…" at bounding box center [138, 285] width 65 height 15
select select "62424"
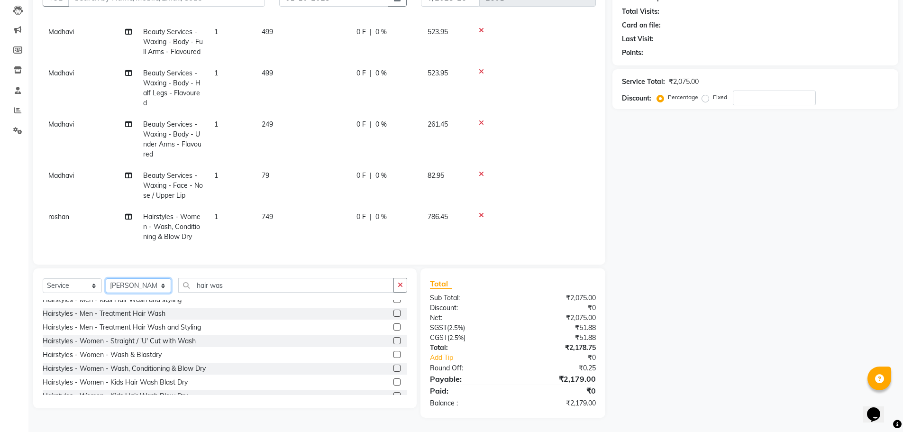
click at [106, 278] on select "Select Stylist [PERSON_NAME] Front Office Kaif [PERSON_NAME] [PERSON_NAME] Pelu…" at bounding box center [138, 285] width 65 height 15
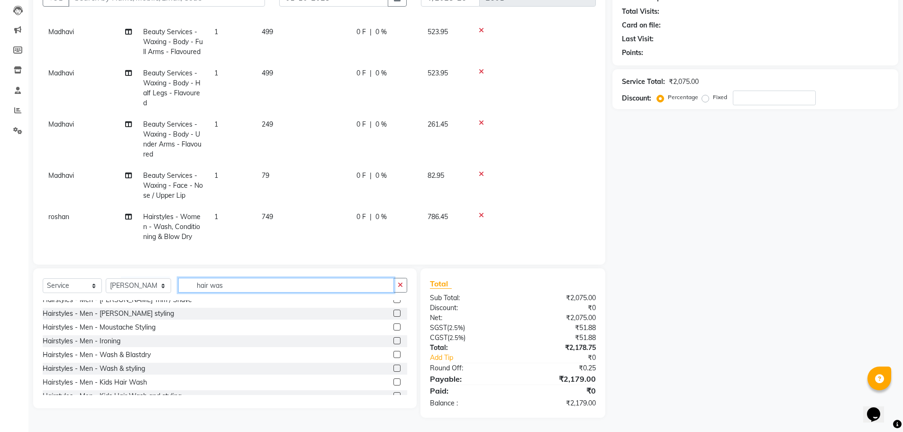
click at [214, 284] on input "hair was" at bounding box center [286, 285] width 216 height 15
click at [234, 286] on input "hair was" at bounding box center [286, 285] width 216 height 15
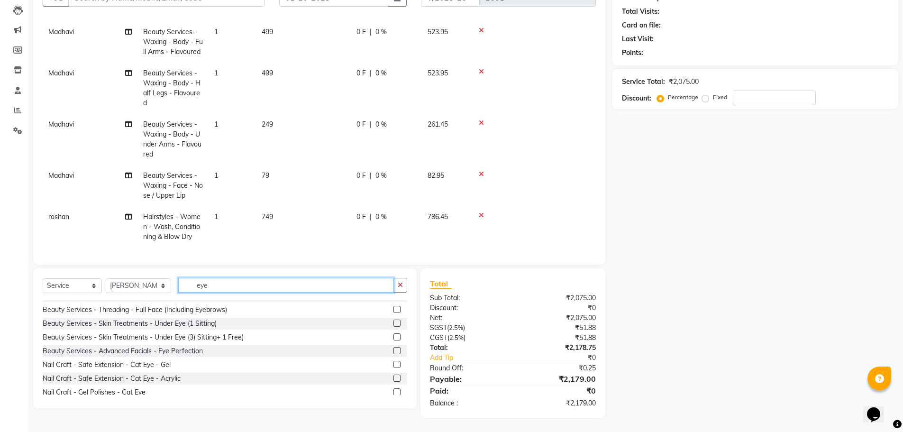
scroll to position [0, 0]
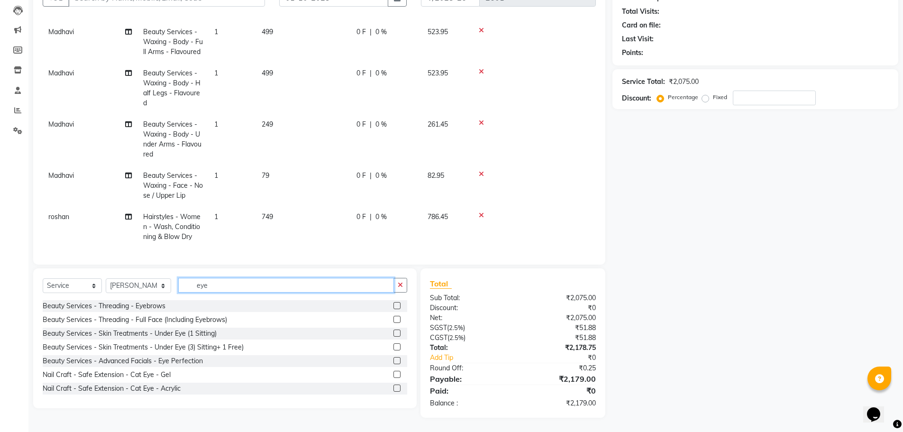
type input "eye"
click at [394, 306] on label at bounding box center [397, 305] width 7 height 7
click at [394, 306] on input "checkbox" at bounding box center [397, 306] width 6 height 6
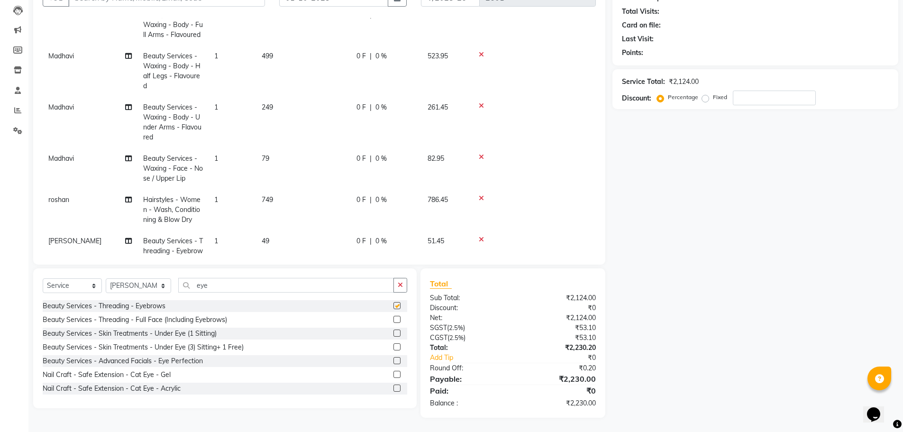
checkbox input "false"
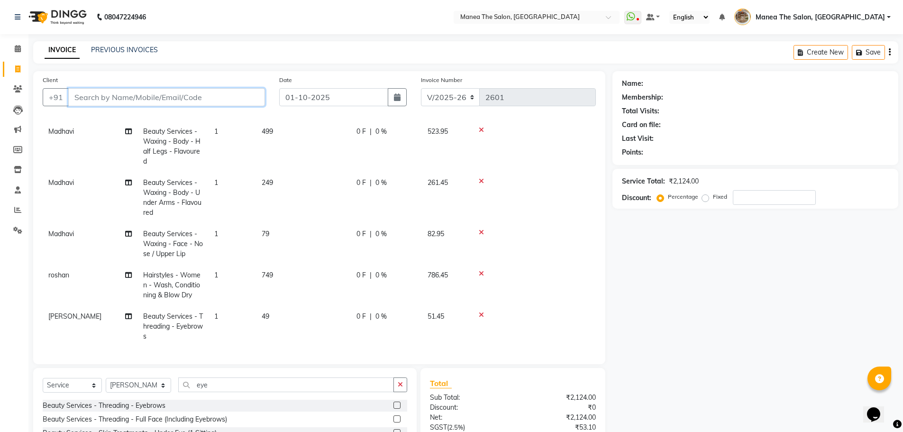
click at [223, 99] on input "Client" at bounding box center [166, 97] width 197 height 18
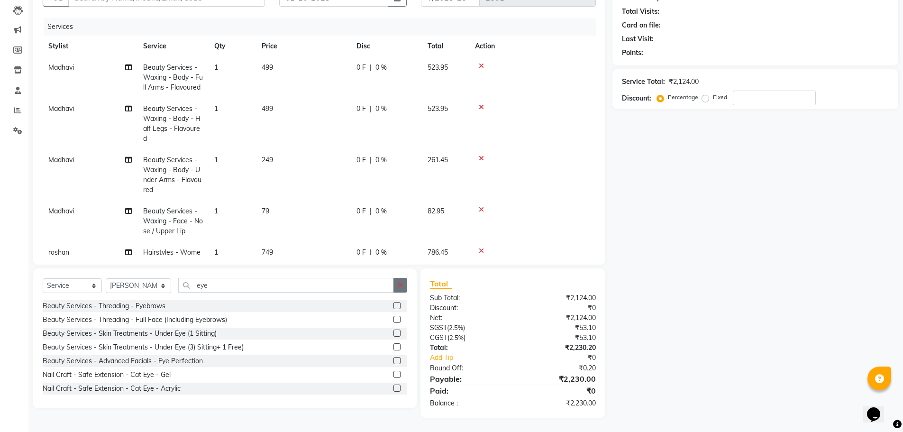
click at [399, 281] on button "button" at bounding box center [401, 285] width 14 height 15
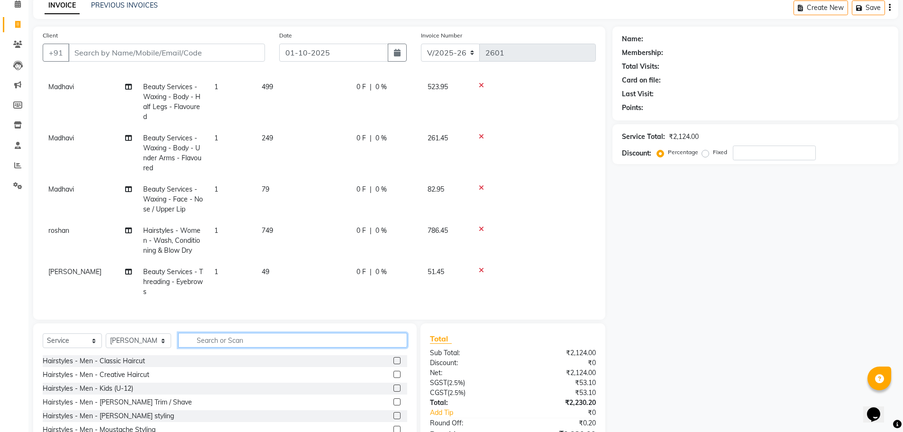
scroll to position [100, 0]
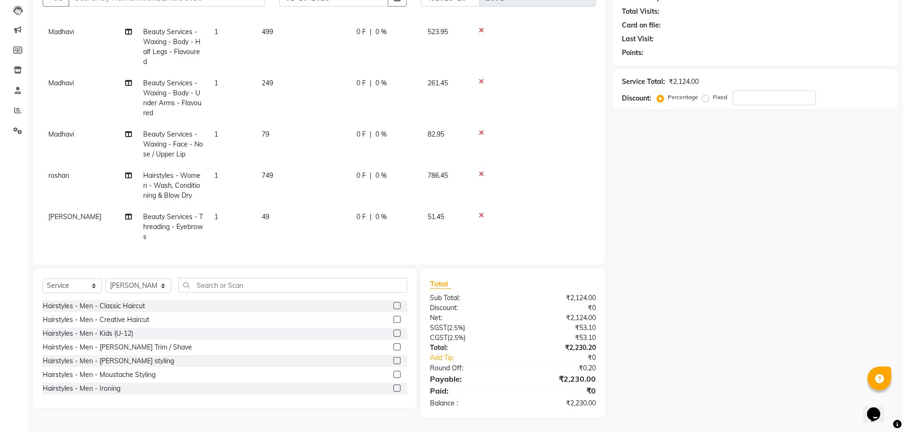
click at [73, 206] on td "[PERSON_NAME]" at bounding box center [90, 226] width 95 height 41
select select "62424"
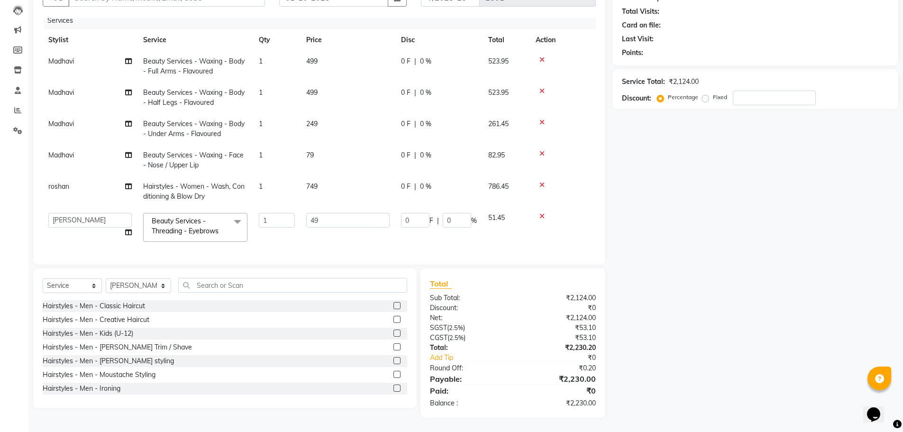
scroll to position [13, 0]
click at [84, 213] on select "Faizan shaik Front Office Kaif Madhavi Mocharla Ramalakshmi Peluri Bhavani Pink…" at bounding box center [89, 220] width 83 height 15
select select "82652"
click at [663, 258] on div "Name: Membership: Total Visits: Card on file: Last Visit: Points: Service Total…" at bounding box center [759, 195] width 293 height 446
click at [270, 213] on input "1" at bounding box center [277, 220] width 36 height 15
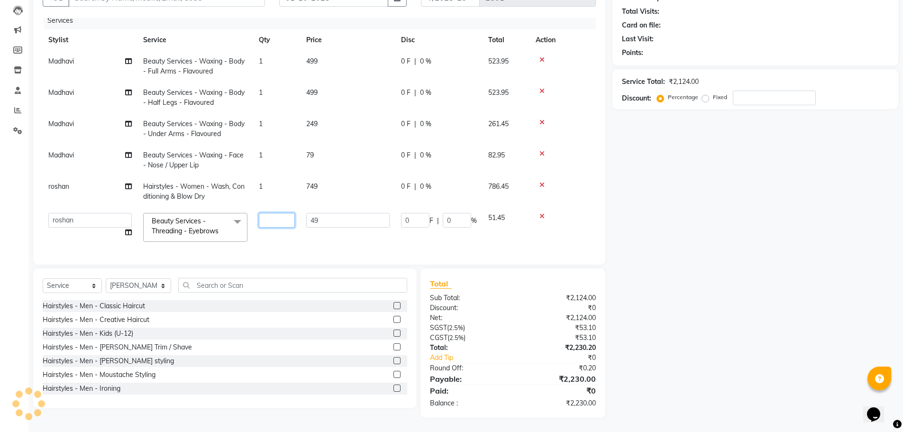
type input "2"
click at [391, 246] on div "Services Stylist Service Qty Price Disc Total Action Madhavi Beauty Services - …" at bounding box center [319, 136] width 553 height 237
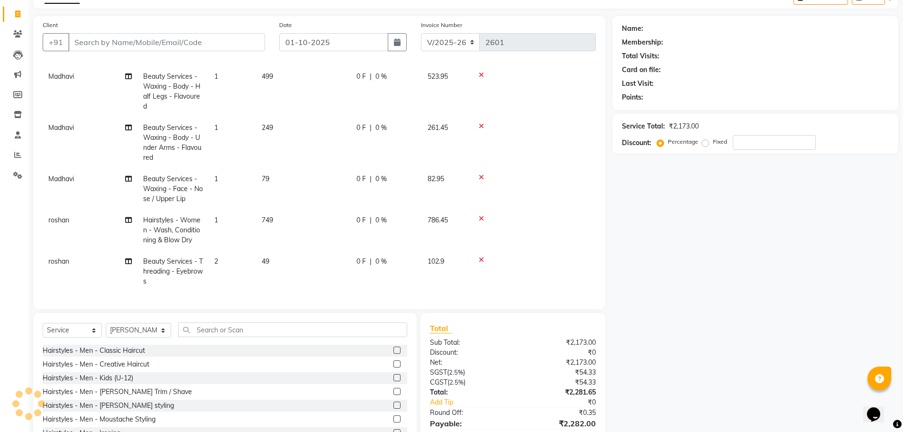
scroll to position [0, 0]
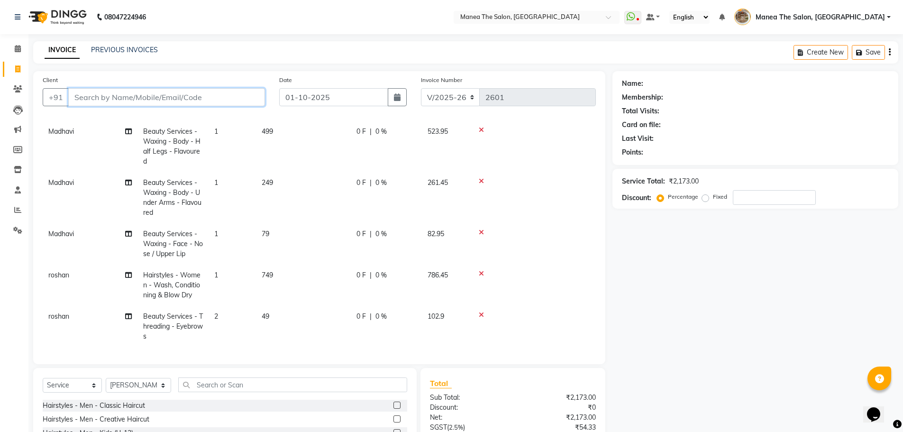
click at [196, 96] on input "Client" at bounding box center [166, 97] width 197 height 18
type input "7"
type input "0"
type input "7569357597"
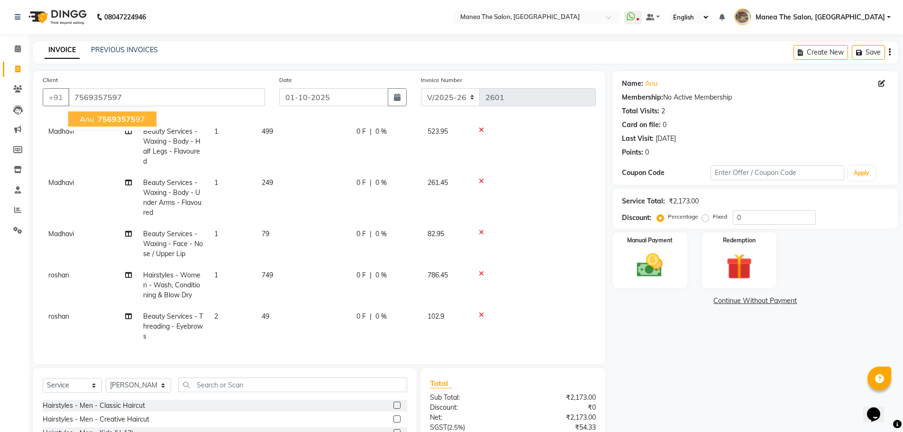
click at [131, 123] on span "75693575" at bounding box center [117, 118] width 38 height 9
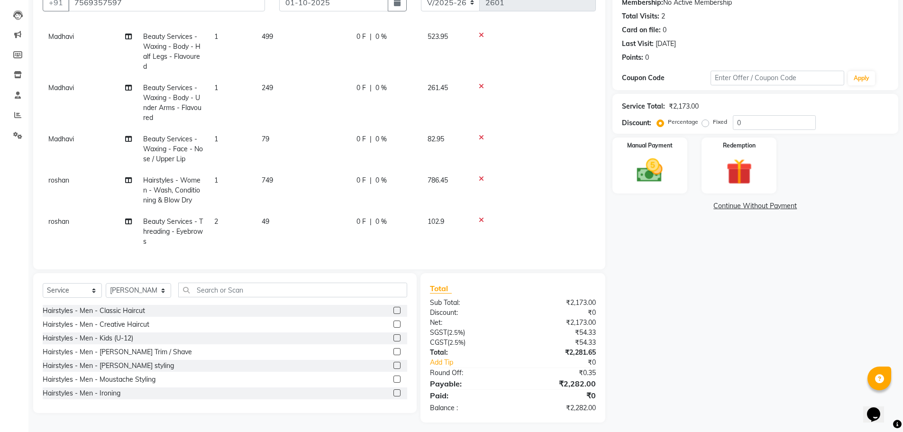
scroll to position [100, 0]
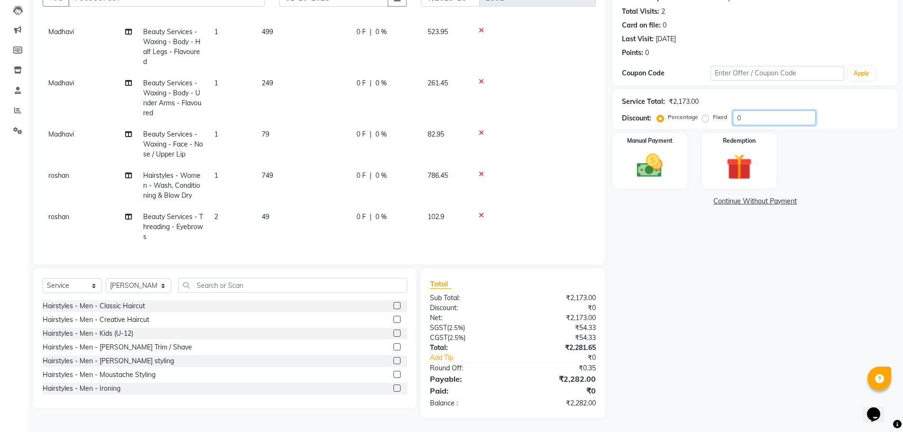
click at [754, 118] on input "0" at bounding box center [774, 117] width 83 height 15
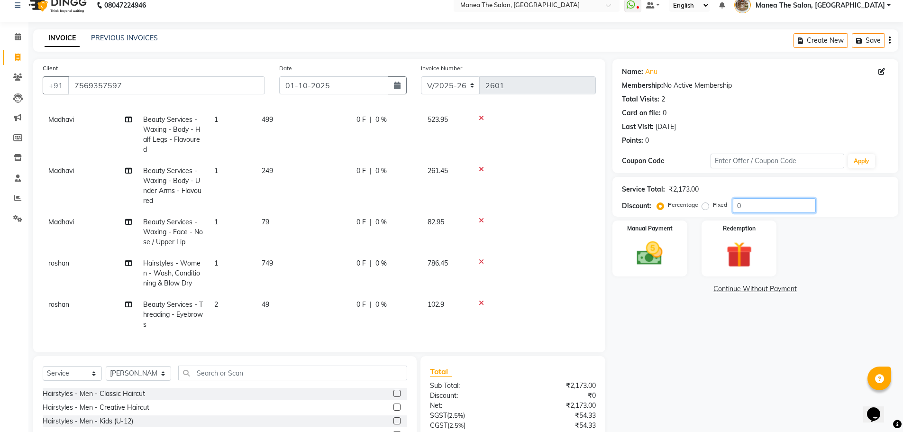
scroll to position [5, 0]
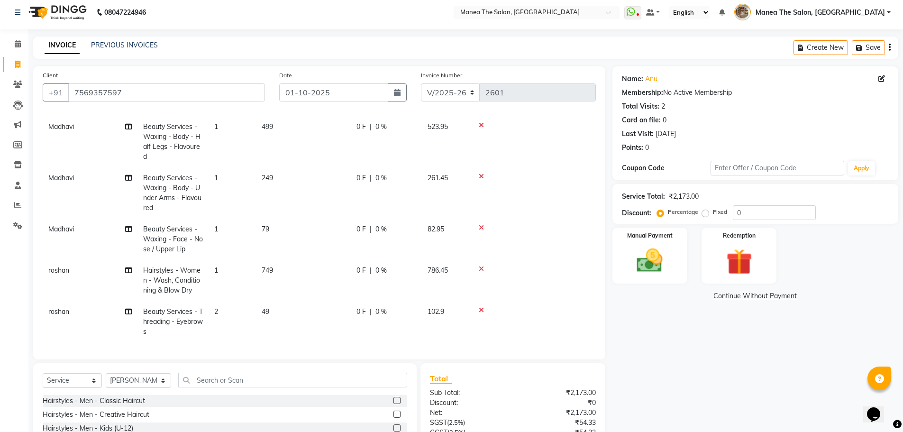
drag, startPoint x: 670, startPoint y: 106, endPoint x: 661, endPoint y: 106, distance: 10.0
click at [661, 106] on div "Total Visits: 2" at bounding box center [755, 106] width 267 height 10
click at [682, 106] on div "Total Visits: 2" at bounding box center [755, 106] width 267 height 10
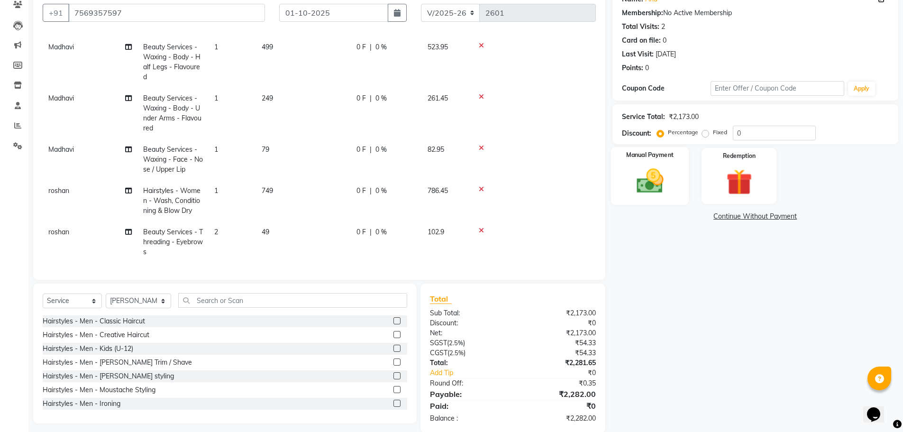
scroll to position [100, 0]
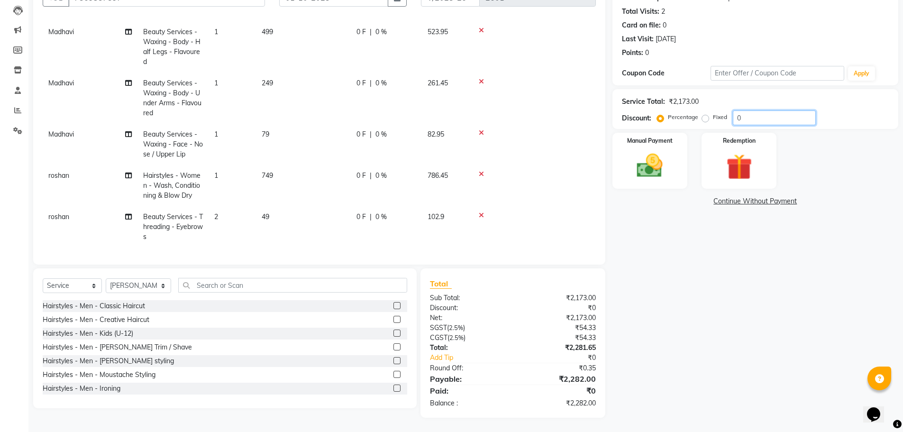
click at [737, 120] on input "0" at bounding box center [774, 117] width 83 height 15
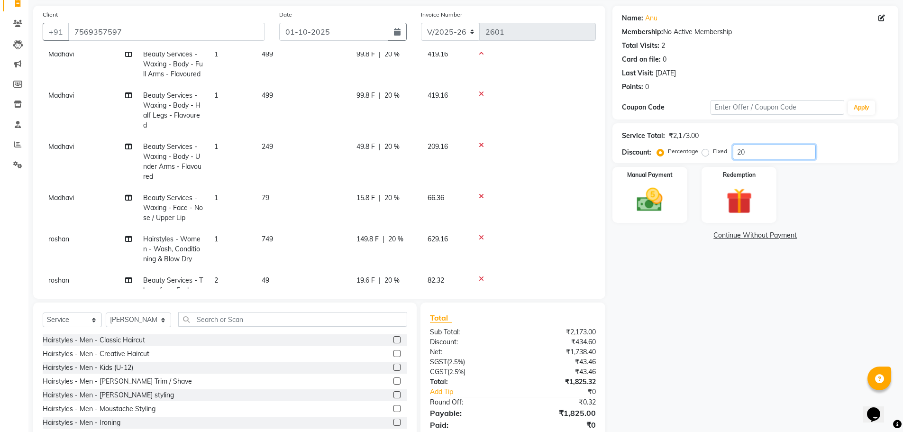
scroll to position [95, 0]
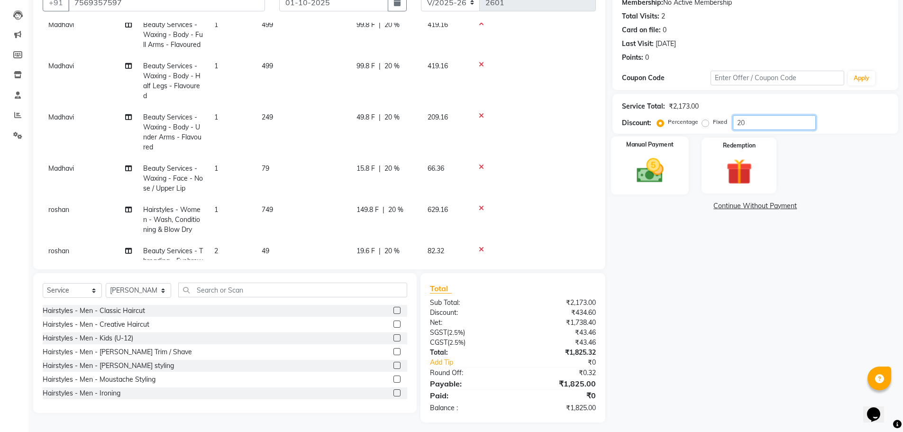
type input "20"
click at [645, 148] on label "Manual Payment" at bounding box center [649, 144] width 47 height 9
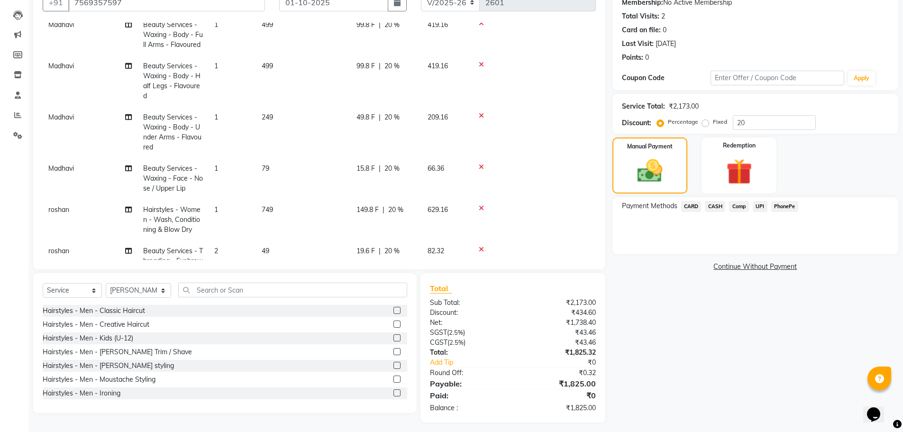
click at [777, 205] on span "PhonePe" at bounding box center [784, 206] width 27 height 11
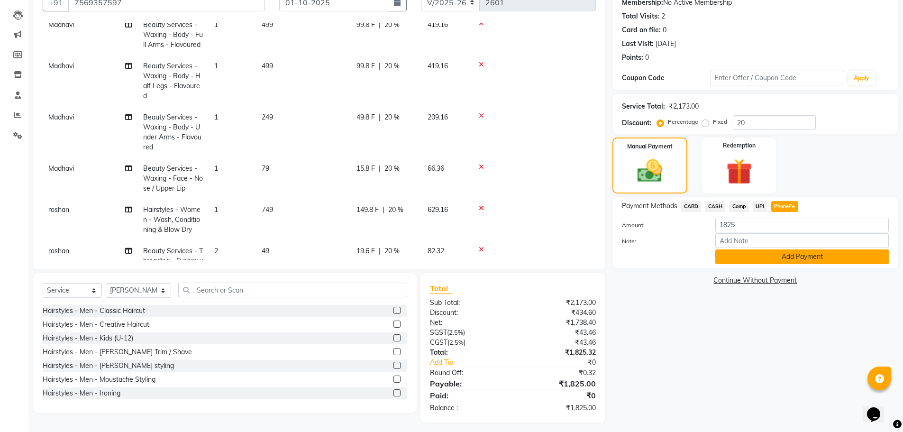
click at [777, 258] on button "Add Payment" at bounding box center [803, 256] width 174 height 15
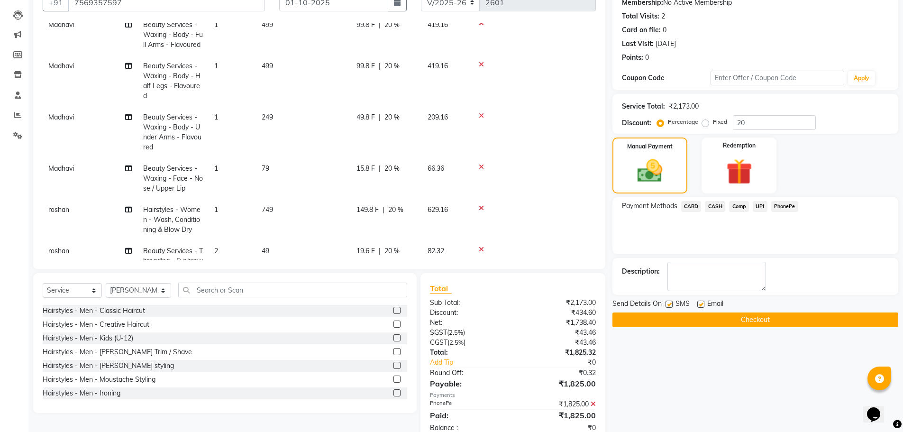
click at [744, 320] on button "Checkout" at bounding box center [756, 319] width 286 height 15
click at [750, 321] on button "Checkout" at bounding box center [756, 319] width 286 height 15
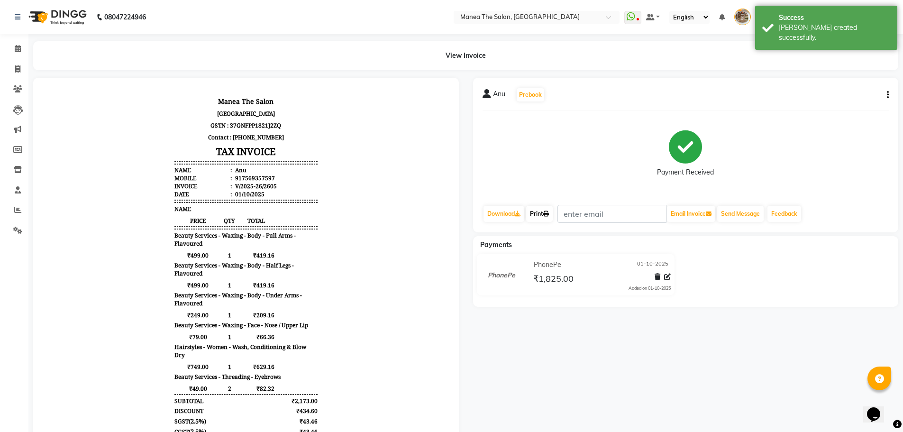
click at [536, 212] on link "Print" at bounding box center [539, 214] width 27 height 16
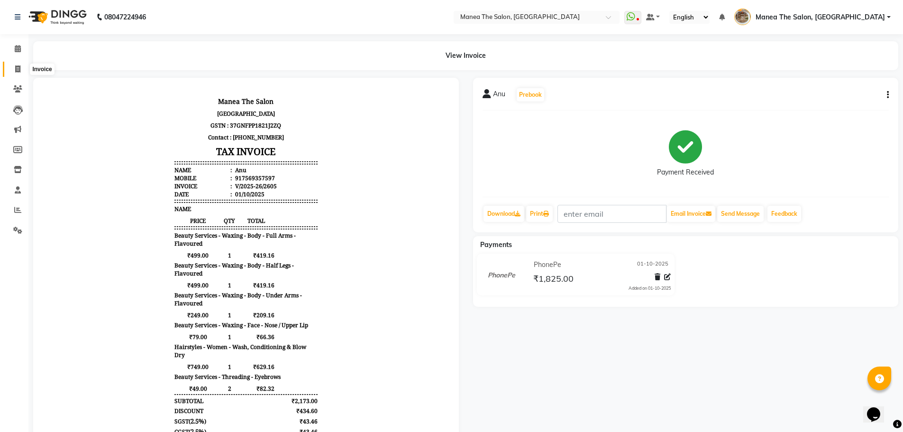
click at [21, 70] on span at bounding box center [17, 69] width 17 height 11
select select "7287"
select select "service"
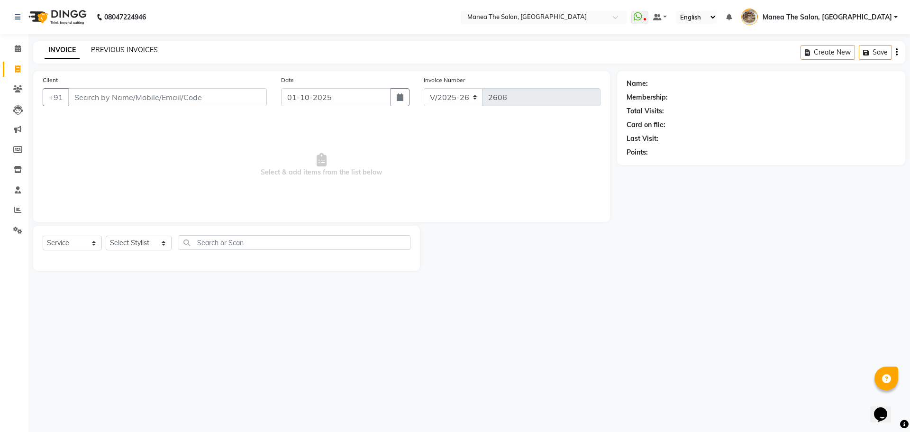
click at [122, 46] on link "PREVIOUS INVOICES" at bounding box center [124, 50] width 67 height 9
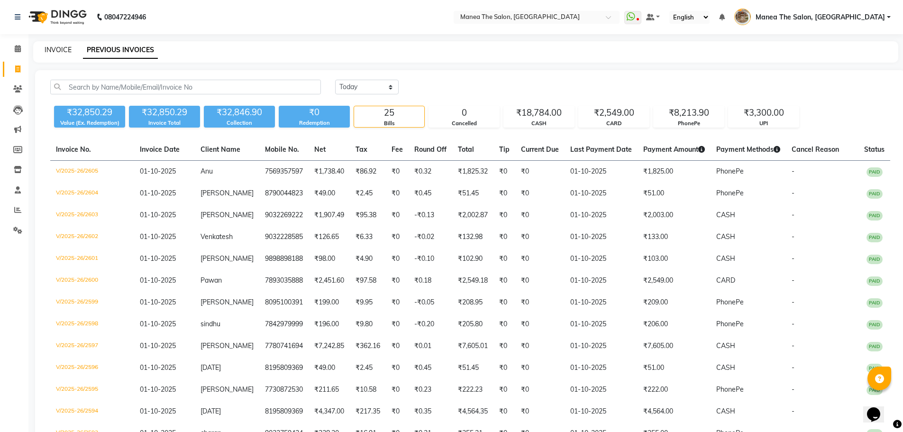
click at [63, 50] on link "INVOICE" at bounding box center [58, 50] width 27 height 9
select select "service"
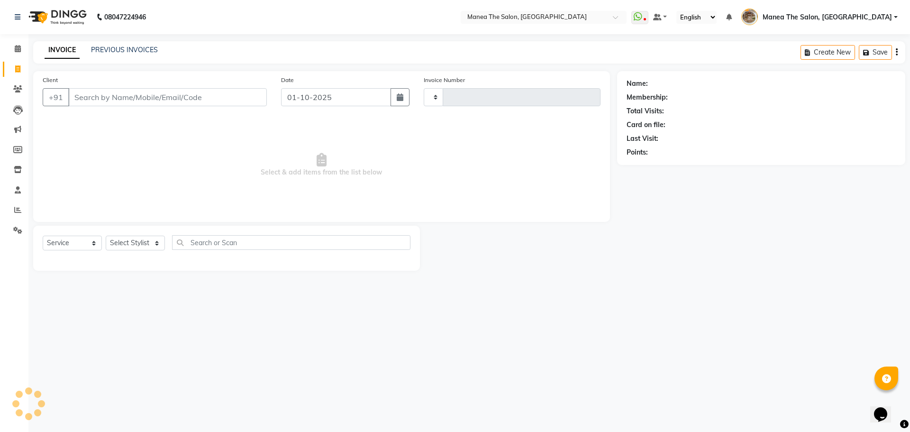
type input "2606"
select select "7287"
click at [107, 51] on link "PREVIOUS INVOICES" at bounding box center [124, 50] width 67 height 9
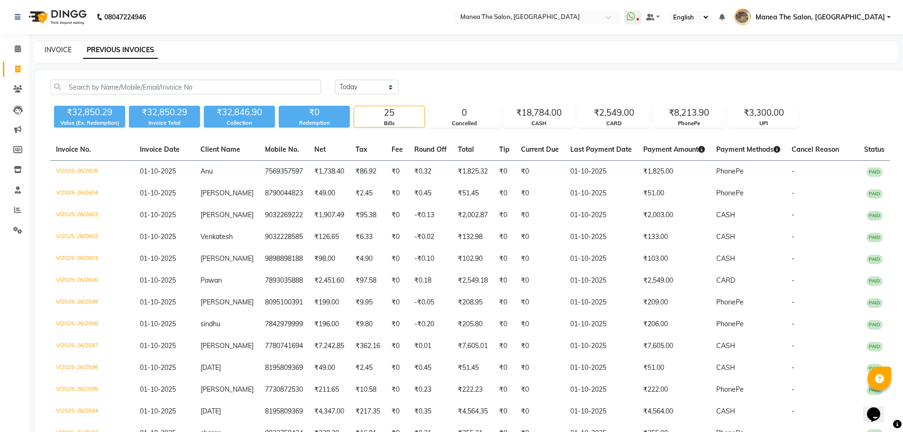
drag, startPoint x: 65, startPoint y: 52, endPoint x: 73, endPoint y: 38, distance: 16.4
click at [65, 52] on link "INVOICE" at bounding box center [58, 50] width 27 height 9
select select "service"
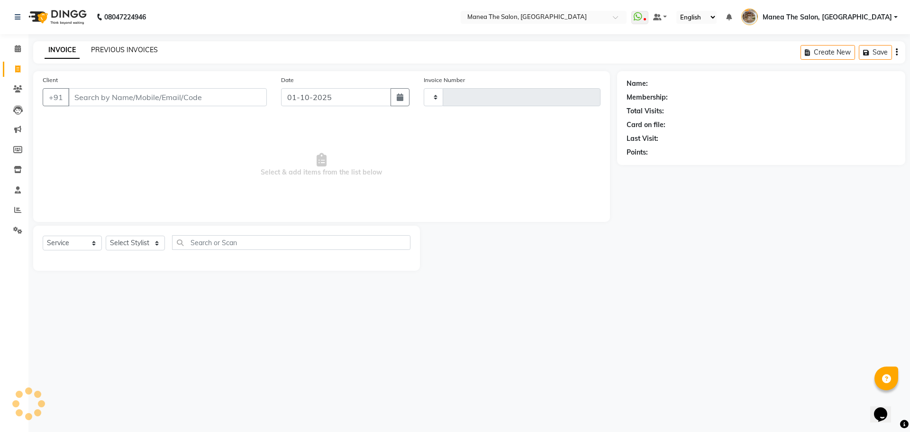
click at [131, 52] on link "PREVIOUS INVOICES" at bounding box center [124, 50] width 67 height 9
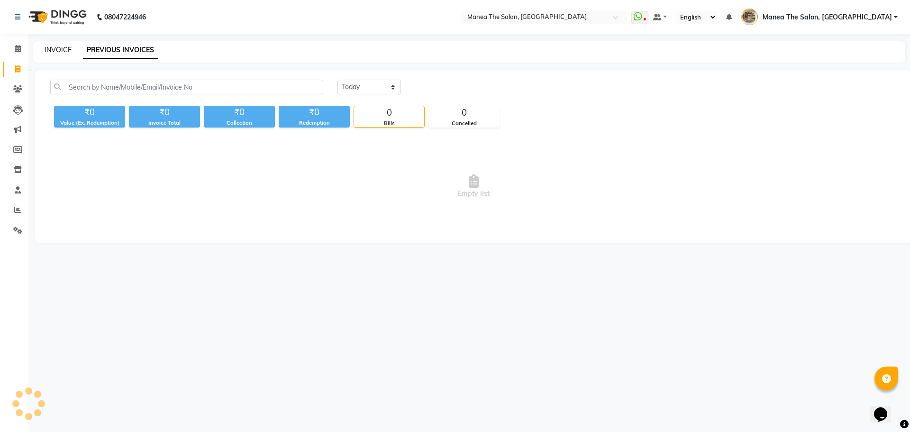
click at [66, 54] on link "INVOICE" at bounding box center [58, 50] width 27 height 9
select select "service"
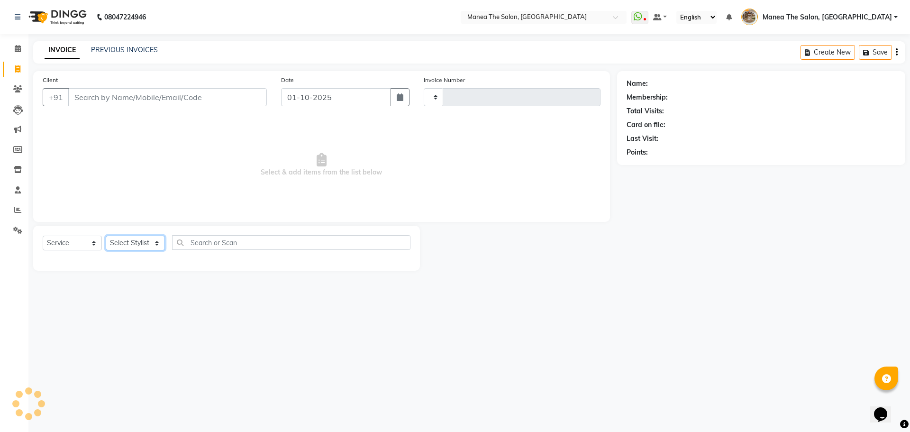
click at [120, 247] on select "Select Stylist" at bounding box center [135, 243] width 59 height 15
type input "2606"
select select "7287"
click at [119, 246] on select "Select Stylist Faizan shaik Front Office Kaif Madhavi Mocharla Ramalakshmi Pelu…" at bounding box center [139, 243] width 66 height 15
select select "62424"
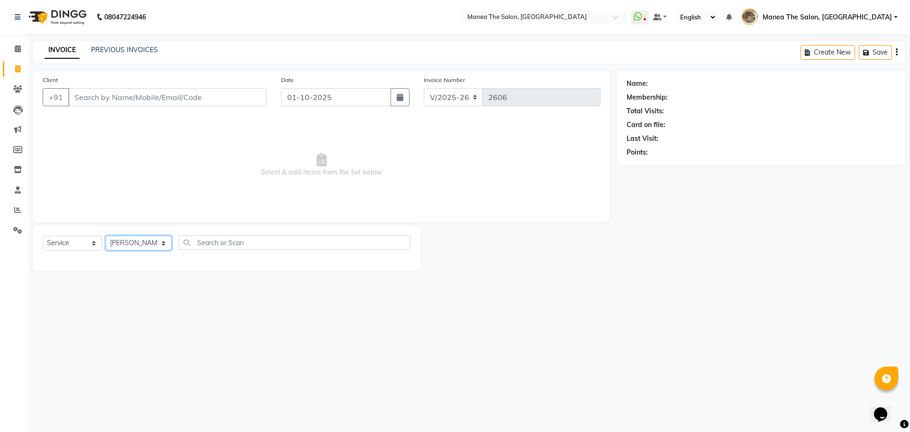
click at [106, 236] on select "Select Stylist Faizan shaik Front Office Kaif Madhavi Mocharla Ramalakshmi Pelu…" at bounding box center [139, 243] width 66 height 15
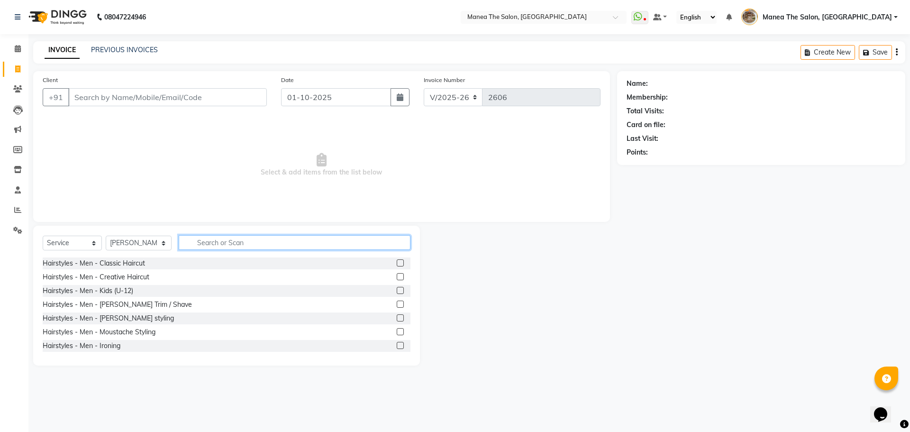
click at [193, 237] on input "text" at bounding box center [295, 242] width 232 height 15
type input "eye"
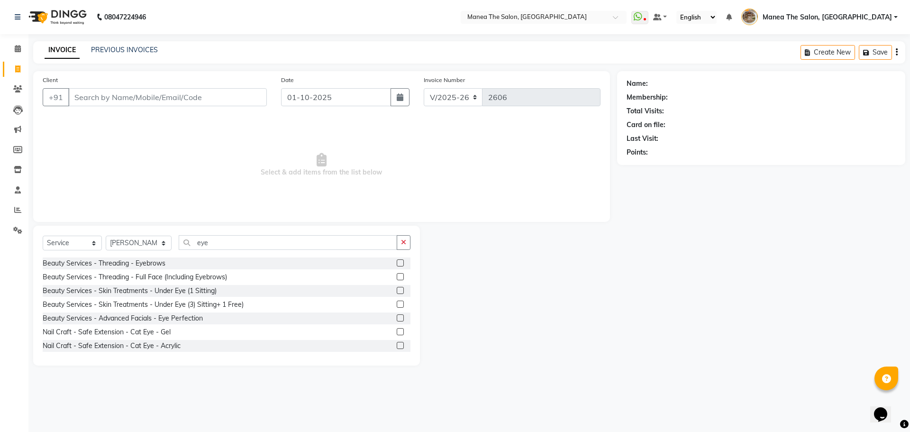
click at [397, 262] on label at bounding box center [400, 262] width 7 height 7
click at [397, 262] on input "checkbox" at bounding box center [400, 263] width 6 height 6
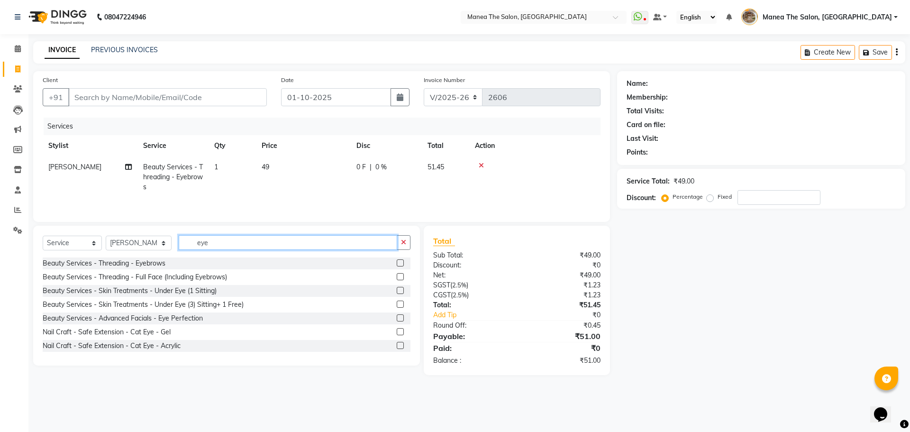
checkbox input "false"
click at [251, 244] on input "eye" at bounding box center [288, 242] width 219 height 15
click at [221, 246] on input "eye" at bounding box center [288, 242] width 219 height 15
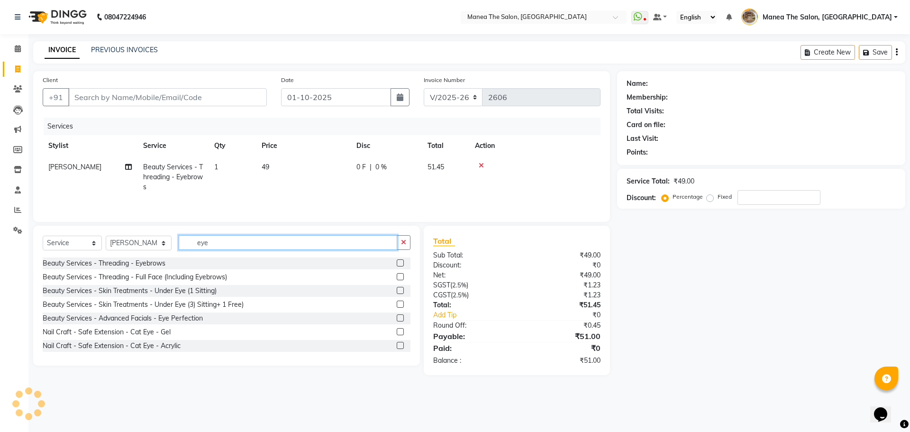
click at [221, 246] on input "eye" at bounding box center [288, 242] width 219 height 15
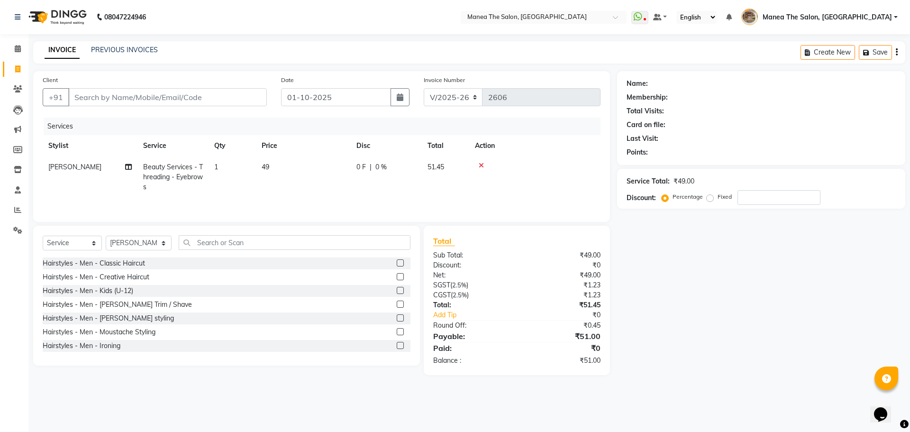
click at [700, 315] on div "Name: Membership: Total Visits: Card on file: Last Visit: Points: Service Total…" at bounding box center [764, 223] width 295 height 304
click at [107, 95] on input "Client" at bounding box center [167, 97] width 199 height 18
type input "8"
type input "0"
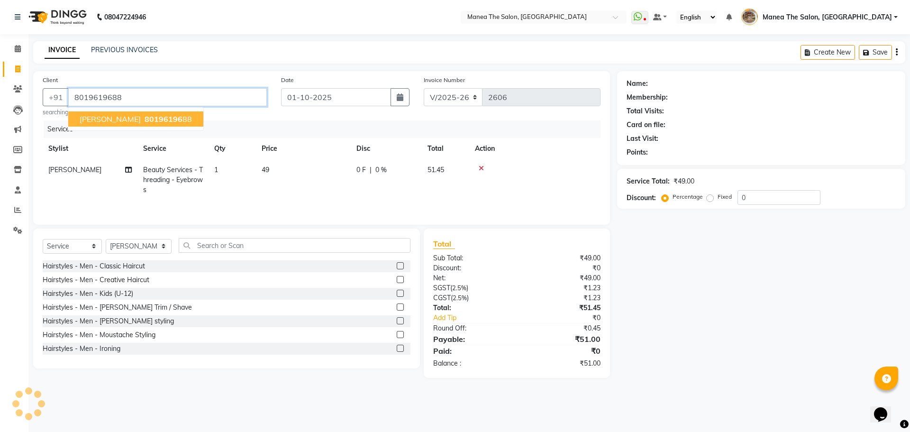
click at [114, 113] on button "Susmitha 80196196 88" at bounding box center [135, 118] width 135 height 15
type input "8019619688"
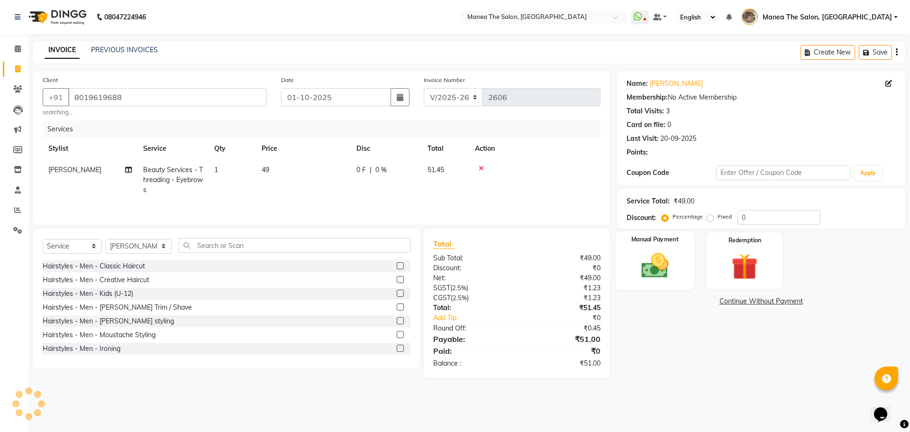
click at [643, 261] on img at bounding box center [655, 265] width 44 height 31
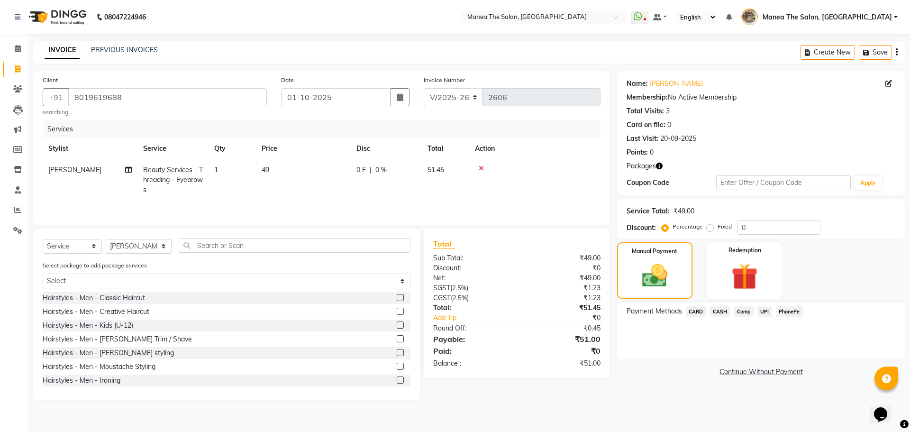
click at [723, 311] on span "CASH" at bounding box center [720, 311] width 20 height 11
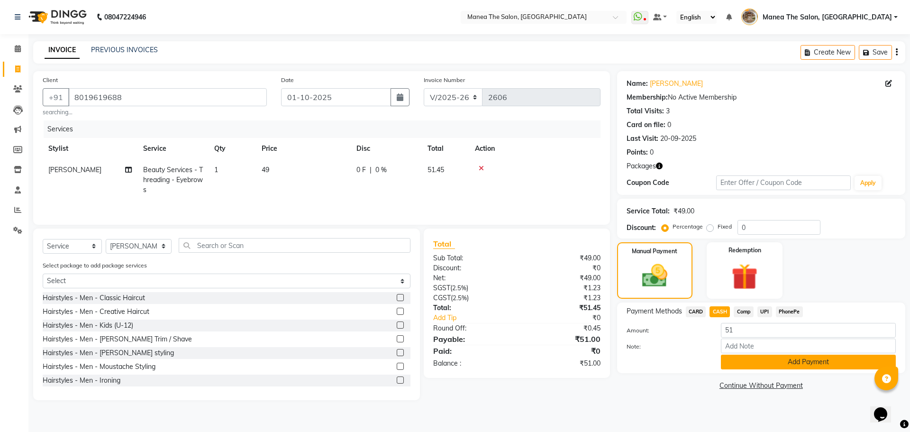
click at [777, 359] on button "Add Payment" at bounding box center [808, 362] width 175 height 15
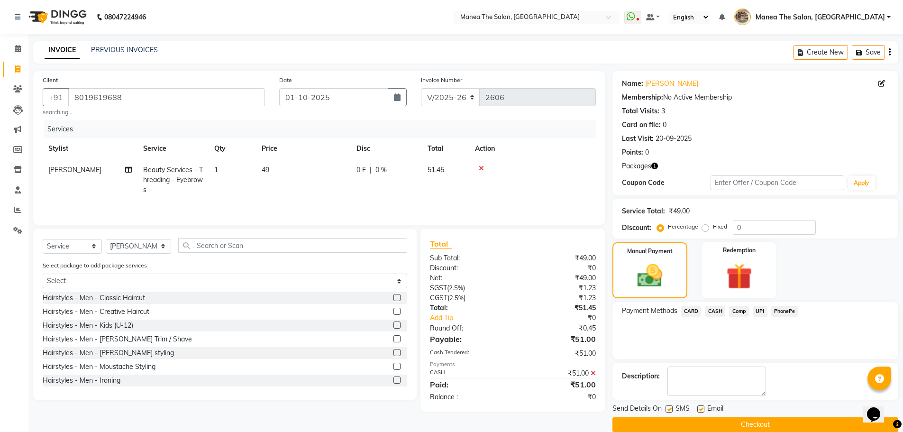
click at [591, 372] on icon at bounding box center [593, 373] width 5 height 7
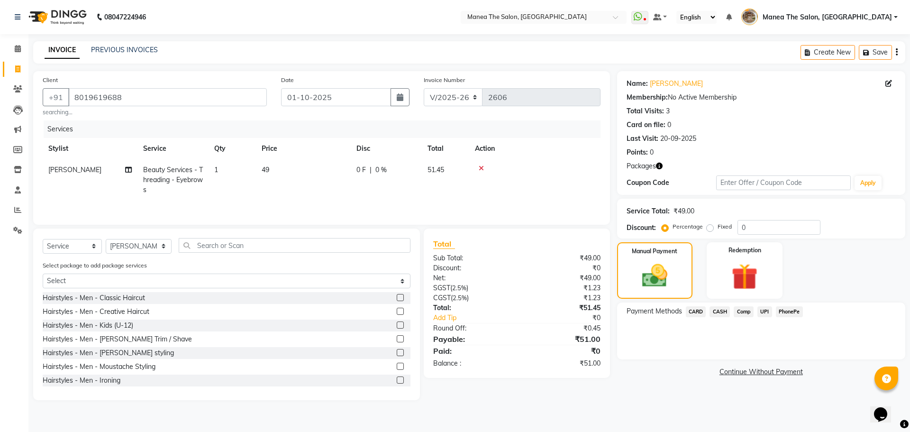
click at [798, 310] on span "PhonePe" at bounding box center [789, 311] width 27 height 11
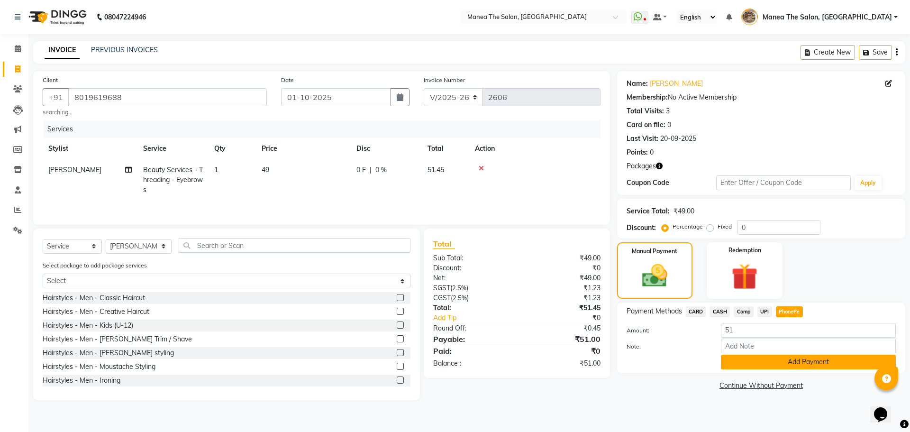
click at [803, 362] on button "Add Payment" at bounding box center [808, 362] width 175 height 15
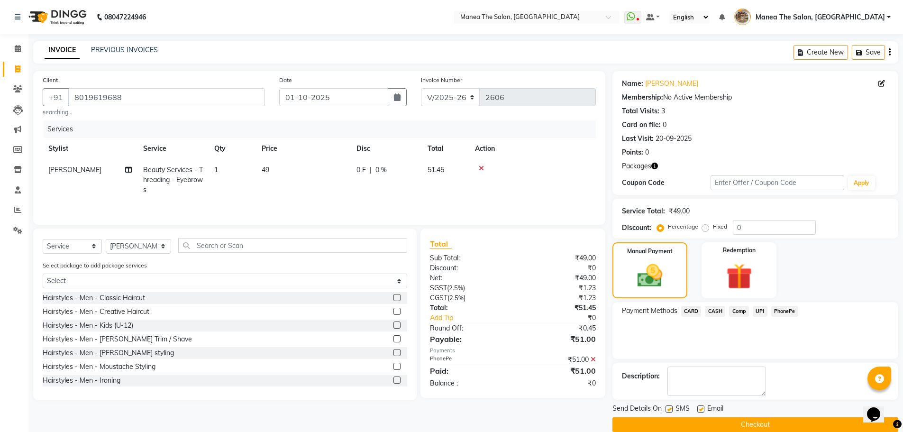
click at [823, 422] on button "Checkout" at bounding box center [756, 424] width 286 height 15
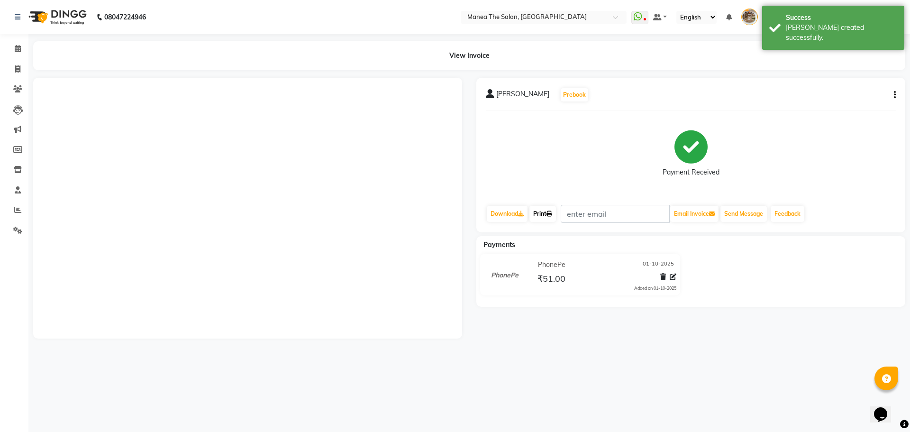
drag, startPoint x: 550, startPoint y: 213, endPoint x: 628, endPoint y: 174, distance: 87.6
click at [551, 213] on icon at bounding box center [550, 214] width 6 height 6
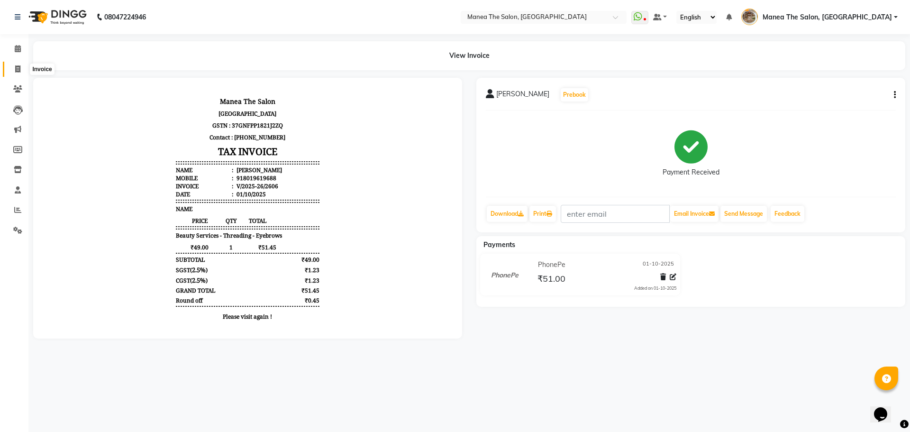
click at [24, 68] on span at bounding box center [17, 69] width 17 height 11
select select "7287"
select select "service"
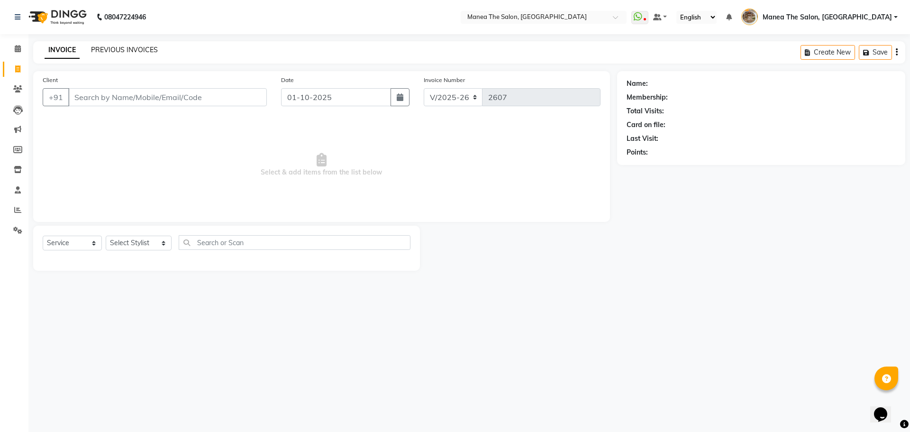
click at [148, 48] on link "PREVIOUS INVOICES" at bounding box center [124, 50] width 67 height 9
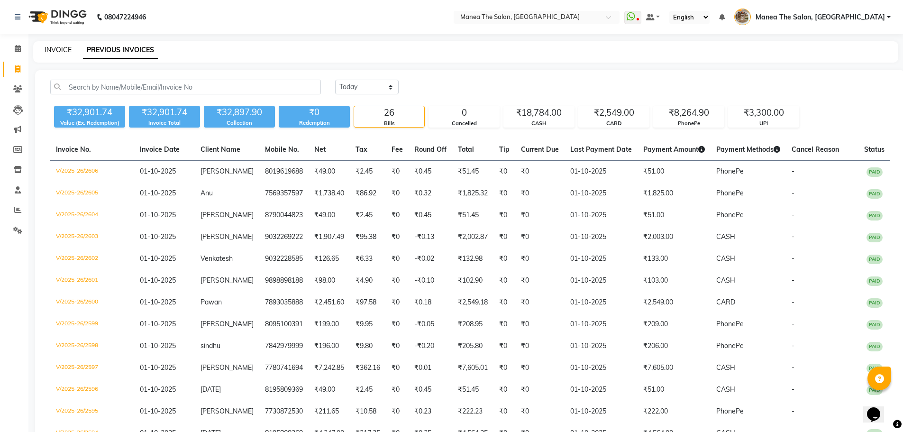
click at [61, 52] on link "INVOICE" at bounding box center [58, 50] width 27 height 9
select select "service"
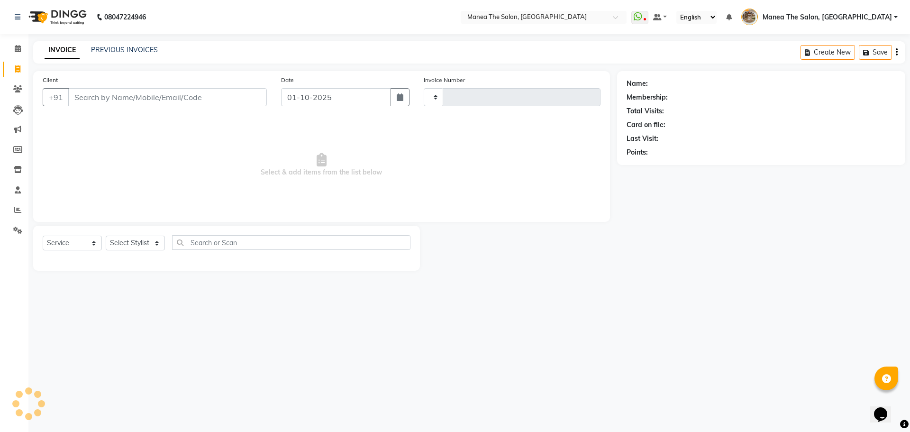
type input "2607"
select select "7287"
click at [236, 100] on input "Client" at bounding box center [167, 97] width 199 height 18
click at [87, 241] on select "Select Service Product Membership Package Voucher Prepaid Gift Card" at bounding box center [72, 243] width 59 height 15
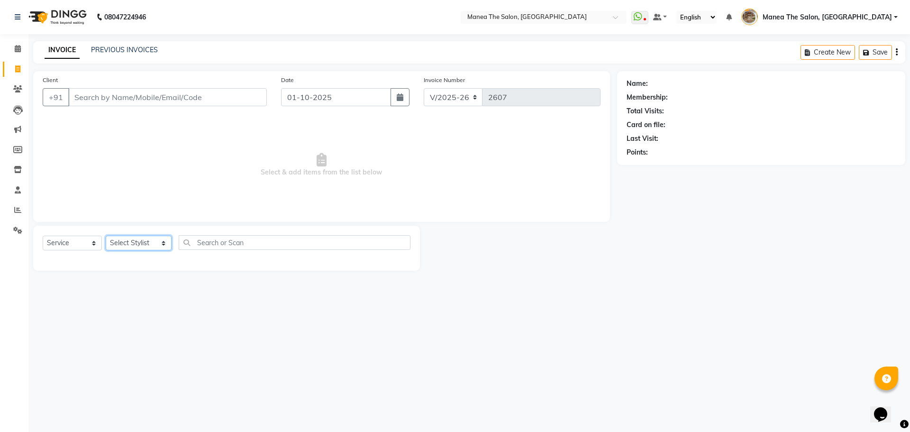
click at [126, 239] on select "Select Stylist [PERSON_NAME] Front Office Kaif [PERSON_NAME] [PERSON_NAME] Pelu…" at bounding box center [139, 243] width 66 height 15
select select "88131"
click at [106, 236] on select "Select Stylist [PERSON_NAME] Front Office Kaif [PERSON_NAME] [PERSON_NAME] Pelu…" at bounding box center [139, 243] width 66 height 15
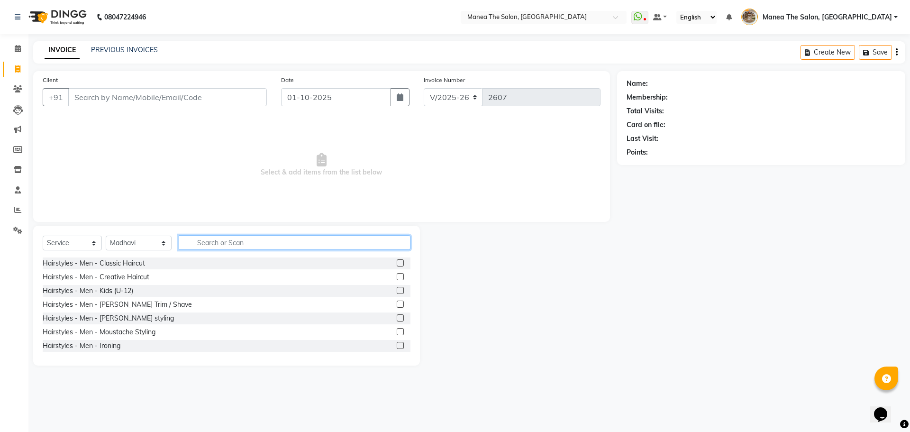
click at [220, 242] on input "text" at bounding box center [295, 242] width 232 height 15
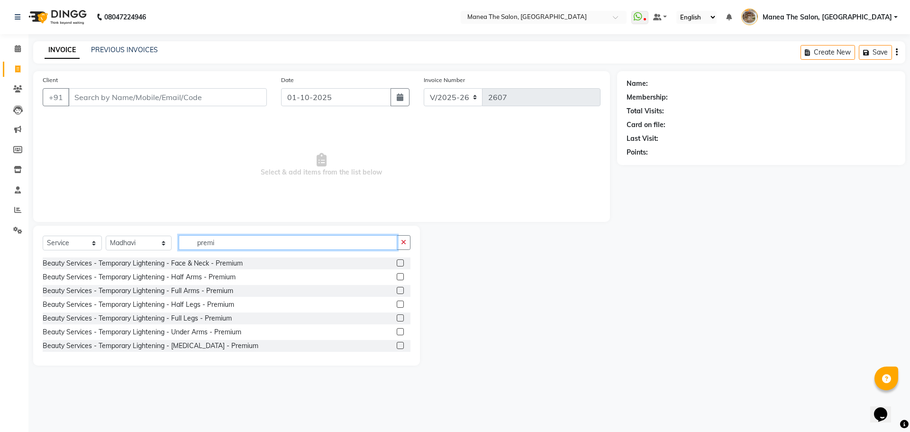
type input "premi"
click at [397, 264] on label at bounding box center [400, 262] width 7 height 7
click at [397, 264] on input "checkbox" at bounding box center [400, 263] width 6 height 6
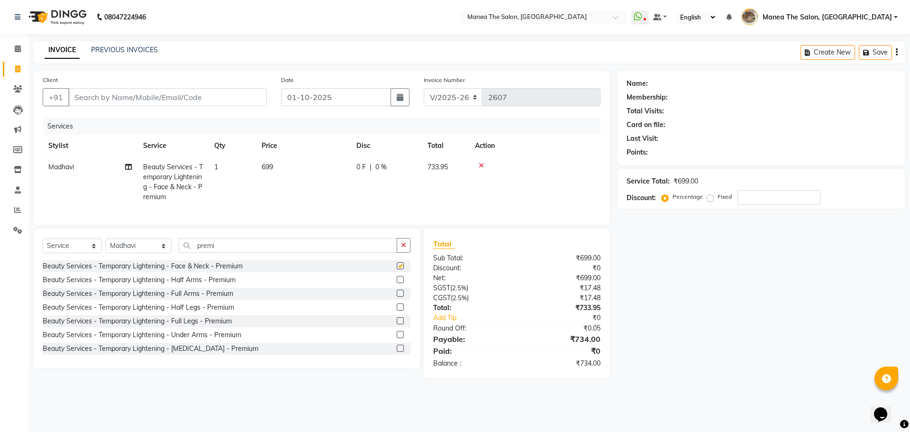
checkbox input "false"
drag, startPoint x: 167, startPoint y: 93, endPoint x: 252, endPoint y: 112, distance: 87.1
click at [169, 96] on input "Client" at bounding box center [167, 97] width 199 height 18
type input "7"
type input "0"
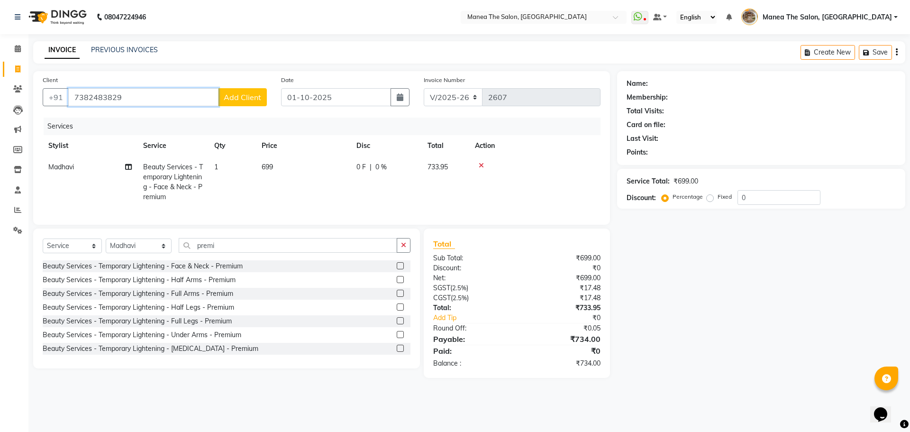
type input "7382483829"
click at [237, 100] on span "Add Client" at bounding box center [242, 96] width 37 height 9
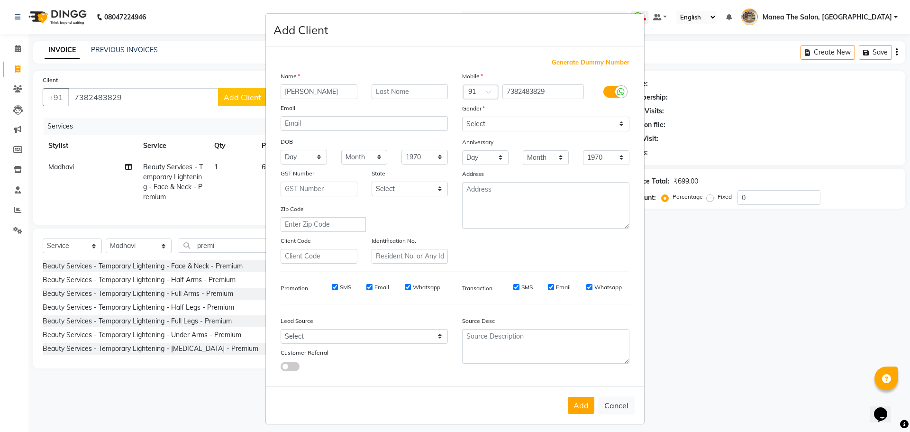
type input "sobhan babu"
click at [510, 125] on select "Select [DEMOGRAPHIC_DATA] [DEMOGRAPHIC_DATA] Other Prefer Not To Say" at bounding box center [545, 124] width 167 height 15
select select "male"
click at [462, 117] on select "Select [DEMOGRAPHIC_DATA] [DEMOGRAPHIC_DATA] Other Prefer Not To Say" at bounding box center [545, 124] width 167 height 15
click at [581, 410] on button "Add" at bounding box center [581, 405] width 27 height 17
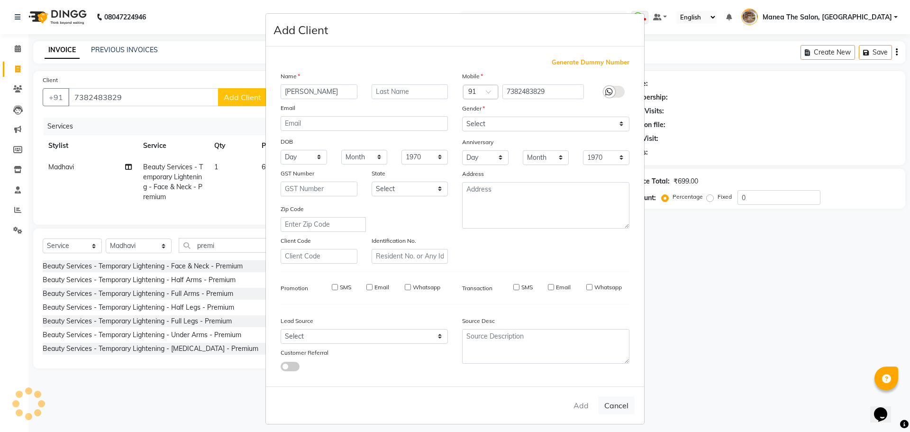
select select
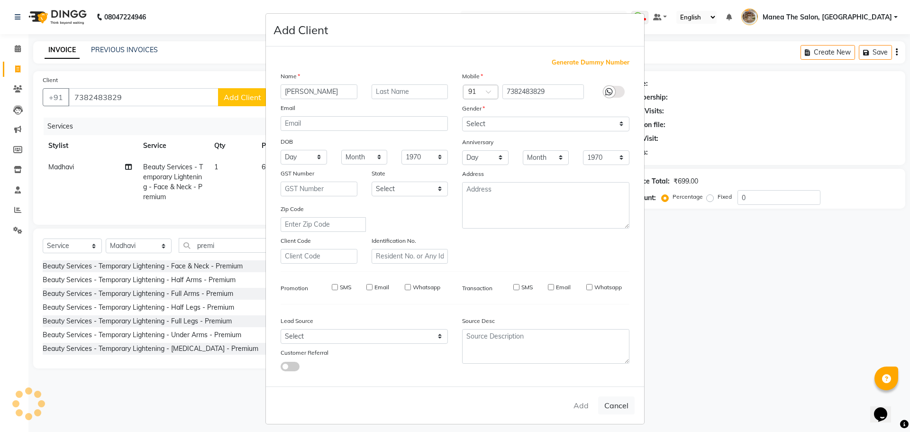
select select
checkbox input "false"
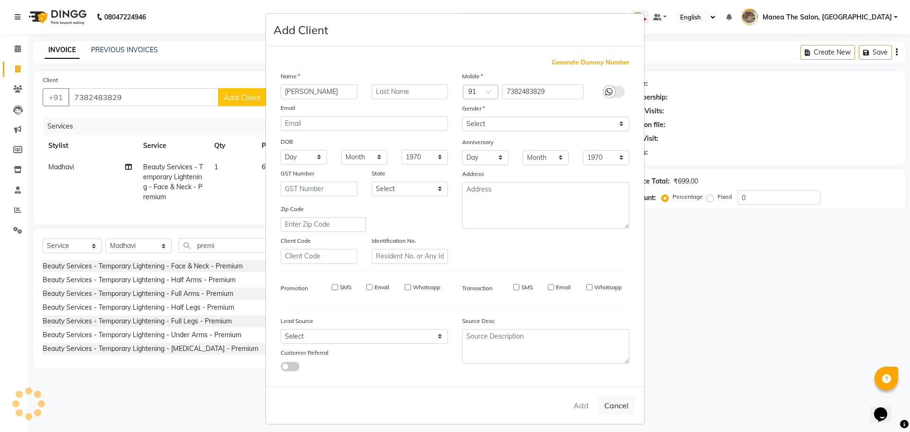
checkbox input "false"
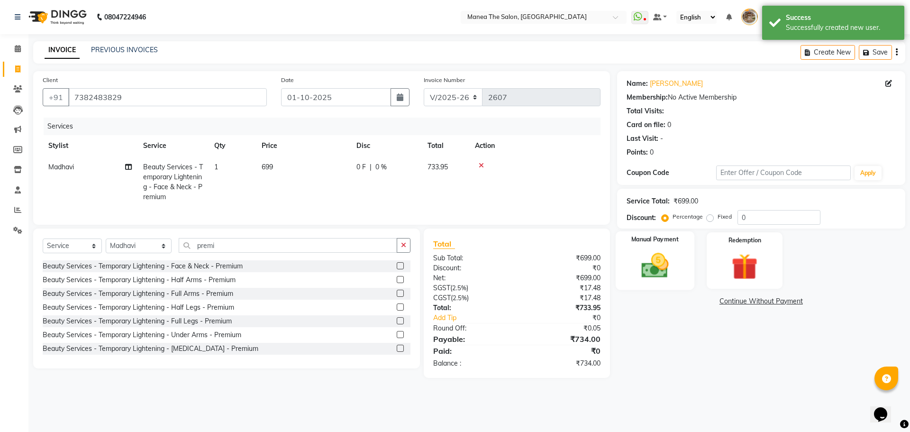
click at [665, 266] on img at bounding box center [655, 265] width 44 height 31
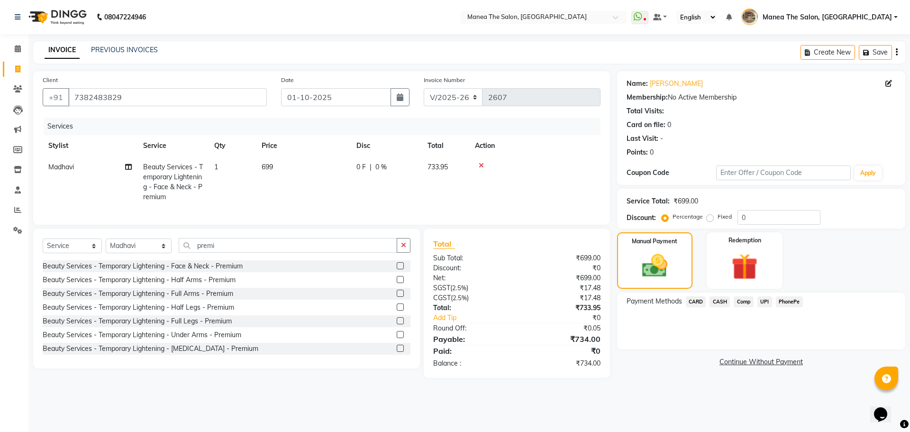
click at [766, 303] on span "UPI" at bounding box center [765, 301] width 15 height 11
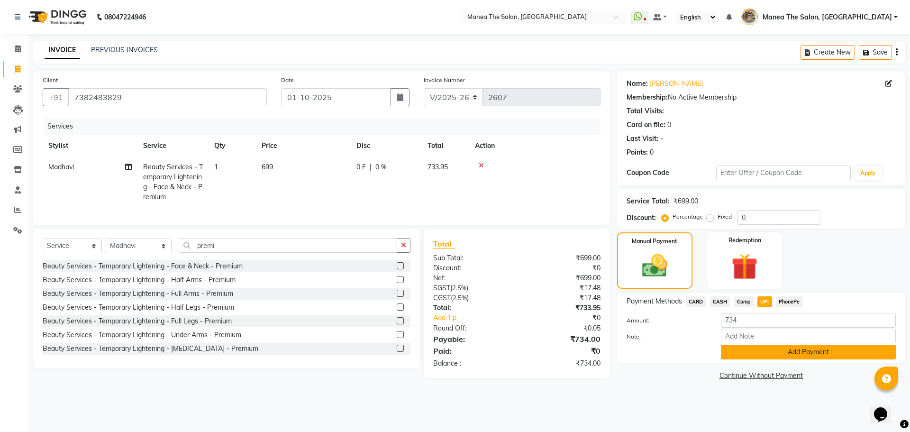
click at [771, 352] on button "Add Payment" at bounding box center [808, 352] width 175 height 15
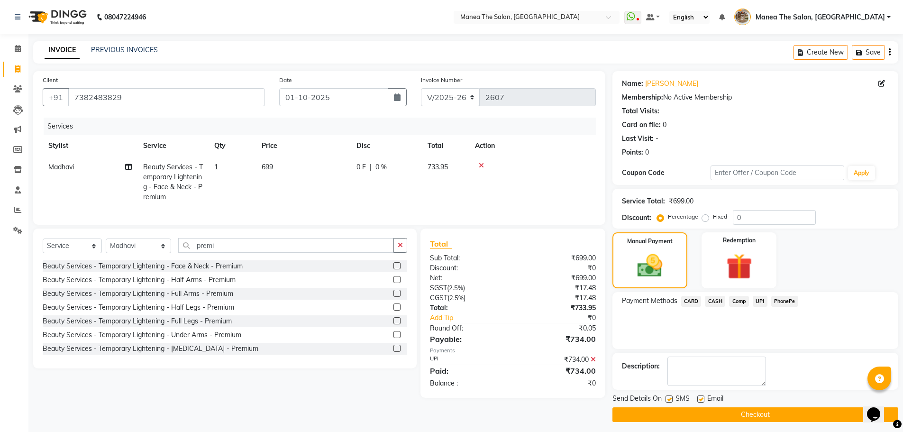
click at [739, 410] on button "Checkout" at bounding box center [756, 414] width 286 height 15
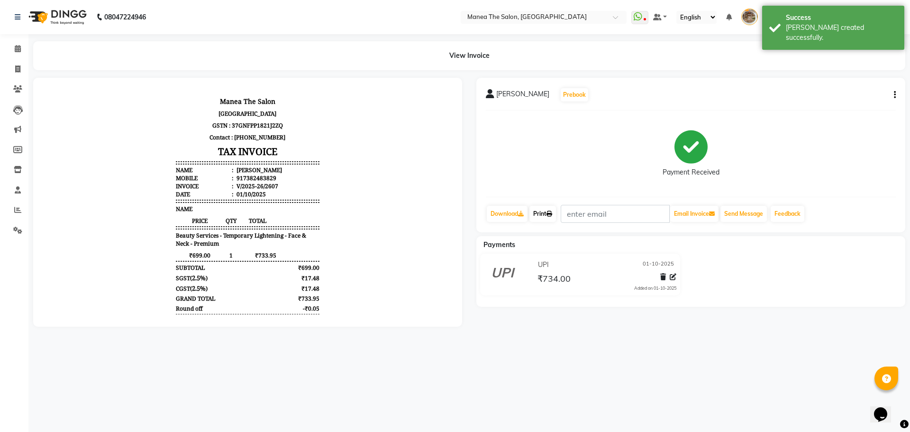
click at [552, 215] on icon at bounding box center [550, 214] width 6 height 6
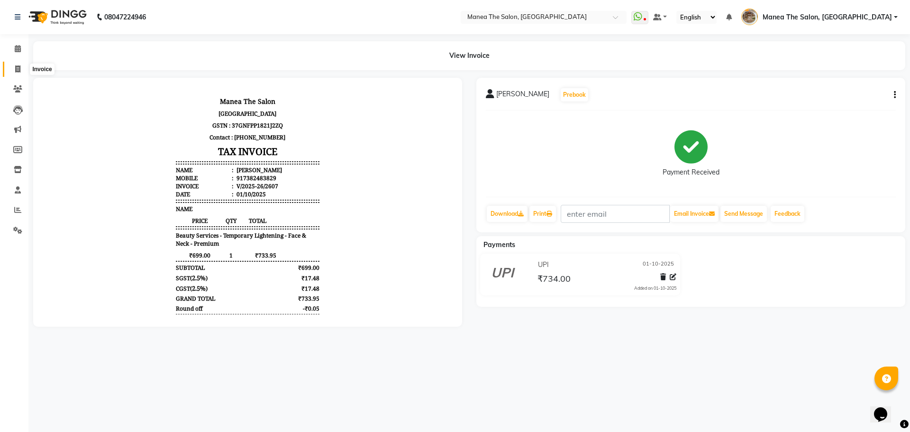
drag, startPoint x: 22, startPoint y: 65, endPoint x: 28, endPoint y: 65, distance: 6.7
click at [21, 65] on span at bounding box center [17, 69] width 17 height 11
select select "service"
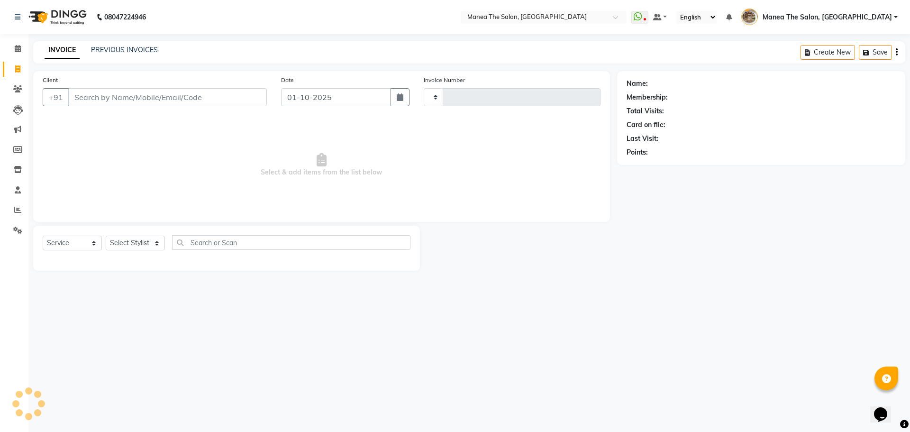
type input "2608"
select select "7287"
click at [122, 51] on link "PREVIOUS INVOICES" at bounding box center [124, 50] width 67 height 9
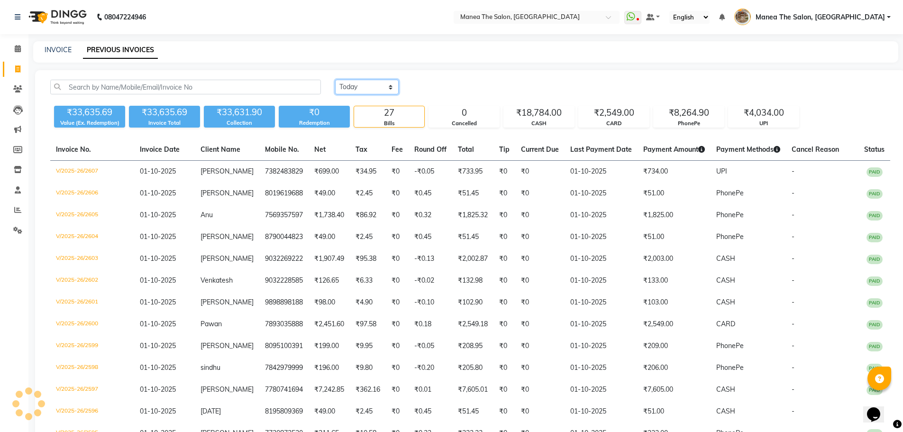
click at [358, 89] on select "[DATE] [DATE] Custom Range" at bounding box center [367, 87] width 64 height 15
select select "range"
click at [335, 80] on select "[DATE] [DATE] Custom Range" at bounding box center [367, 87] width 64 height 15
click at [462, 87] on input "01-10-2025" at bounding box center [444, 87] width 66 height 13
select select "10"
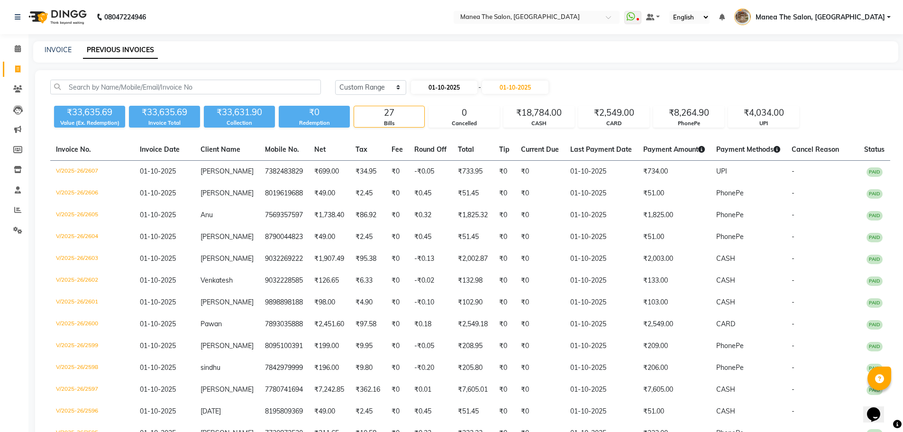
select select "2025"
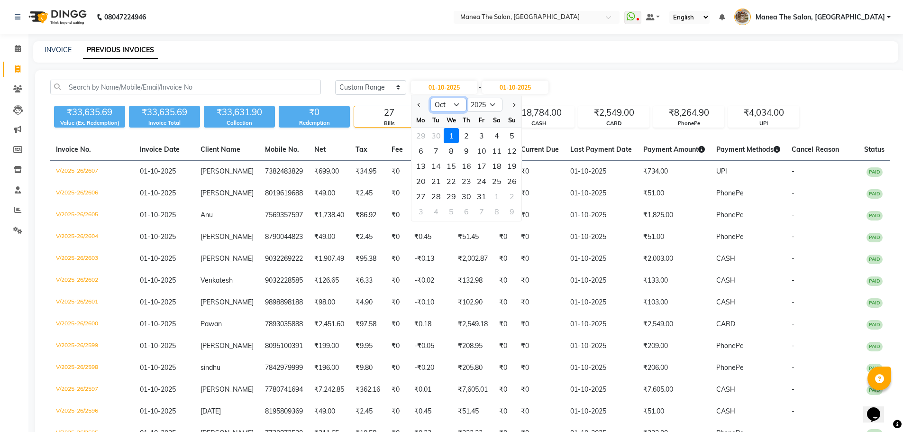
click at [453, 102] on select "Jan Feb Mar Apr May Jun Jul Aug Sep Oct Nov Dec" at bounding box center [449, 105] width 36 height 14
select select "9"
click at [431, 98] on select "Jan Feb Mar Apr May Jun Jul Aug Sep Oct Nov Dec" at bounding box center [449, 105] width 36 height 14
drag, startPoint x: 420, startPoint y: 138, endPoint x: 435, endPoint y: 135, distance: 15.0
click at [421, 138] on div "1" at bounding box center [420, 135] width 15 height 15
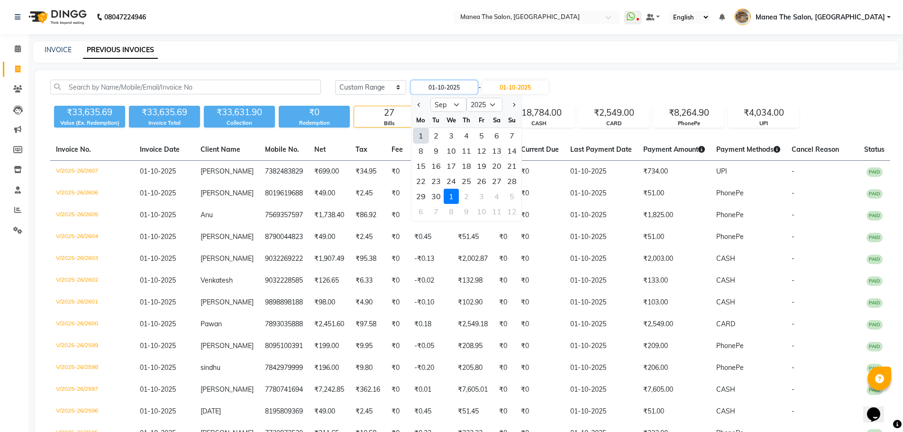
type input "01-09-2025"
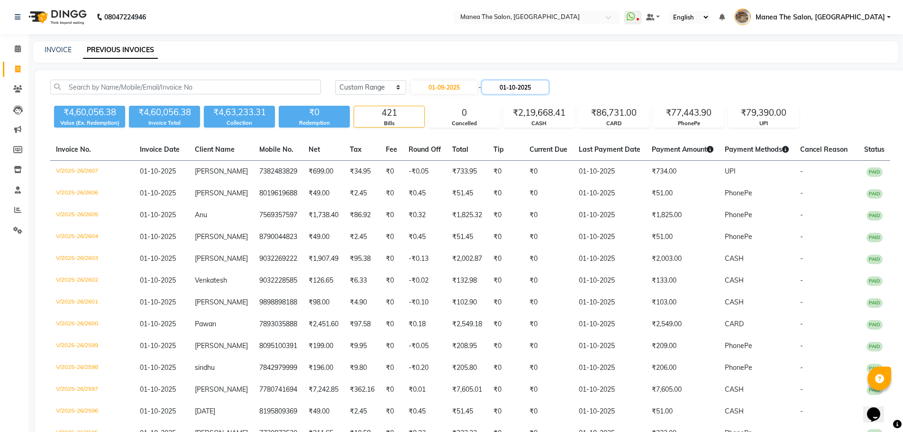
click at [514, 87] on input "01-10-2025" at bounding box center [515, 87] width 66 height 13
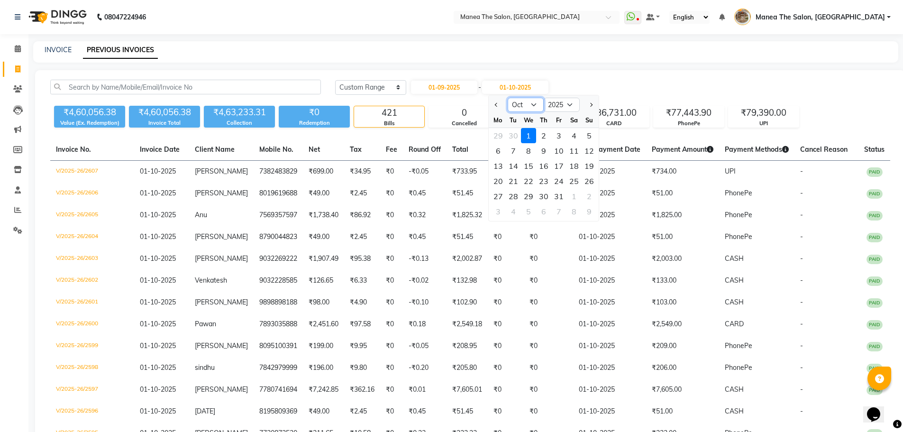
click at [518, 102] on select "Sep Oct Nov Dec" at bounding box center [526, 105] width 36 height 14
select select "9"
click at [508, 98] on select "Sep Oct Nov Dec" at bounding box center [526, 105] width 36 height 14
click at [515, 195] on div "30" at bounding box center [513, 196] width 15 height 15
type input "30-09-2025"
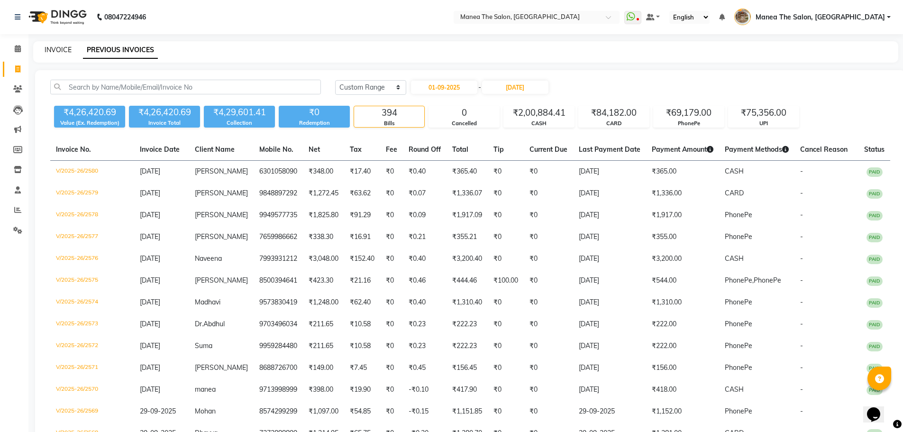
click at [52, 45] on div "INVOICE PREVIOUS INVOICES" at bounding box center [465, 51] width 865 height 21
click at [53, 49] on link "INVOICE" at bounding box center [58, 50] width 27 height 9
select select "service"
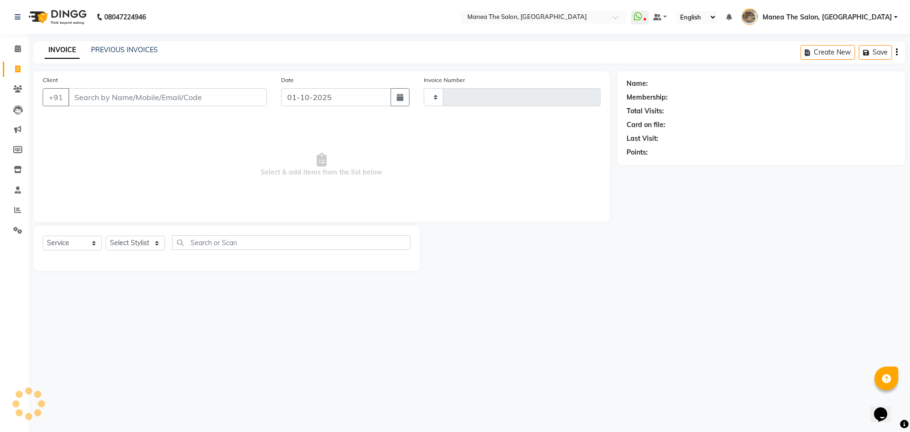
type input "2608"
select select "7287"
click at [108, 52] on link "PREVIOUS INVOICES" at bounding box center [124, 50] width 67 height 9
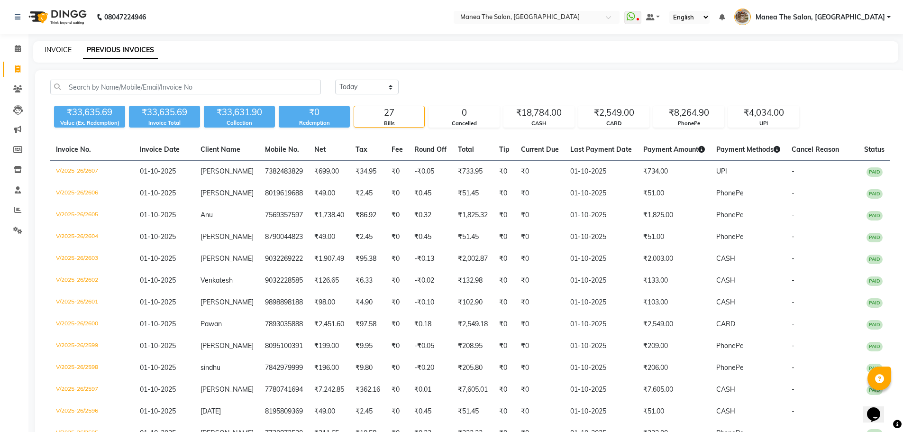
click at [63, 49] on link "INVOICE" at bounding box center [58, 50] width 27 height 9
select select "service"
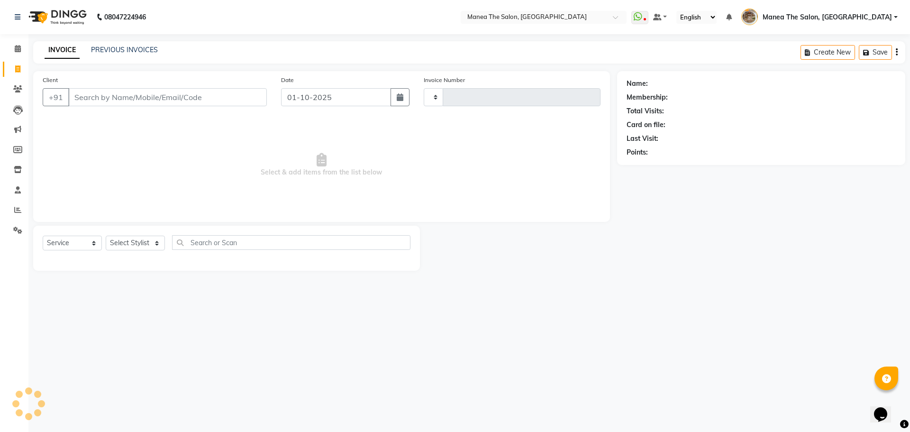
type input "2608"
select select "7287"
click at [121, 243] on select "Select Stylist [PERSON_NAME] Front Office Kaif [PERSON_NAME] [PERSON_NAME] Pelu…" at bounding box center [139, 243] width 66 height 15
select select "82652"
click at [106, 236] on select "Select Stylist [PERSON_NAME] Front Office Kaif [PERSON_NAME] [PERSON_NAME] Pelu…" at bounding box center [139, 243] width 66 height 15
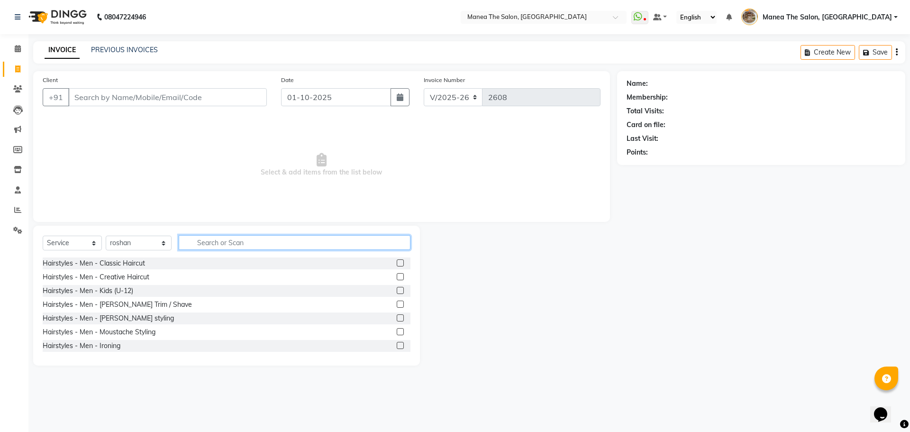
click at [272, 243] on input "text" at bounding box center [295, 242] width 232 height 15
click at [397, 263] on label at bounding box center [400, 262] width 7 height 7
click at [397, 263] on input "checkbox" at bounding box center [400, 263] width 6 height 6
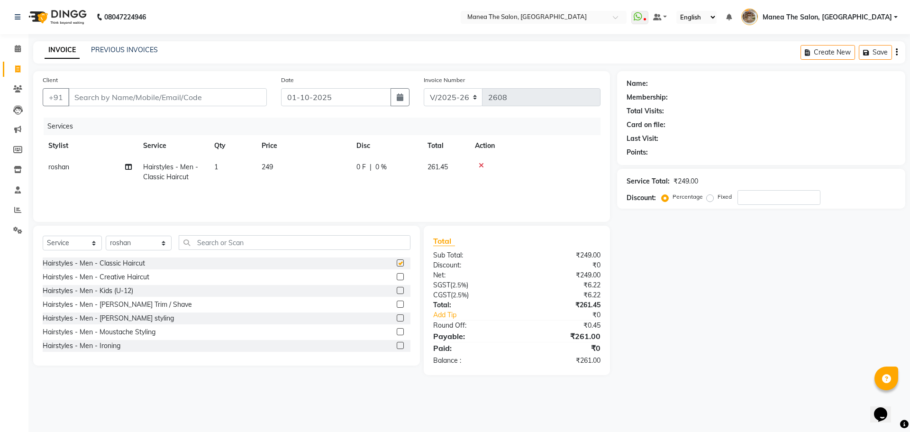
checkbox input "false"
click at [397, 305] on label at bounding box center [400, 304] width 7 height 7
click at [397, 305] on input "checkbox" at bounding box center [400, 305] width 6 height 6
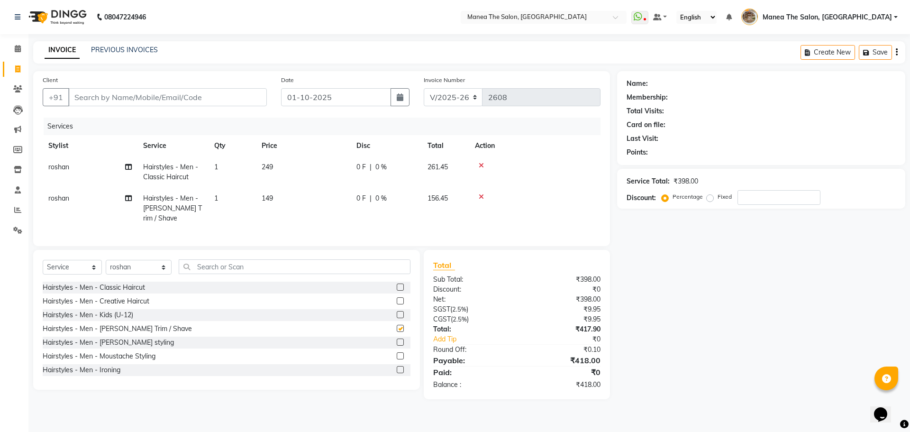
checkbox input "false"
click at [196, 103] on input "Client" at bounding box center [167, 97] width 199 height 18
type input "9"
type input "0"
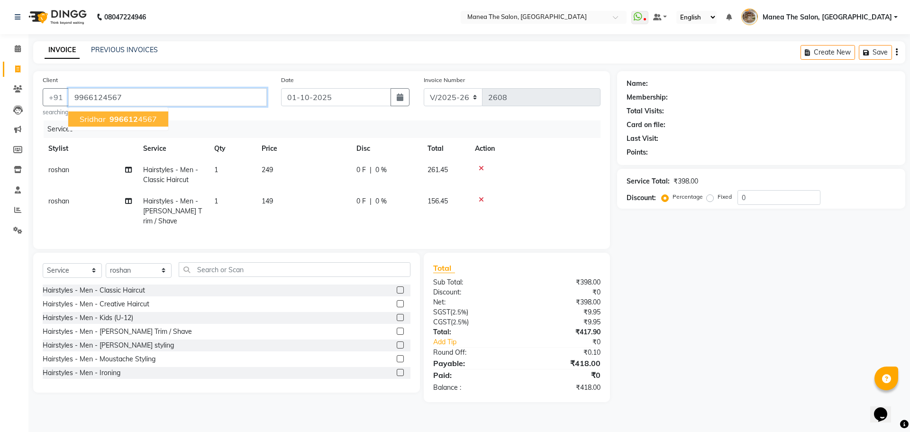
type input "9966124567"
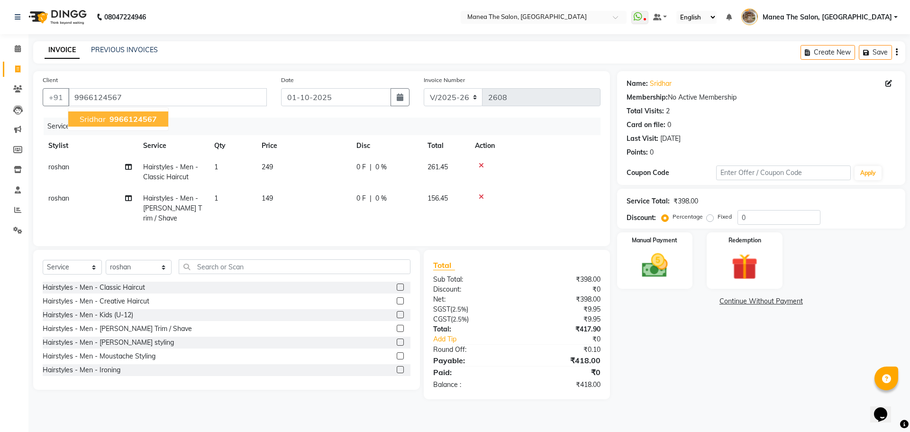
click at [151, 123] on span "9966124567" at bounding box center [133, 118] width 47 height 9
click at [767, 217] on input "0" at bounding box center [779, 217] width 83 height 15
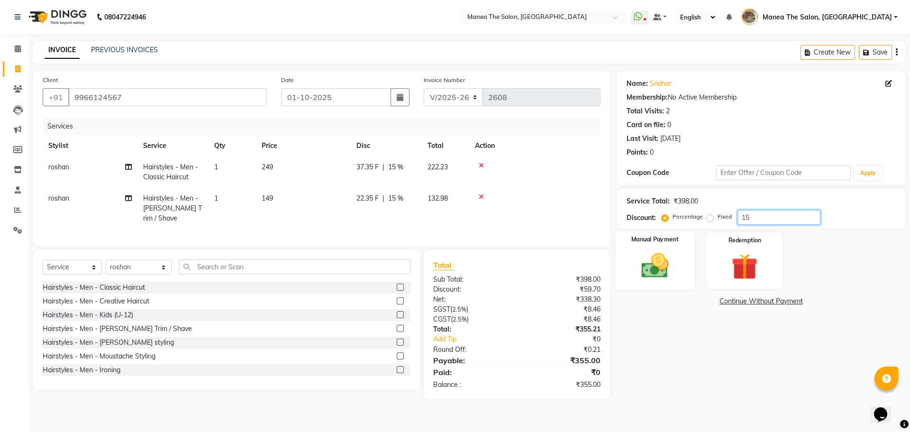
type input "15"
click at [653, 261] on img at bounding box center [655, 265] width 44 height 31
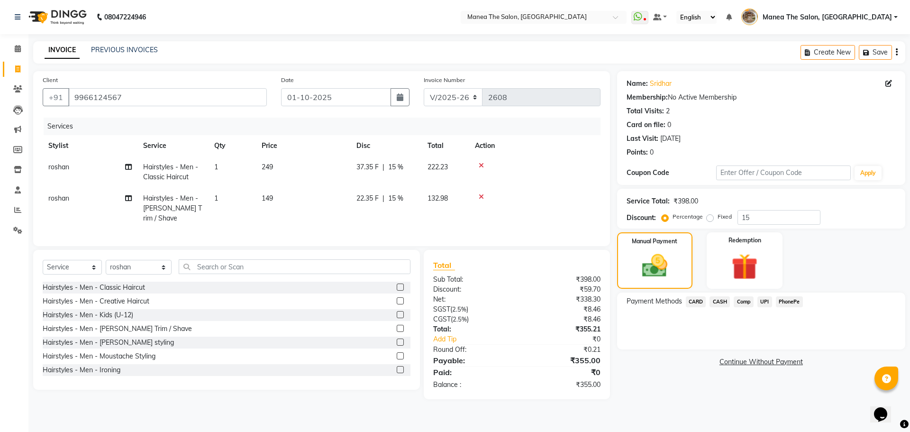
click at [725, 304] on span "CASH" at bounding box center [720, 301] width 20 height 11
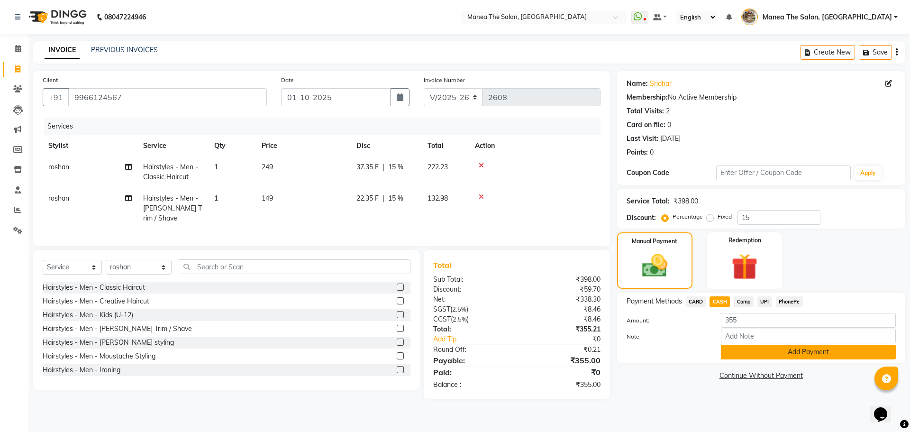
click at [782, 352] on button "Add Payment" at bounding box center [808, 352] width 175 height 15
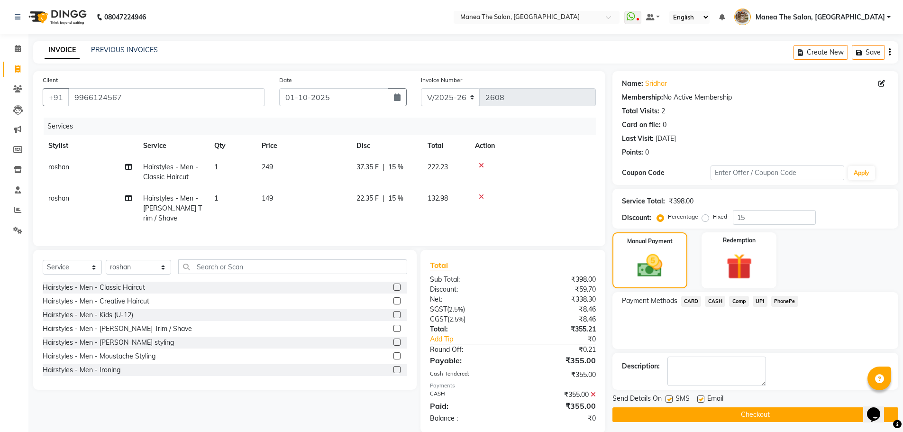
click at [749, 413] on button "Checkout" at bounding box center [756, 414] width 286 height 15
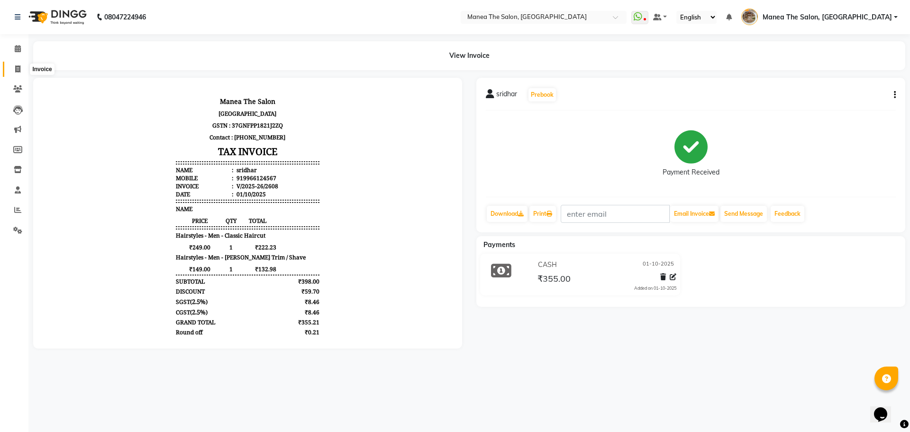
click at [17, 64] on span at bounding box center [17, 69] width 17 height 11
select select "7287"
select select "service"
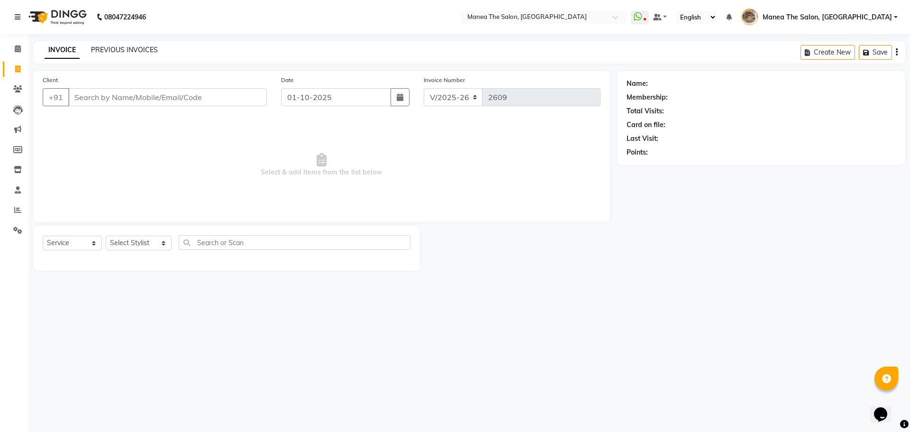
click at [119, 49] on link "PREVIOUS INVOICES" at bounding box center [124, 50] width 67 height 9
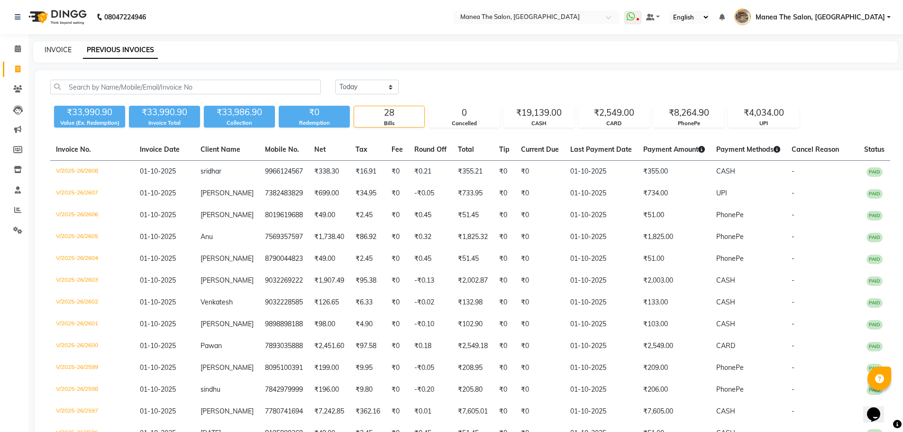
click at [63, 53] on link "INVOICE" at bounding box center [58, 50] width 27 height 9
select select "service"
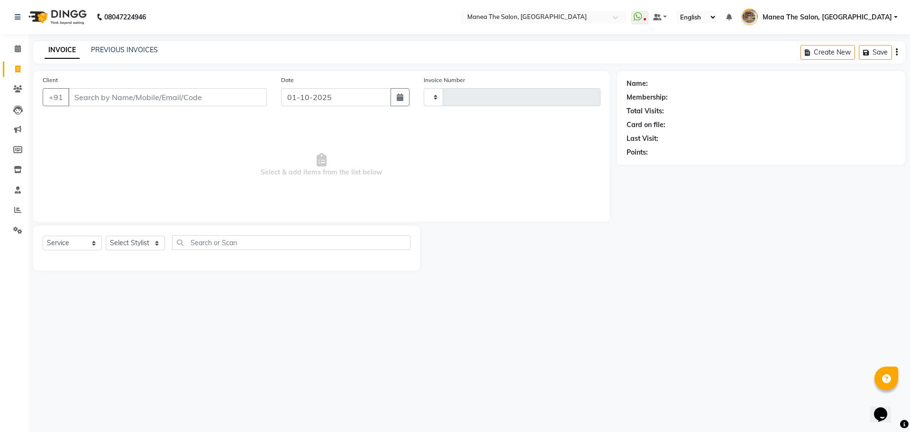
type input "2609"
select select "7287"
click at [125, 49] on link "PREVIOUS INVOICES" at bounding box center [124, 50] width 67 height 9
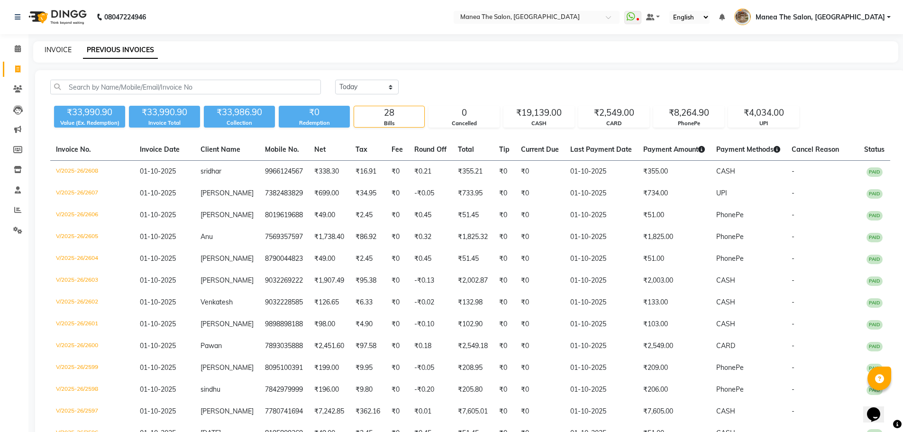
click at [65, 48] on link "INVOICE" at bounding box center [58, 50] width 27 height 9
select select "service"
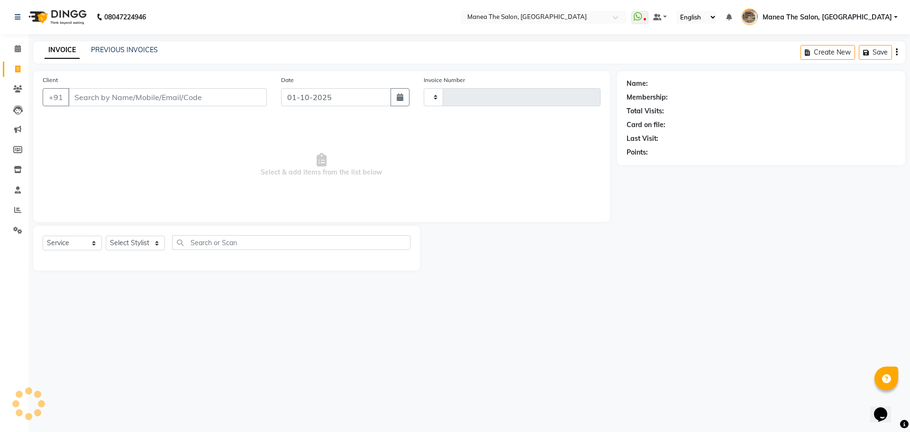
type input "2609"
select select "7287"
drag, startPoint x: 135, startPoint y: 238, endPoint x: 135, endPoint y: 250, distance: 12.3
click at [135, 238] on select "Select Stylist [PERSON_NAME] Front Office Kaif [PERSON_NAME] [PERSON_NAME] Pelu…" at bounding box center [139, 243] width 66 height 15
select select "63195"
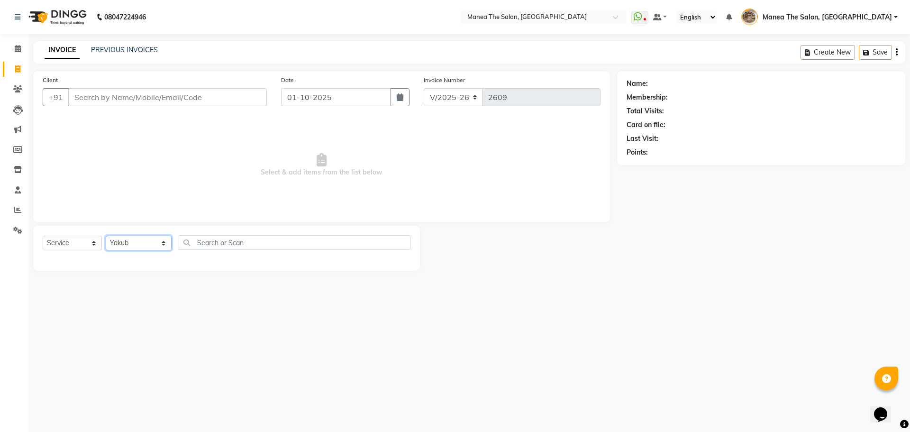
click at [106, 236] on select "Select Stylist [PERSON_NAME] Front Office Kaif [PERSON_NAME] [PERSON_NAME] Pelu…" at bounding box center [139, 243] width 66 height 15
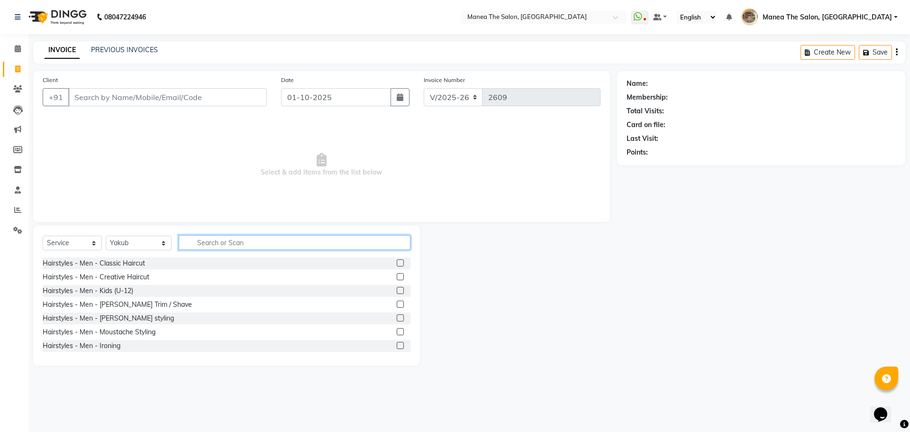
click at [299, 247] on input "text" at bounding box center [295, 242] width 232 height 15
click at [397, 303] on label at bounding box center [400, 304] width 7 height 7
click at [397, 303] on input "checkbox" at bounding box center [400, 305] width 6 height 6
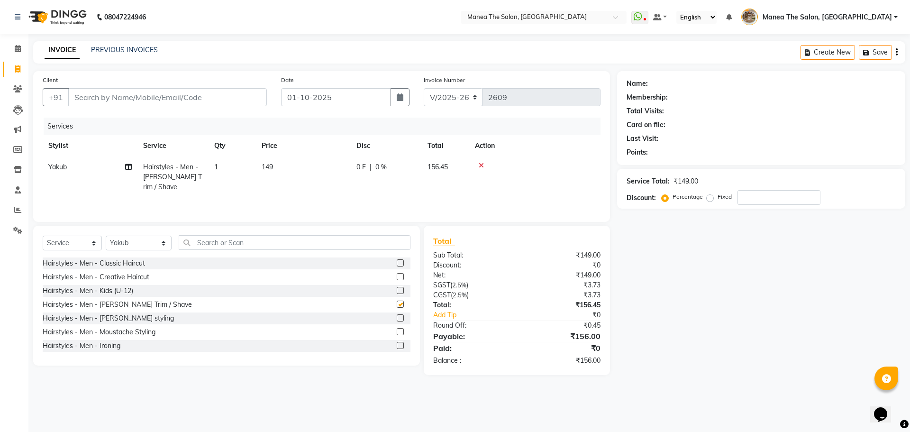
checkbox input "false"
click at [298, 246] on input "text" at bounding box center [295, 242] width 232 height 15
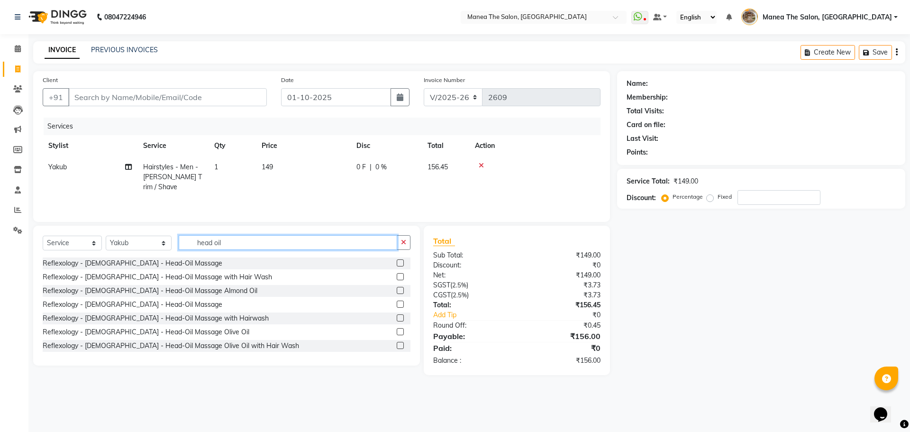
type input "head oil"
click at [397, 262] on label at bounding box center [400, 262] width 7 height 7
click at [397, 262] on input "checkbox" at bounding box center [400, 263] width 6 height 6
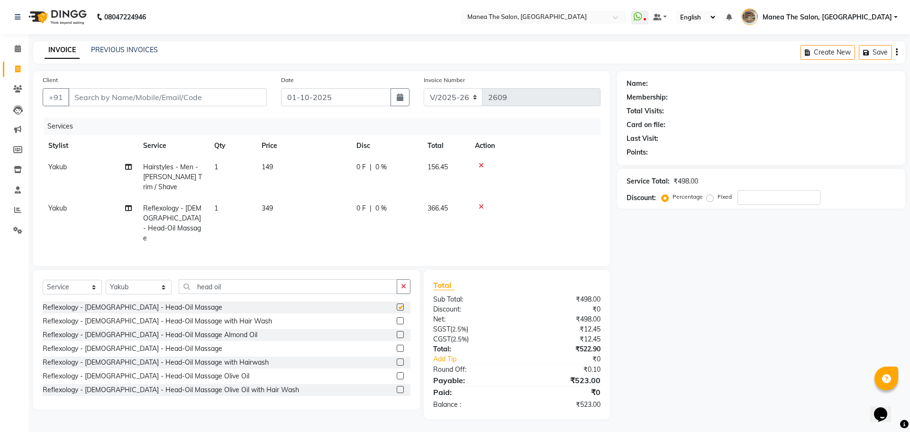
checkbox input "false"
click at [181, 91] on input "Client" at bounding box center [167, 97] width 199 height 18
type input "9"
type input "0"
type input "9696241241"
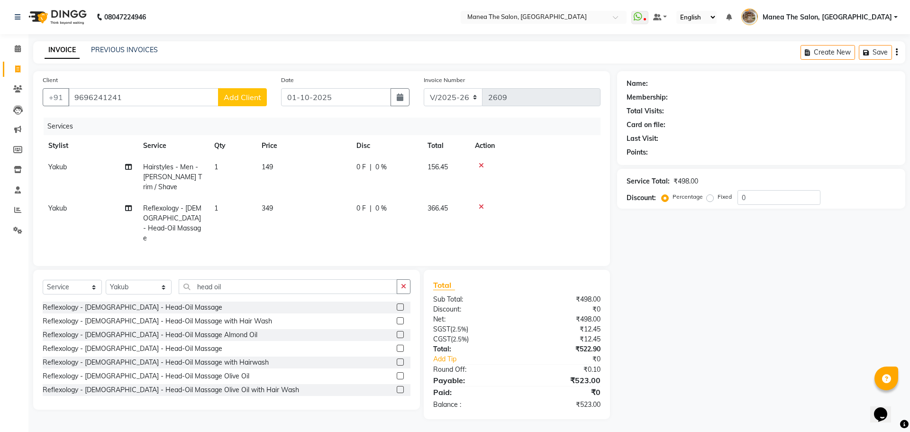
click at [237, 96] on span "Add Client" at bounding box center [242, 96] width 37 height 9
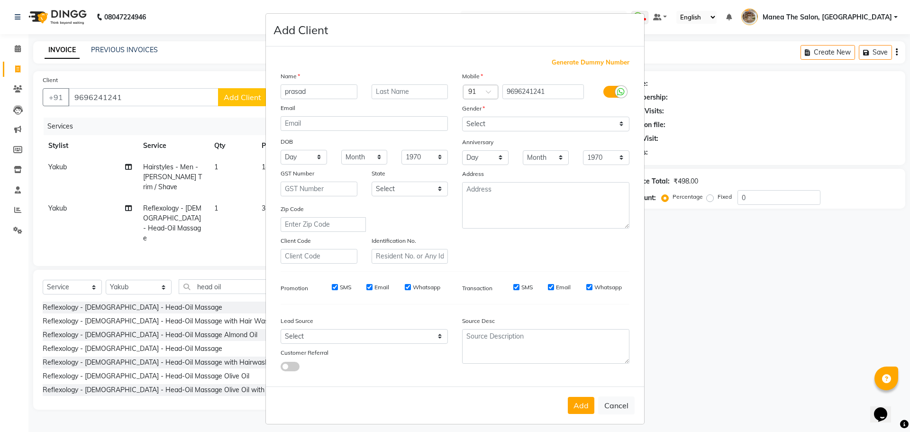
type input "prasad"
click at [498, 126] on select "Select [DEMOGRAPHIC_DATA] [DEMOGRAPHIC_DATA] Other Prefer Not To Say" at bounding box center [545, 124] width 167 height 15
select select "male"
click at [462, 117] on select "Select [DEMOGRAPHIC_DATA] [DEMOGRAPHIC_DATA] Other Prefer Not To Say" at bounding box center [545, 124] width 167 height 15
click at [583, 404] on button "Add" at bounding box center [581, 405] width 27 height 17
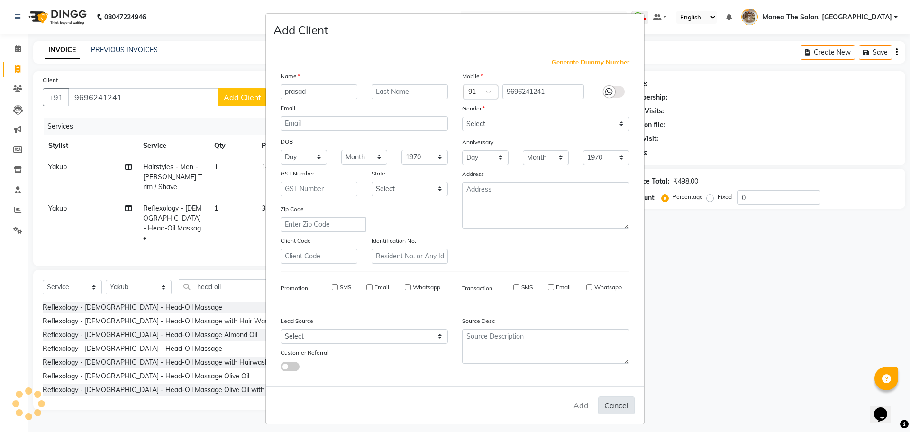
select select
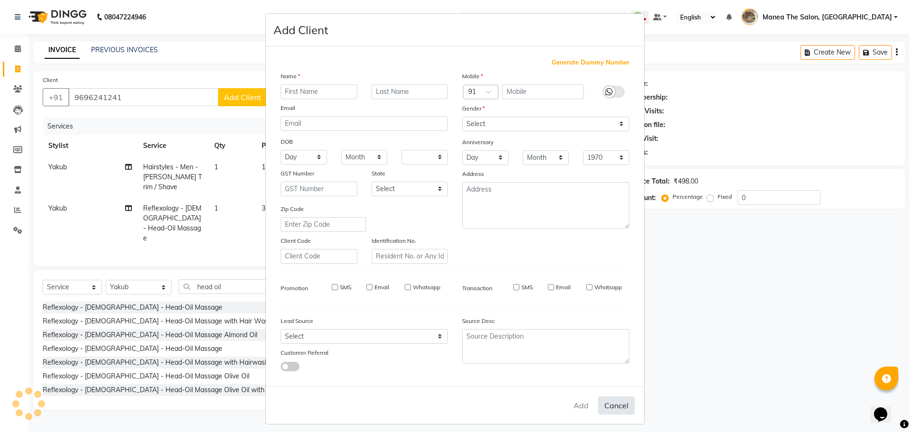
select select
checkbox input "false"
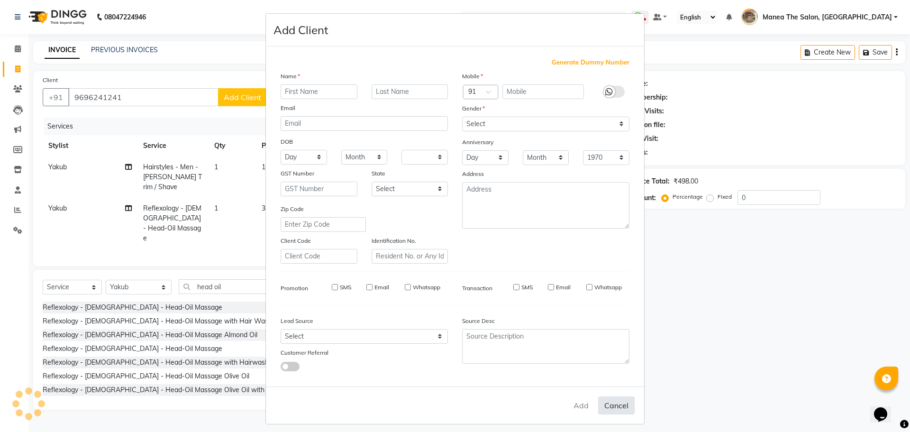
checkbox input "false"
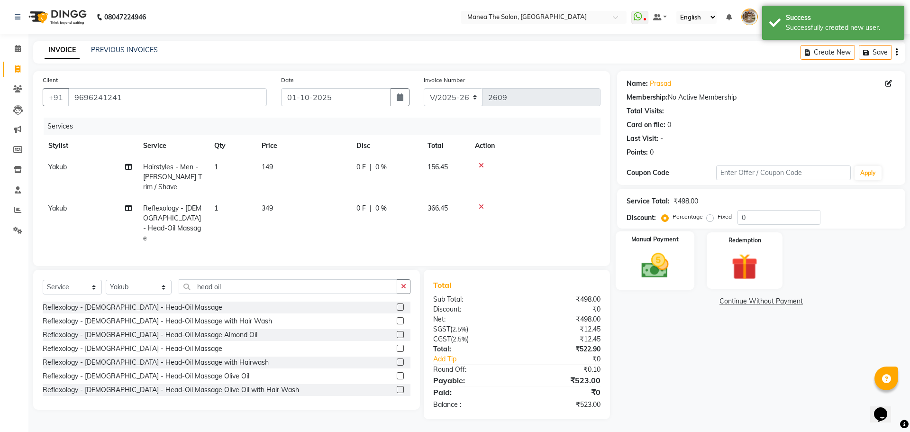
click at [661, 248] on div "Manual Payment" at bounding box center [654, 260] width 79 height 58
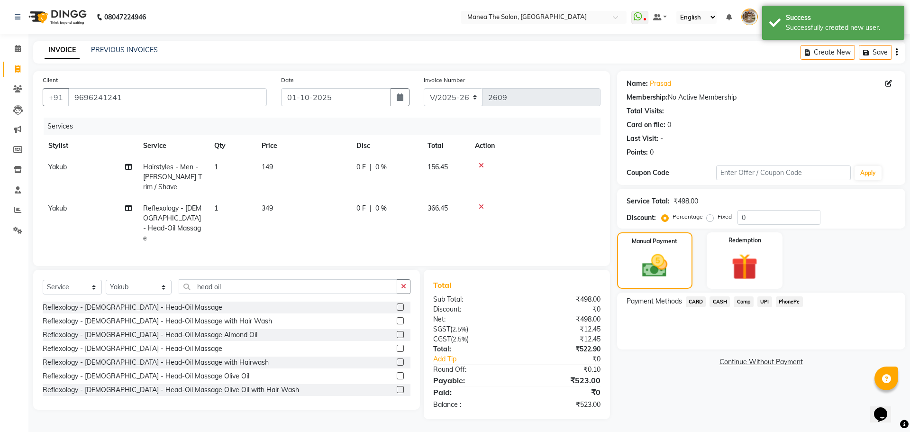
click at [721, 302] on span "CASH" at bounding box center [720, 301] width 20 height 11
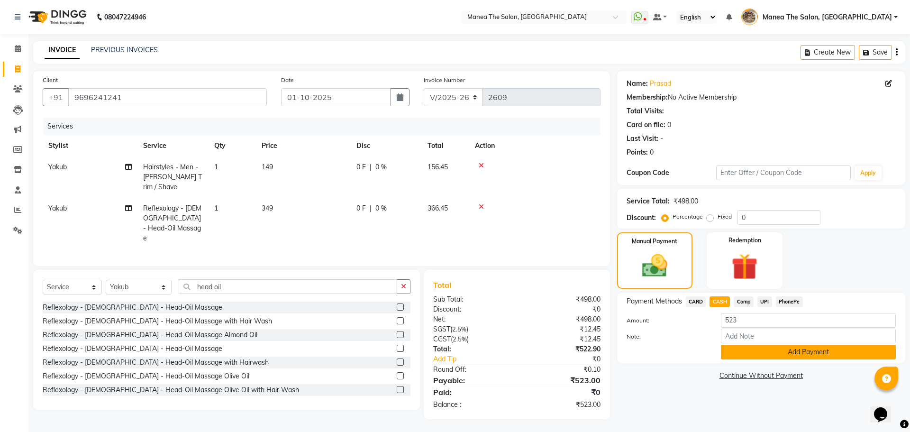
click at [757, 356] on button "Add Payment" at bounding box center [808, 352] width 175 height 15
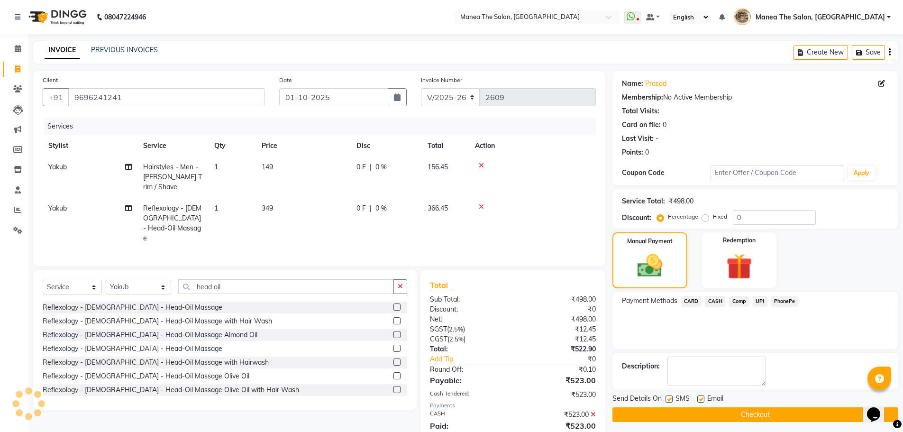
click at [712, 301] on span "CASH" at bounding box center [715, 301] width 20 height 11
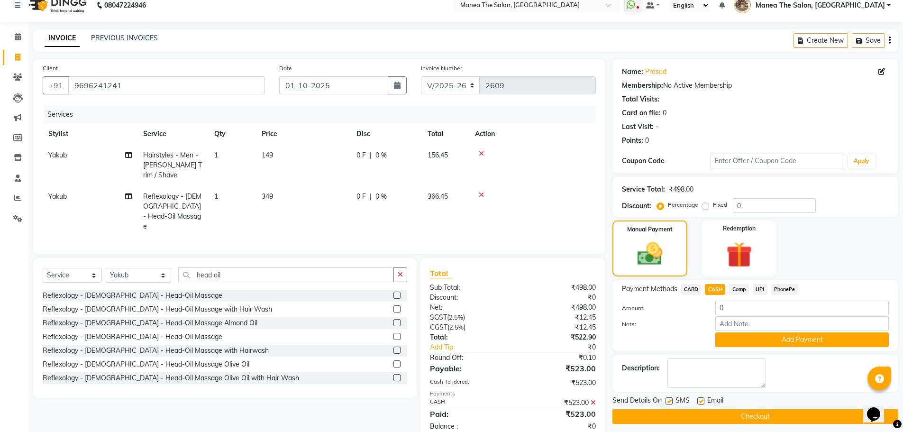
scroll to position [22, 0]
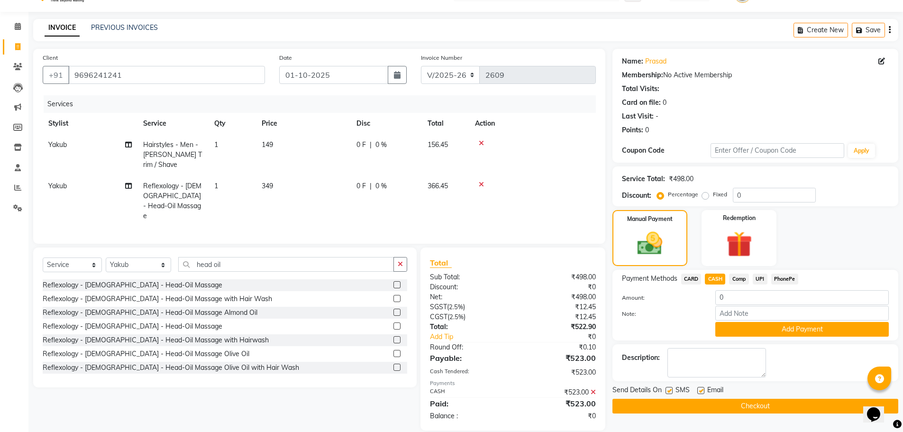
click at [666, 404] on button "Checkout" at bounding box center [756, 406] width 286 height 15
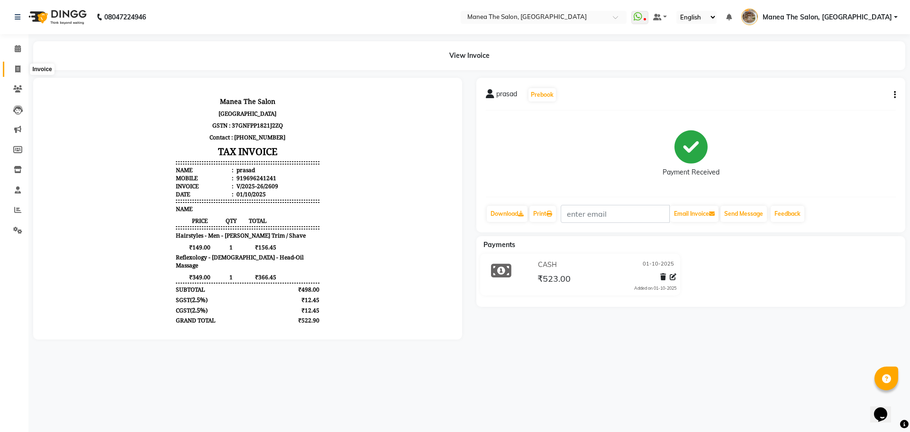
click at [16, 74] on span at bounding box center [17, 69] width 17 height 11
select select "service"
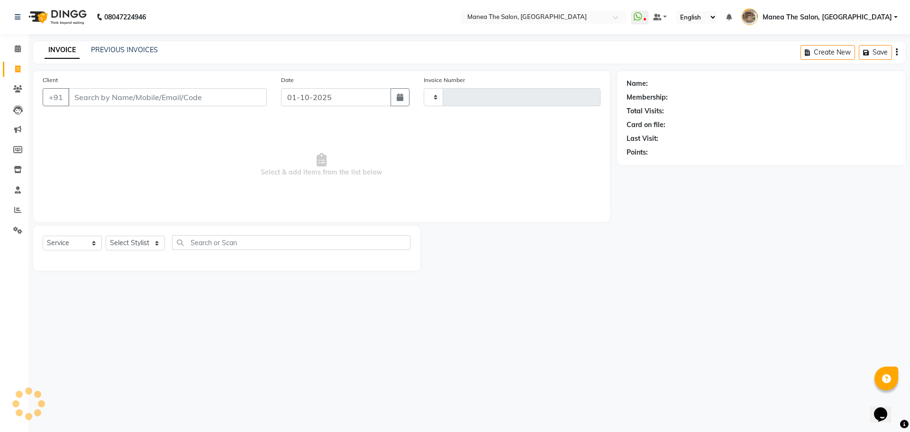
type input "2610"
select select "7287"
click at [148, 240] on select "Select Stylist" at bounding box center [135, 243] width 59 height 15
select select "82652"
click at [106, 236] on select "Select Stylist [PERSON_NAME] Front Office Kaif [PERSON_NAME] [PERSON_NAME] Pelu…" at bounding box center [139, 243] width 66 height 15
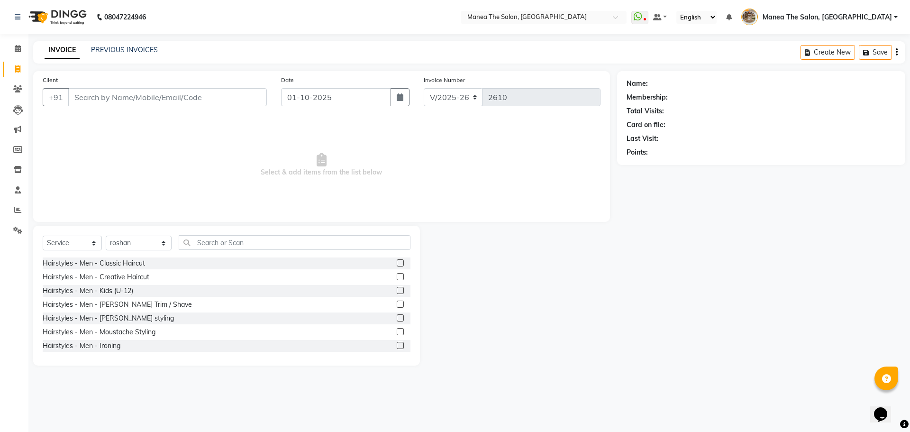
click at [397, 264] on label at bounding box center [400, 262] width 7 height 7
click at [397, 264] on input "checkbox" at bounding box center [400, 263] width 6 height 6
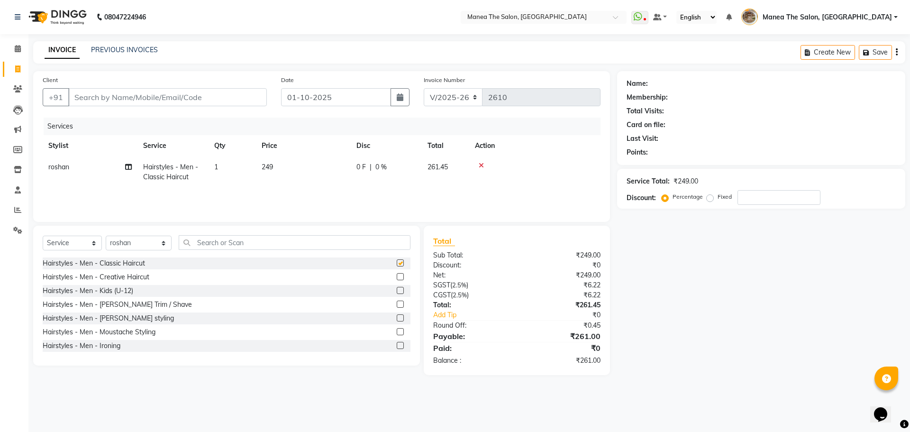
checkbox input "false"
click at [397, 304] on label at bounding box center [400, 304] width 7 height 7
click at [397, 304] on input "checkbox" at bounding box center [400, 305] width 6 height 6
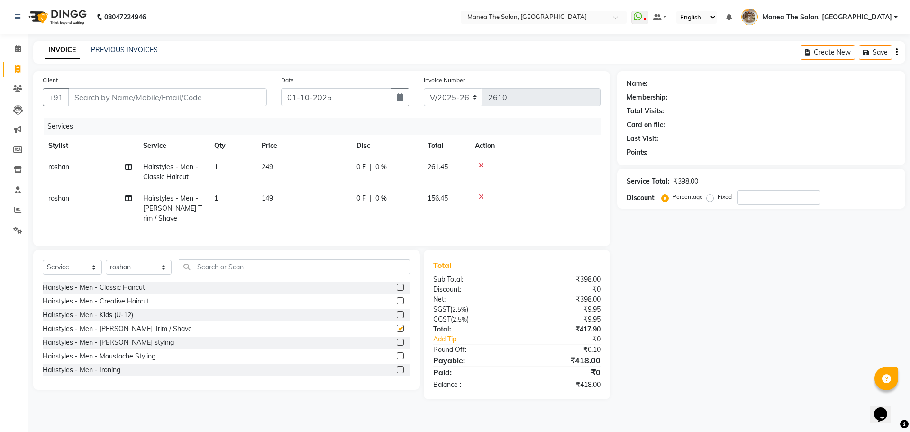
checkbox input "false"
click at [191, 101] on input "Client" at bounding box center [167, 97] width 199 height 18
click at [198, 99] on input "Client" at bounding box center [167, 97] width 199 height 18
type input "6"
type input "0"
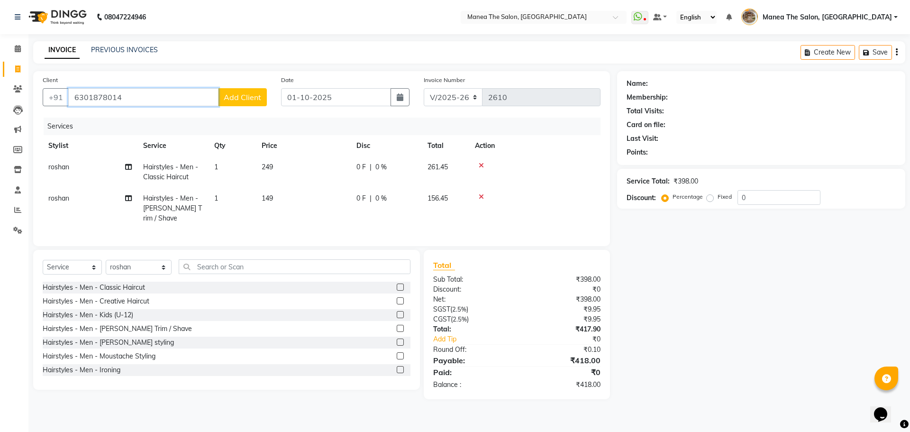
type input "6301878014"
click at [250, 98] on span "Add Client" at bounding box center [242, 96] width 37 height 9
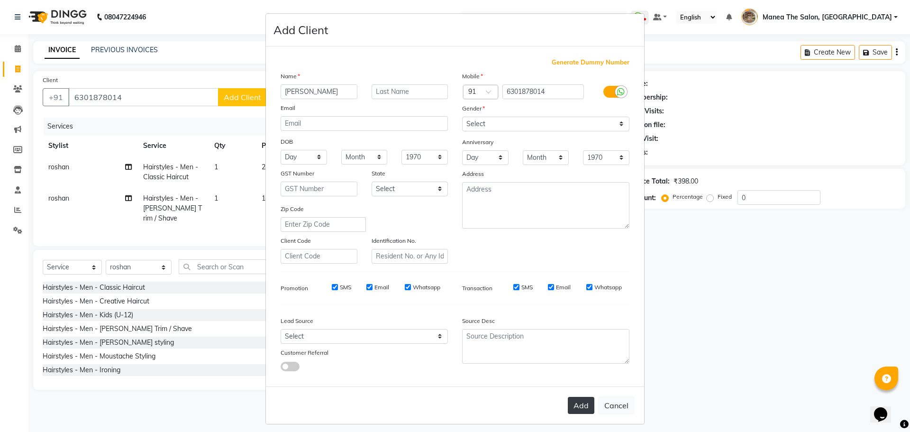
type input "srinivasa rao"
click at [570, 403] on button "Add" at bounding box center [581, 405] width 27 height 17
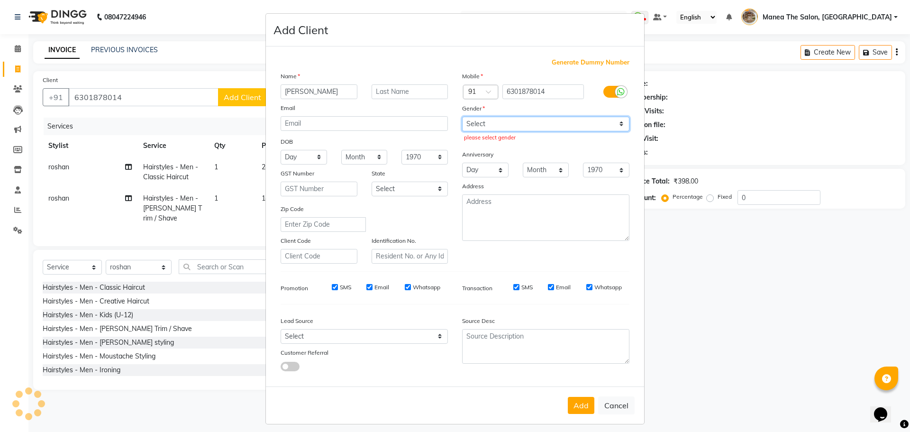
click at [495, 122] on select "Select Male Female Other Prefer Not To Say" at bounding box center [545, 124] width 167 height 15
select select "male"
click at [462, 117] on select "Select Male Female Other Prefer Not To Say" at bounding box center [545, 124] width 167 height 15
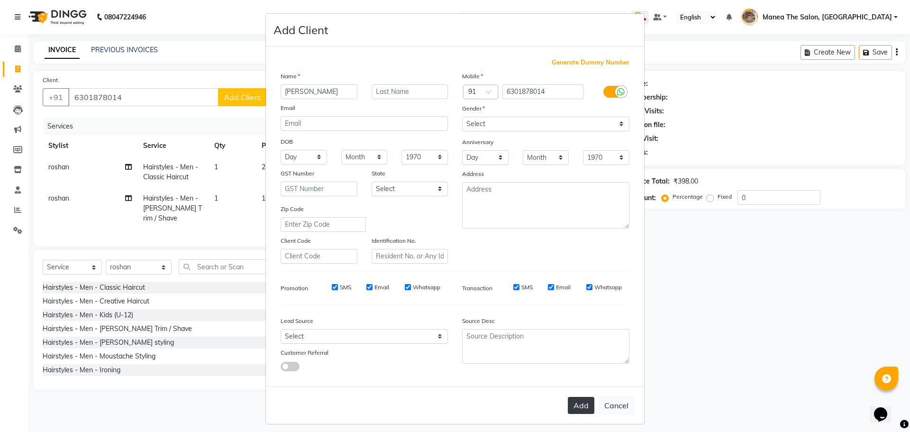
click at [570, 403] on button "Add" at bounding box center [581, 405] width 27 height 17
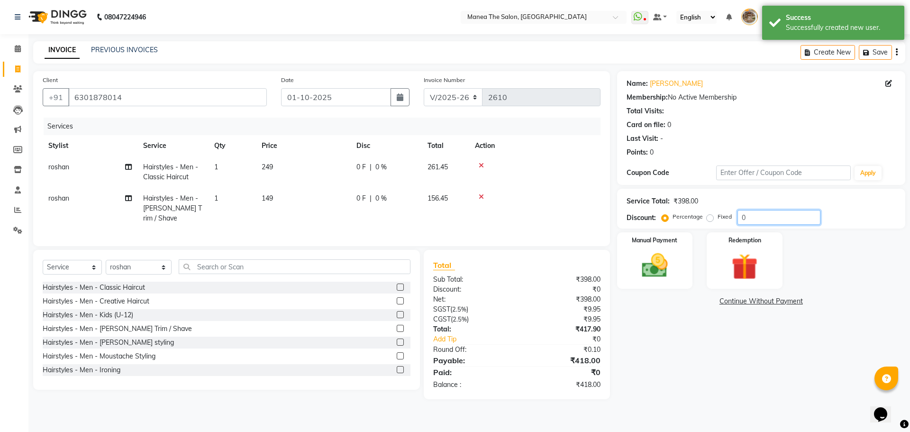
click at [750, 216] on input "0" at bounding box center [779, 217] width 83 height 15
click at [675, 266] on img at bounding box center [655, 265] width 44 height 31
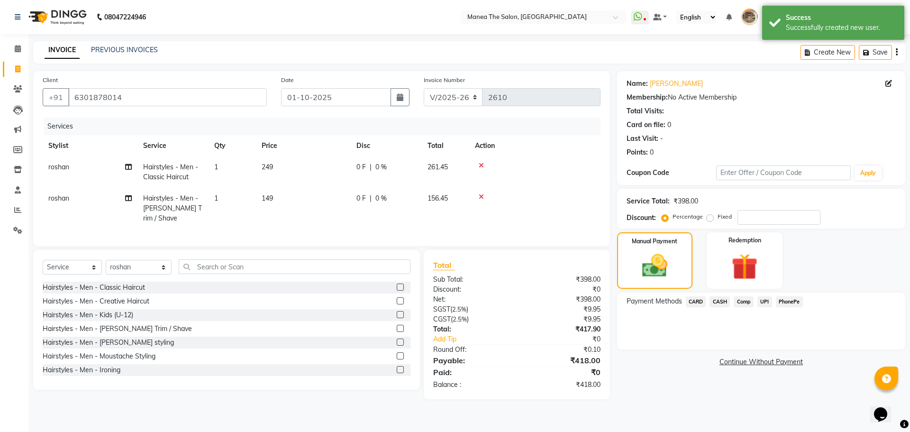
click at [763, 302] on span "UPI" at bounding box center [765, 301] width 15 height 11
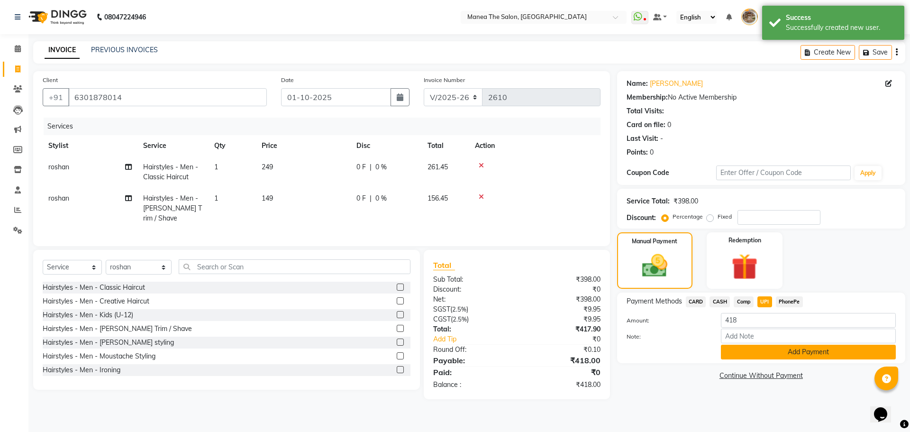
click at [763, 348] on button "Add Payment" at bounding box center [808, 352] width 175 height 15
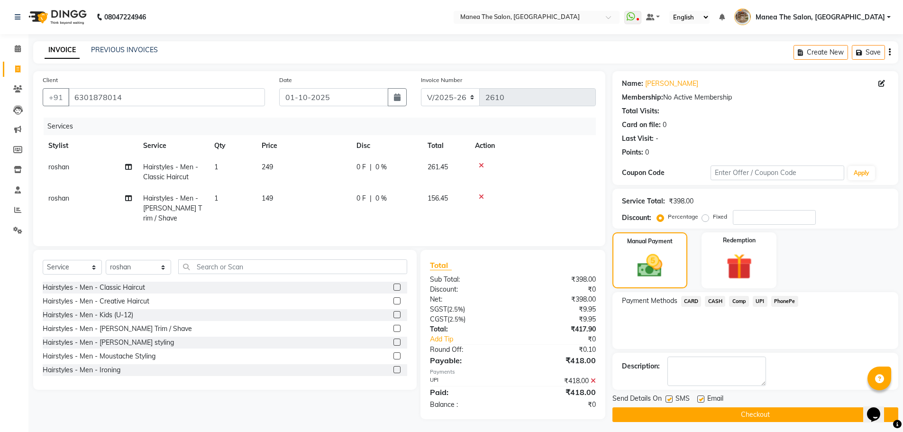
click at [726, 414] on button "Checkout" at bounding box center [756, 414] width 286 height 15
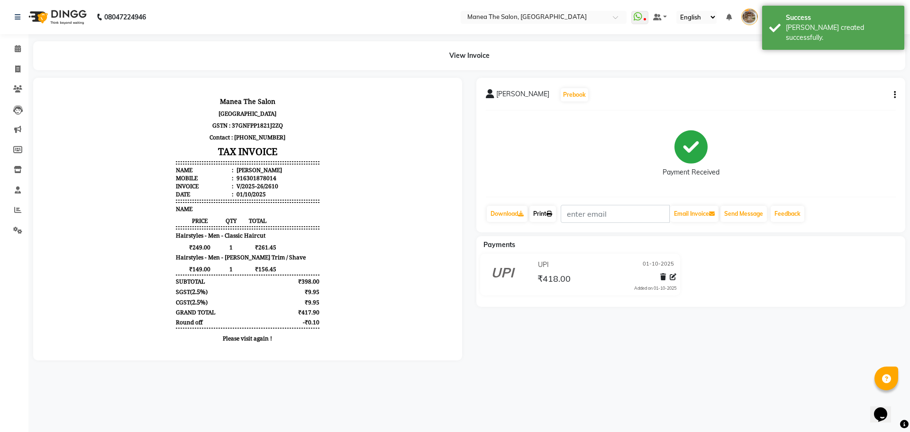
click at [552, 215] on icon at bounding box center [550, 214] width 6 height 6
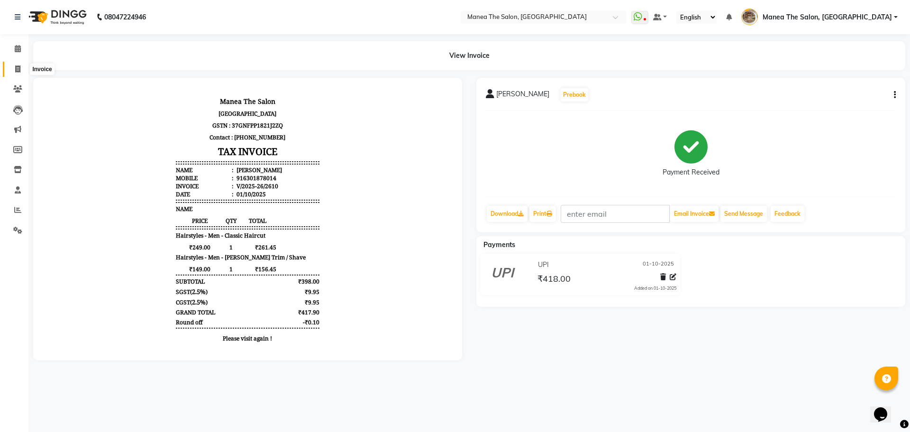
click at [16, 64] on span at bounding box center [17, 69] width 17 height 11
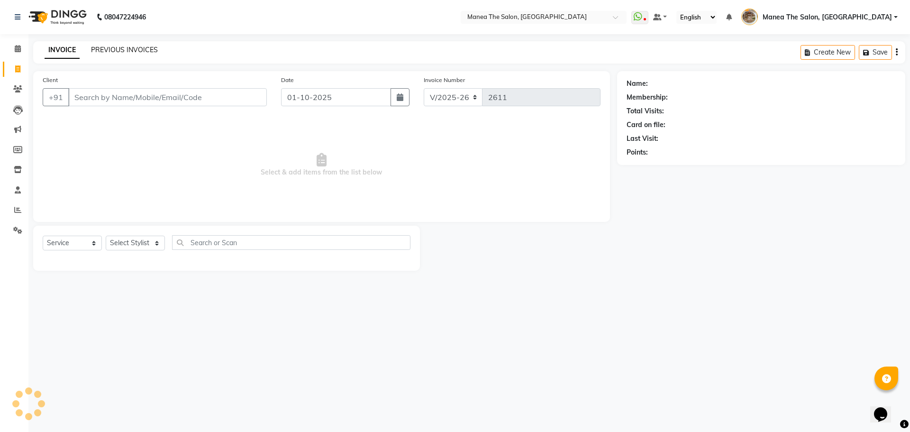
click at [117, 48] on link "PREVIOUS INVOICES" at bounding box center [124, 50] width 67 height 9
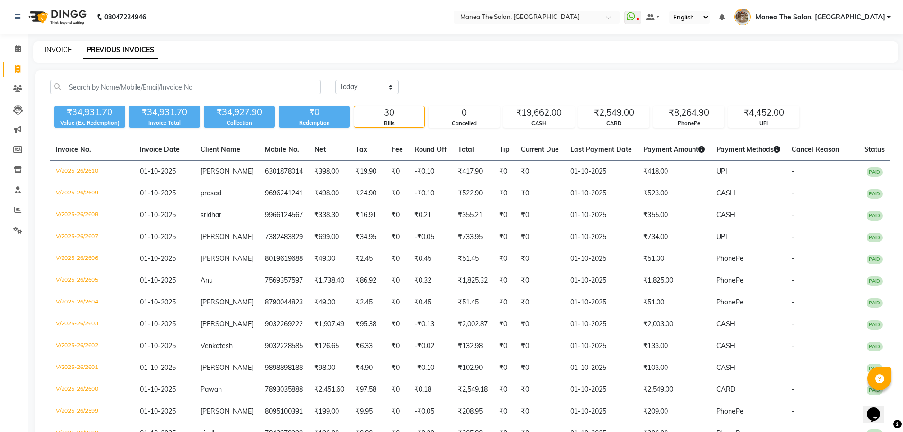
click at [68, 53] on link "INVOICE" at bounding box center [58, 50] width 27 height 9
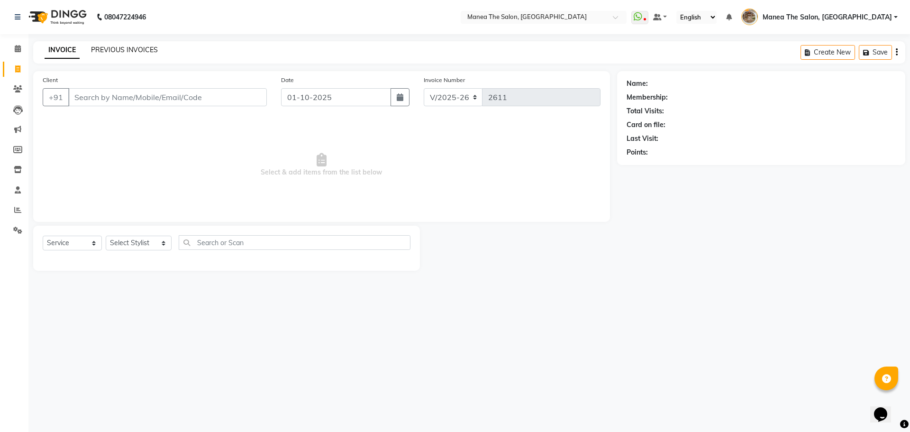
click at [127, 53] on link "PREVIOUS INVOICES" at bounding box center [124, 50] width 67 height 9
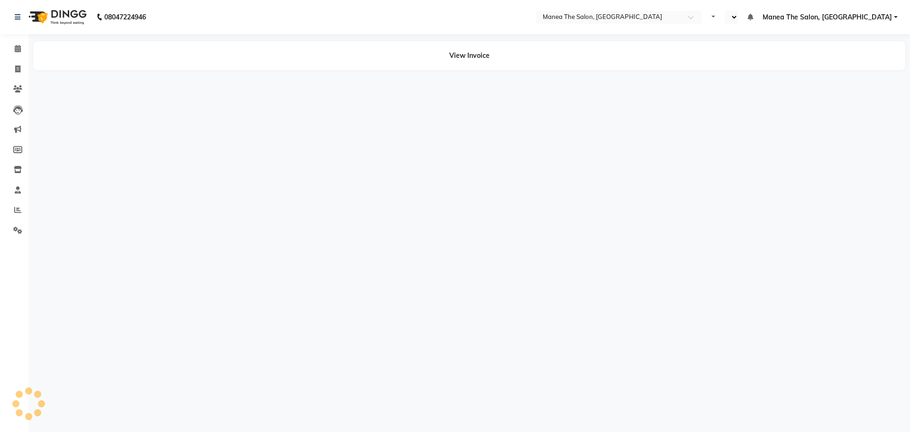
select select "en"
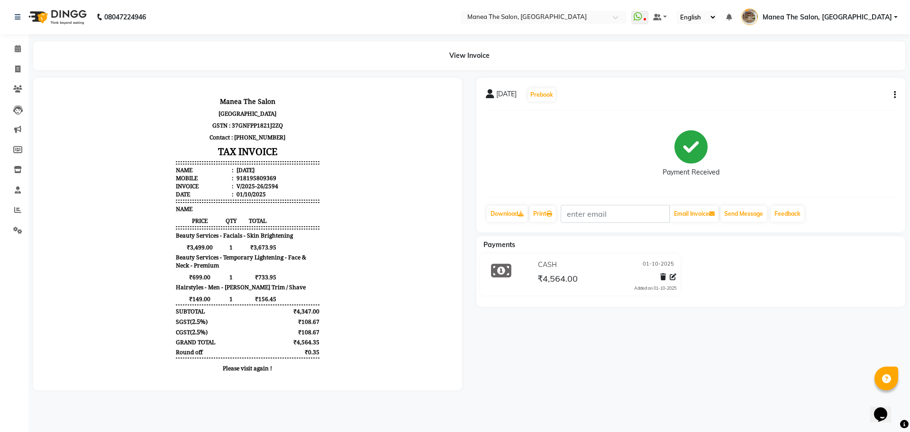
click at [894, 97] on button "button" at bounding box center [893, 95] width 6 height 10
click at [826, 105] on div "Edit Invoice" at bounding box center [848, 107] width 65 height 12
select select "service"
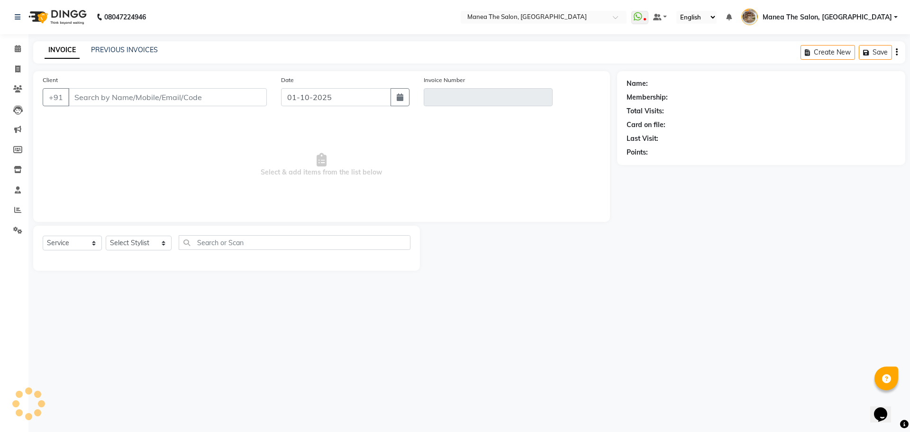
type input "8195809369"
type input "V/2025-26/2594"
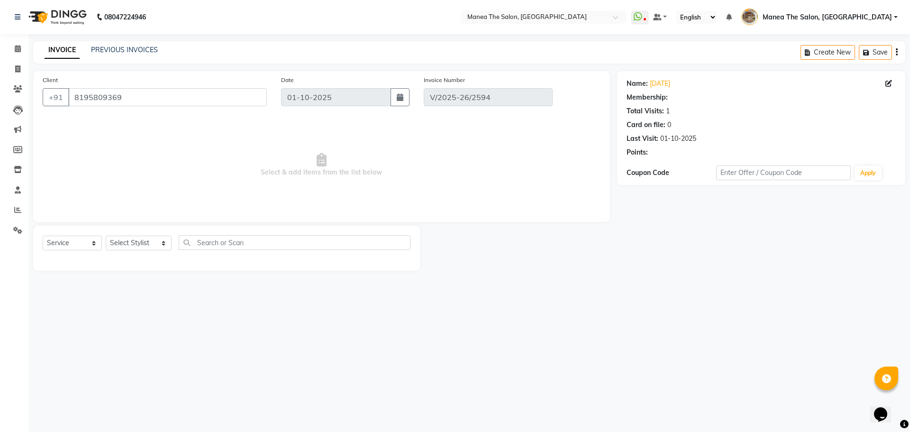
select select "select"
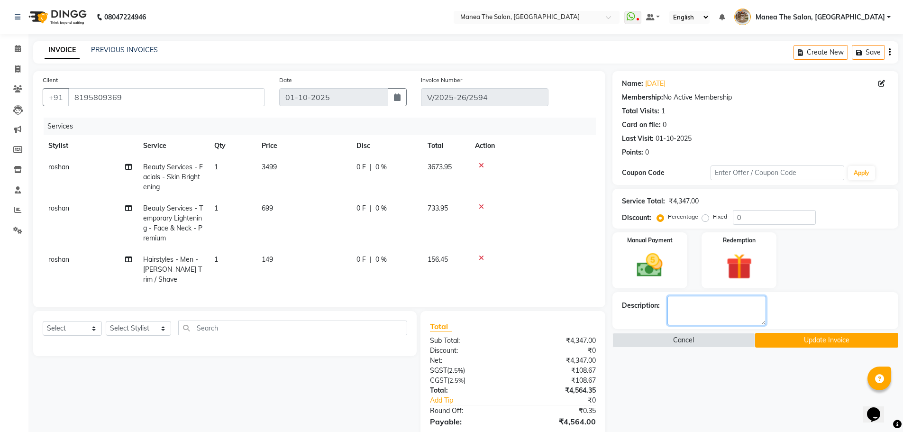
click at [742, 296] on textarea at bounding box center [717, 310] width 99 height 29
type textarea "PPP"
click at [773, 341] on button "Update Invoice" at bounding box center [826, 340] width 143 height 15
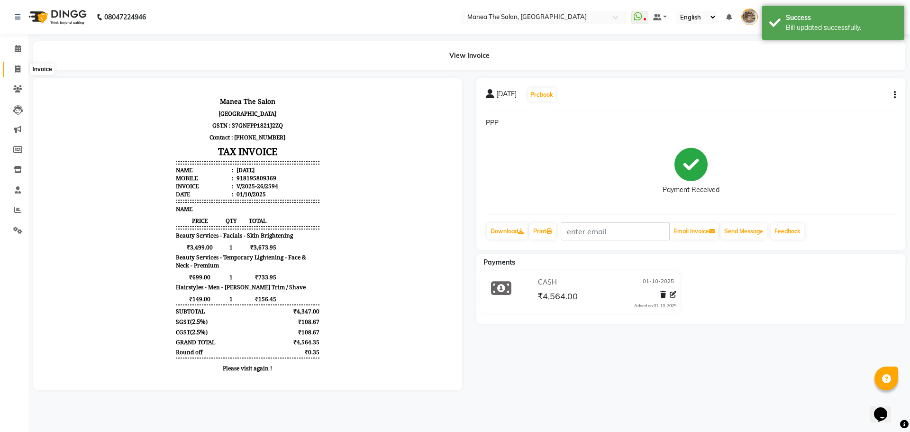
click at [13, 69] on span at bounding box center [17, 69] width 17 height 11
select select "service"
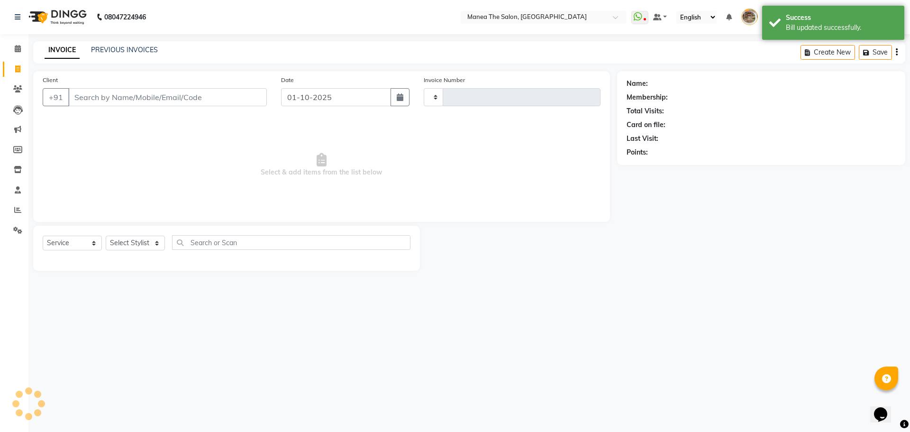
type input "2599"
select select "7287"
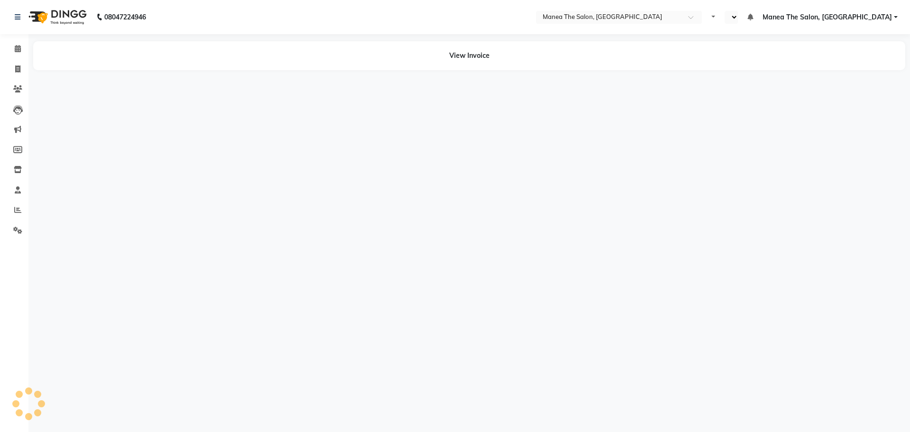
select select "en"
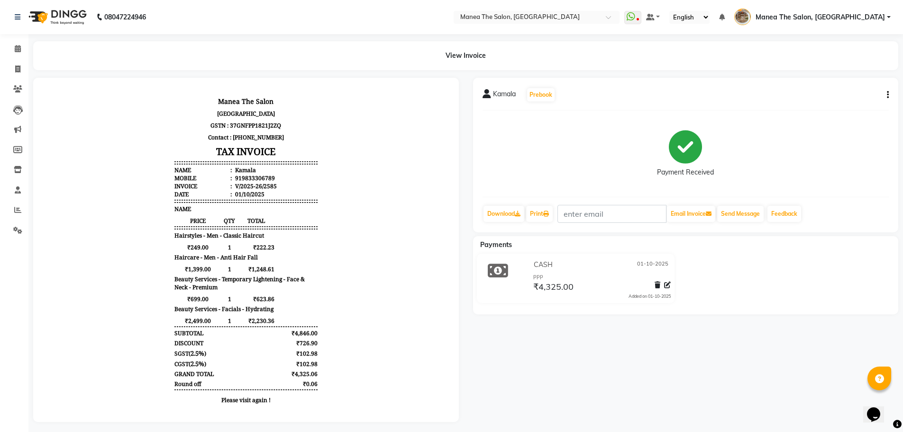
click at [887, 95] on icon "button" at bounding box center [888, 95] width 2 height 0
click at [827, 106] on div "Edit Invoice" at bounding box center [840, 107] width 65 height 12
select select "service"
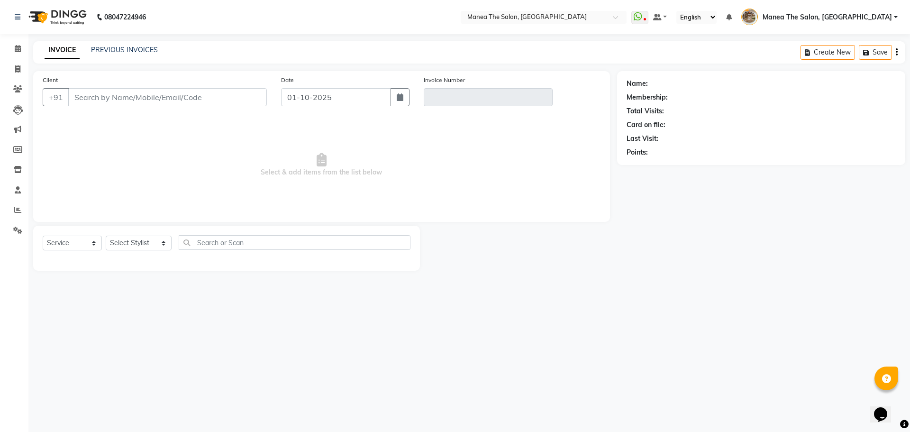
type input "9833306789"
type input "V/2025-26/2585"
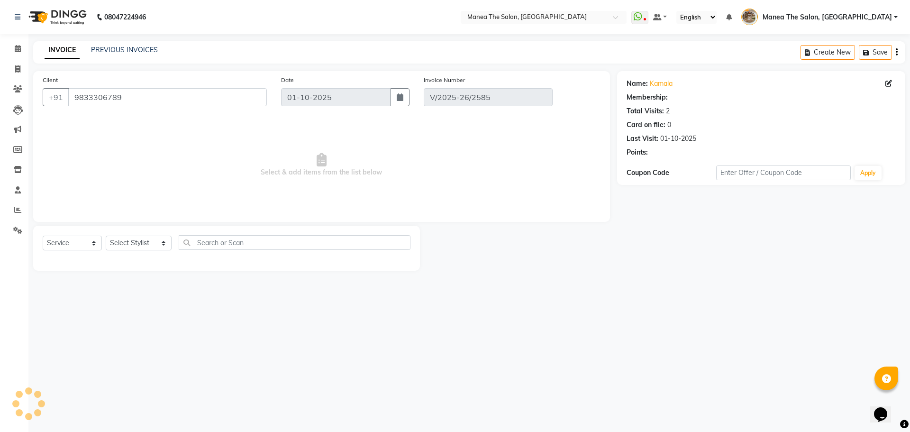
select select "select"
select select "1: Object"
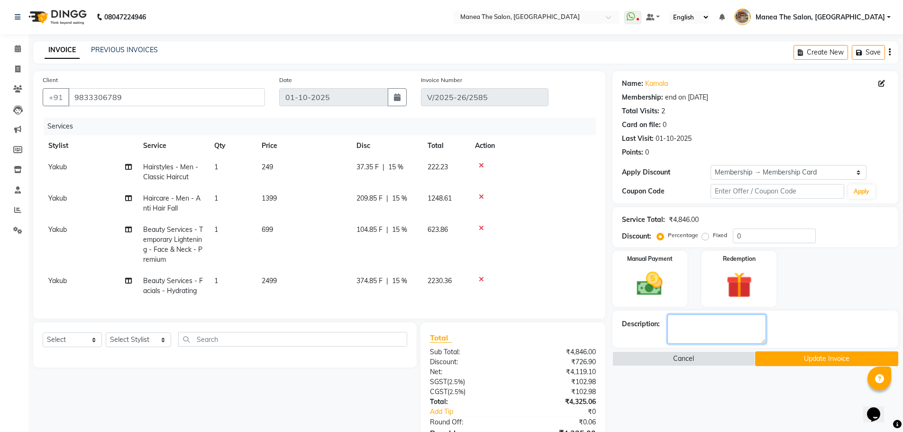
click at [708, 315] on textarea at bounding box center [717, 328] width 99 height 29
type input "20"
type textarea "PPP"
click at [812, 359] on button "Update Invoice" at bounding box center [826, 358] width 143 height 15
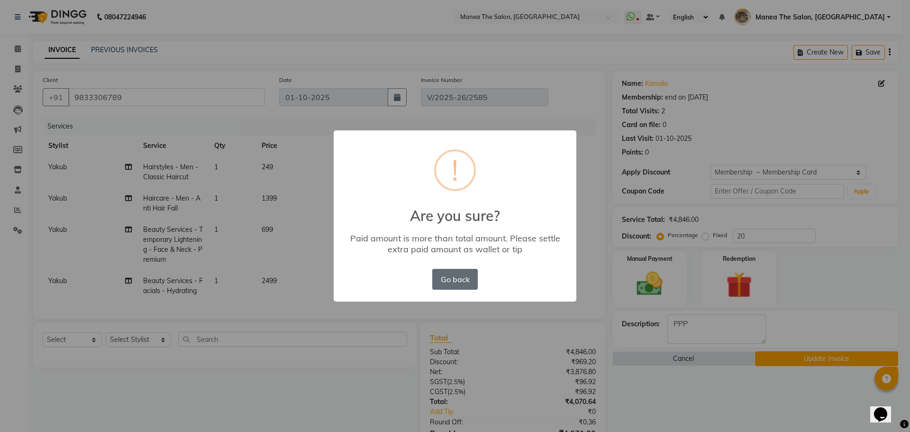
click at [453, 282] on button "Go back" at bounding box center [455, 279] width 46 height 21
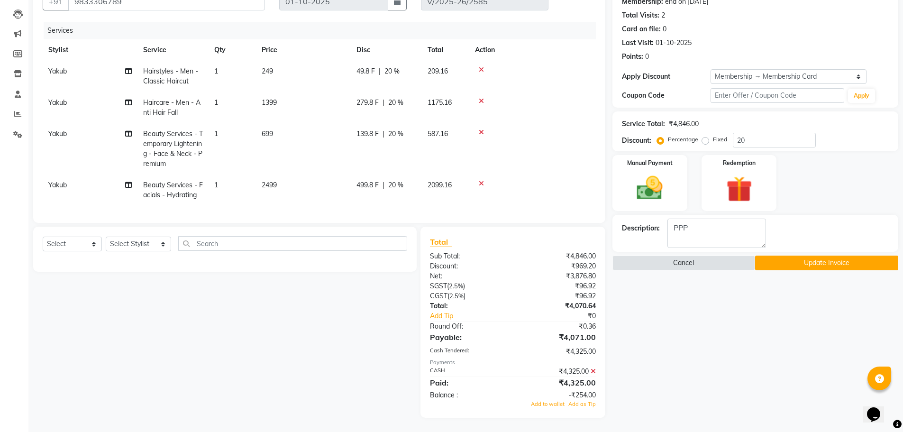
scroll to position [103, 0]
click at [764, 134] on input "20" at bounding box center [774, 140] width 83 height 15
type input "2"
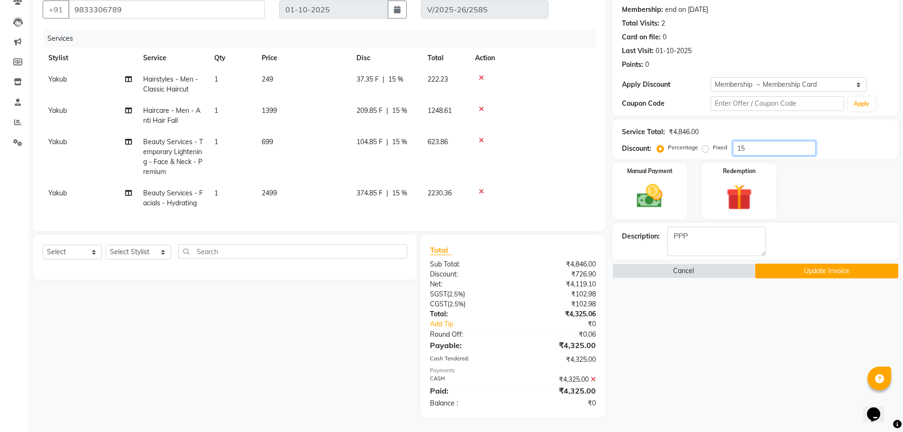
type input "15"
click at [807, 266] on button "Update Invoice" at bounding box center [826, 271] width 143 height 15
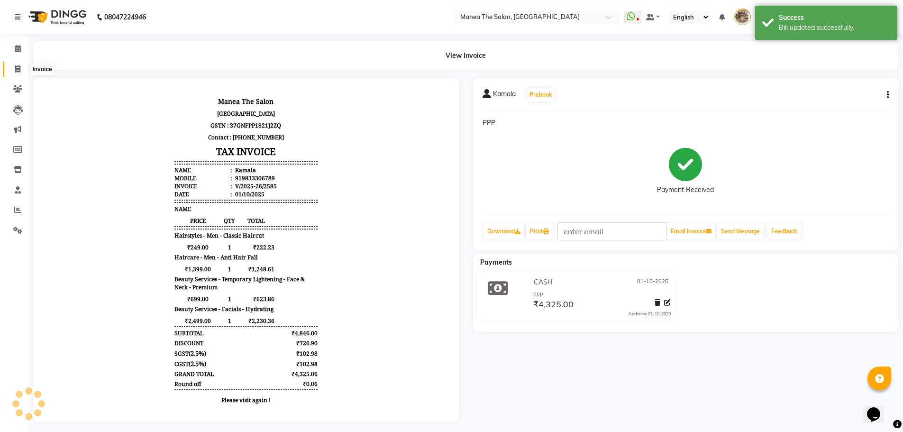
click at [12, 70] on span at bounding box center [17, 69] width 17 height 11
select select "service"
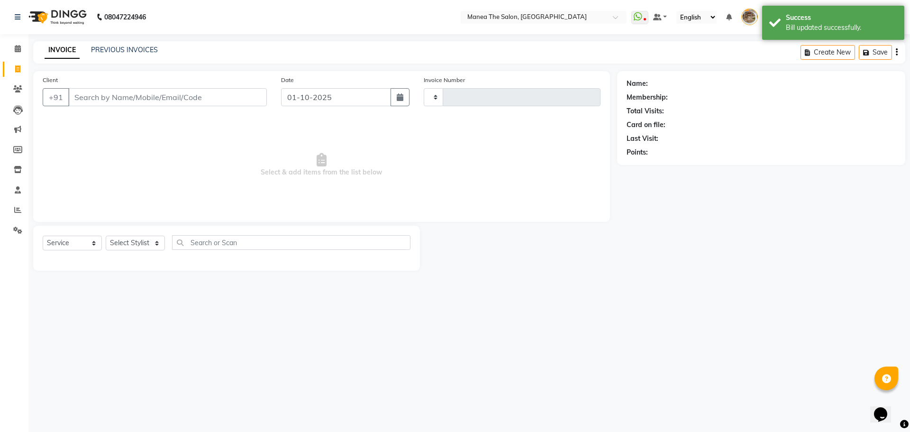
type input "2599"
select select "7287"
click at [139, 52] on link "PREVIOUS INVOICES" at bounding box center [124, 50] width 67 height 9
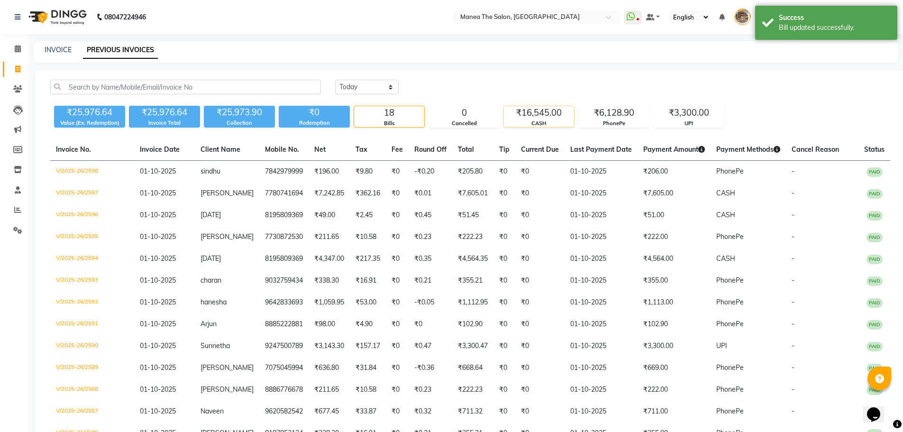
click at [564, 116] on div "₹16,545.00" at bounding box center [539, 112] width 70 height 13
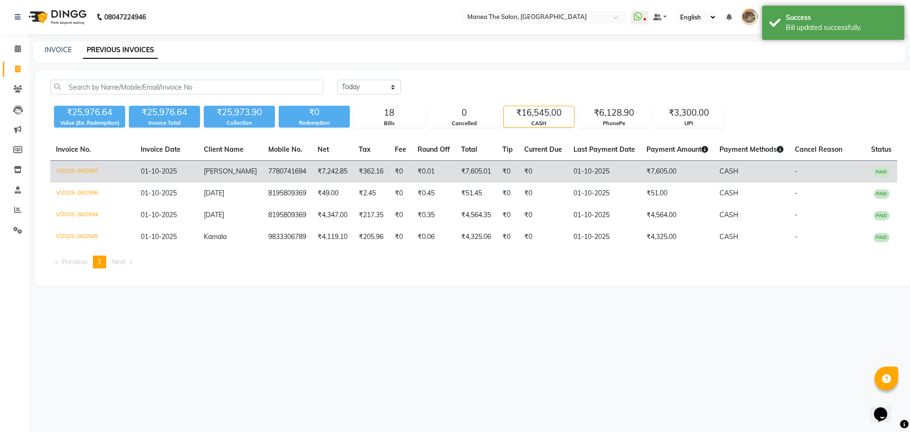
click at [641, 167] on td "₹7,605.00" at bounding box center [677, 172] width 73 height 22
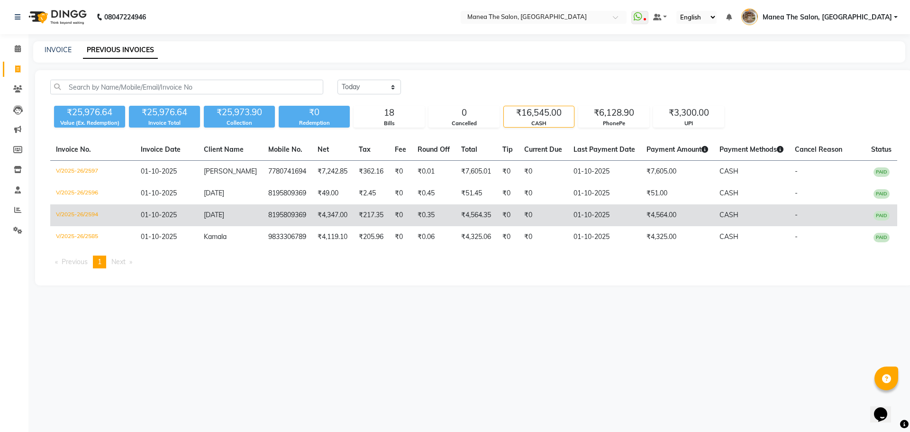
click at [631, 212] on td "01-10-2025" at bounding box center [604, 215] width 73 height 22
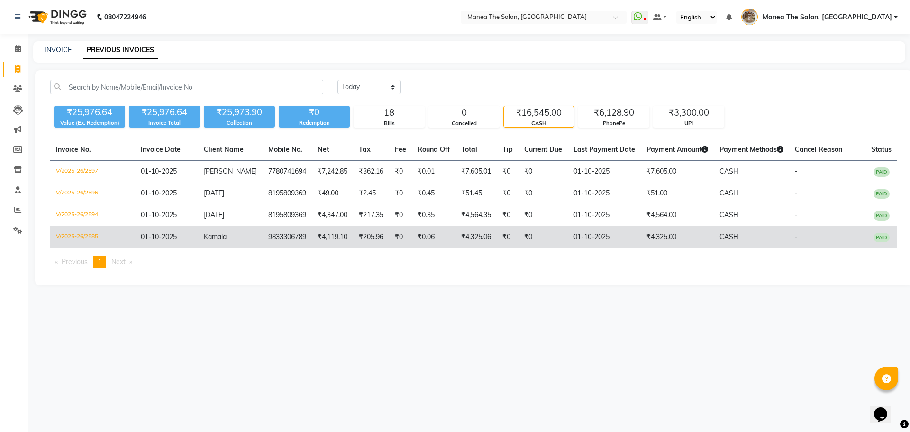
click at [598, 246] on td "01-10-2025" at bounding box center [604, 237] width 73 height 22
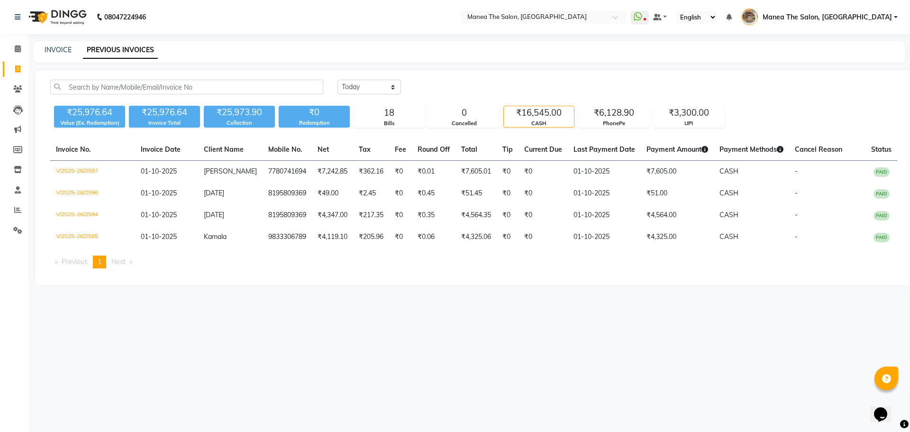
click at [709, 328] on div "08047224946 Select Location × Manea The Salon, [GEOGRAPHIC_DATA] WhatsApp Statu…" at bounding box center [455, 216] width 910 height 432
click at [21, 73] on span at bounding box center [17, 69] width 17 height 11
select select "service"
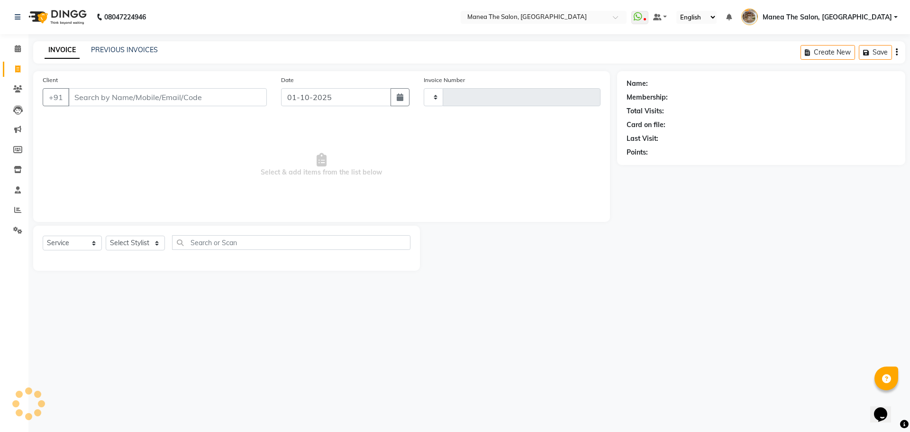
type input "2601"
select select "7287"
click at [137, 239] on select "Select Stylist [PERSON_NAME] Front Office Kaif [PERSON_NAME] [PERSON_NAME] Pelu…" at bounding box center [139, 243] width 66 height 15
select select "62424"
click at [106, 236] on select "Select Stylist [PERSON_NAME] Front Office Kaif [PERSON_NAME] [PERSON_NAME] Pelu…" at bounding box center [139, 243] width 66 height 15
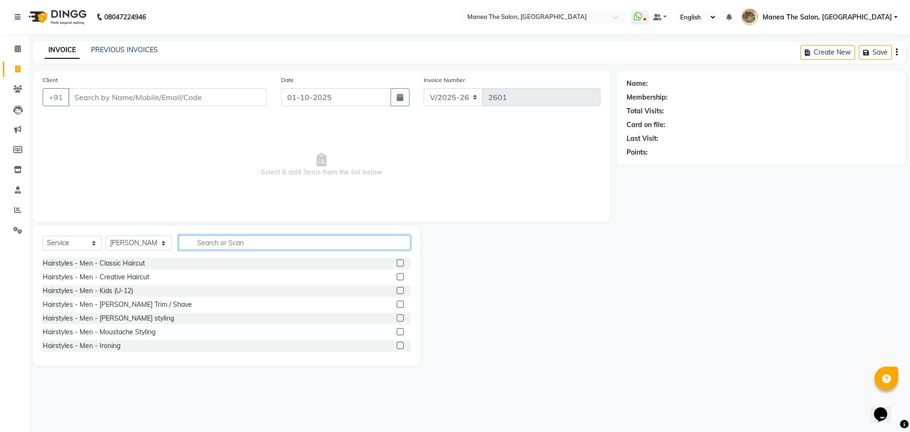
click at [285, 248] on input "text" at bounding box center [295, 242] width 232 height 15
type input "eye"
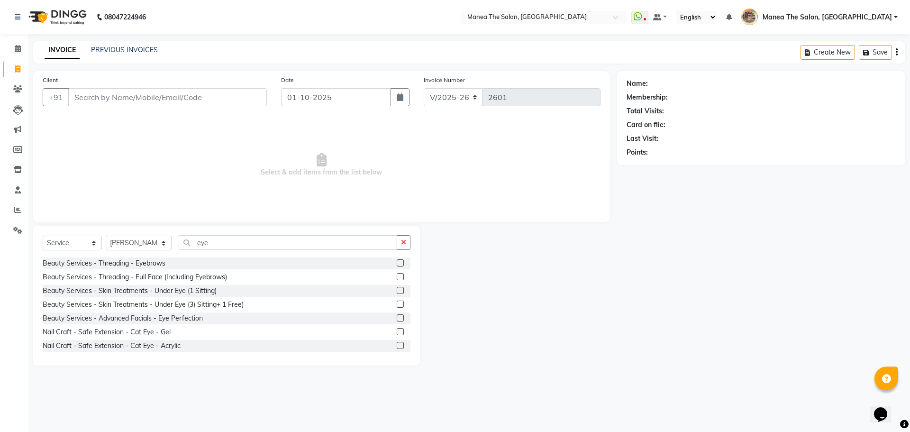
click at [397, 263] on label at bounding box center [400, 262] width 7 height 7
click at [397, 263] on input "checkbox" at bounding box center [400, 263] width 6 height 6
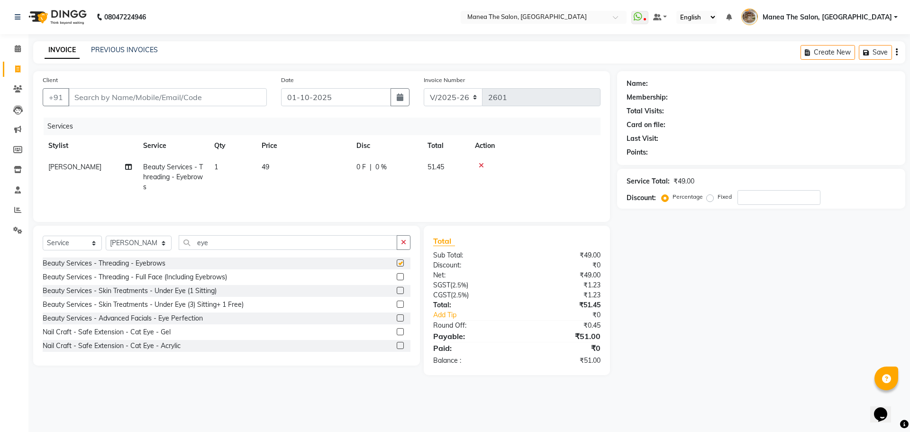
checkbox input "false"
click at [301, 241] on input "eye" at bounding box center [288, 242] width 219 height 15
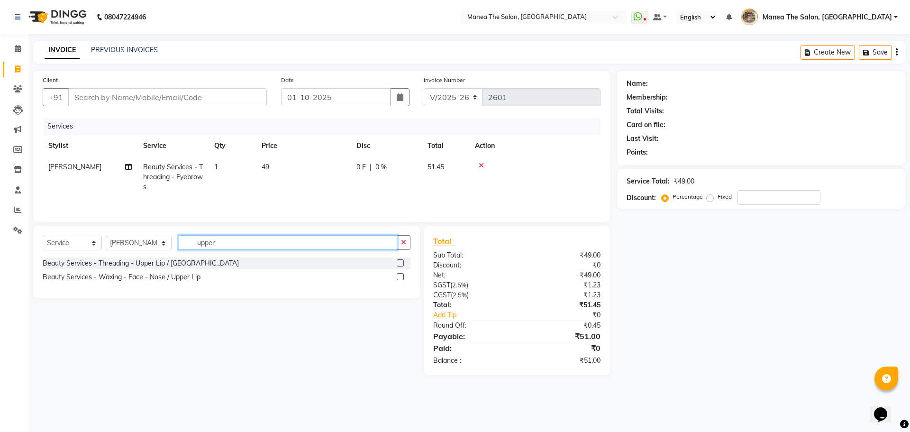
type input "upper"
click at [403, 261] on label at bounding box center [400, 262] width 7 height 7
click at [403, 261] on input "checkbox" at bounding box center [400, 263] width 6 height 6
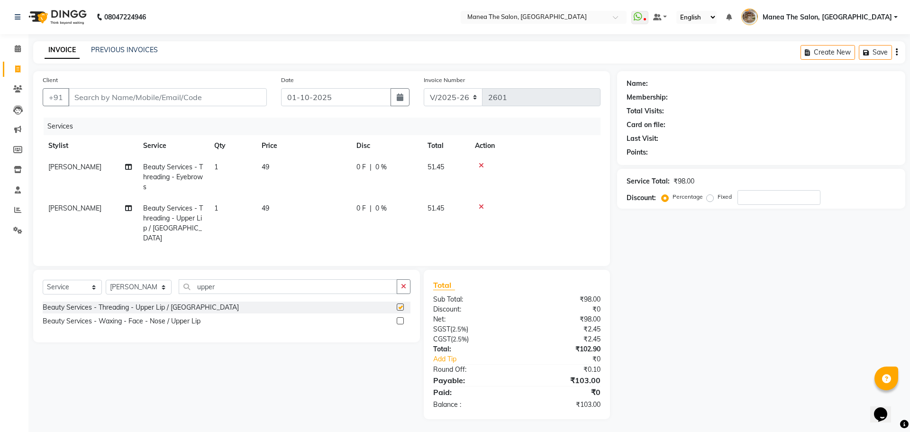
checkbox input "false"
click at [229, 286] on input "upper" at bounding box center [288, 286] width 219 height 15
type input "chi"
click at [404, 303] on label at bounding box center [400, 306] width 7 height 7
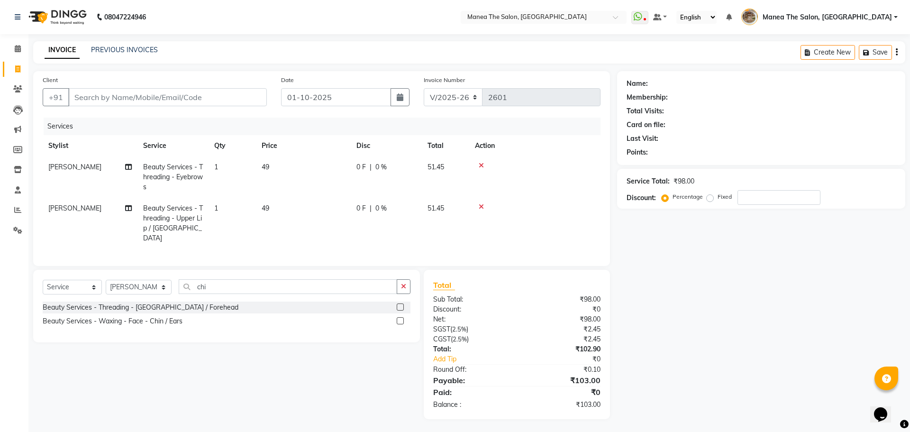
click at [403, 304] on input "checkbox" at bounding box center [400, 307] width 6 height 6
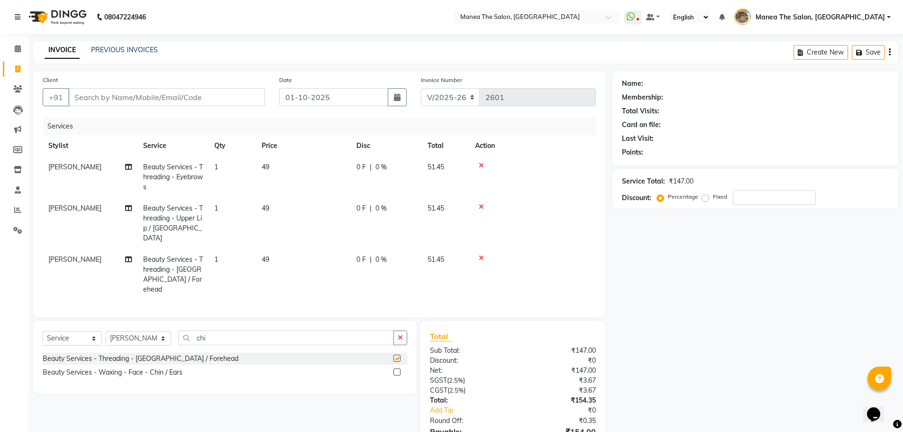
checkbox input "false"
click at [481, 166] on icon at bounding box center [481, 165] width 5 height 7
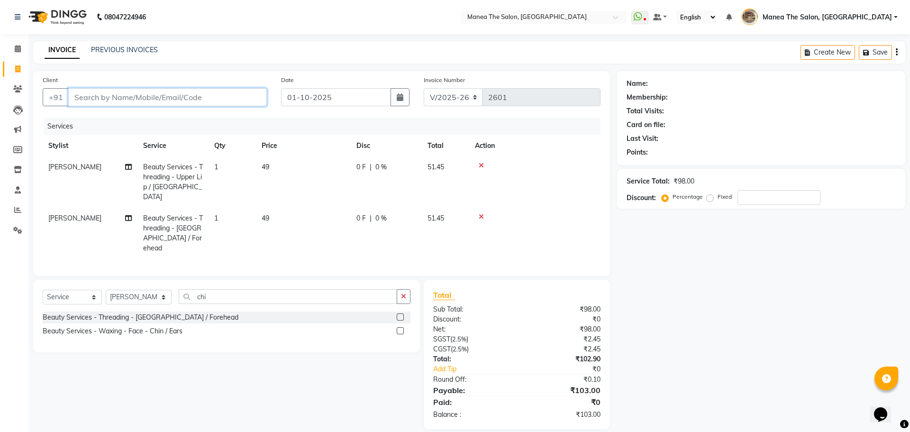
click at [92, 97] on input "Client" at bounding box center [167, 97] width 199 height 18
click at [71, 165] on span "[PERSON_NAME]" at bounding box center [74, 167] width 53 height 9
select select "62424"
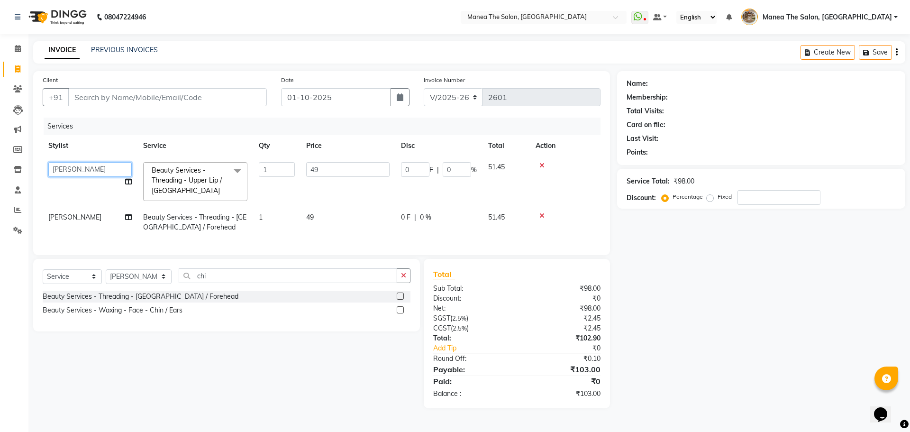
click at [92, 172] on select "[PERSON_NAME] Front Office Kaif [PERSON_NAME] [PERSON_NAME] Peluri [PERSON_NAME…" at bounding box center [89, 169] width 83 height 15
select select "88131"
click at [82, 220] on td "[PERSON_NAME]" at bounding box center [90, 222] width 95 height 31
select select "62424"
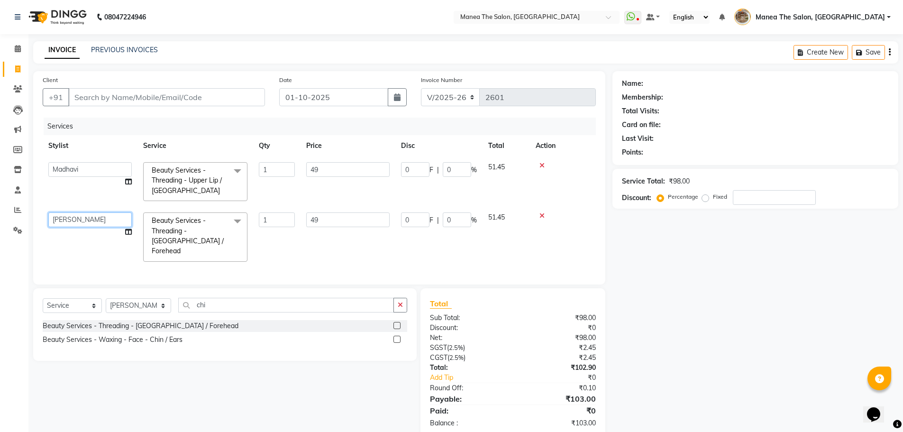
drag, startPoint x: 82, startPoint y: 220, endPoint x: 101, endPoint y: 220, distance: 19.9
click at [100, 216] on select "[PERSON_NAME] Front Office Kaif [PERSON_NAME] [PERSON_NAME] Peluri [PERSON_NAME…" at bounding box center [89, 219] width 83 height 15
select select "88131"
click at [118, 250] on td "[PERSON_NAME] Front Office Kaif [PERSON_NAME] [PERSON_NAME] Peluri [PERSON_NAME…" at bounding box center [90, 237] width 95 height 61
click at [169, 95] on input "Client" at bounding box center [166, 97] width 197 height 18
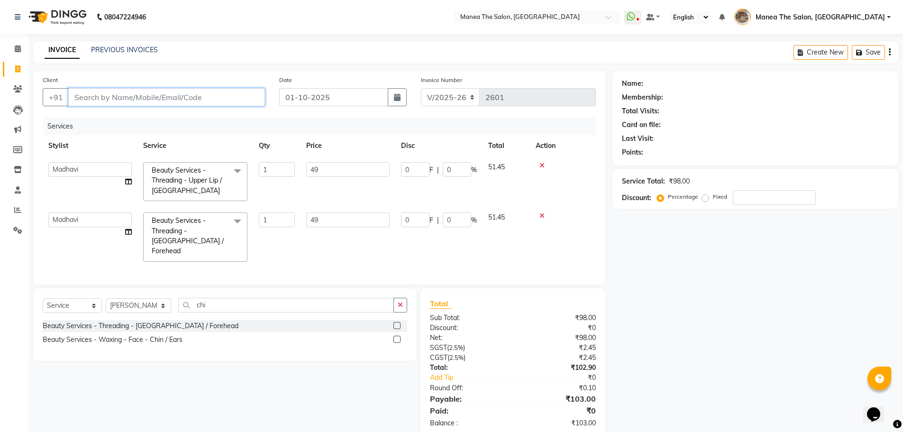
type input "9"
type input "0"
type input "9898898188"
click at [241, 97] on span "Add Client" at bounding box center [240, 96] width 37 height 9
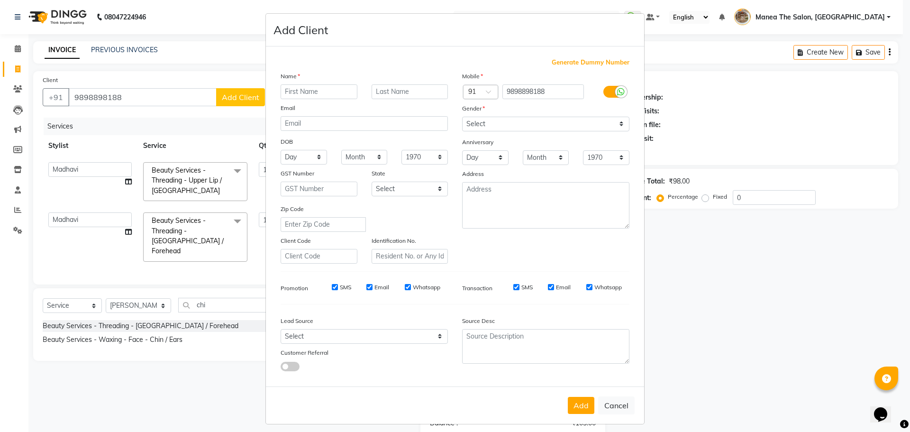
click at [344, 88] on input "text" at bounding box center [319, 91] width 77 height 15
type input "[PERSON_NAME]"
click at [514, 117] on select "Select [DEMOGRAPHIC_DATA] [DEMOGRAPHIC_DATA] Other Prefer Not To Say" at bounding box center [545, 124] width 167 height 15
select select "[DEMOGRAPHIC_DATA]"
click at [462, 117] on select "Select [DEMOGRAPHIC_DATA] [DEMOGRAPHIC_DATA] Other Prefer Not To Say" at bounding box center [545, 124] width 167 height 15
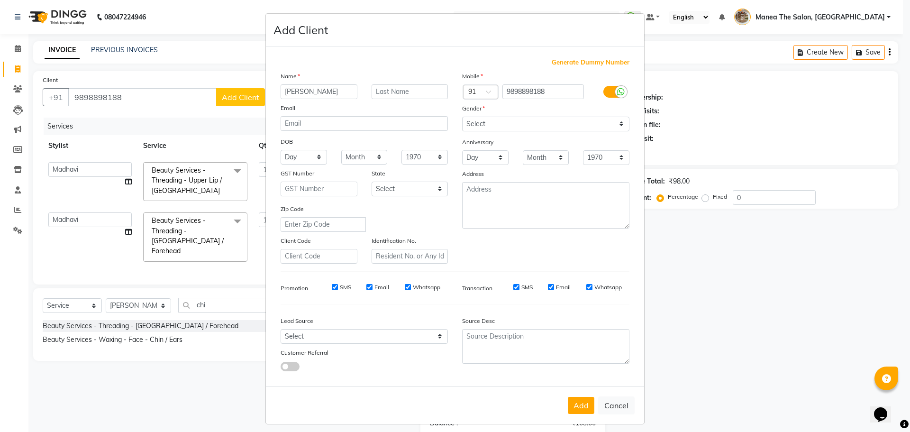
drag, startPoint x: 581, startPoint y: 403, endPoint x: 587, endPoint y: 401, distance: 5.7
click at [581, 404] on button "Add" at bounding box center [581, 405] width 27 height 17
select select
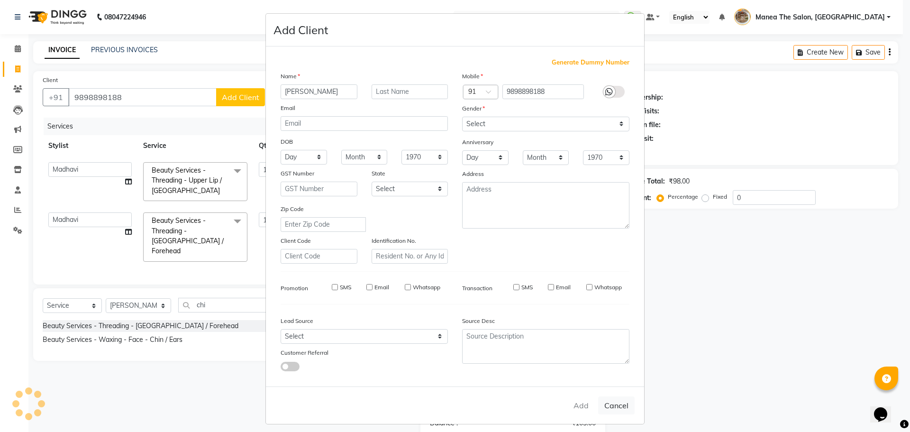
select select
checkbox input "false"
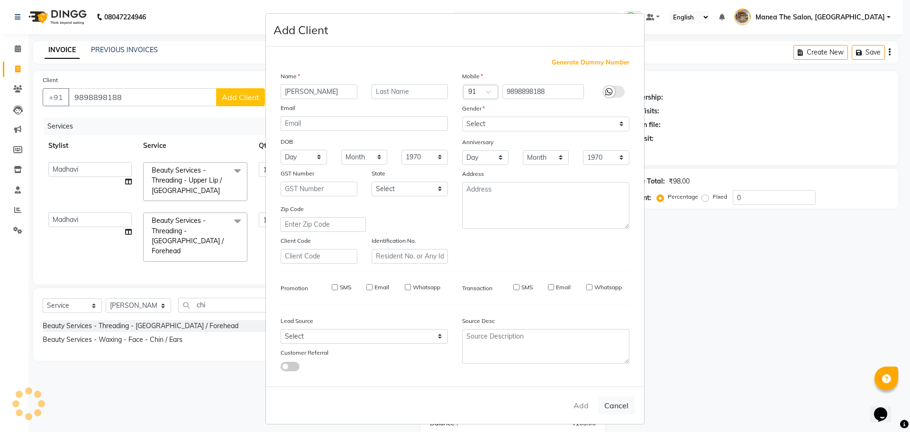
checkbox input "false"
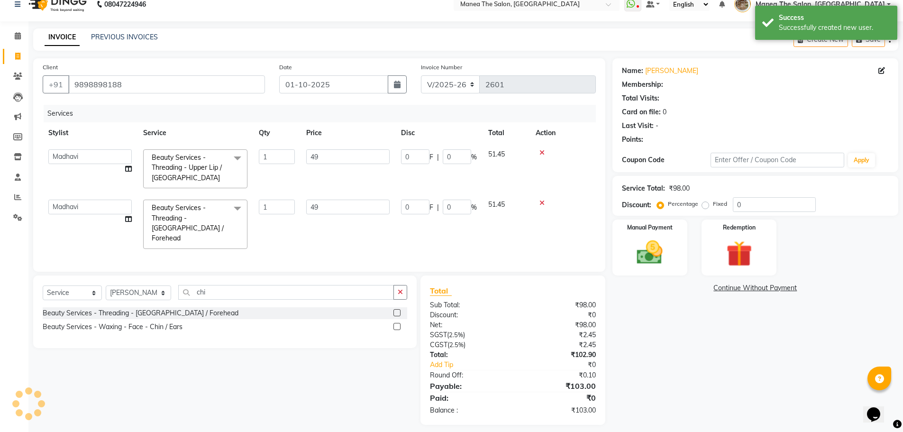
scroll to position [17, 0]
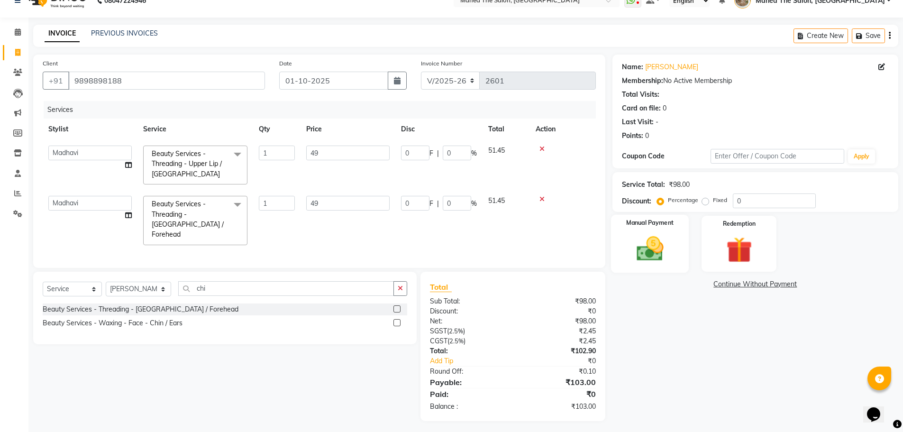
click at [677, 238] on div "Manual Payment" at bounding box center [650, 244] width 78 height 58
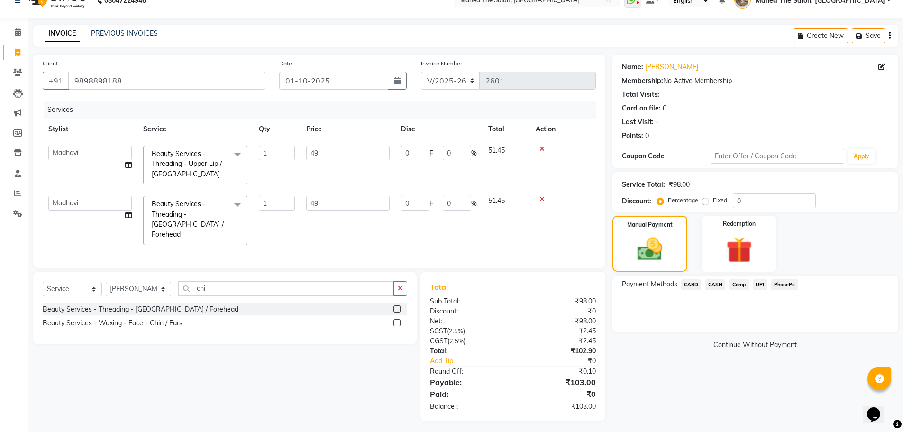
click at [720, 285] on span "CASH" at bounding box center [715, 284] width 20 height 11
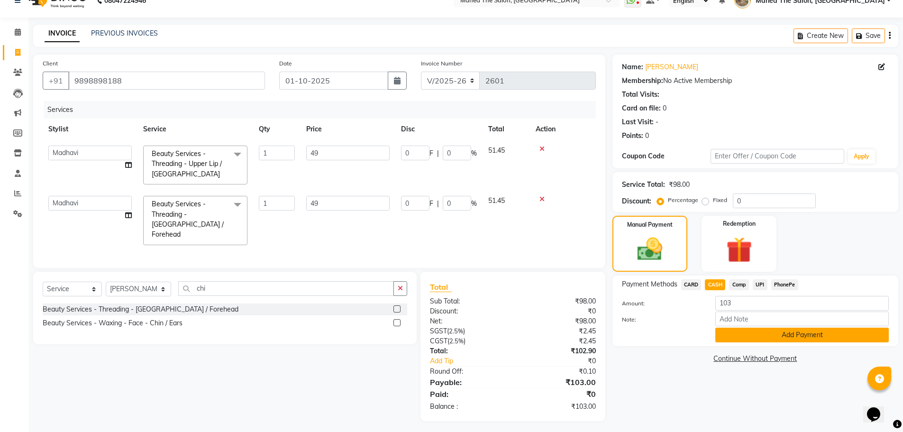
click at [752, 336] on button "Add Payment" at bounding box center [803, 335] width 174 height 15
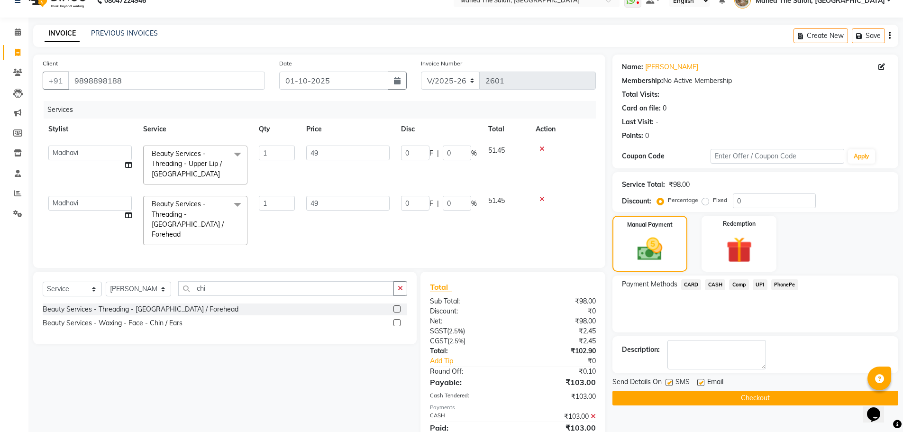
click at [765, 398] on button "Checkout" at bounding box center [756, 398] width 286 height 15
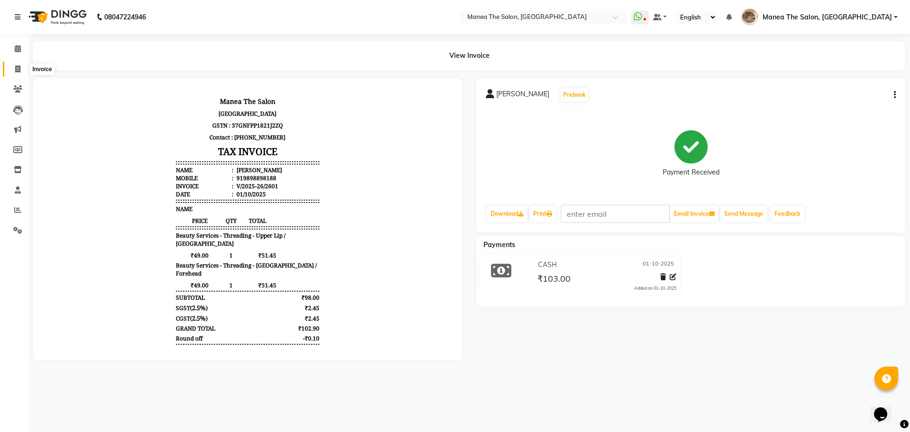
click at [22, 74] on span at bounding box center [17, 69] width 17 height 11
select select "7287"
select select "service"
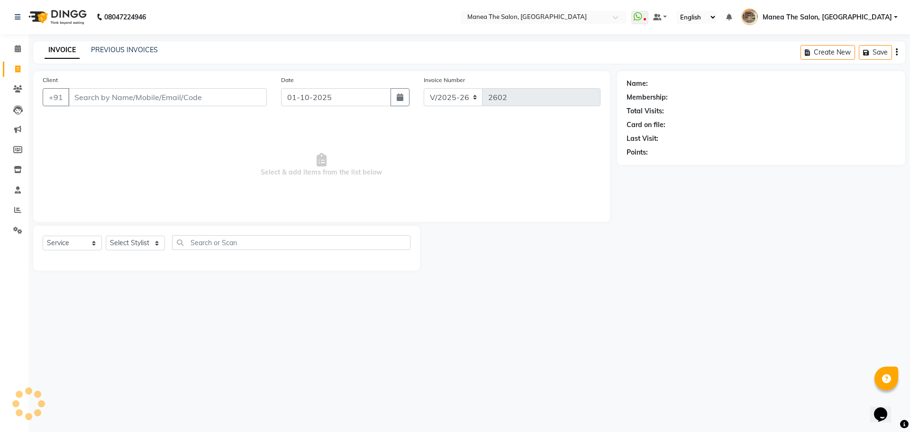
click at [133, 44] on div "INVOICE PREVIOUS INVOICES Create New Save" at bounding box center [469, 52] width 872 height 22
click at [110, 95] on input "Client" at bounding box center [167, 97] width 199 height 18
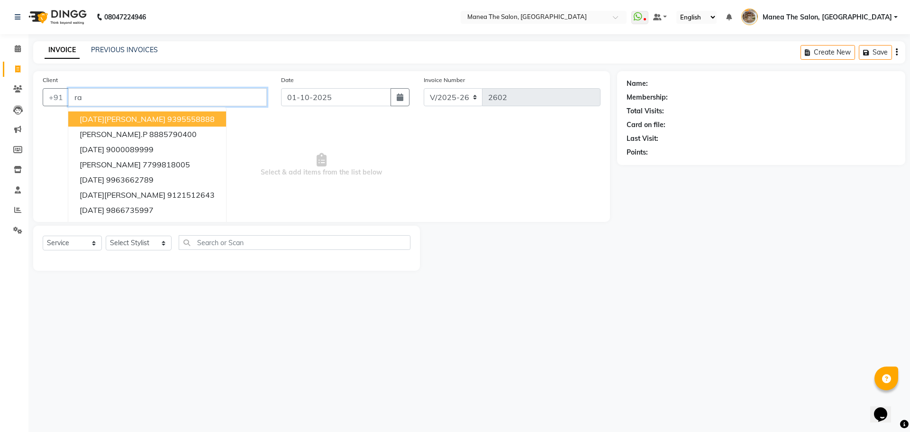
type input "r"
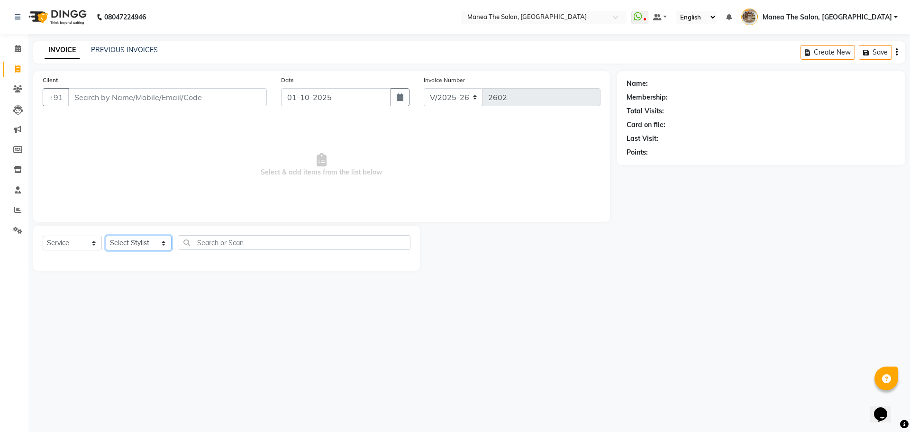
click at [162, 240] on select "Select Stylist [PERSON_NAME] Front Office Kaif [PERSON_NAME] [PERSON_NAME] Pelu…" at bounding box center [139, 243] width 66 height 15
select select "82652"
click at [106, 236] on select "Select Stylist [PERSON_NAME] Front Office Kaif [PERSON_NAME] [PERSON_NAME] Pelu…" at bounding box center [139, 243] width 66 height 15
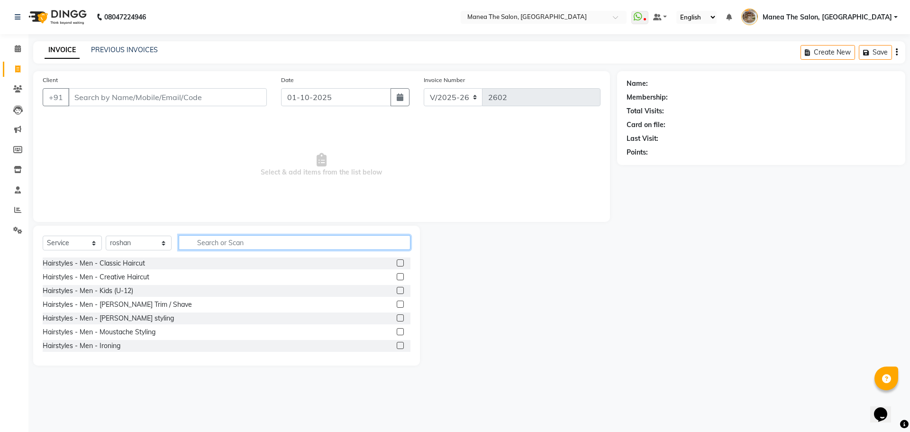
click at [210, 244] on input "text" at bounding box center [295, 242] width 232 height 15
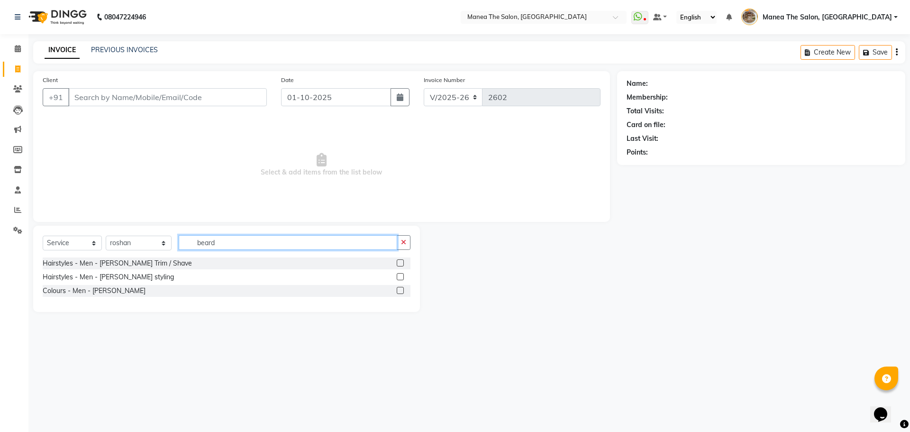
type input "beard"
click at [401, 264] on label at bounding box center [400, 262] width 7 height 7
click at [401, 264] on input "checkbox" at bounding box center [400, 263] width 6 height 6
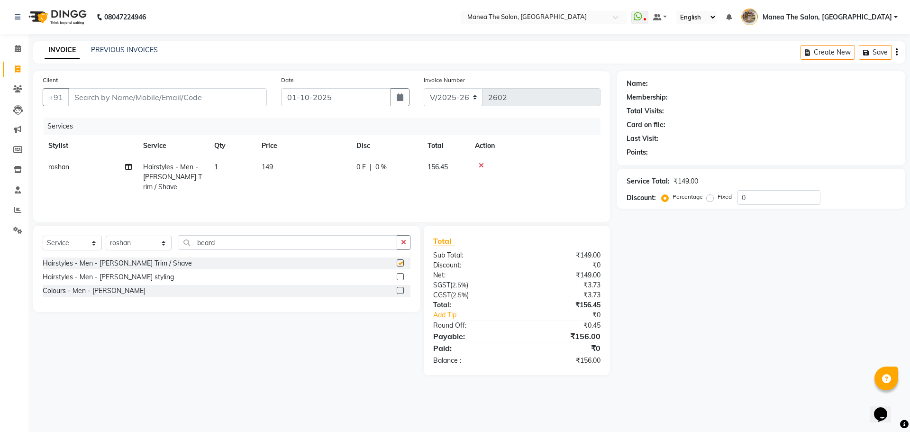
checkbox input "false"
click at [278, 238] on input "beard" at bounding box center [288, 242] width 219 height 15
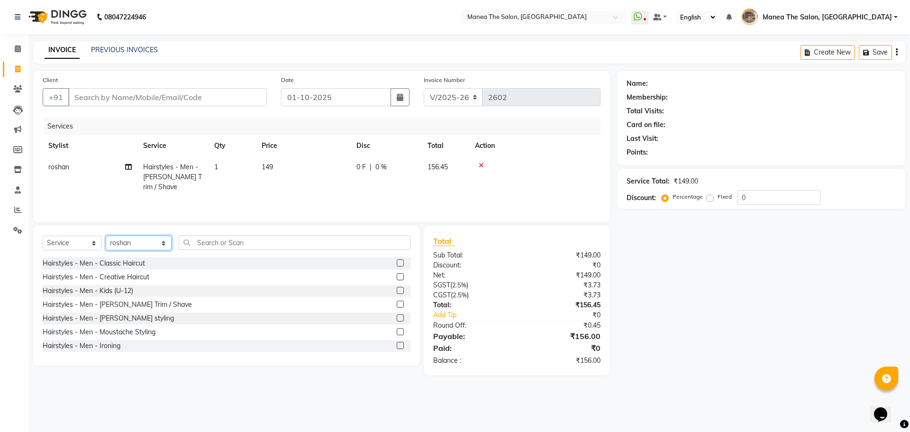
click at [147, 237] on select "Select Stylist [PERSON_NAME] Front Office Kaif [PERSON_NAME] [PERSON_NAME] Pelu…" at bounding box center [139, 243] width 66 height 15
select select "62424"
click at [106, 236] on select "Select Stylist [PERSON_NAME] Front Office Kaif [PERSON_NAME] [PERSON_NAME] Pelu…" at bounding box center [139, 243] width 66 height 15
click at [208, 241] on input "text" at bounding box center [295, 242] width 232 height 15
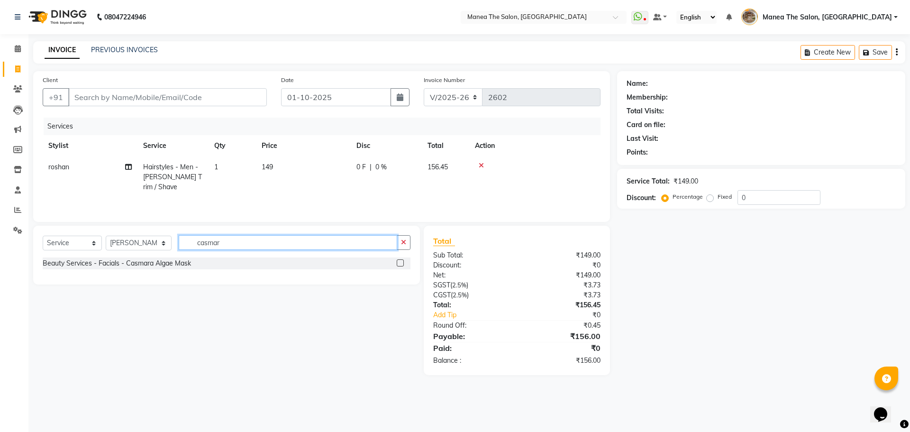
type input "casmar"
drag, startPoint x: 398, startPoint y: 262, endPoint x: 389, endPoint y: 265, distance: 9.4
click at [398, 262] on label at bounding box center [400, 262] width 7 height 7
click at [398, 262] on input "checkbox" at bounding box center [400, 263] width 6 height 6
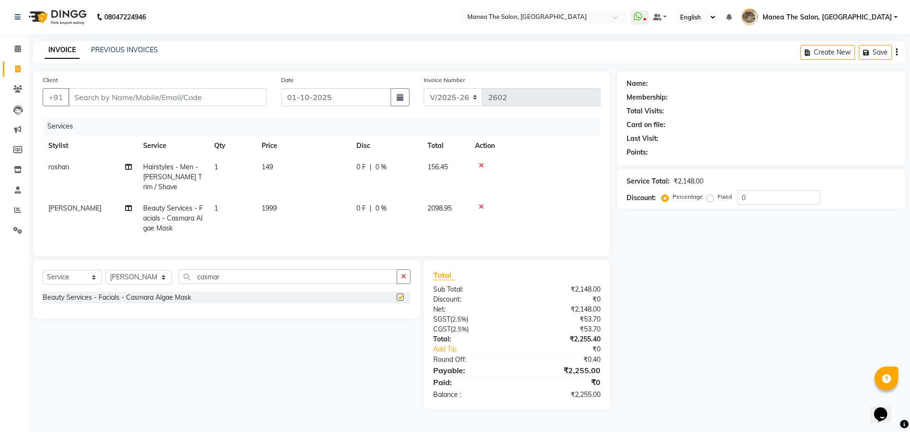
checkbox input "false"
click at [234, 275] on input "casmar" at bounding box center [288, 276] width 219 height 15
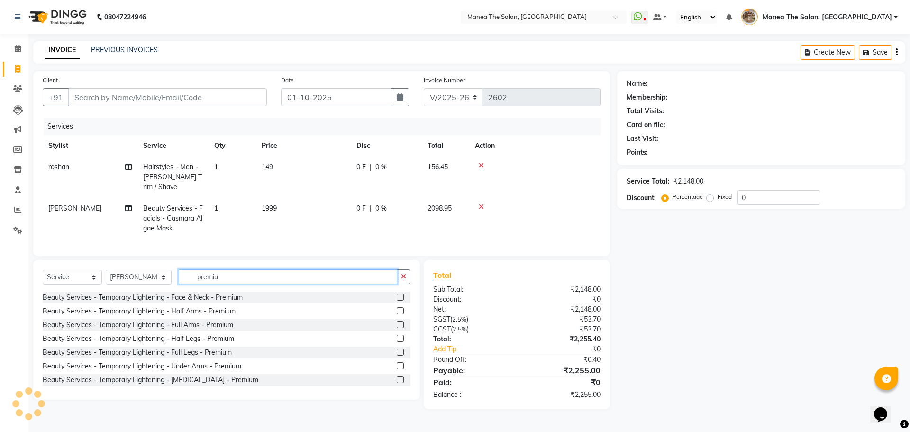
type input "premiu"
click at [397, 296] on label at bounding box center [400, 297] width 7 height 7
click at [397, 296] on input "checkbox" at bounding box center [400, 297] width 6 height 6
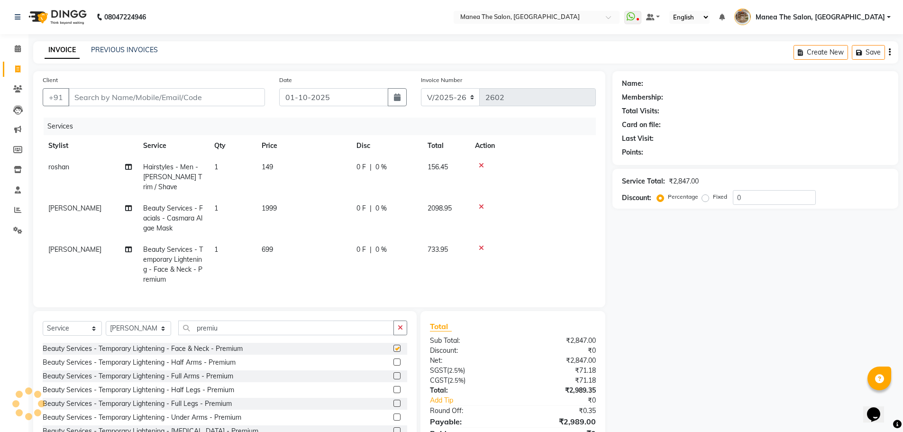
checkbox input "false"
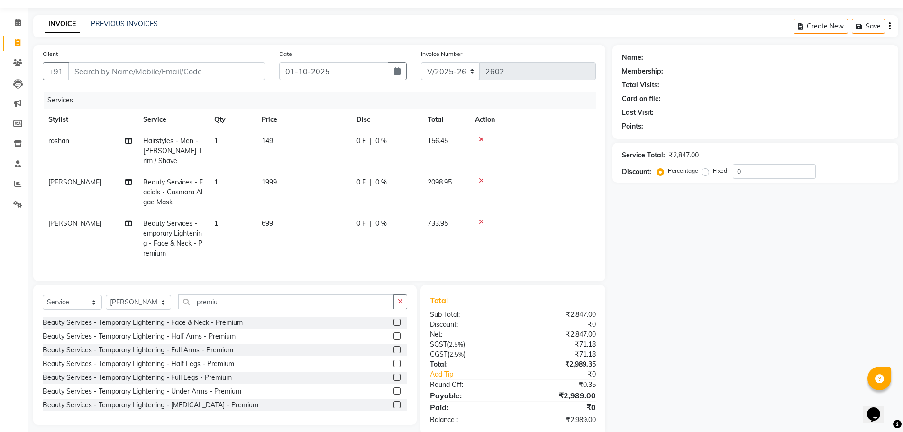
scroll to position [40, 0]
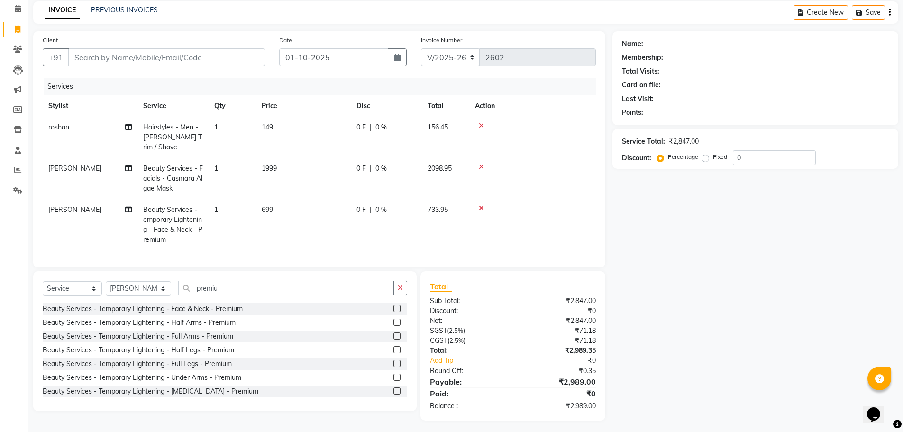
click at [737, 339] on div "Name: Membership: Total Visits: Card on file: Last Visit: Points: Service Total…" at bounding box center [759, 225] width 293 height 389
click at [755, 159] on input "0" at bounding box center [774, 157] width 83 height 15
click at [678, 291] on div "Name: Membership: Total Visits: Card on file: Last Visit: Points: Service Total…" at bounding box center [759, 225] width 293 height 389
click at [771, 154] on input "20" at bounding box center [774, 157] width 83 height 15
click at [648, 343] on div "Name: Membership: Total Visits: Card on file: Last Visit: Points: Service Total…" at bounding box center [759, 225] width 293 height 389
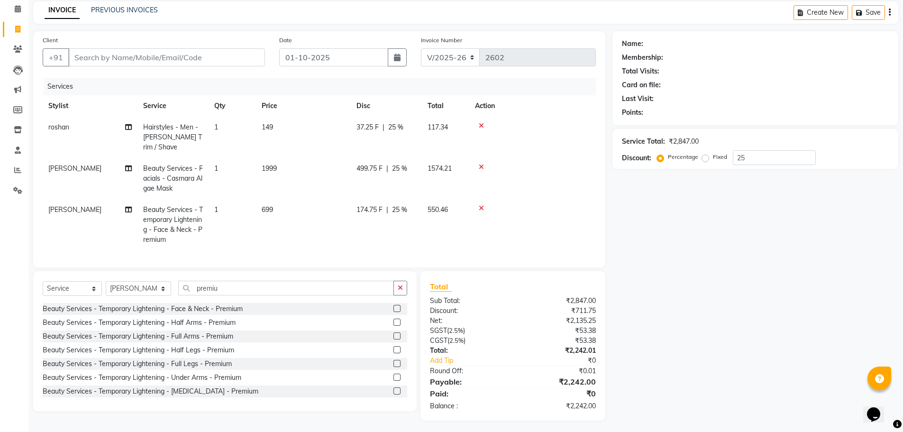
click at [755, 165] on div "Service Total: ₹2,847.00 Discount: Percentage Fixed 25" at bounding box center [756, 149] width 286 height 40
click at [758, 160] on input "25" at bounding box center [774, 157] width 83 height 15
type input "2"
type input "3"
type input "2"
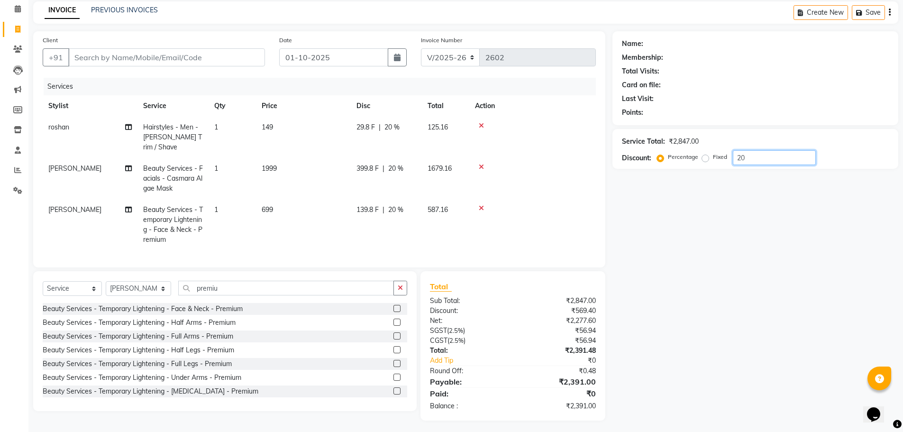
type input "2"
type input "1"
click at [761, 195] on div "Name: Membership: Total Visits: Card on file: Last Visit: Points: Service Total…" at bounding box center [759, 225] width 293 height 389
click at [767, 152] on input "15" at bounding box center [774, 157] width 83 height 15
type input "1"
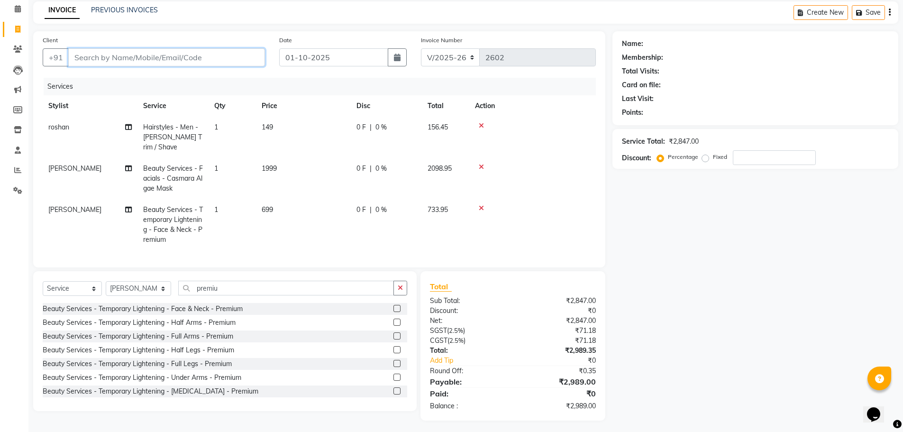
click at [162, 58] on input "Client" at bounding box center [166, 57] width 197 height 18
type input "s"
type input "0"
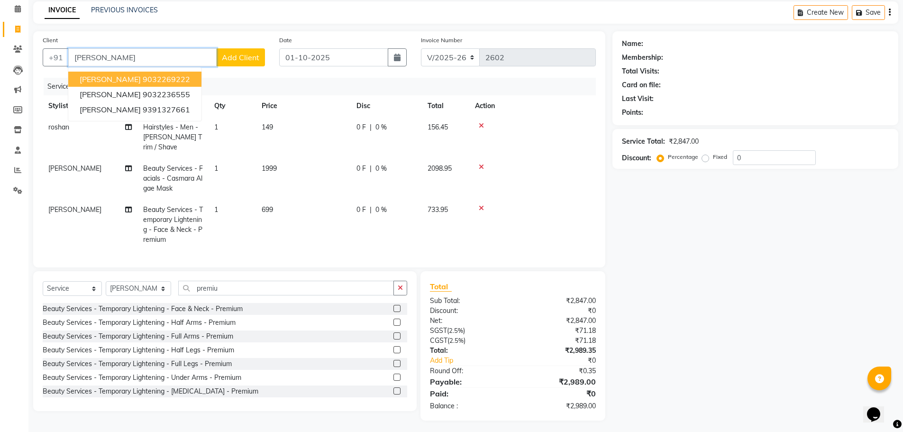
click at [143, 78] on ngb-highlight "9032269222" at bounding box center [166, 78] width 47 height 9
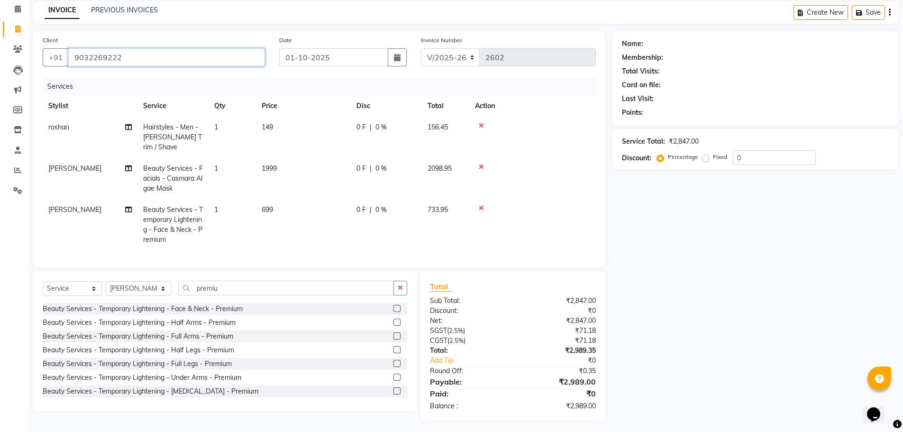
type input "9032269222"
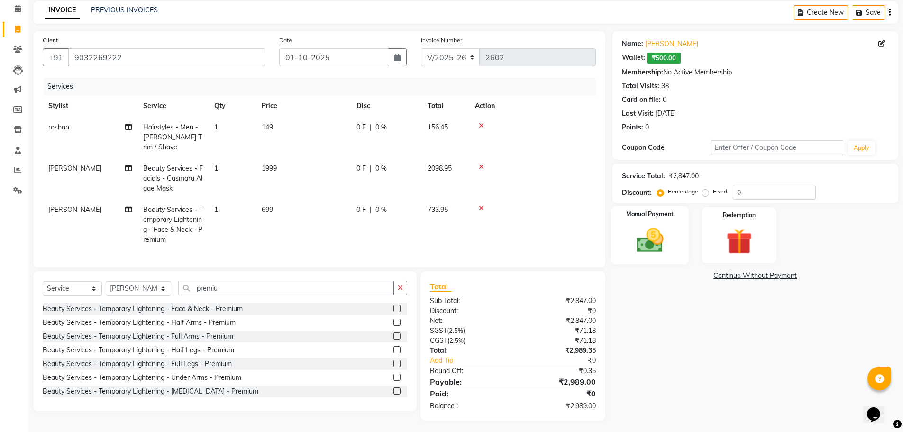
click at [676, 228] on div "Manual Payment" at bounding box center [650, 235] width 78 height 58
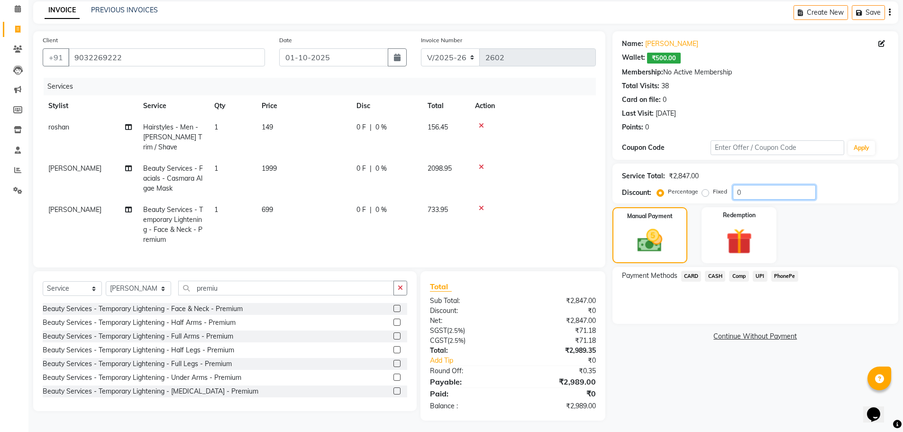
click at [736, 196] on input "0" at bounding box center [774, 192] width 83 height 15
click at [761, 191] on input "30" at bounding box center [774, 192] width 83 height 15
type input "3"
click at [720, 279] on span "CASH" at bounding box center [715, 276] width 20 height 11
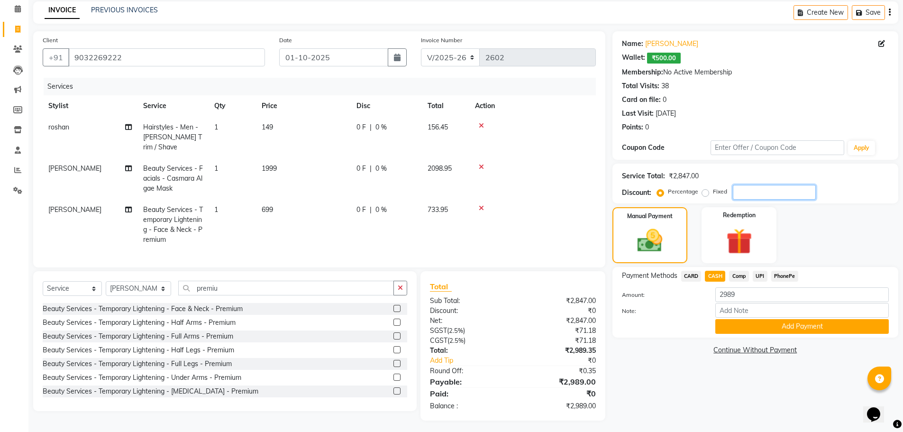
click at [741, 193] on input "number" at bounding box center [774, 192] width 83 height 15
type input "33"
click at [754, 322] on button "Add Payment" at bounding box center [803, 326] width 174 height 15
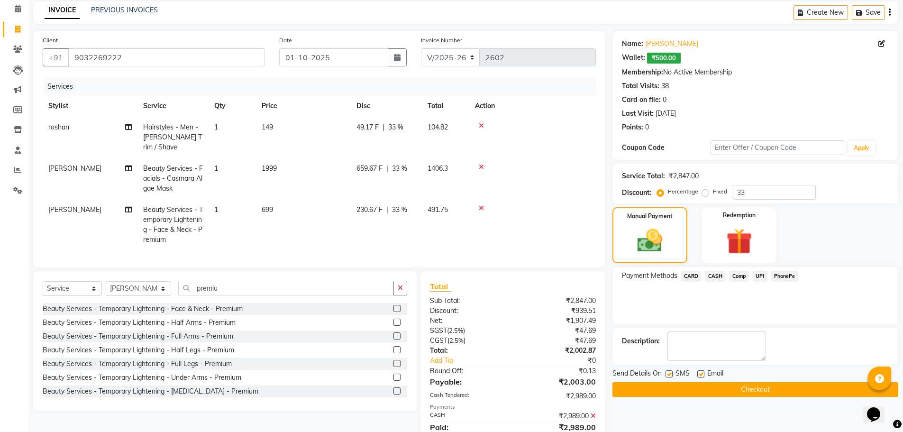
click at [716, 385] on button "Checkout" at bounding box center [756, 389] width 286 height 15
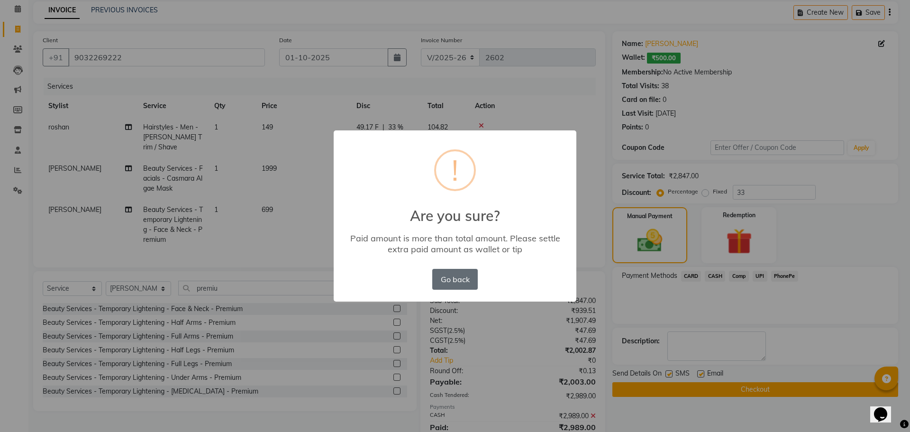
click at [461, 283] on button "Go back" at bounding box center [455, 279] width 46 height 21
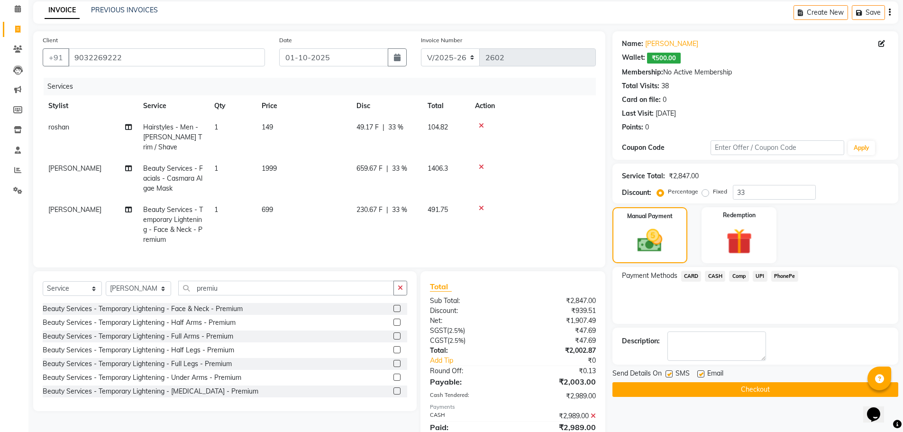
scroll to position [82, 0]
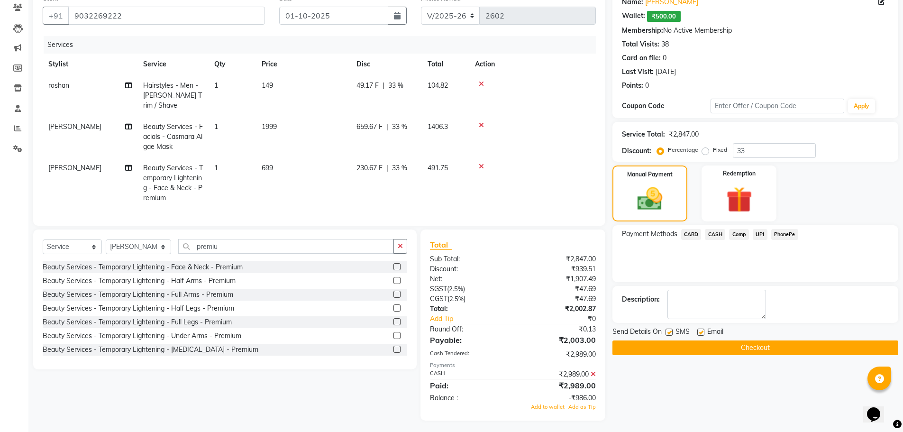
click at [594, 371] on icon at bounding box center [593, 374] width 5 height 7
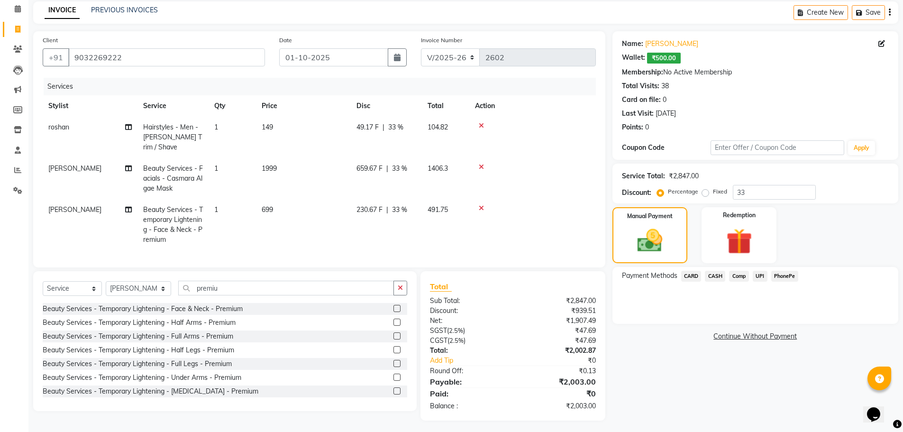
click at [720, 277] on span "CASH" at bounding box center [715, 276] width 20 height 11
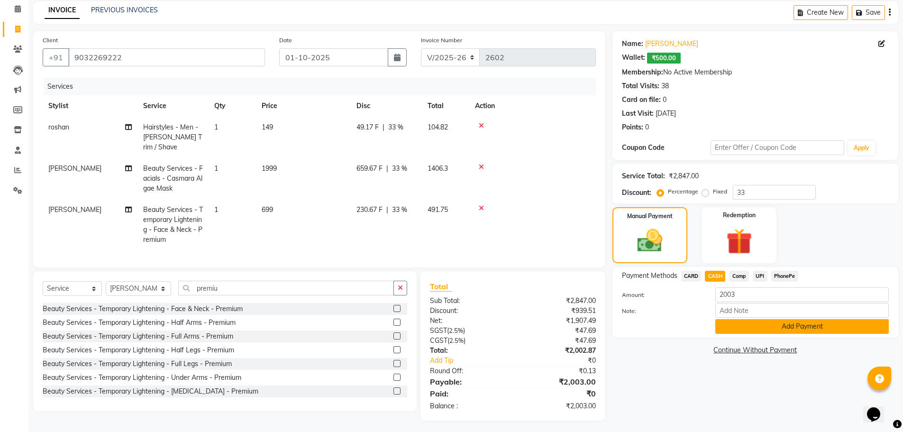
click at [755, 326] on button "Add Payment" at bounding box center [803, 326] width 174 height 15
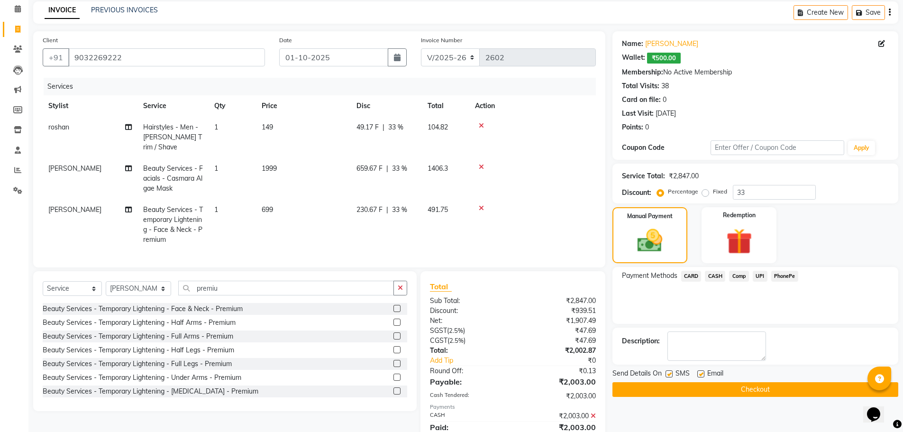
click at [779, 391] on button "Checkout" at bounding box center [756, 389] width 286 height 15
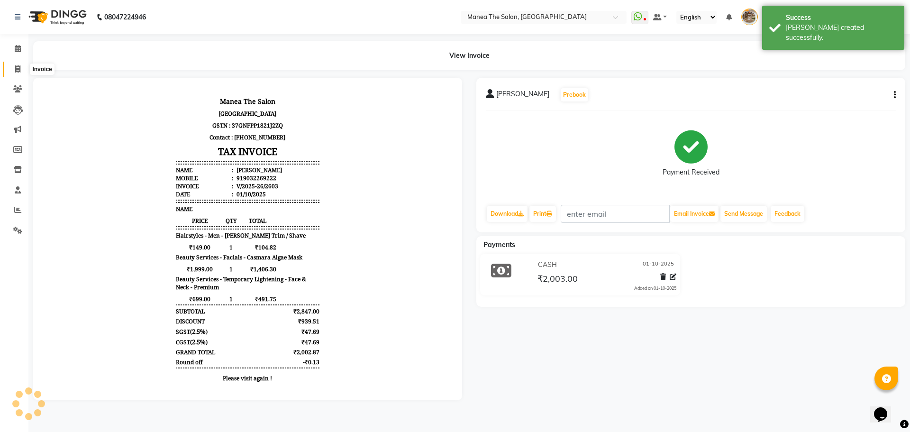
click at [12, 66] on span at bounding box center [17, 69] width 17 height 11
select select "7287"
select select "service"
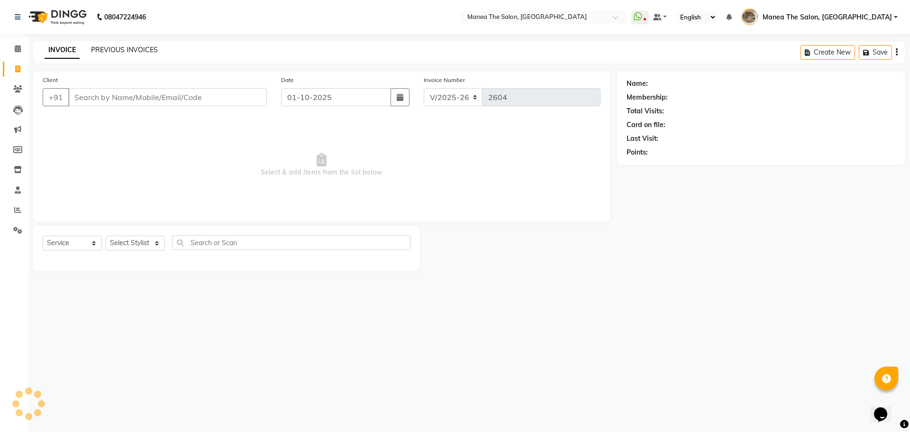
click at [133, 52] on link "PREVIOUS INVOICES" at bounding box center [124, 50] width 67 height 9
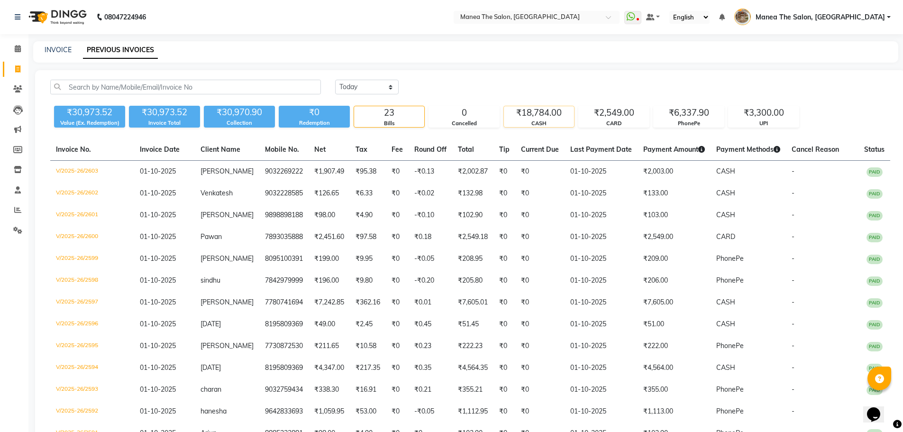
click at [563, 114] on div "₹18,784.00" at bounding box center [539, 112] width 70 height 13
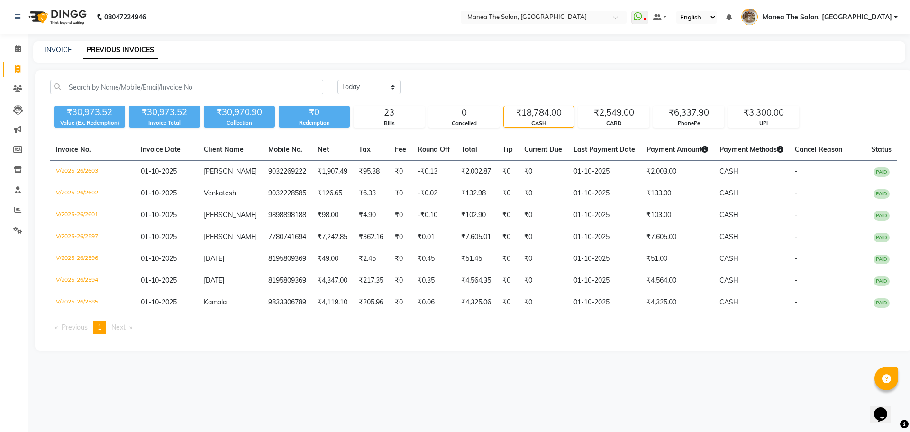
click at [460, 85] on div "[DATE] [DATE] Custom Range" at bounding box center [618, 87] width 560 height 15
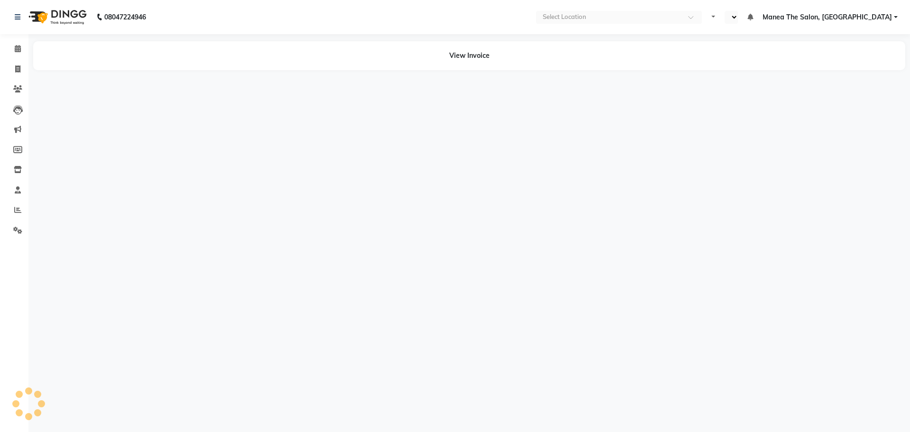
select select "en"
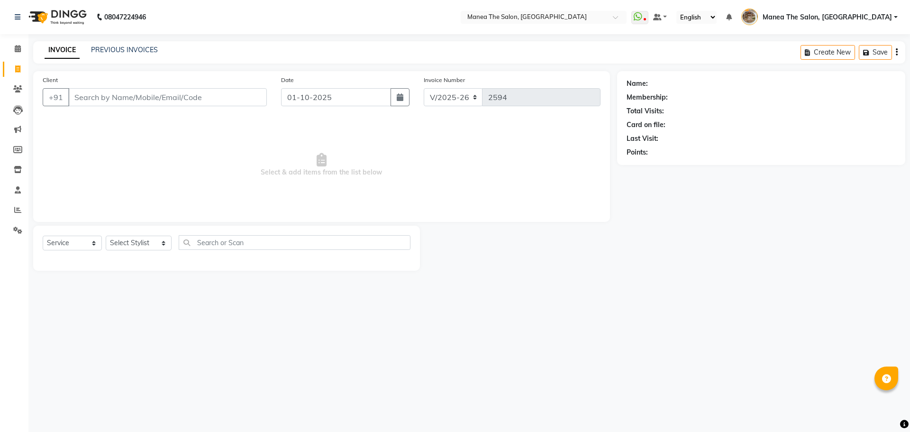
click at [119, 46] on link "PREVIOUS INVOICES" at bounding box center [124, 50] width 67 height 9
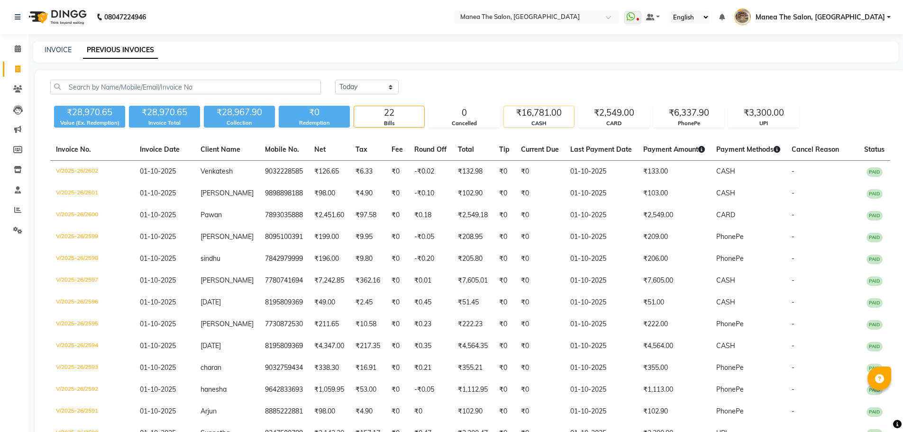
click at [546, 114] on div "₹16,781.00" at bounding box center [539, 112] width 70 height 13
